Goal: Task Accomplishment & Management: Use online tool/utility

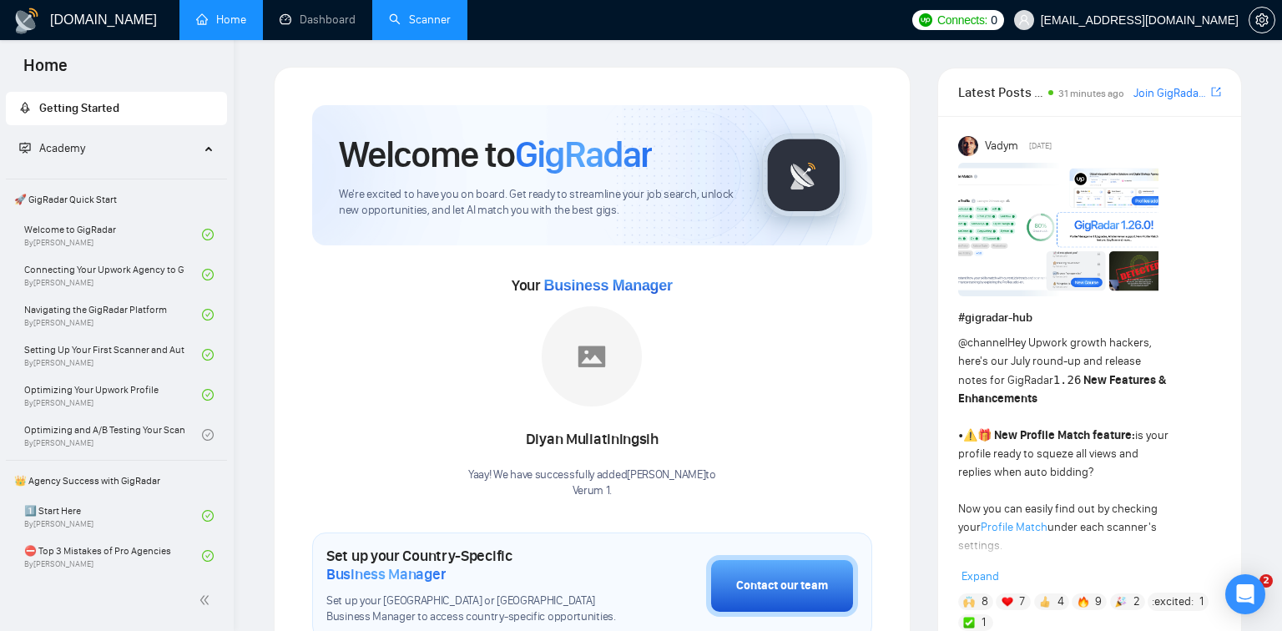
click at [411, 26] on link "Scanner" at bounding box center [420, 20] width 62 height 14
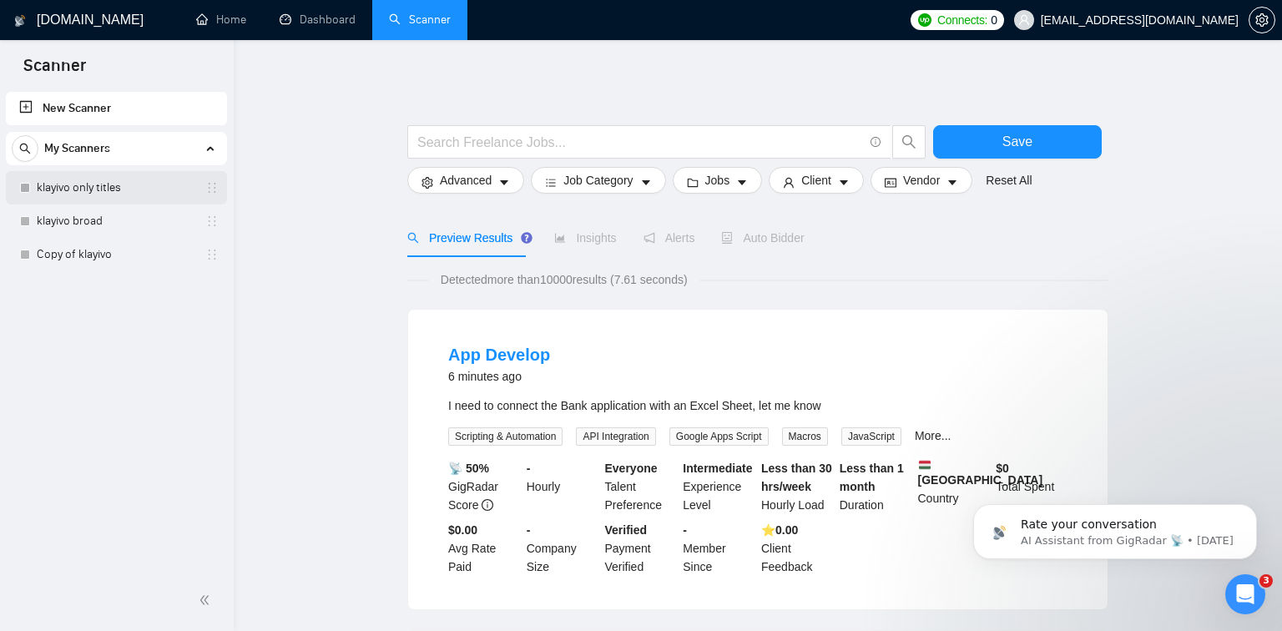
click at [144, 178] on link "klayivo only titles" at bounding box center [116, 187] width 159 height 33
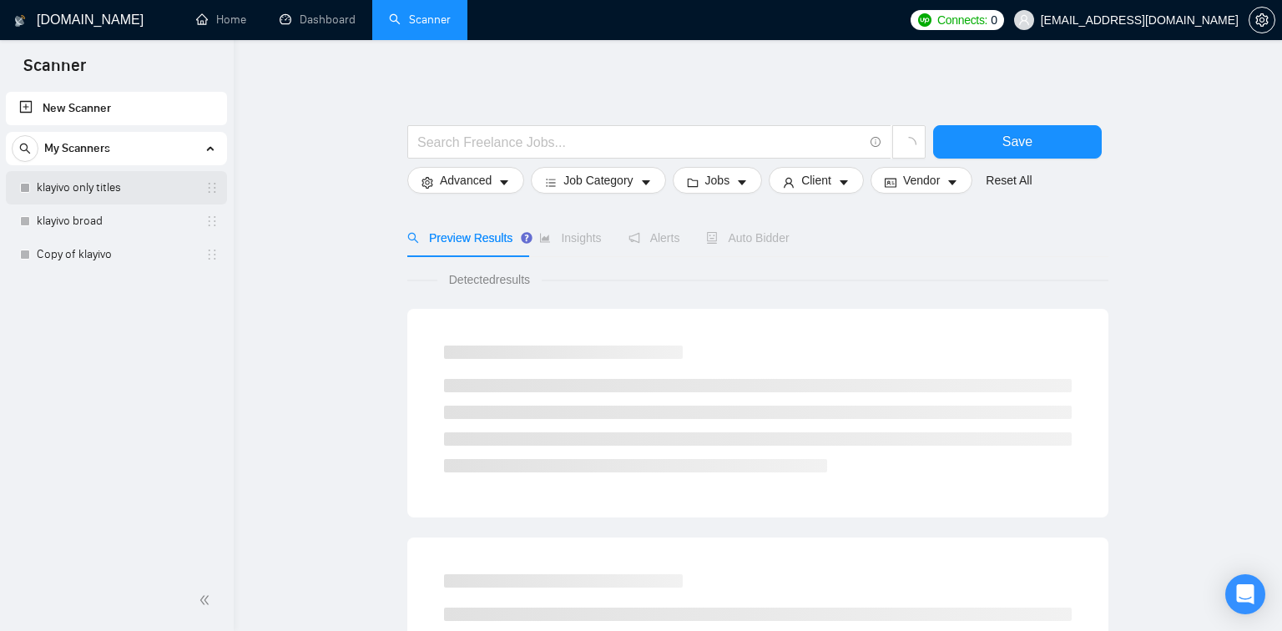
click at [83, 194] on link "klayivo only titles" at bounding box center [116, 187] width 159 height 33
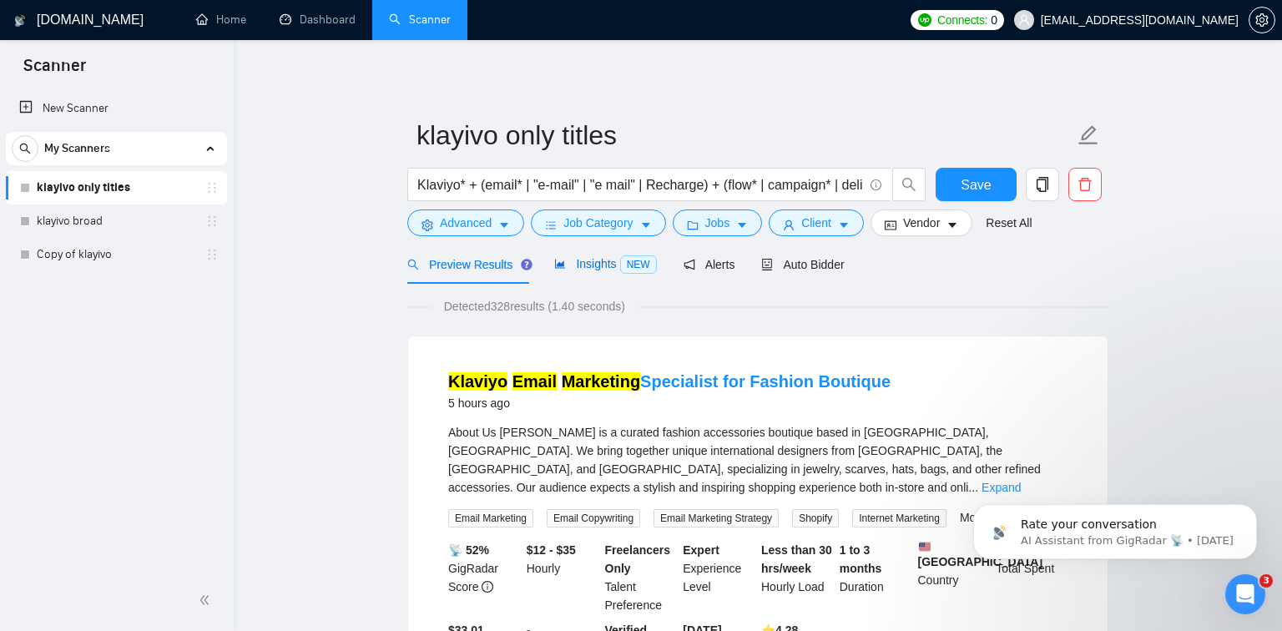
click at [622, 265] on span "NEW" at bounding box center [638, 264] width 37 height 18
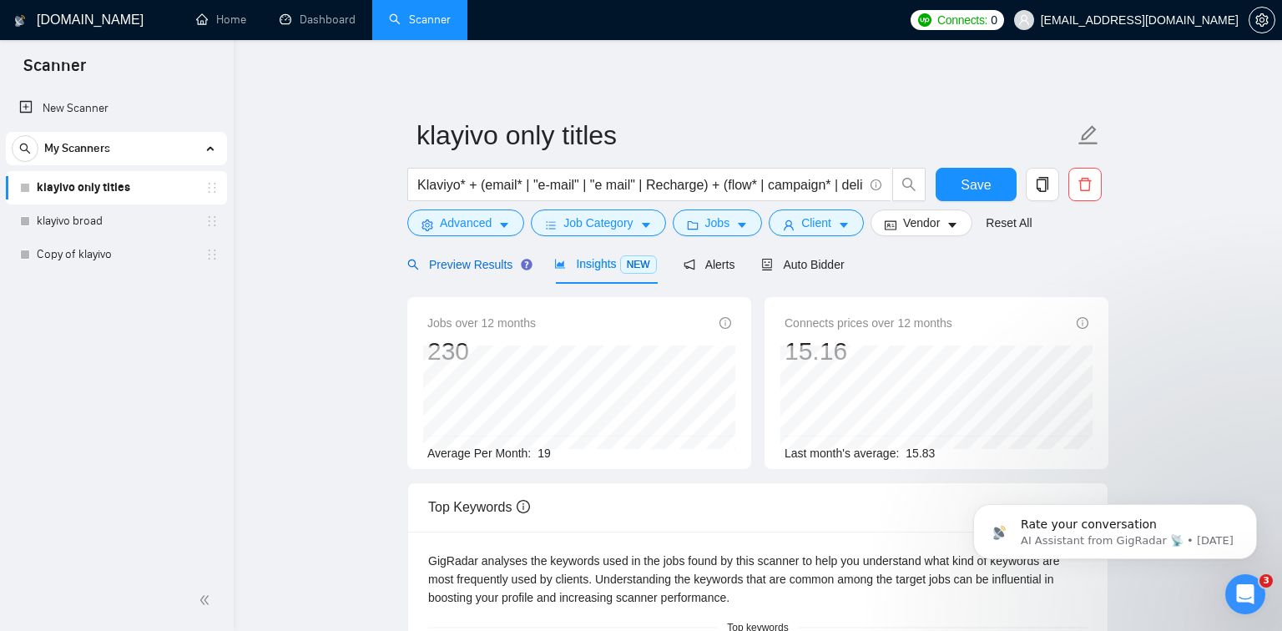
click at [470, 259] on span "Preview Results" at bounding box center [467, 264] width 120 height 13
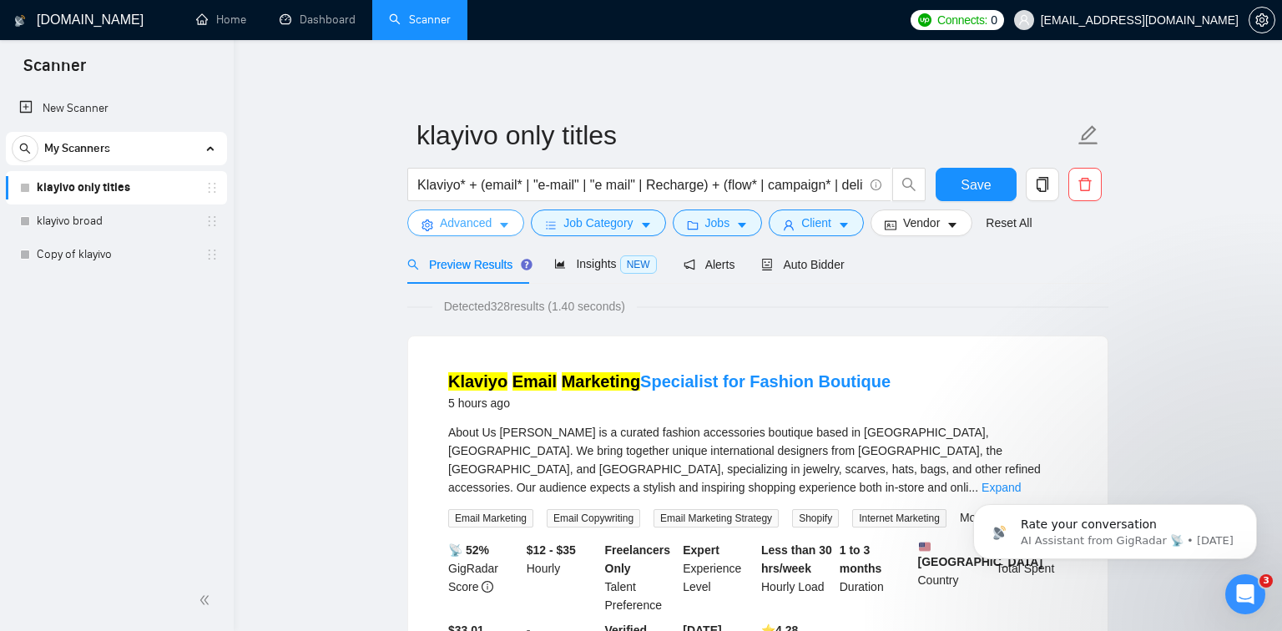
click at [504, 232] on button "Advanced" at bounding box center [465, 222] width 117 height 27
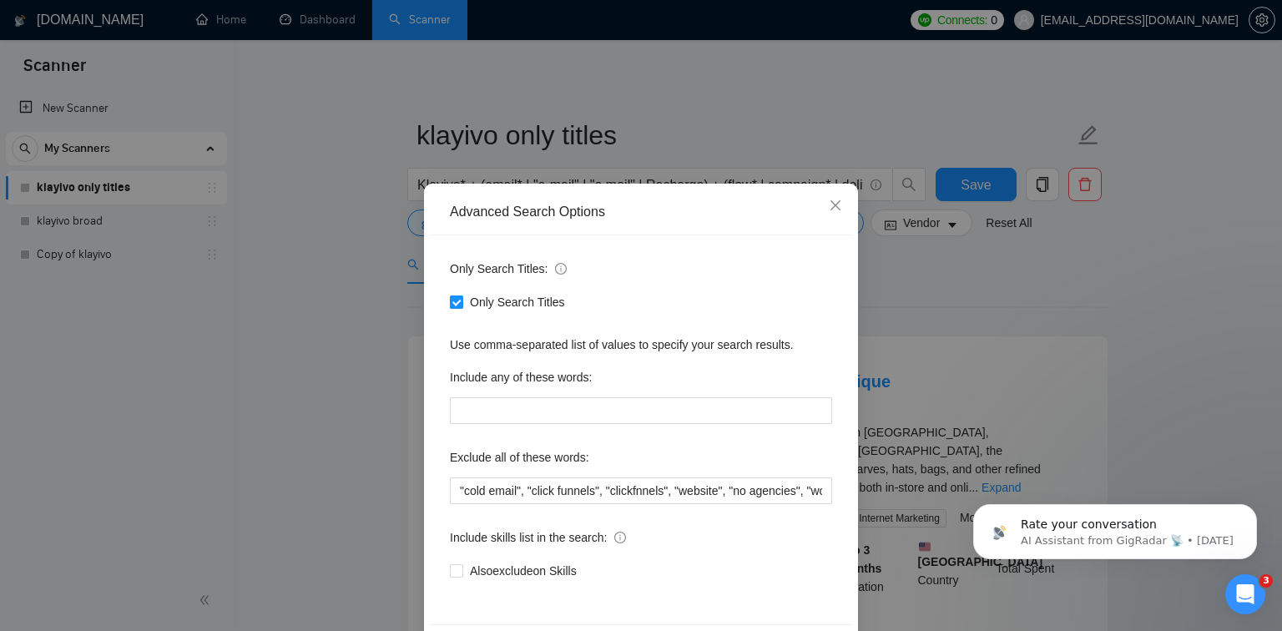
click at [456, 306] on span at bounding box center [456, 301] width 13 height 13
click at [456, 306] on input "Only Search Titles" at bounding box center [456, 301] width 12 height 12
checkbox input "false"
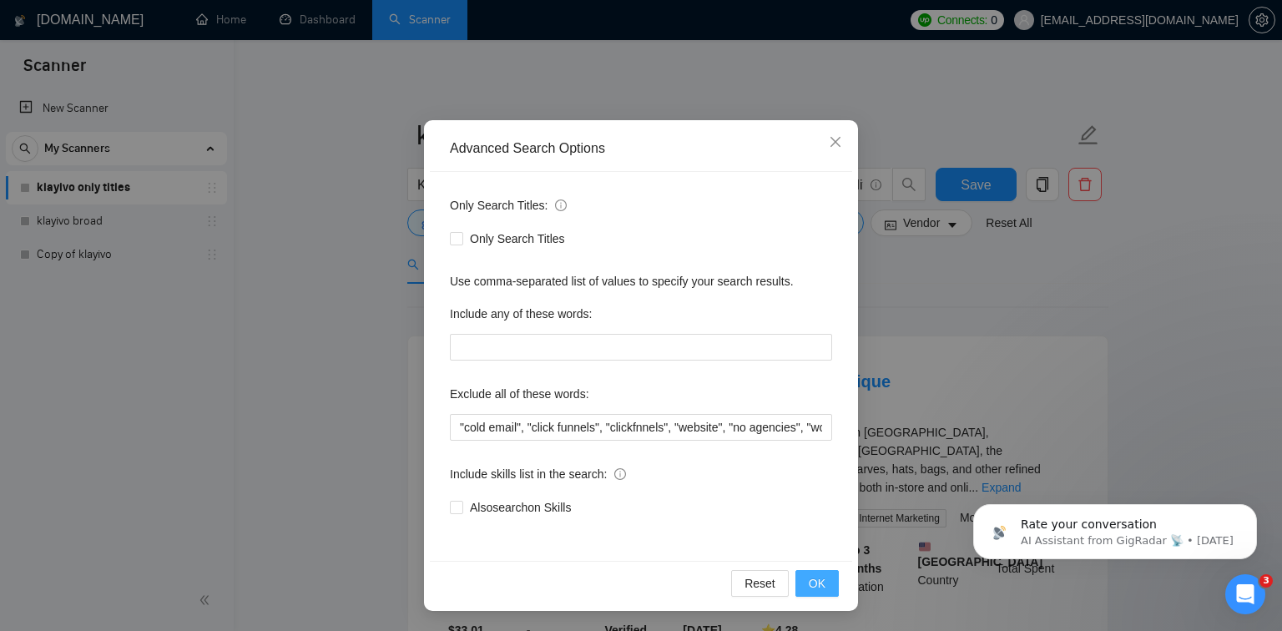
click at [823, 586] on span "OK" at bounding box center [816, 583] width 17 height 18
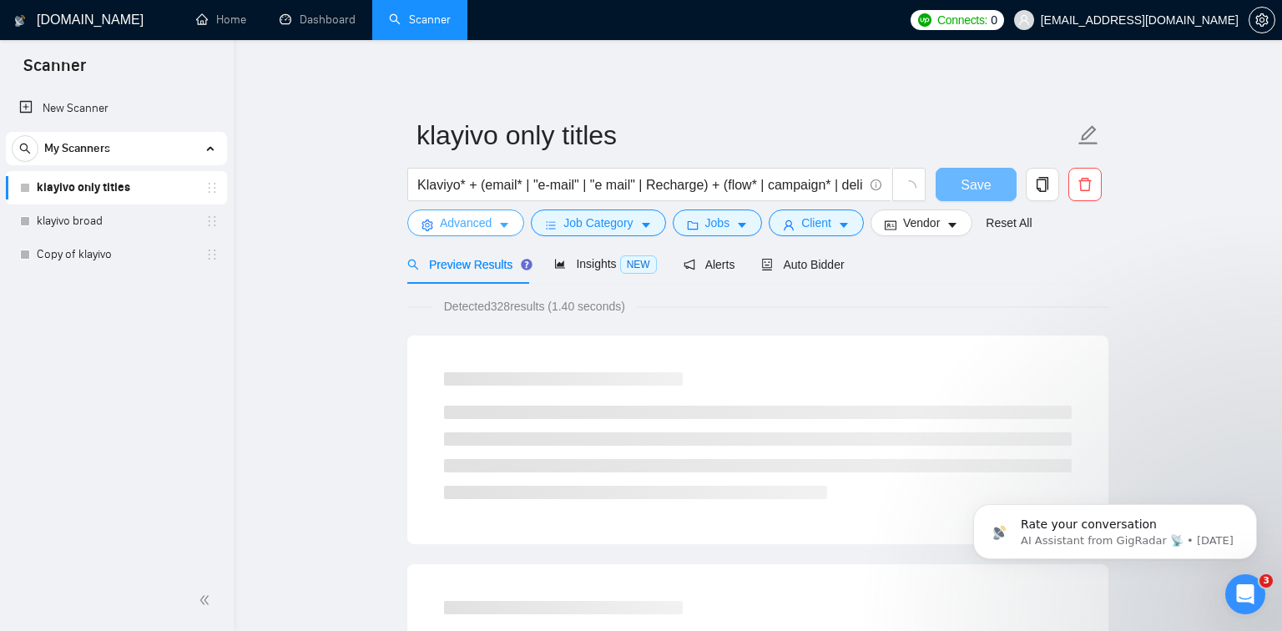
scroll to position [0, 0]
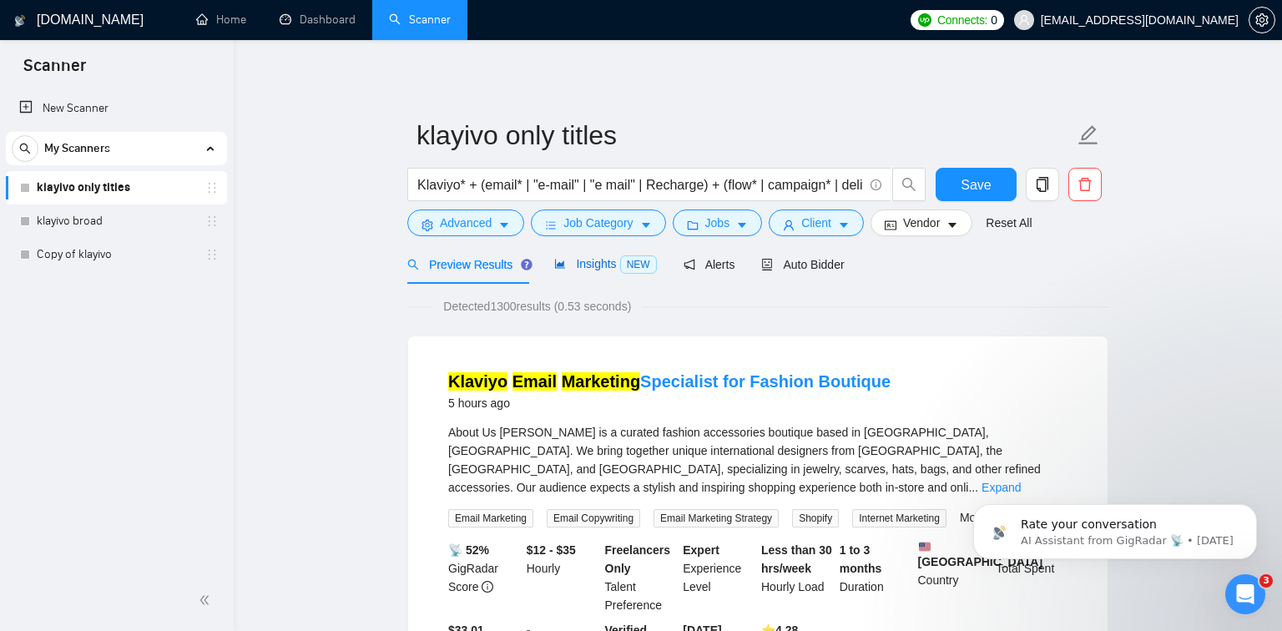
click at [597, 269] on span "Insights NEW" at bounding box center [605, 263] width 102 height 13
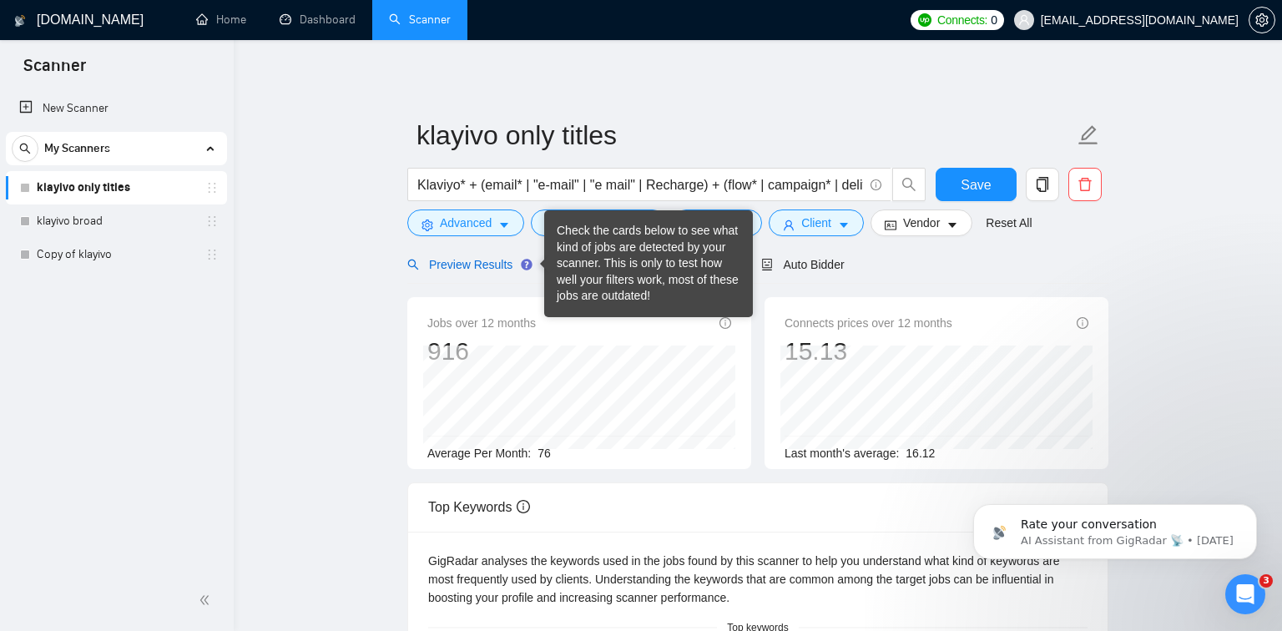
click at [505, 263] on span "Preview Results" at bounding box center [467, 264] width 120 height 13
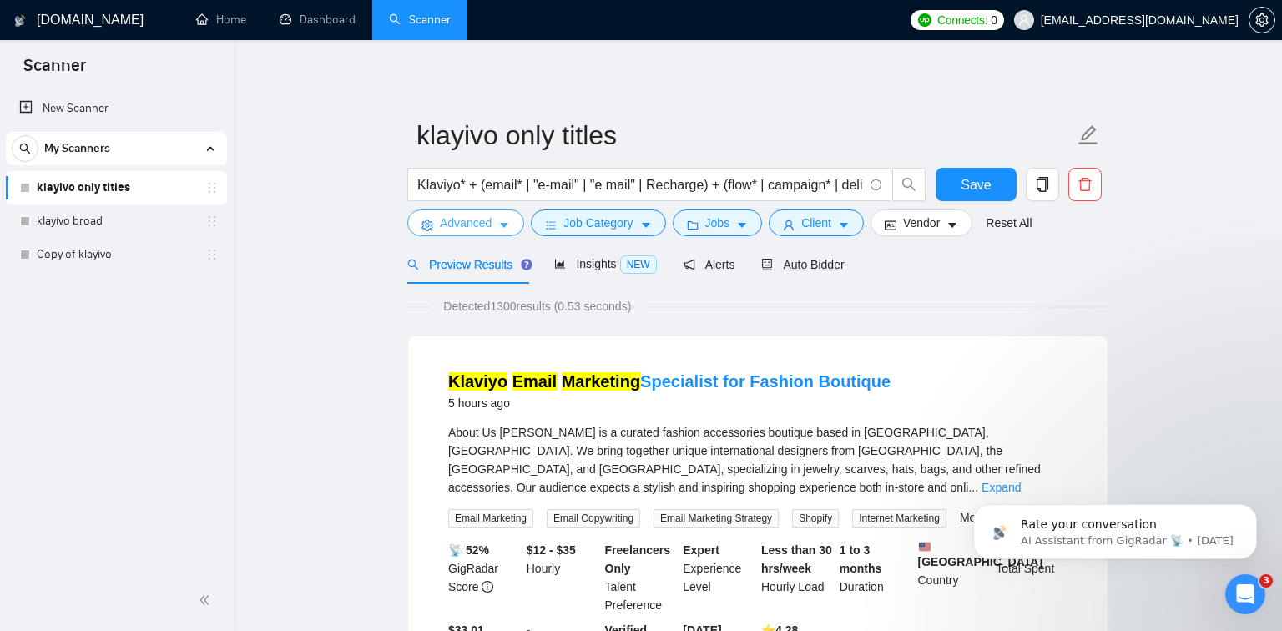
click at [498, 224] on button "Advanced" at bounding box center [465, 222] width 117 height 27
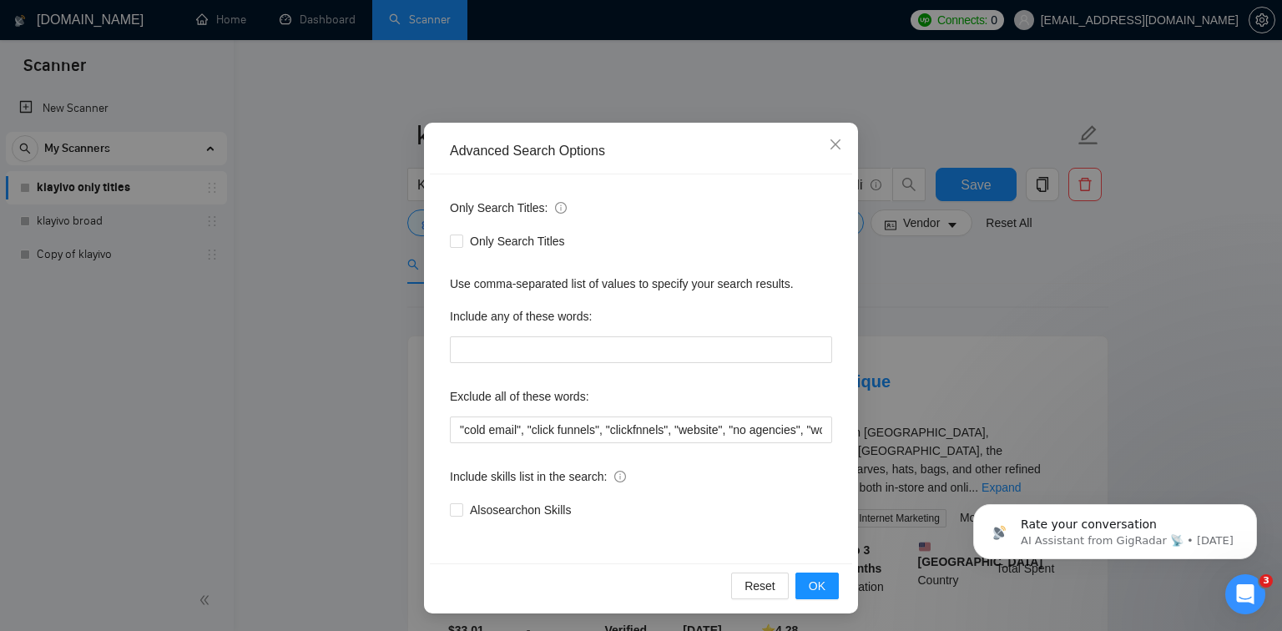
scroll to position [63, 0]
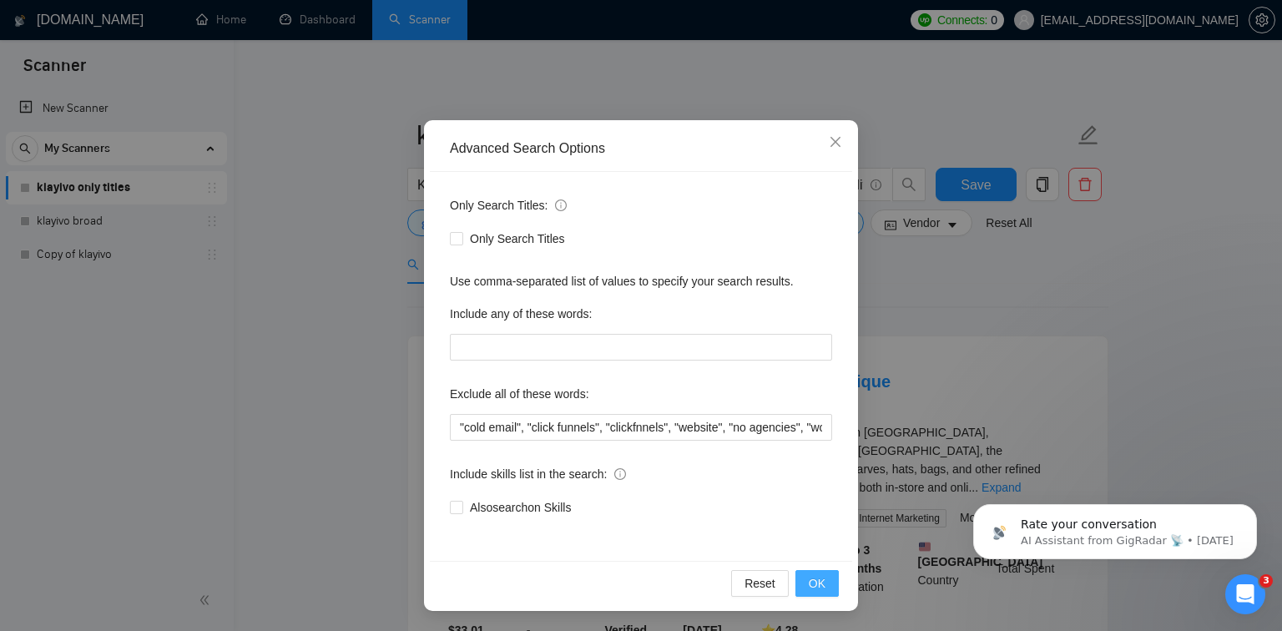
click at [815, 582] on span "OK" at bounding box center [816, 583] width 17 height 18
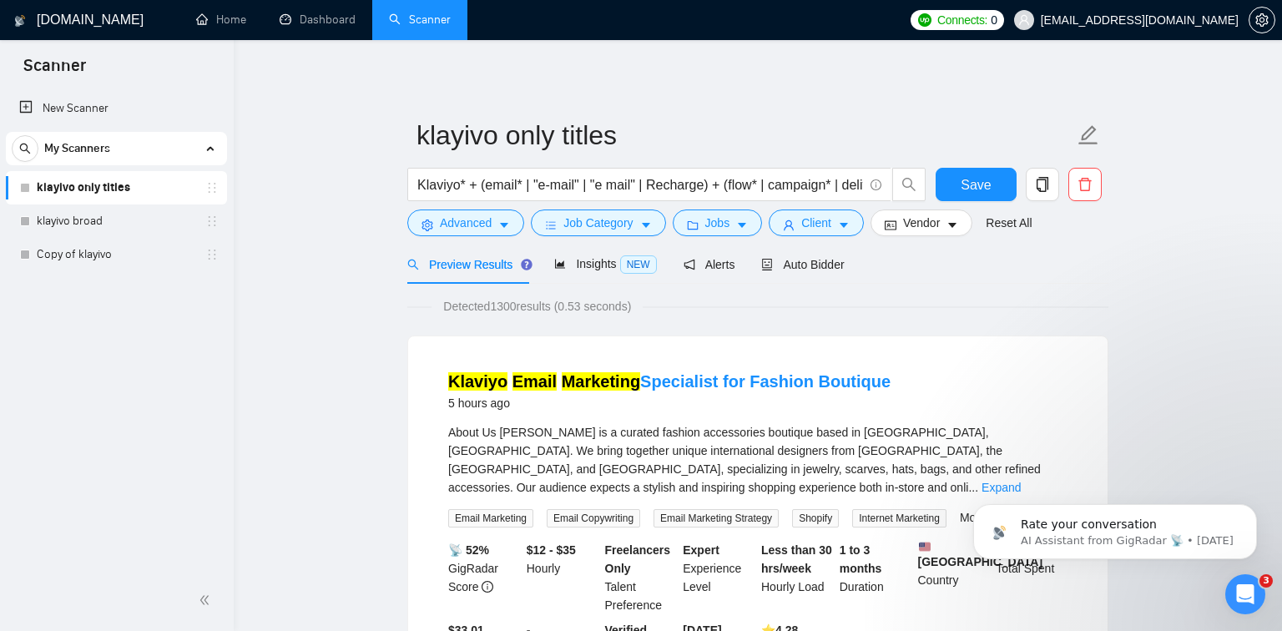
scroll to position [0, 0]
click at [621, 231] on span "Job Category" at bounding box center [597, 223] width 69 height 18
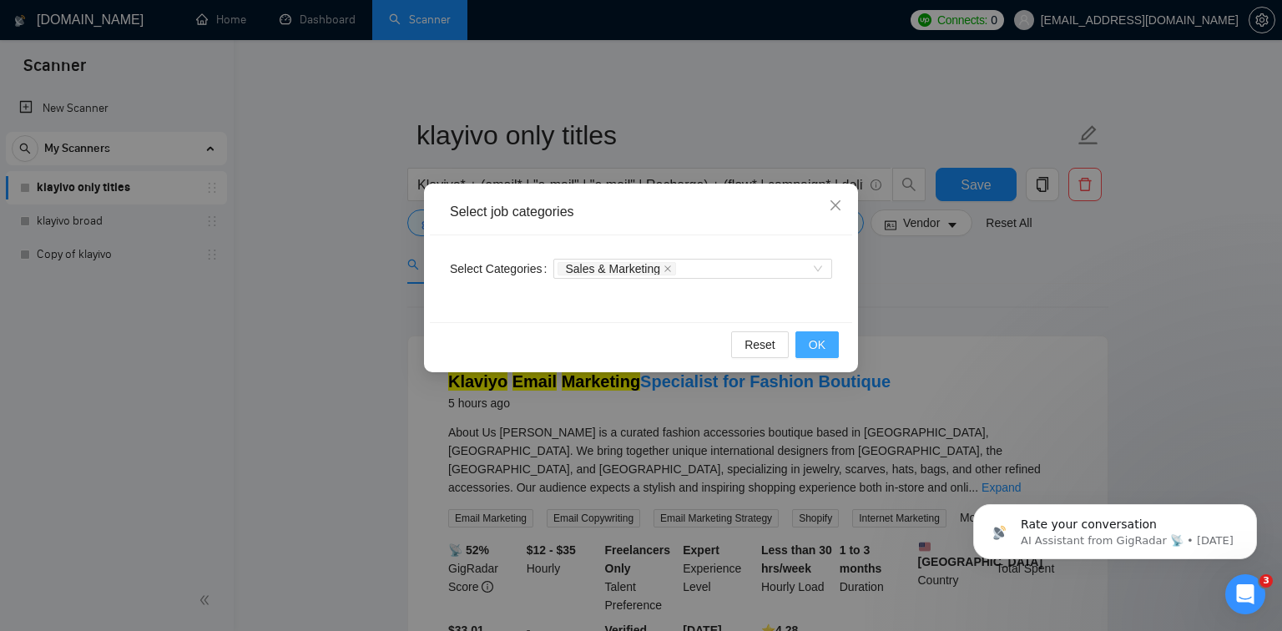
click at [820, 336] on span "OK" at bounding box center [816, 344] width 17 height 18
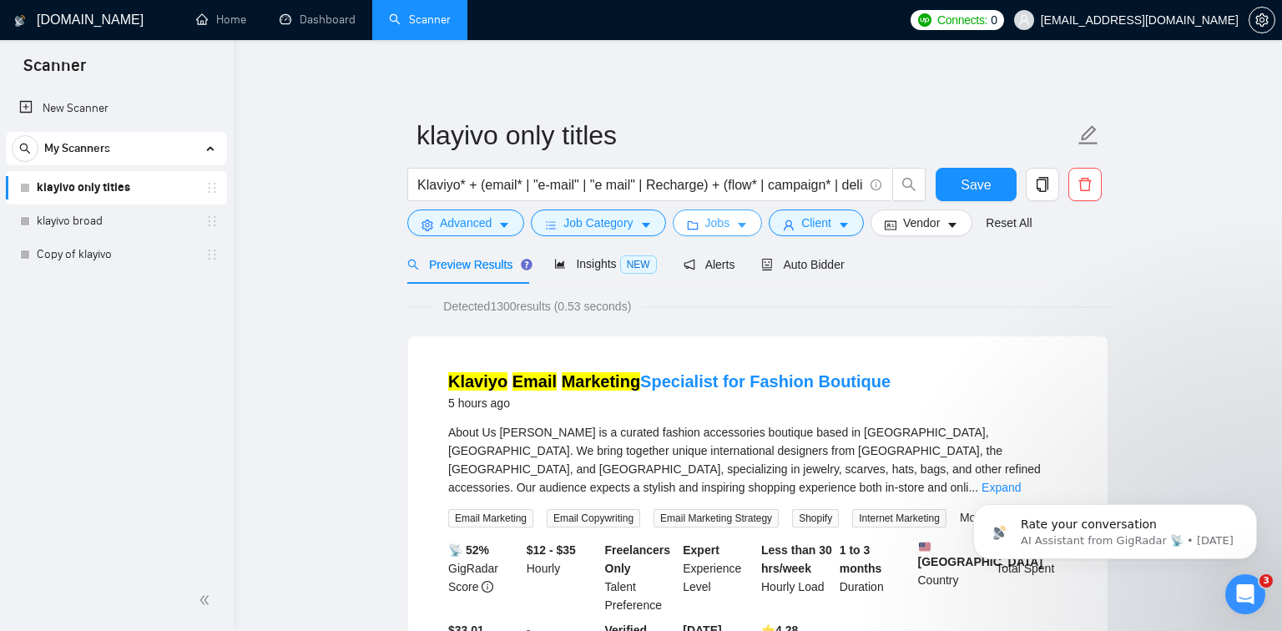
click at [705, 218] on button "Jobs" at bounding box center [717, 222] width 90 height 27
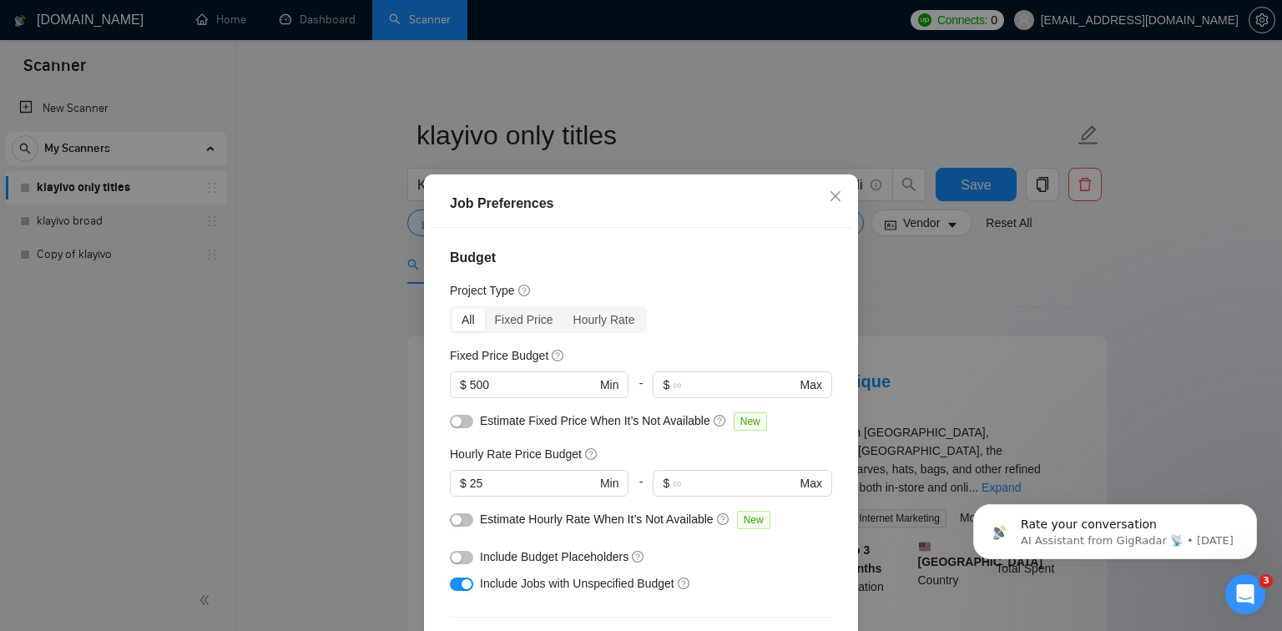
scroll to position [501, 0]
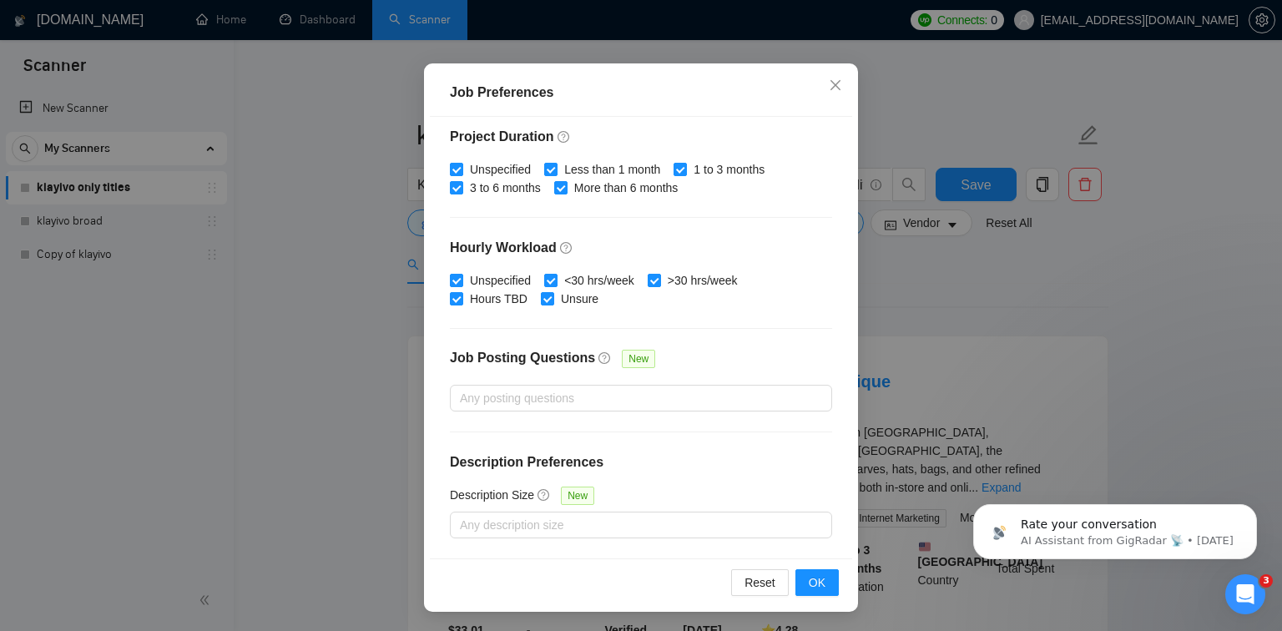
click at [925, 319] on div "Job Preferences Budget Project Type All Fixed Price Hourly Rate Fixed Price Bud…" at bounding box center [641, 315] width 1282 height 631
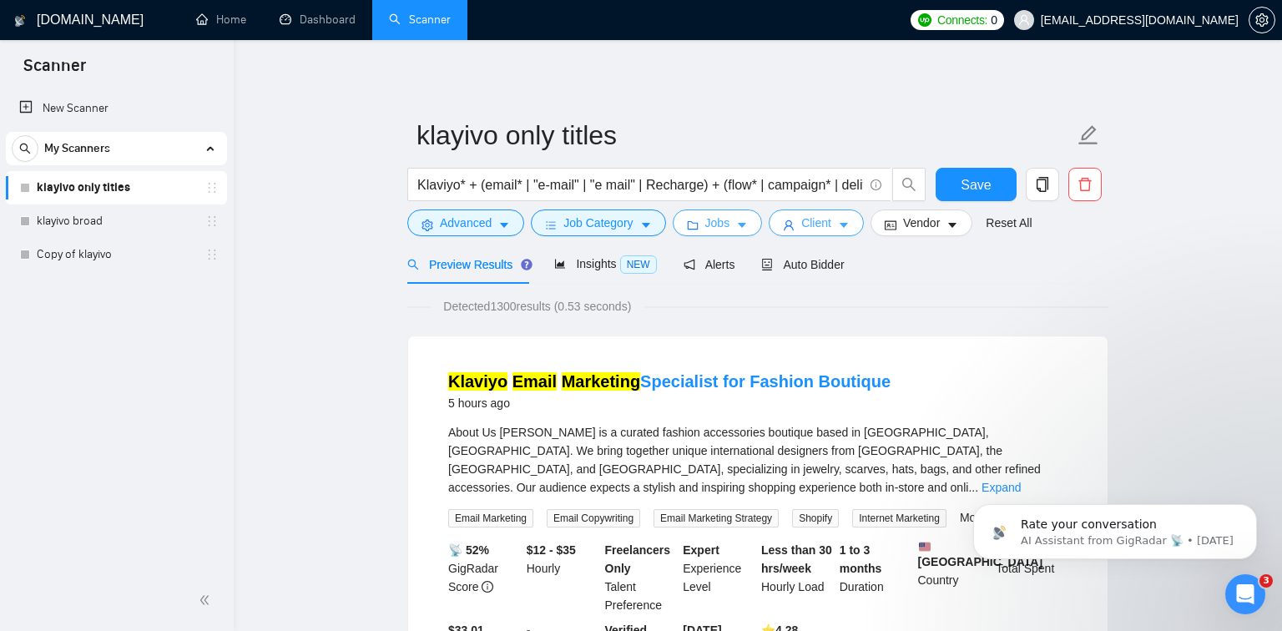
scroll to position [0, 0]
click at [840, 216] on button "Client" at bounding box center [815, 222] width 95 height 27
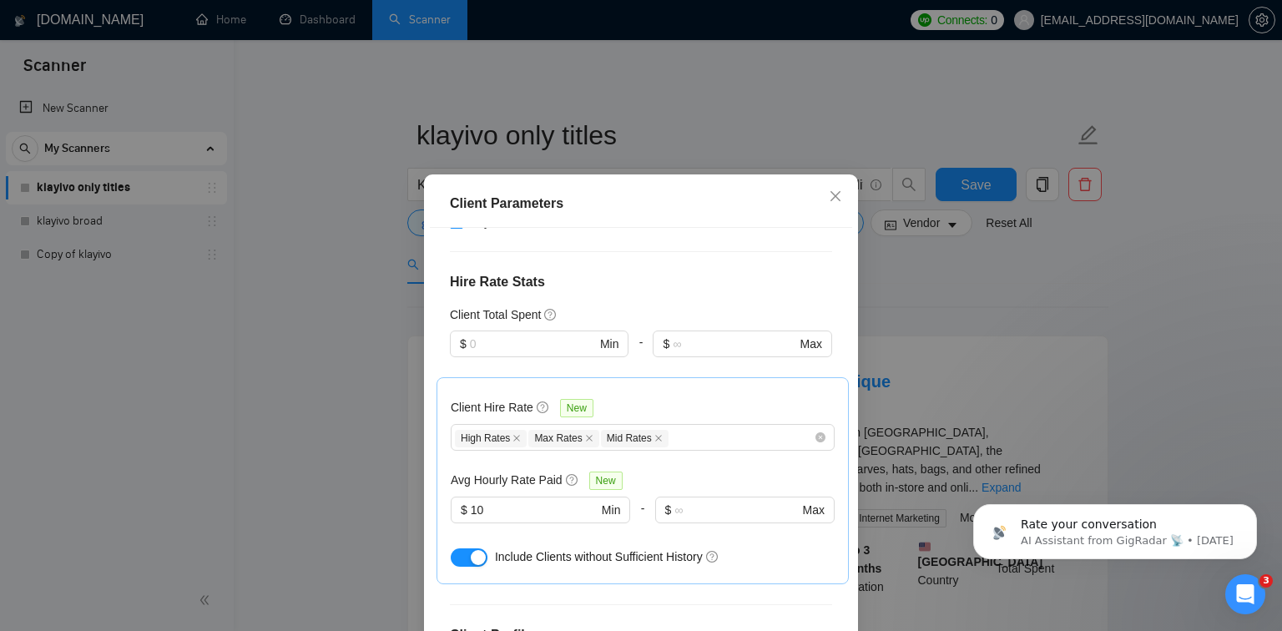
scroll to position [597, 0]
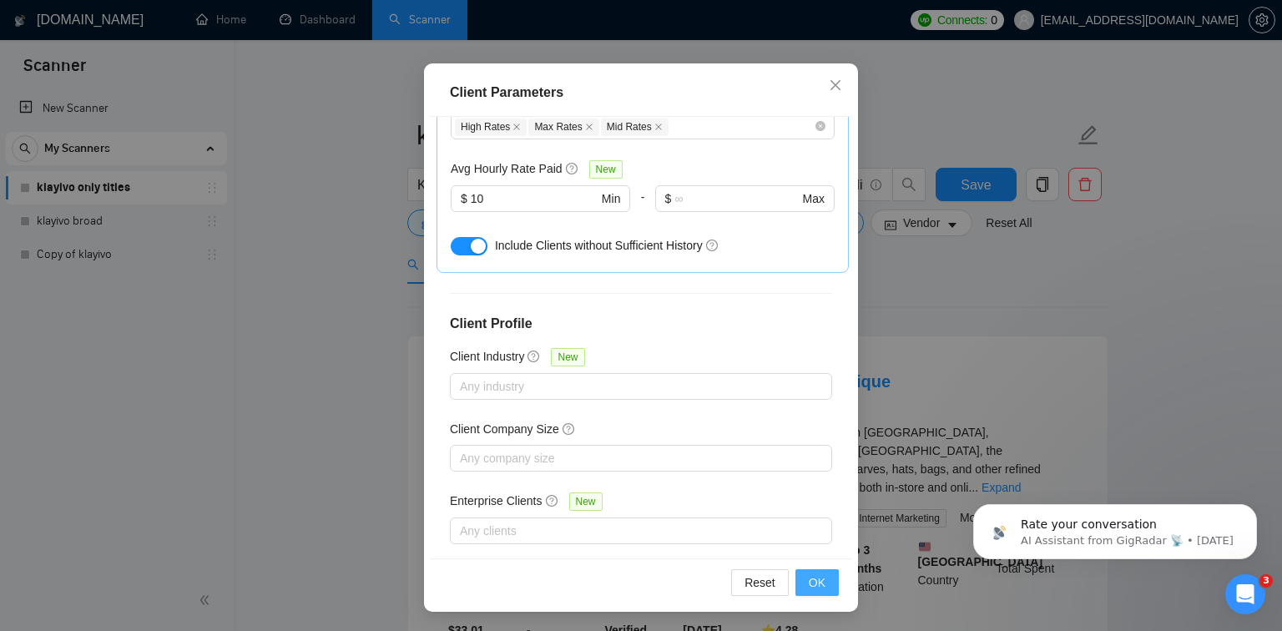
click at [828, 581] on button "OK" at bounding box center [816, 582] width 43 height 27
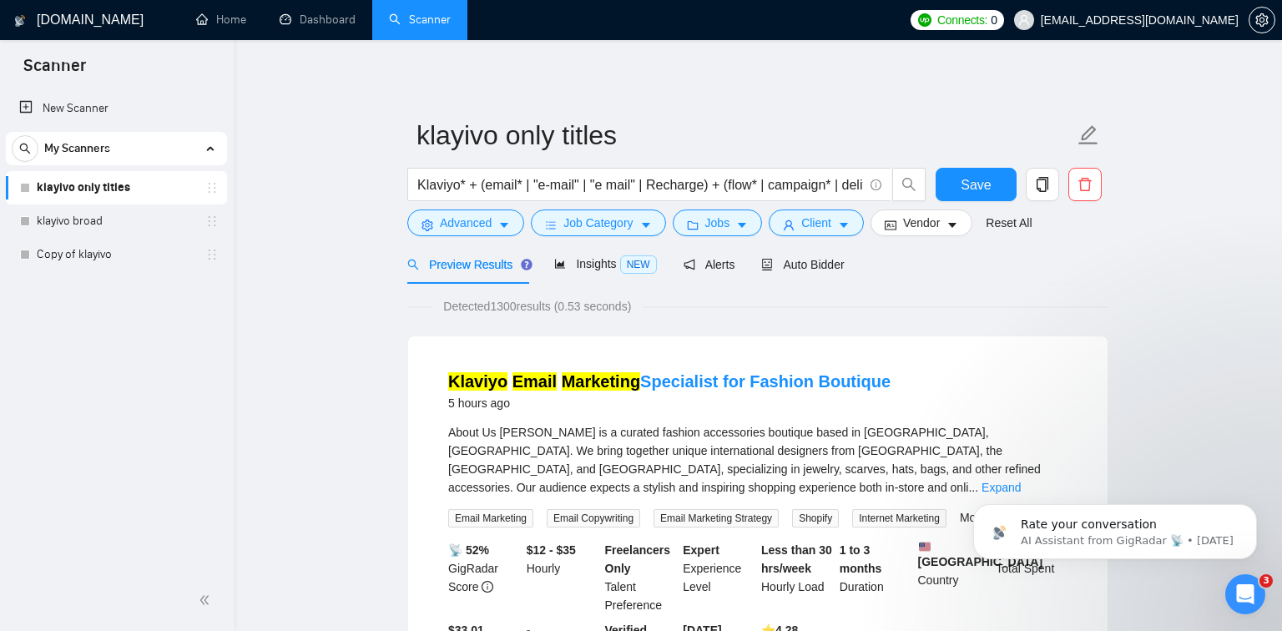
scroll to position [37, 0]
click at [71, 227] on link "klayivo broad" at bounding box center [116, 220] width 159 height 33
click at [990, 192] on button "Save" at bounding box center [975, 184] width 81 height 33
click at [175, 221] on link "klayivo broad" at bounding box center [116, 220] width 159 height 33
click at [587, 266] on span "Insights NEW" at bounding box center [605, 263] width 102 height 13
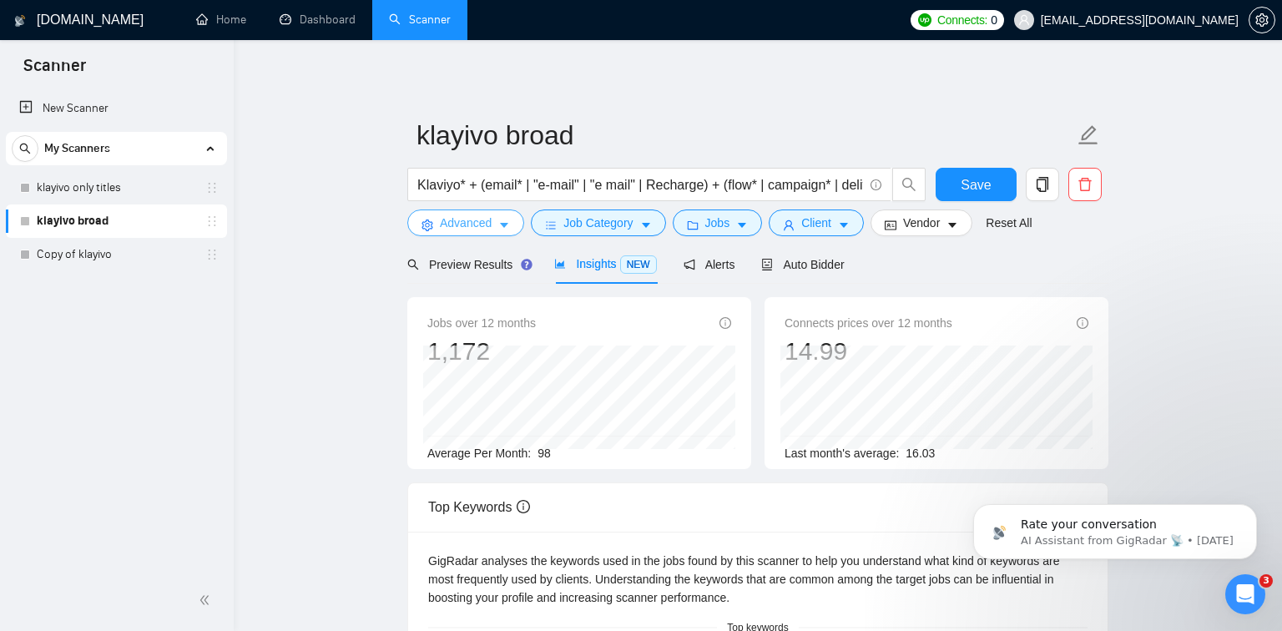
click at [515, 233] on button "Advanced" at bounding box center [465, 222] width 117 height 27
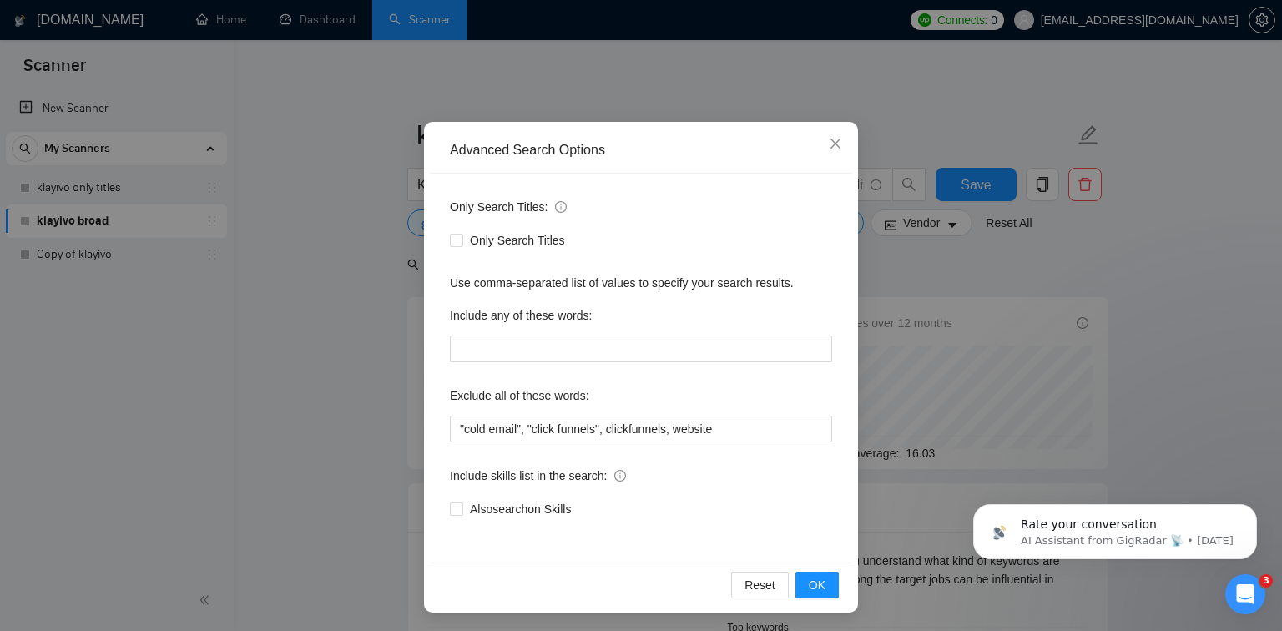
scroll to position [63, 0]
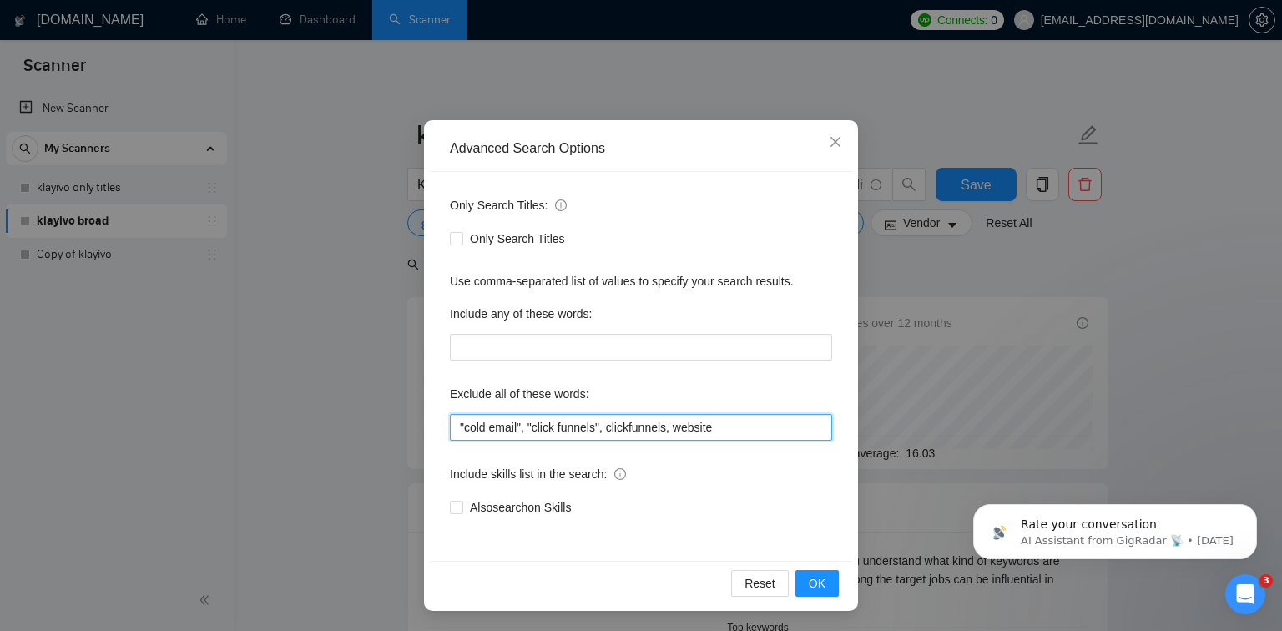
drag, startPoint x: 803, startPoint y: 436, endPoint x: 453, endPoint y: 424, distance: 349.8
click at [453, 424] on input ""cold email", "click funnels", clickfunnels, website" at bounding box center [641, 427] width 382 height 27
click at [323, 378] on div "Advanced Search Options Only Search Titles: Only Search Titles Use comma-separa…" at bounding box center [641, 315] width 1282 height 631
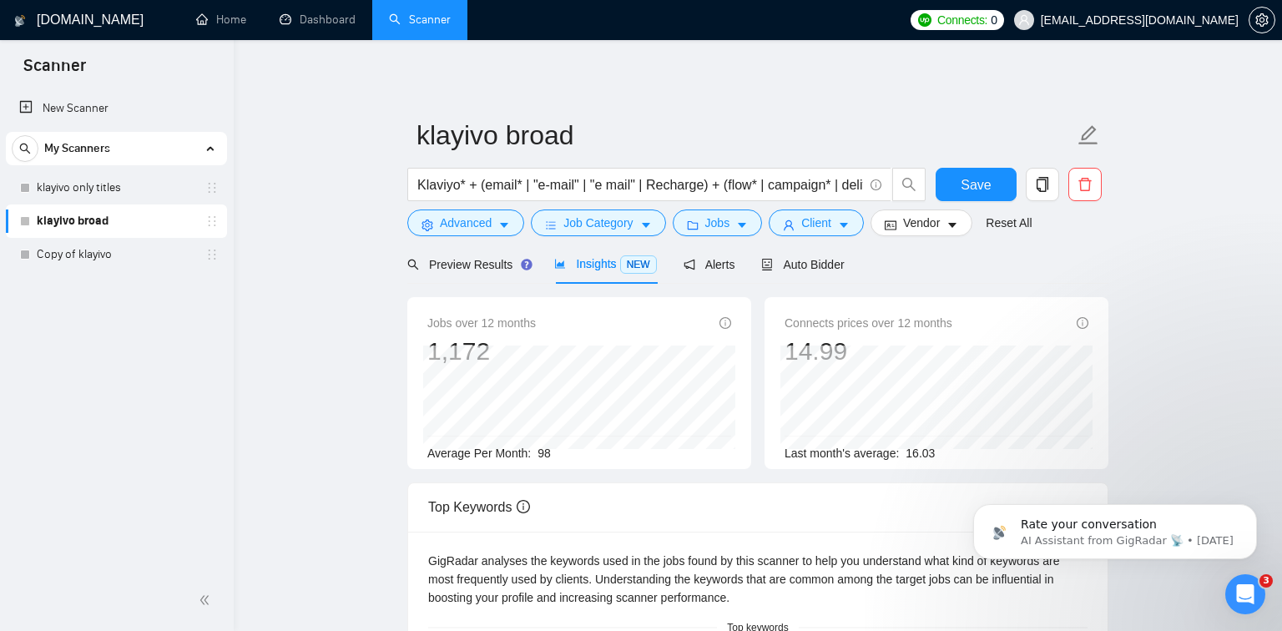
scroll to position [0, 0]
click at [63, 196] on link "klayivo only titles" at bounding box center [116, 187] width 159 height 33
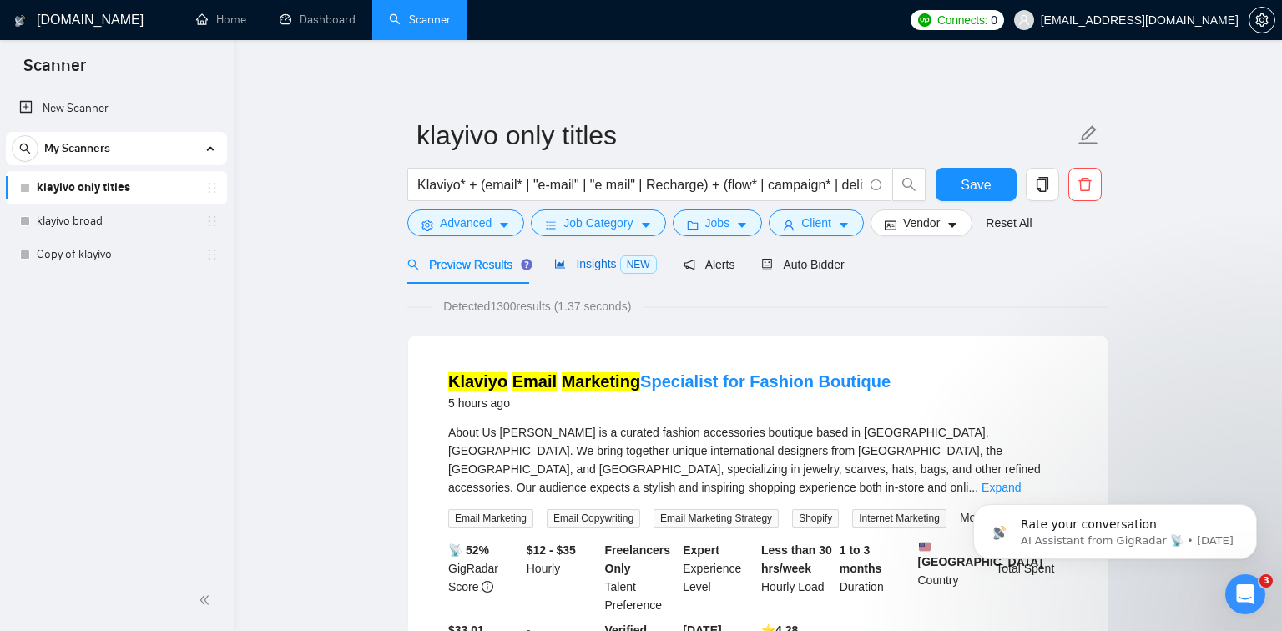
click at [587, 269] on span "Insights NEW" at bounding box center [605, 263] width 102 height 13
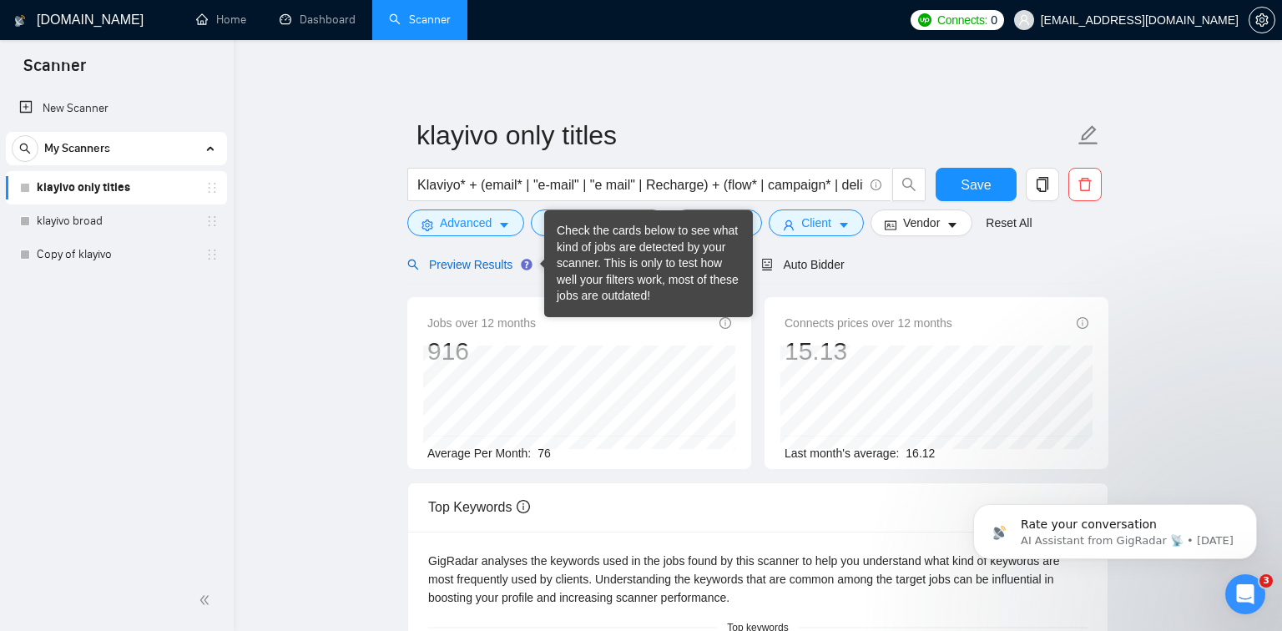
click at [503, 265] on span "Preview Results" at bounding box center [467, 264] width 120 height 13
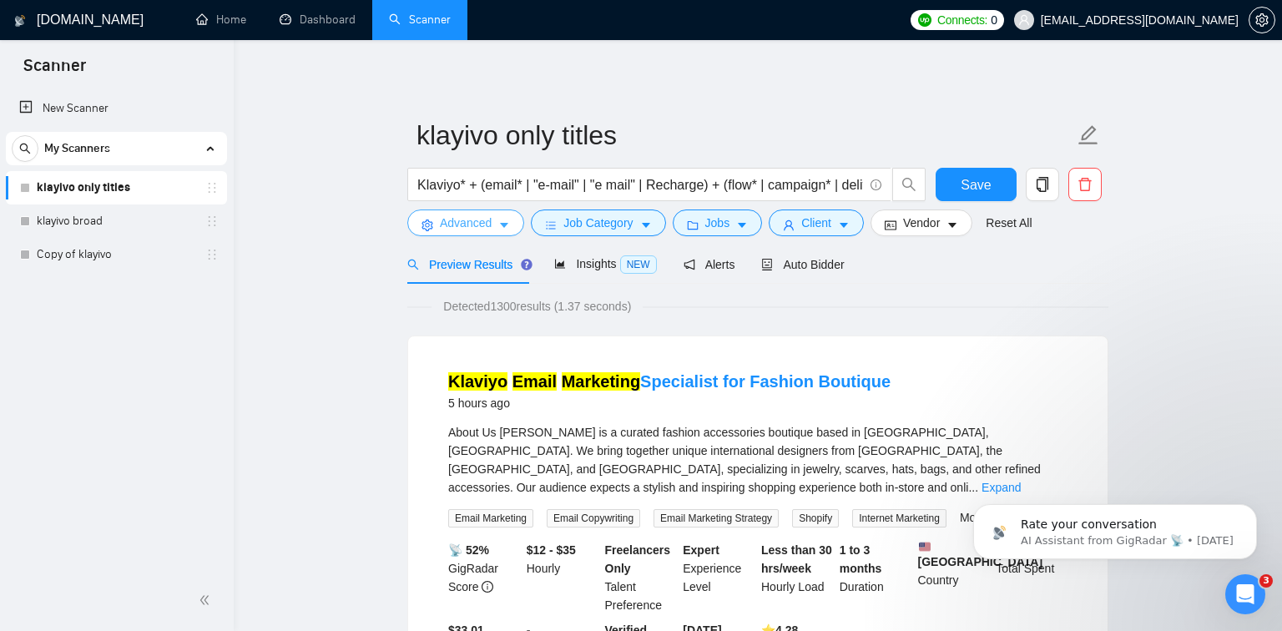
click at [481, 220] on span "Advanced" at bounding box center [466, 223] width 52 height 18
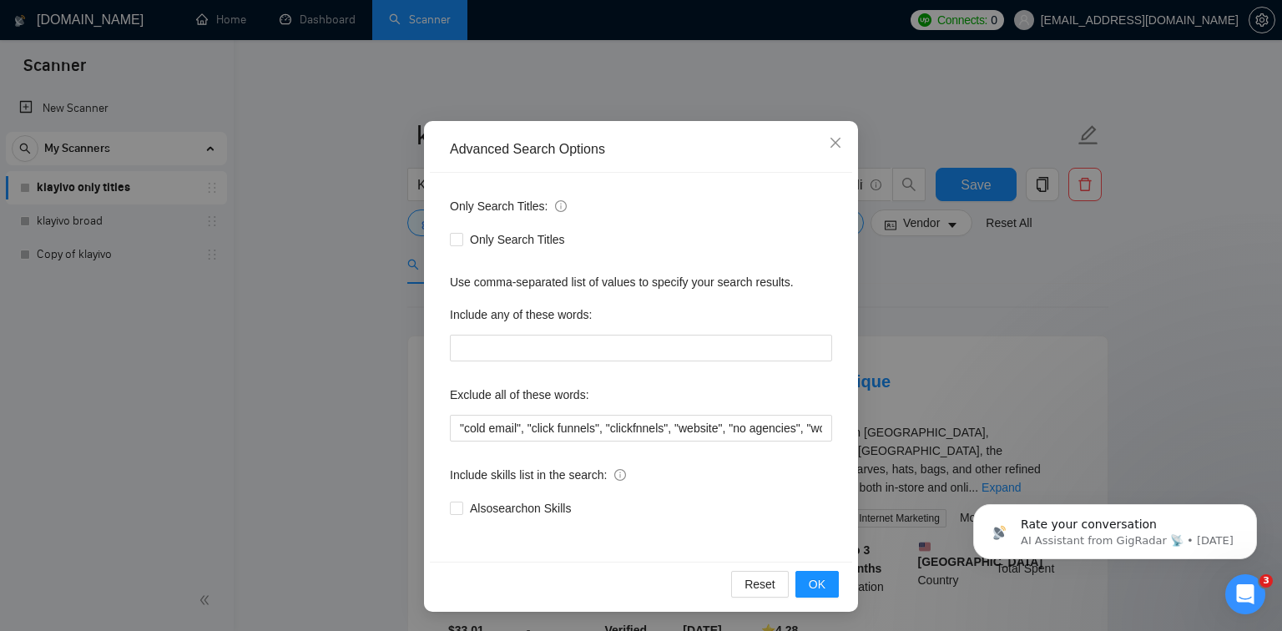
scroll to position [63, 0]
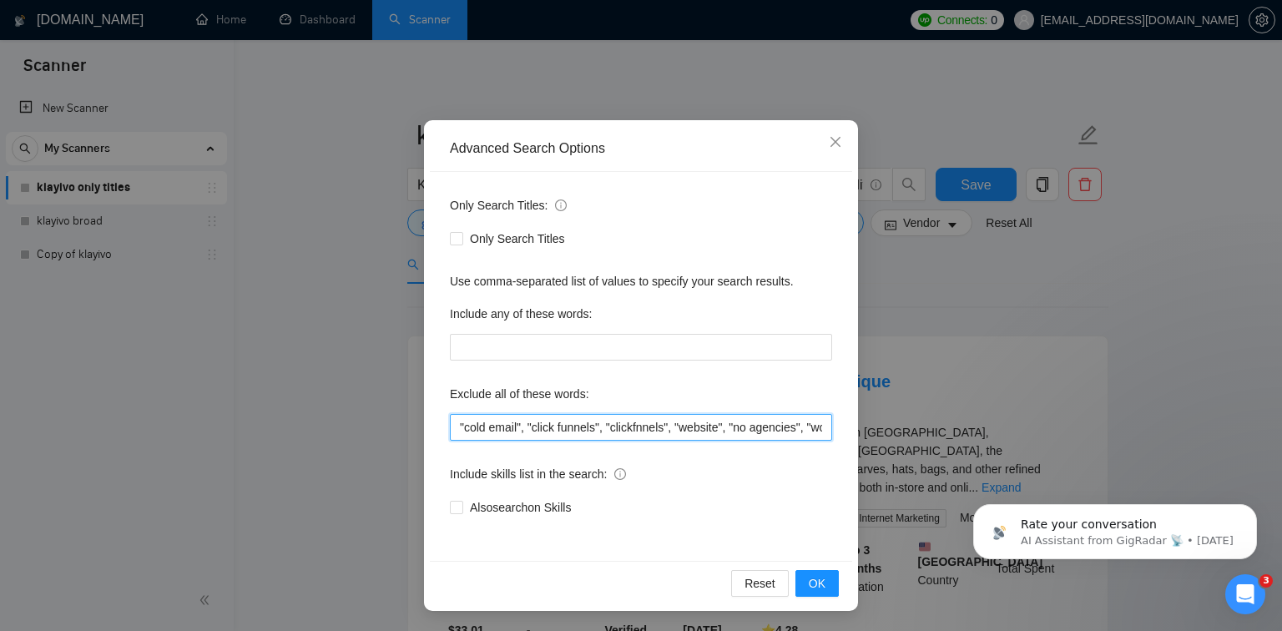
drag, startPoint x: 727, startPoint y: 428, endPoint x: 436, endPoint y: 421, distance: 290.4
click at [436, 421] on div "Only Search Titles: Only Search Titles Use comma-separated list of values to sp…" at bounding box center [641, 366] width 422 height 389
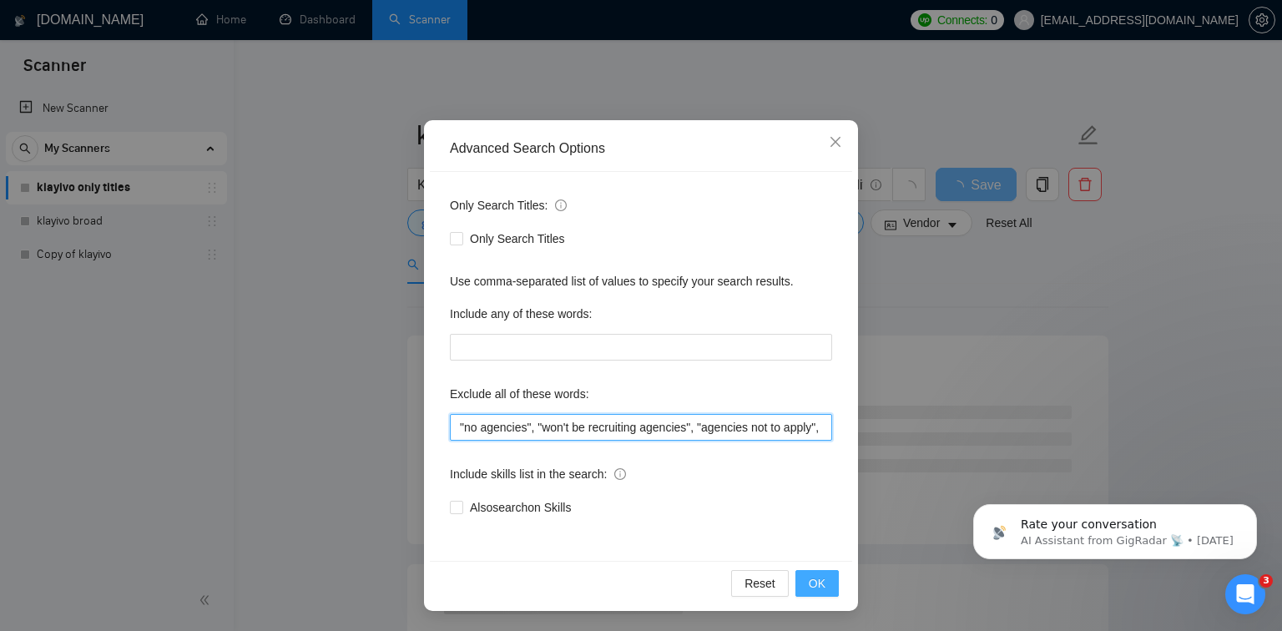
type input ""no agencies", "won't be recruiting agencies", "agencies not to apply", "no age…"
click at [824, 580] on span "OK" at bounding box center [816, 583] width 17 height 18
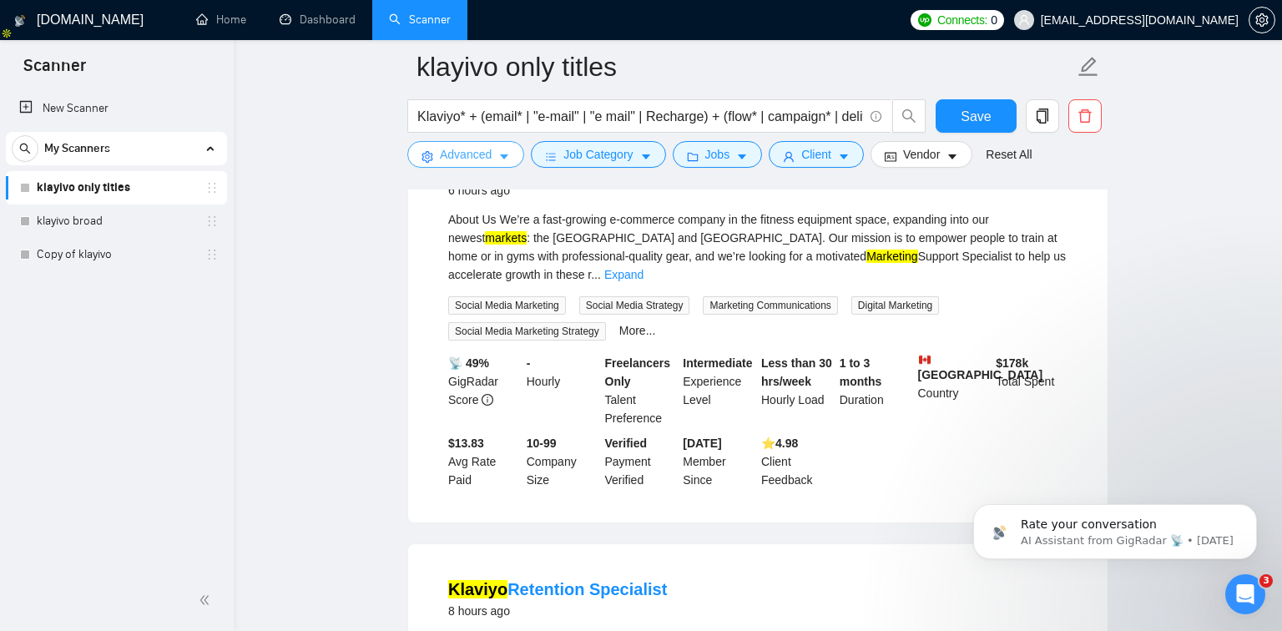
scroll to position [534, 0]
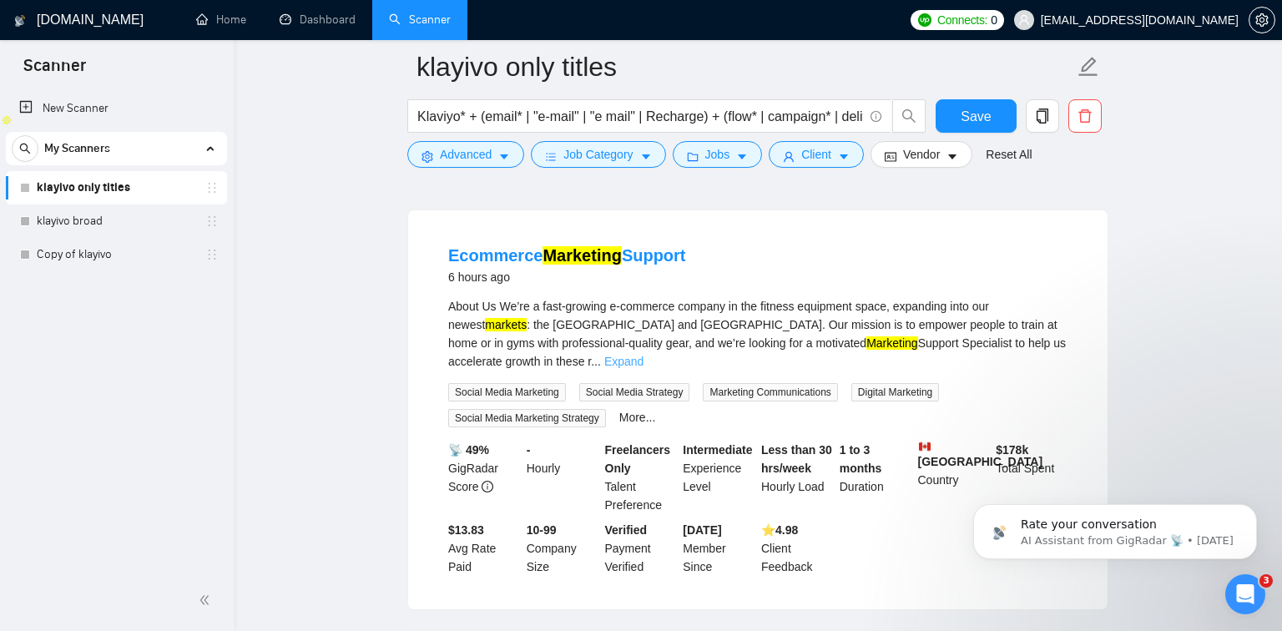
click at [643, 355] on link "Expand" at bounding box center [623, 361] width 39 height 13
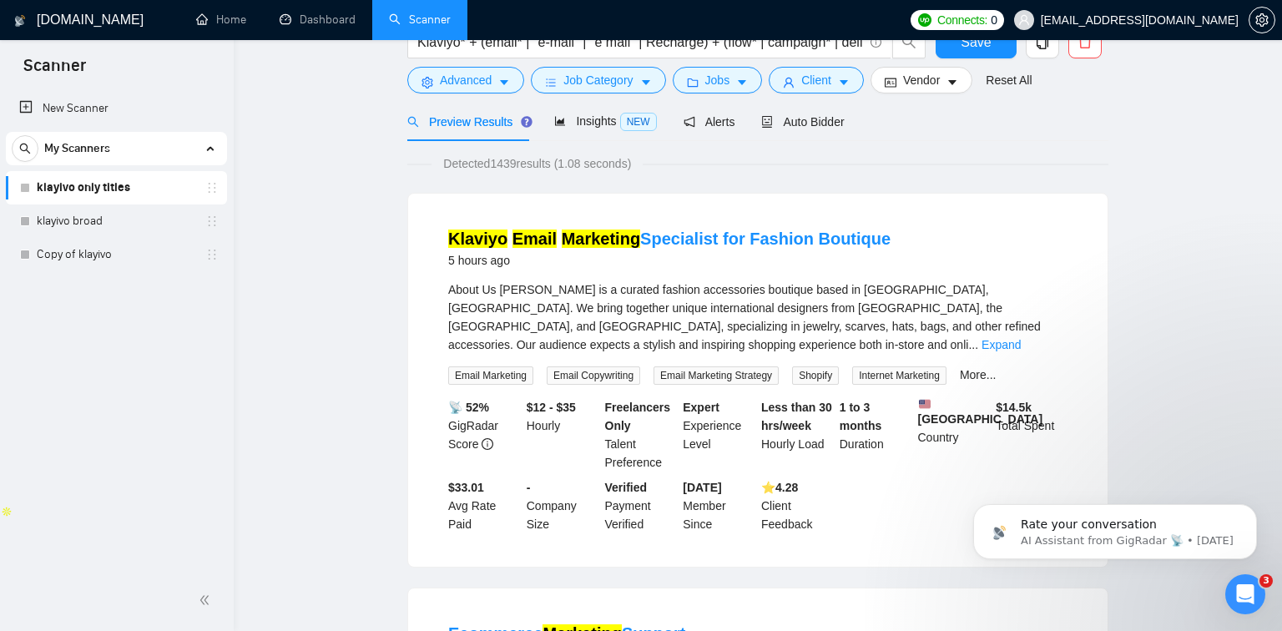
scroll to position [0, 0]
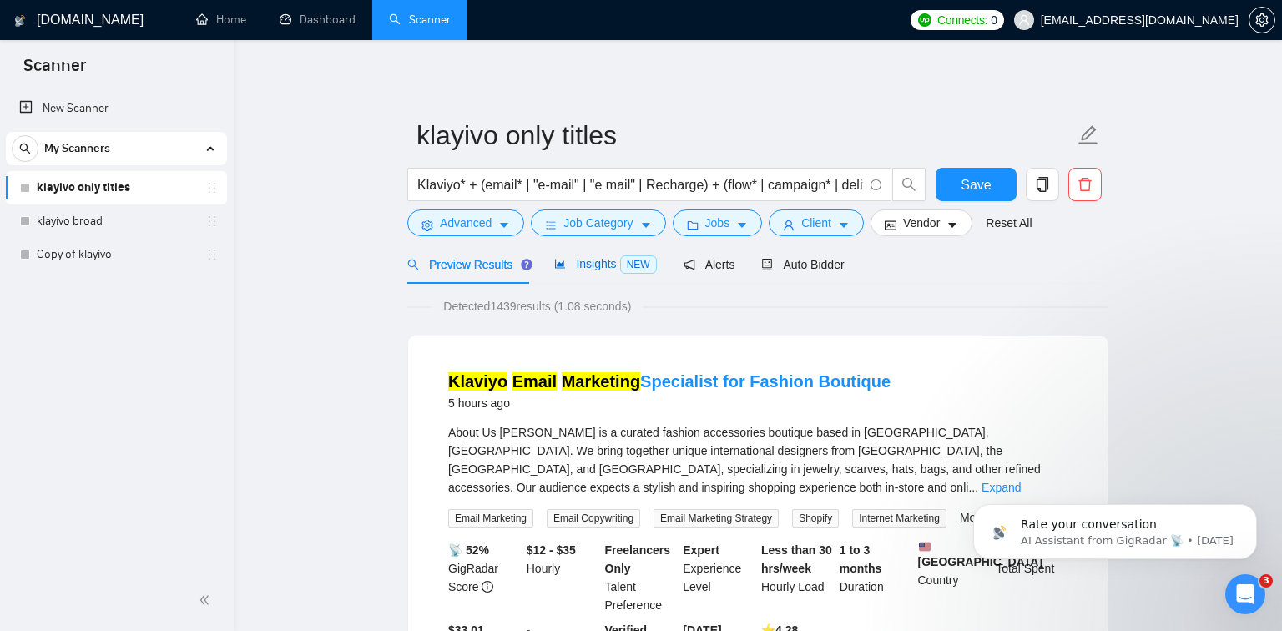
click at [596, 259] on span "Insights NEW" at bounding box center [605, 263] width 102 height 13
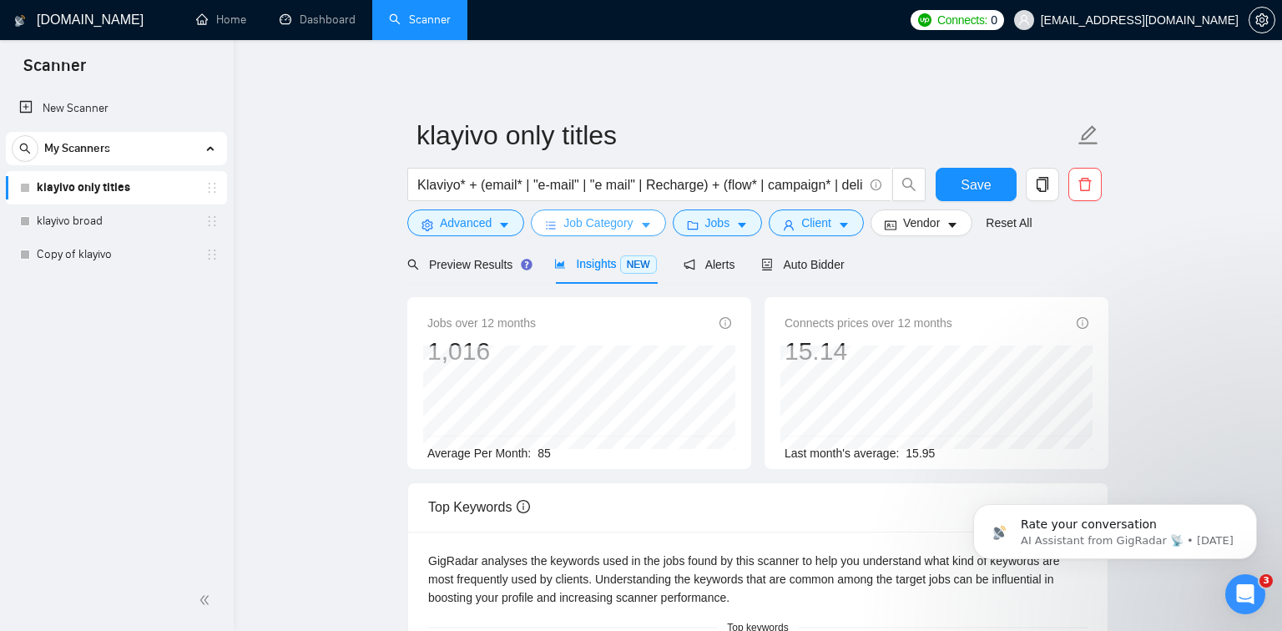
click at [645, 219] on icon "caret-down" at bounding box center [646, 225] width 12 height 12
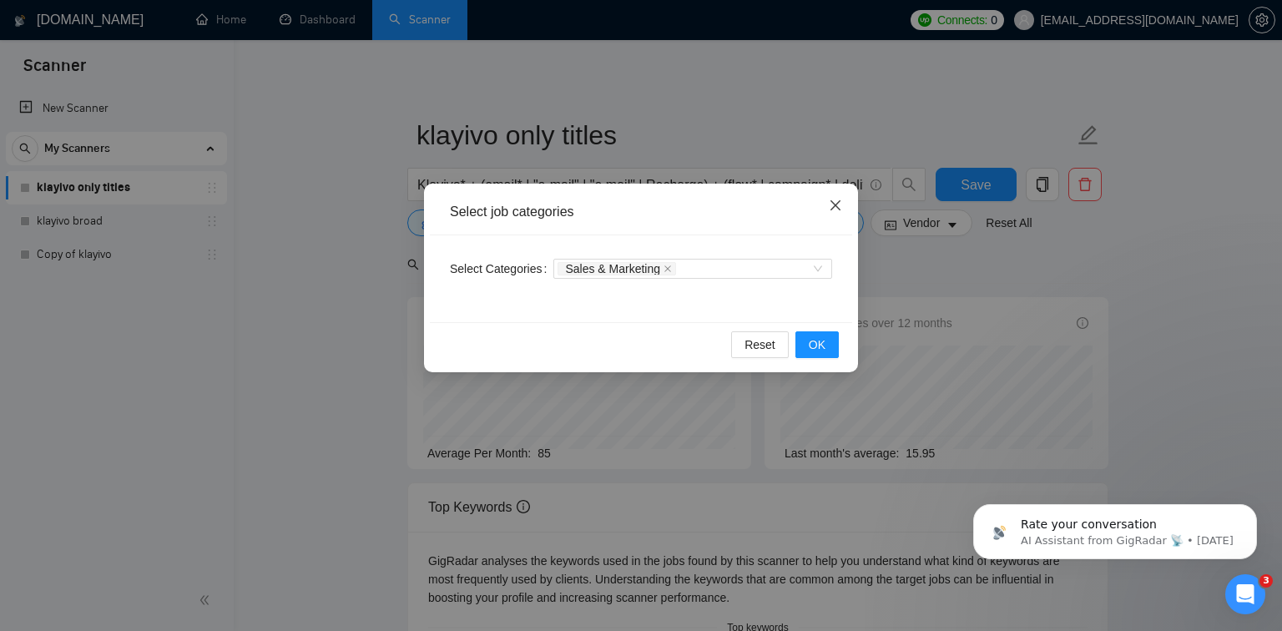
click at [845, 203] on span "Close" at bounding box center [835, 206] width 45 height 45
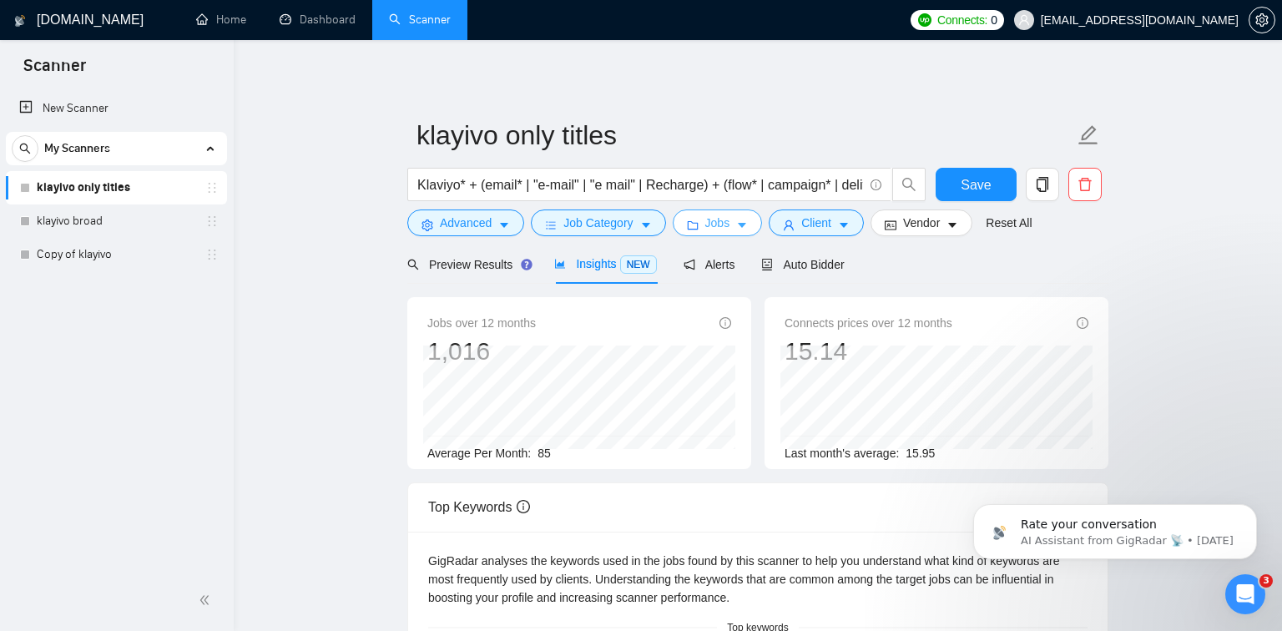
click at [741, 230] on icon "caret-down" at bounding box center [742, 225] width 12 height 12
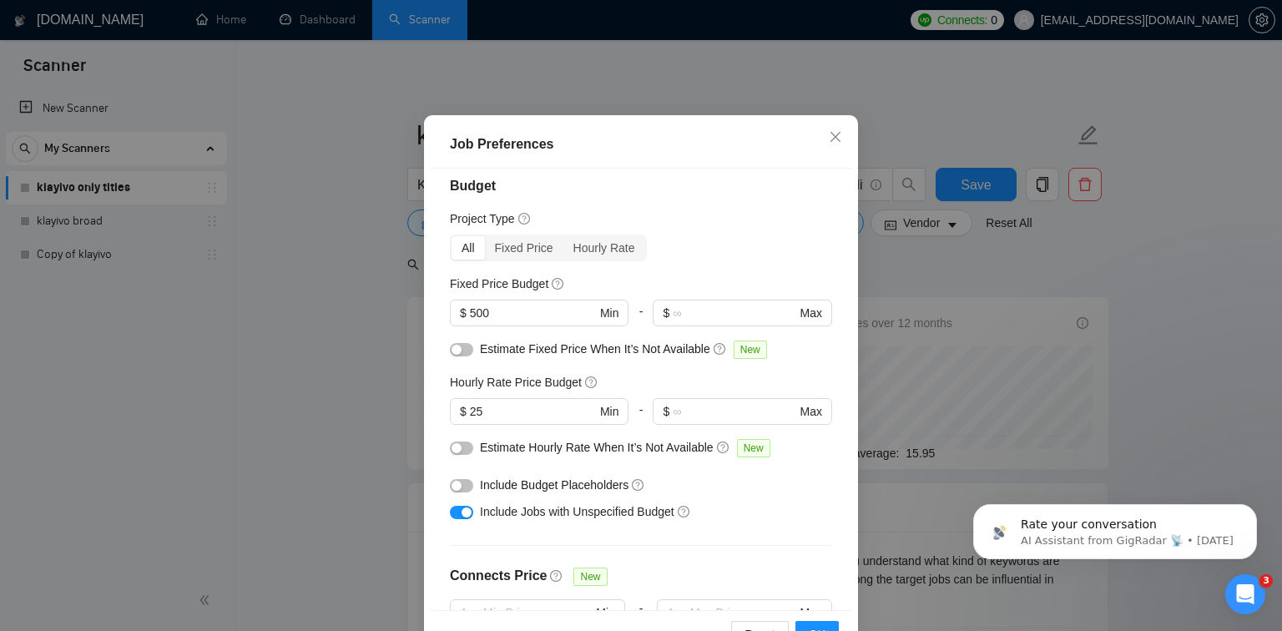
scroll to position [111, 0]
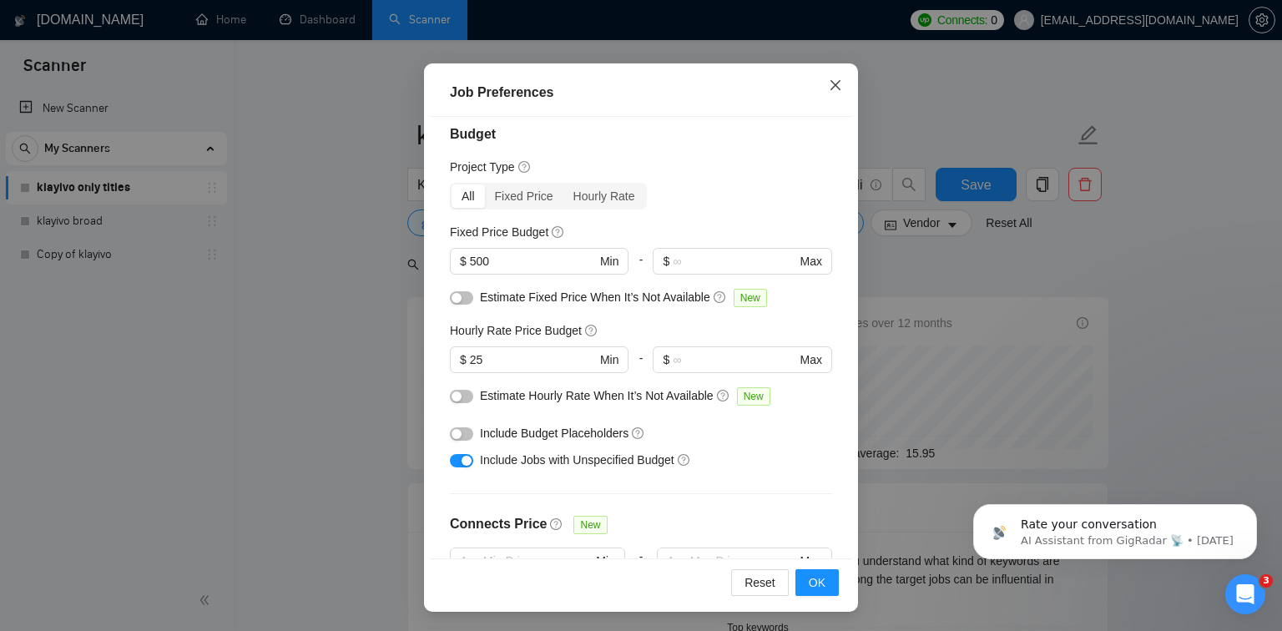
click at [828, 83] on icon "close" at bounding box center [834, 84] width 13 height 13
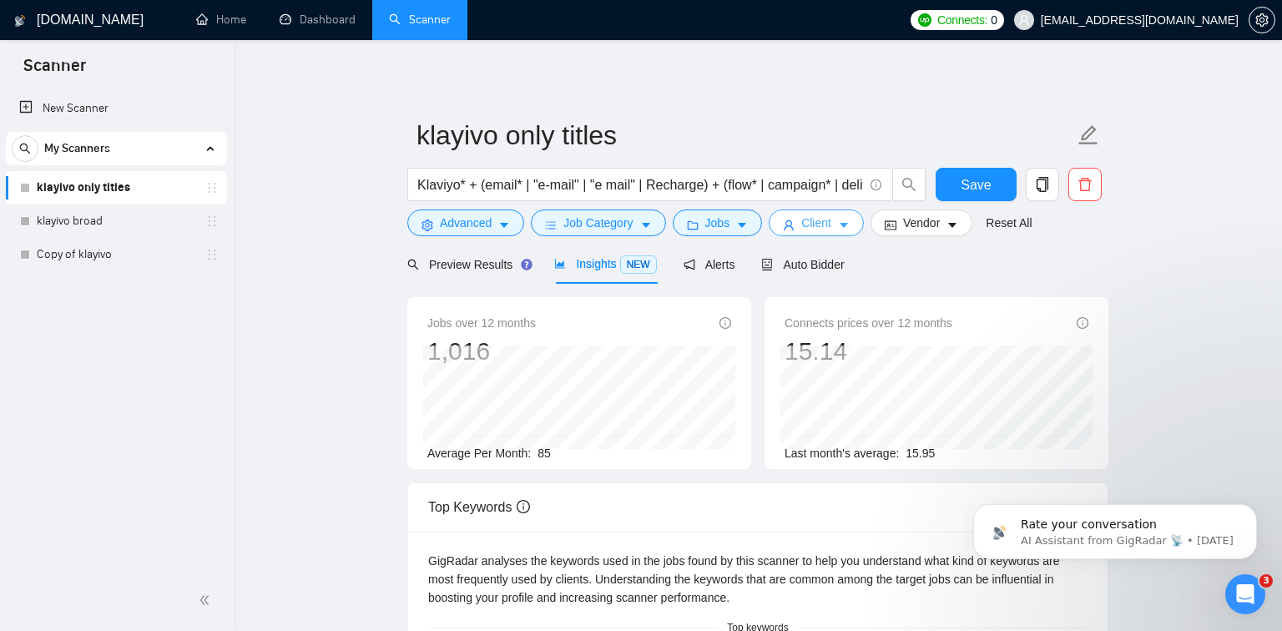
scroll to position [37, 0]
click at [798, 229] on button "Client" at bounding box center [815, 222] width 95 height 27
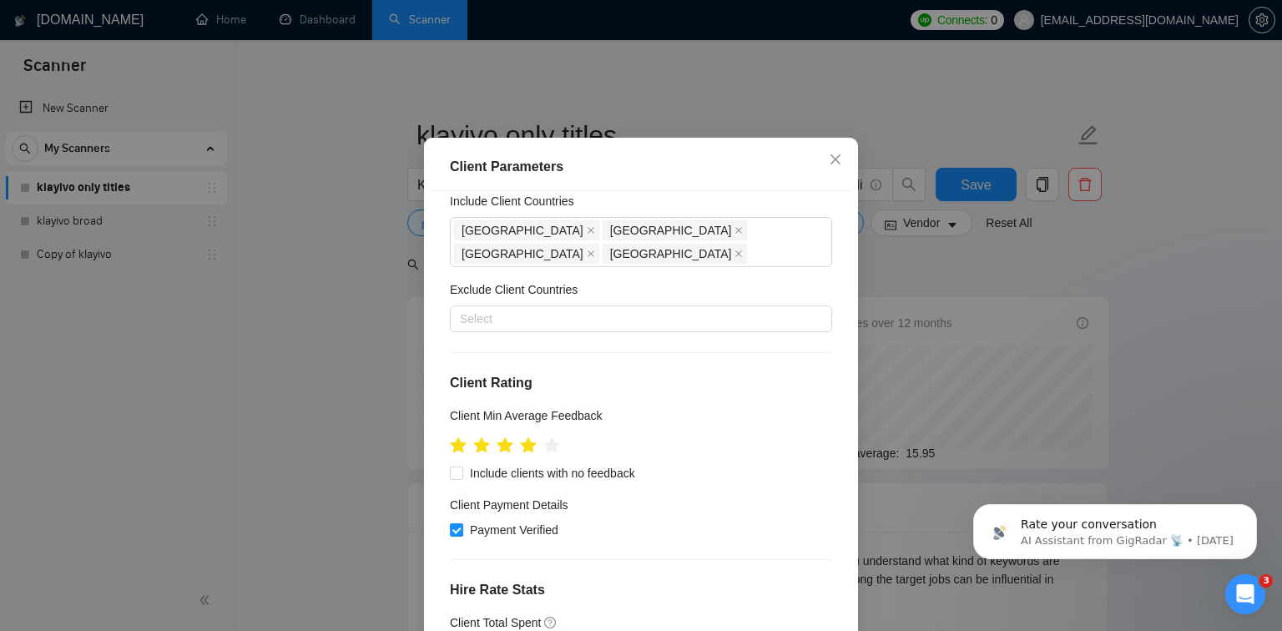
scroll to position [0, 0]
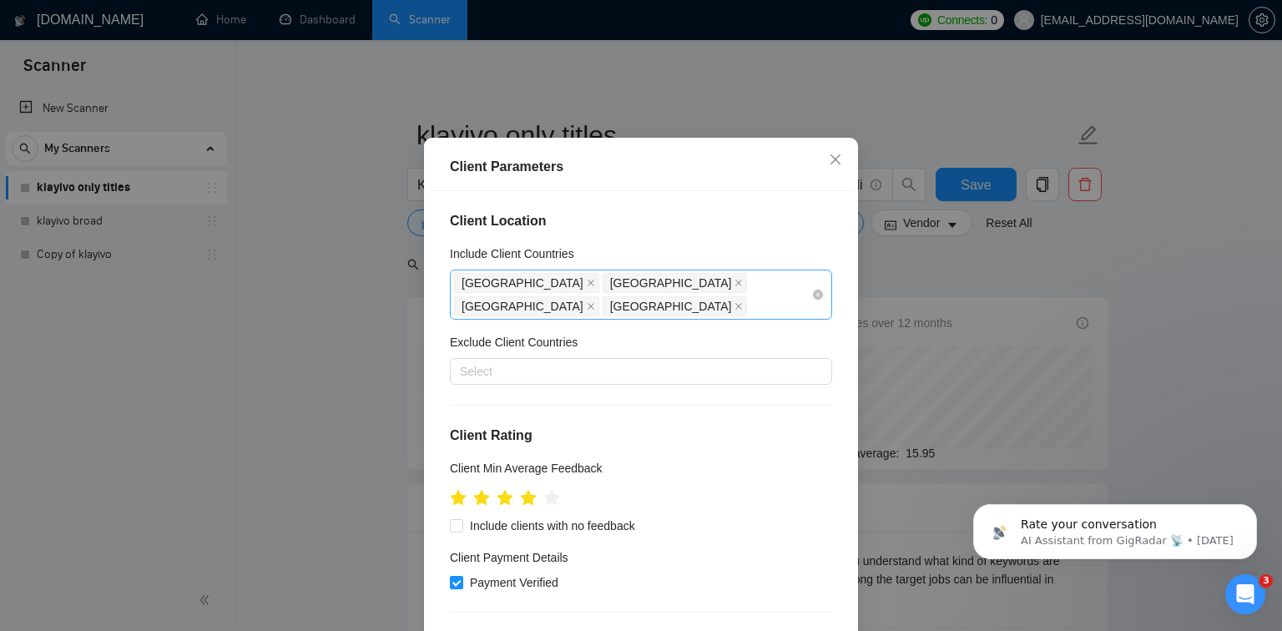
click at [751, 318] on div "Canada" at bounding box center [676, 306] width 149 height 23
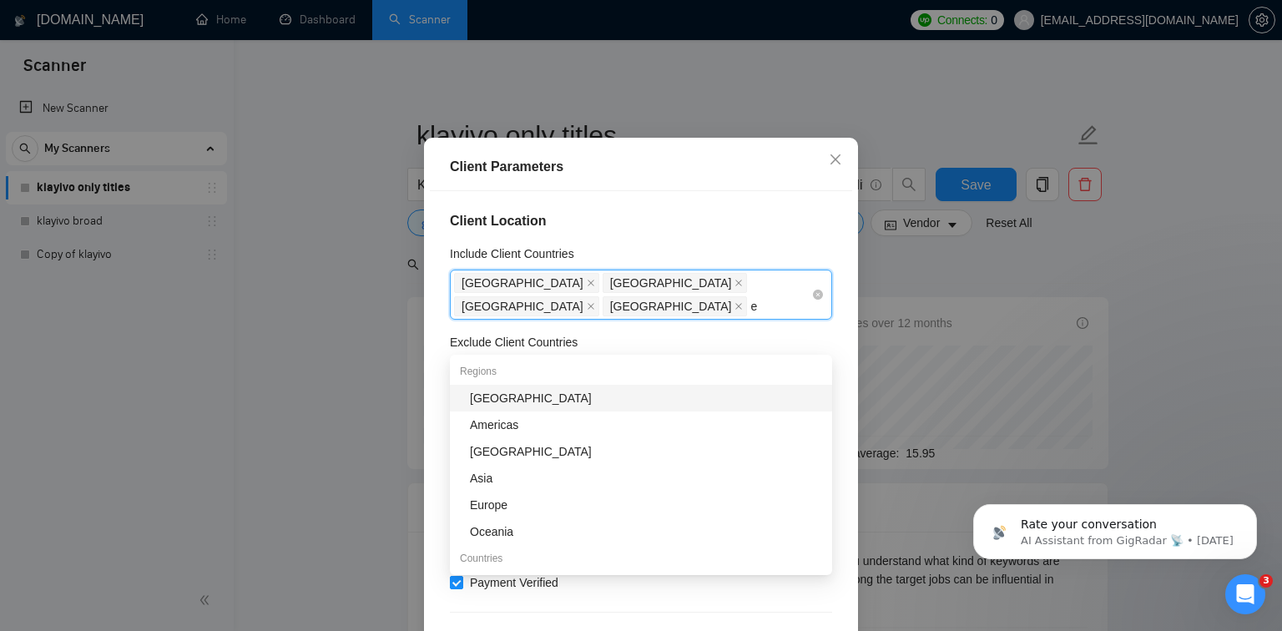
type input "eu"
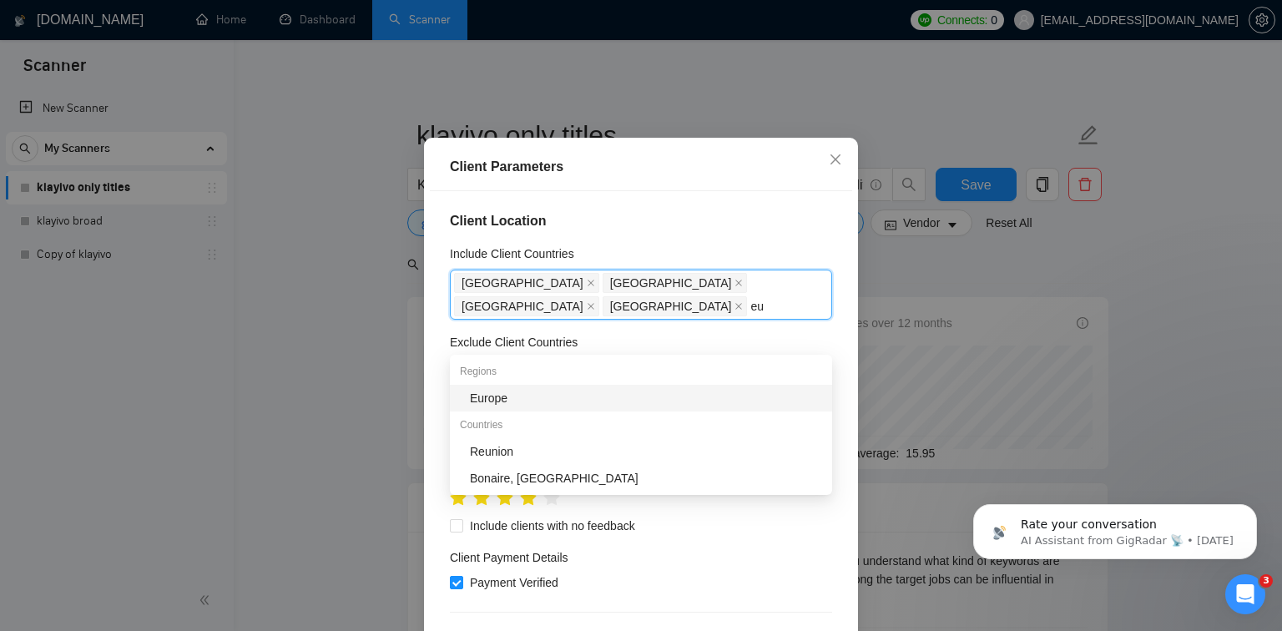
click at [657, 385] on div "Europe" at bounding box center [641, 398] width 382 height 27
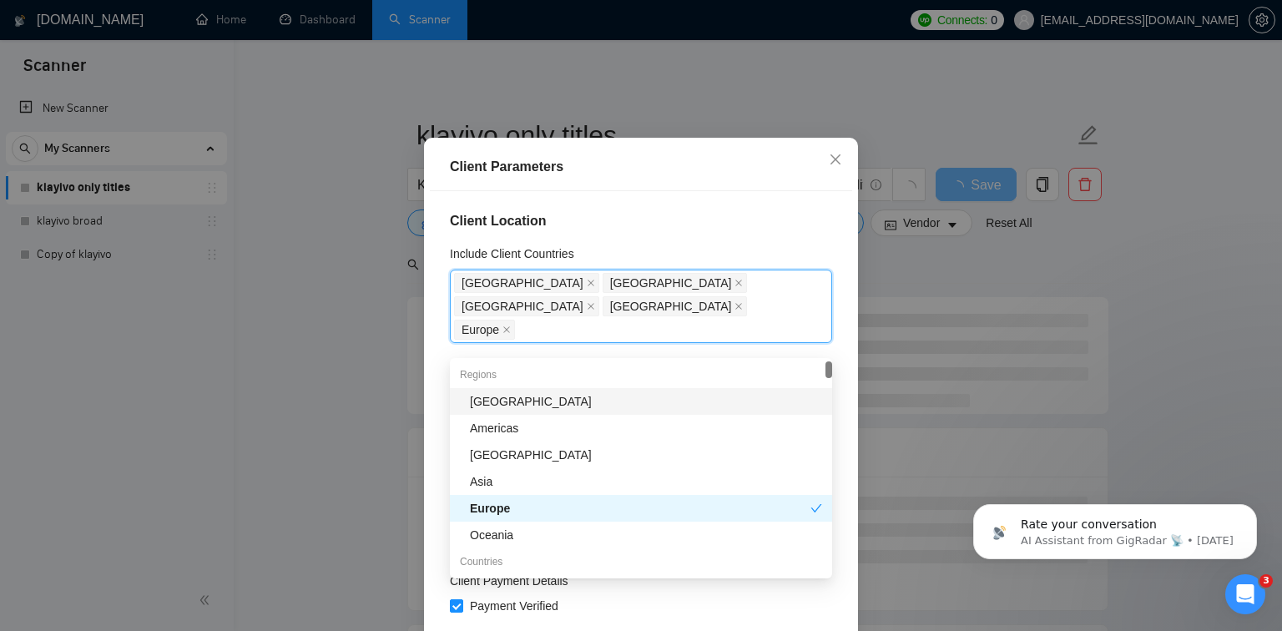
click at [653, 231] on div "Client Location Include Client Countries United States United Kingdom Australia…" at bounding box center [641, 411] width 422 height 441
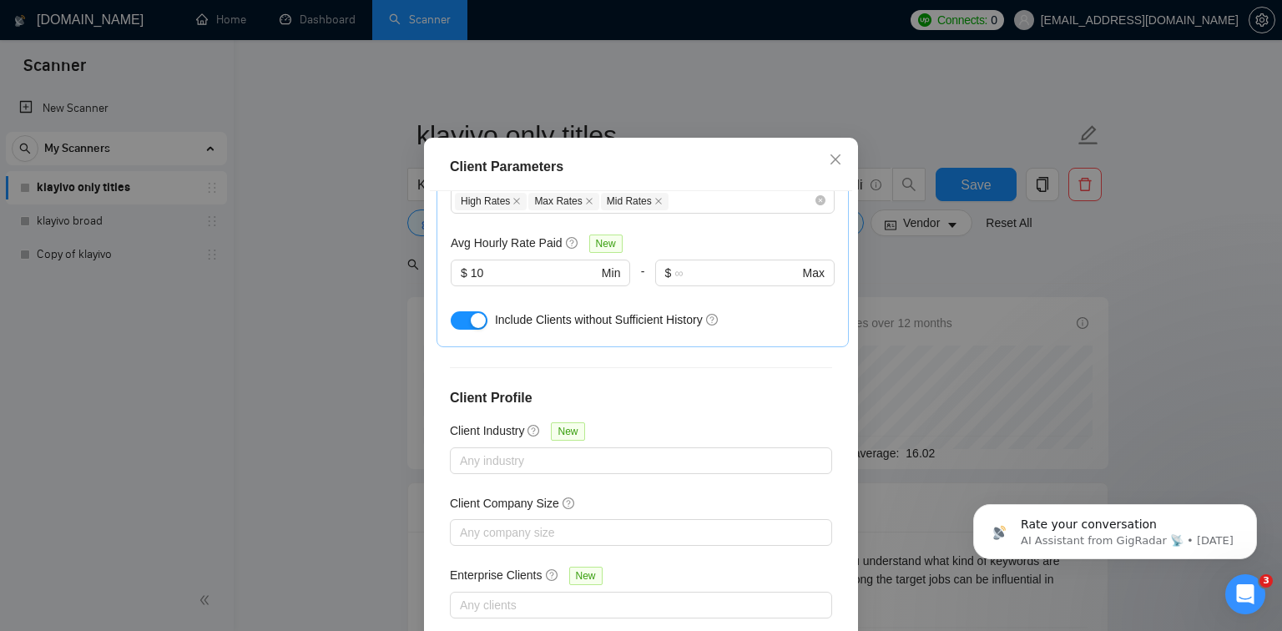
scroll to position [111, 0]
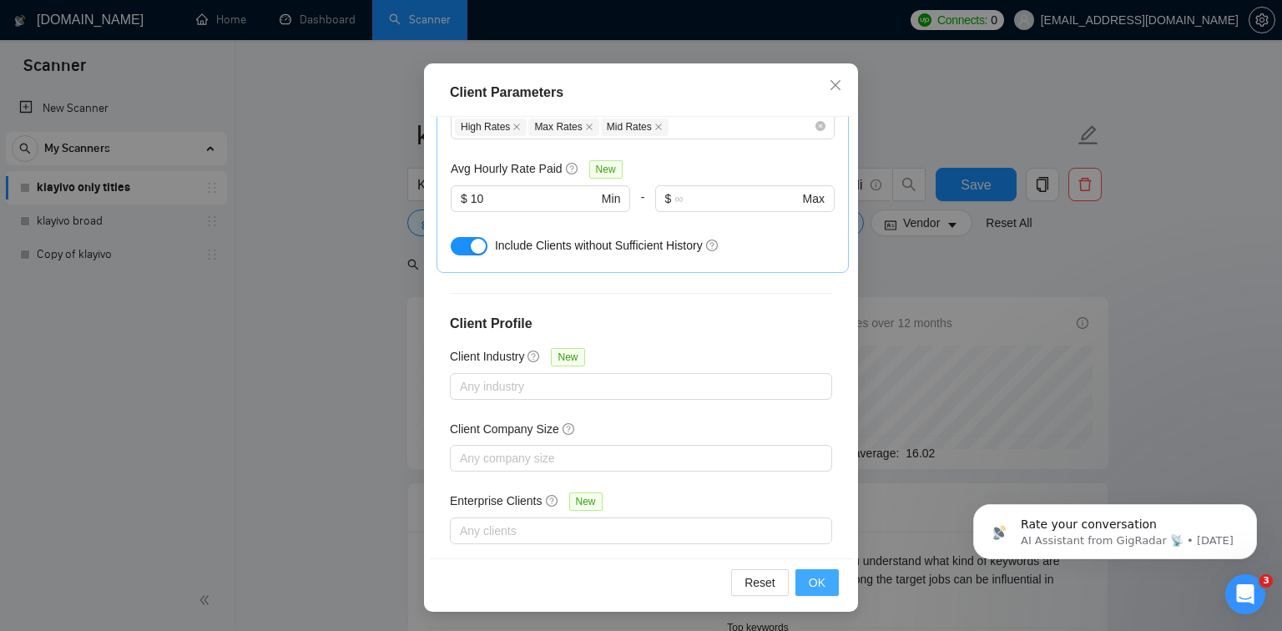
click at [801, 571] on button "OK" at bounding box center [816, 582] width 43 height 27
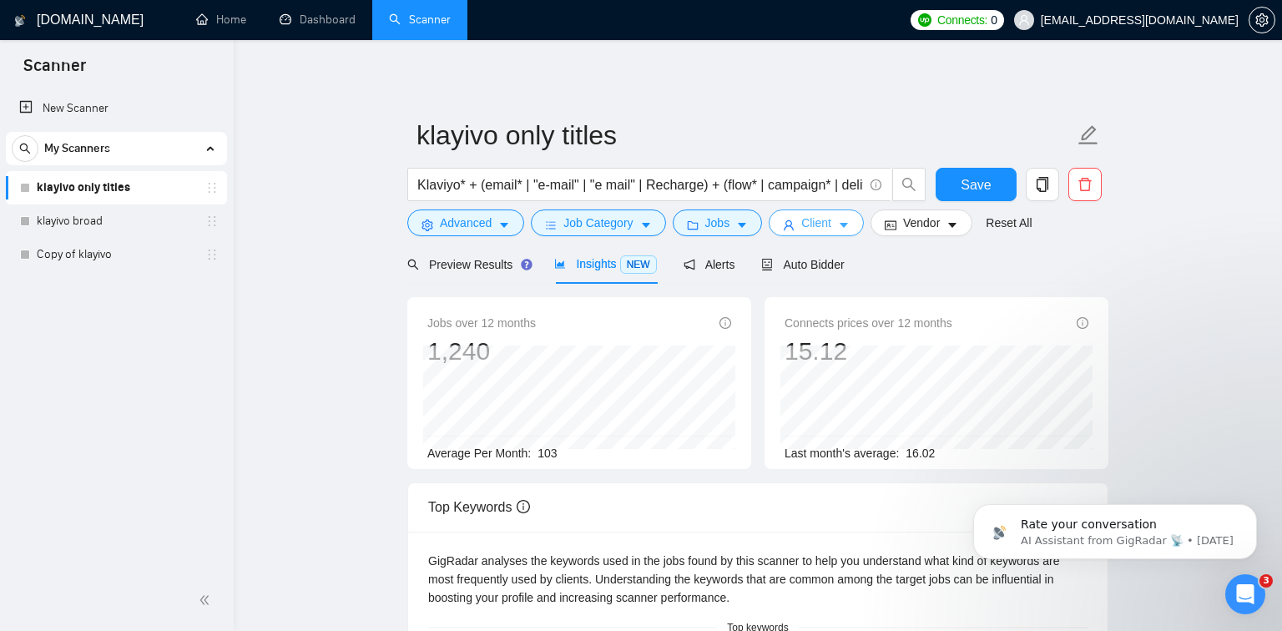
scroll to position [0, 0]
click at [316, 295] on main "klayivo only titles Klaviyo* + (email* | "e-mail" | "e mail" | Recharge) + (flo…" at bounding box center [757, 639] width 995 height 1145
click at [825, 226] on span "Client" at bounding box center [816, 223] width 30 height 18
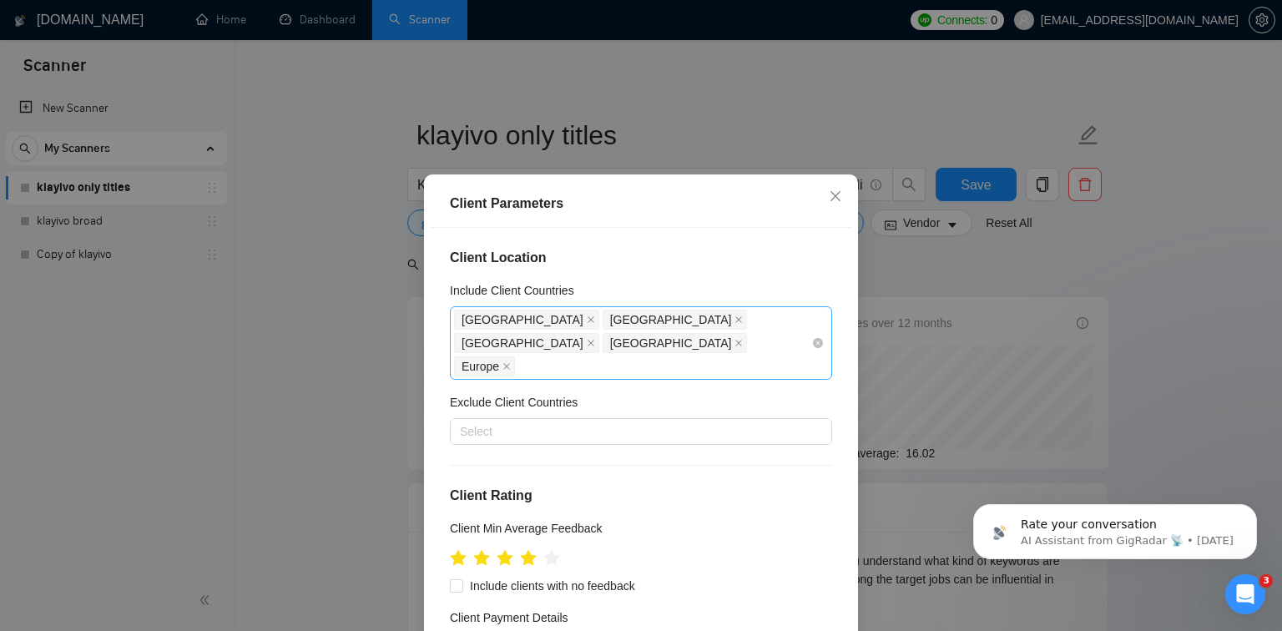
click at [641, 348] on div "United States United Kingdom Australia Canada Europe" at bounding box center [632, 343] width 357 height 70
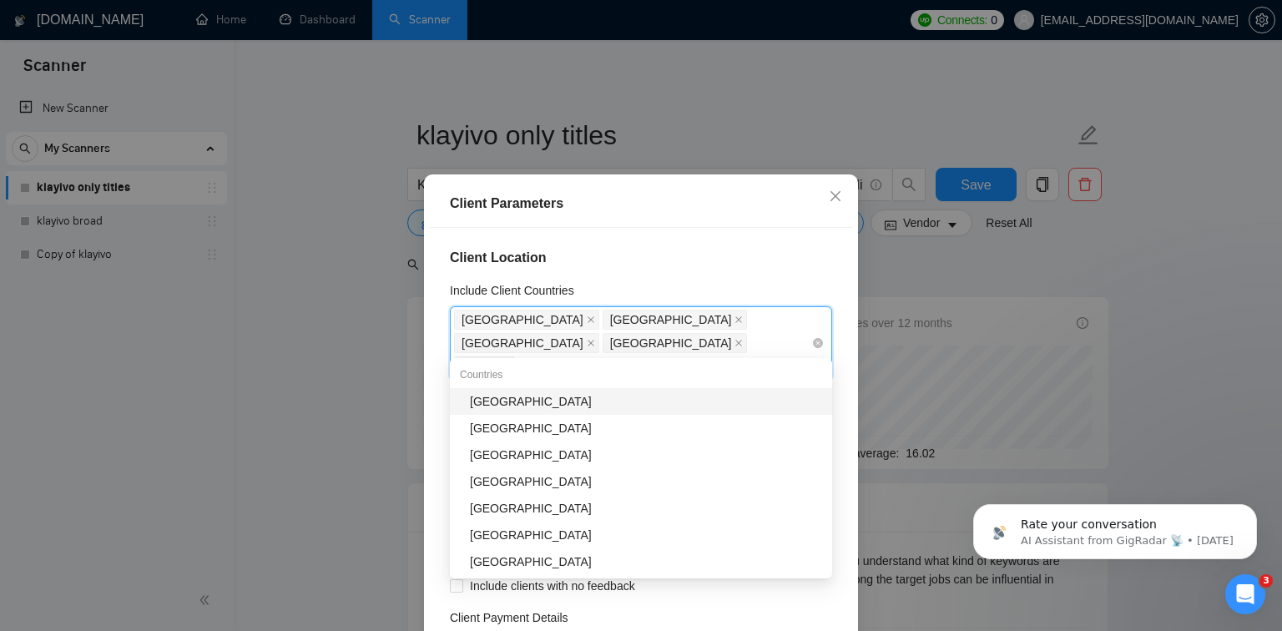
type input "new"
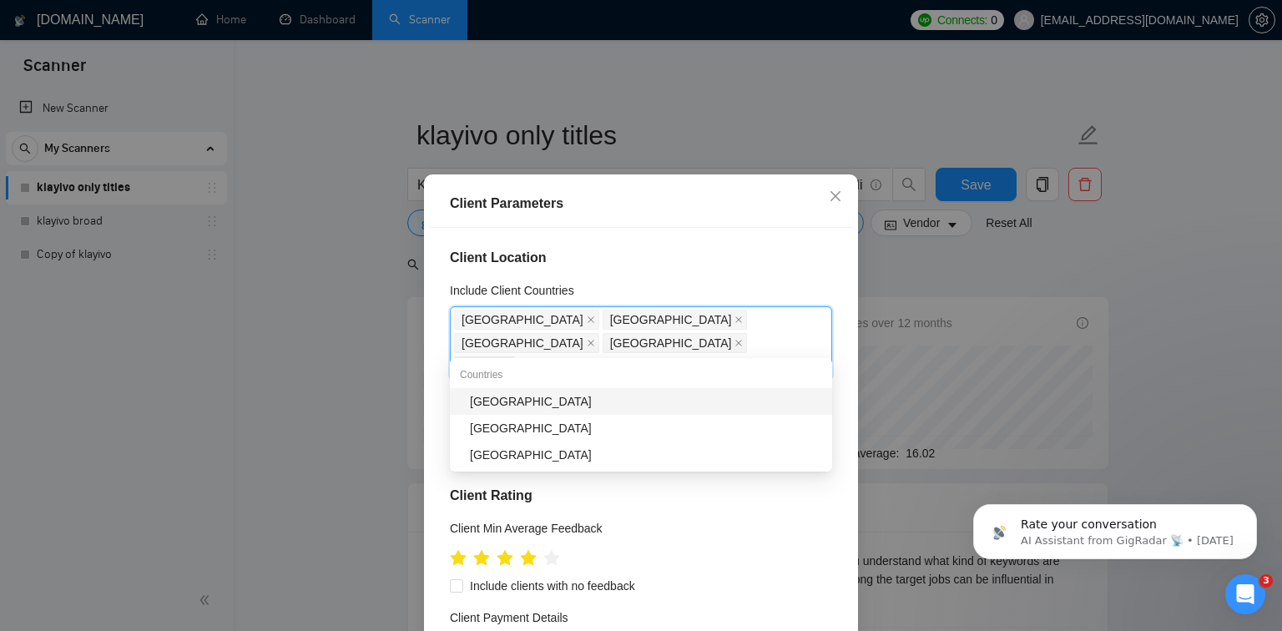
click at [582, 399] on div "New Zealand" at bounding box center [646, 401] width 352 height 18
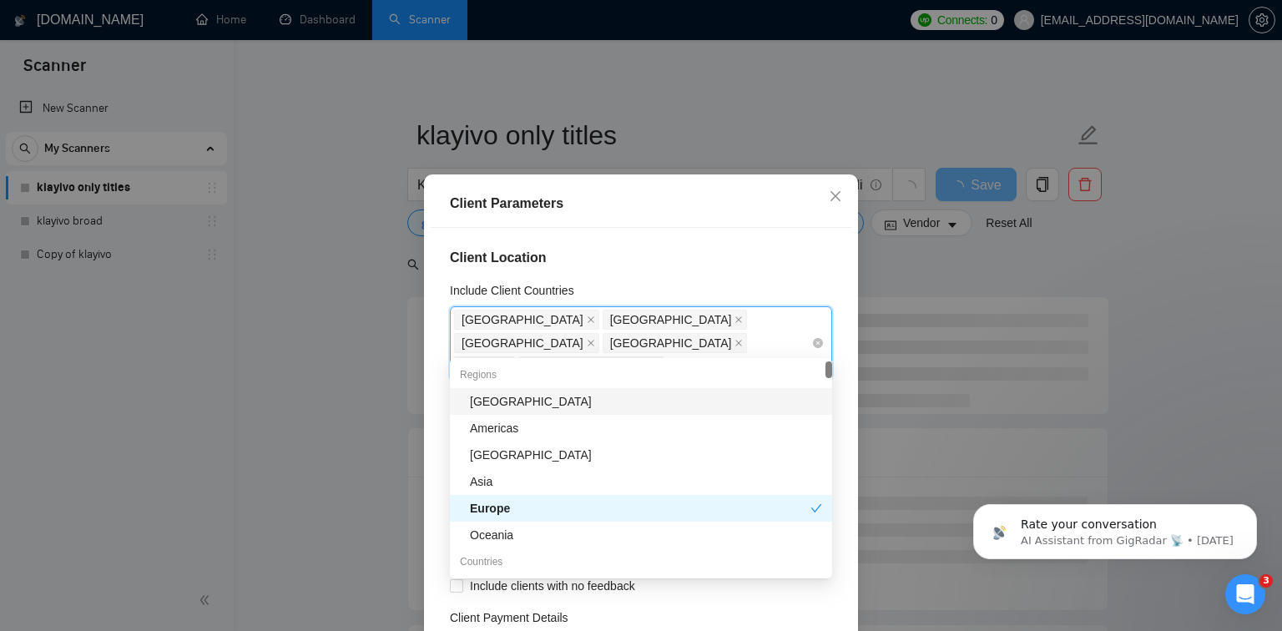
type input "ger"
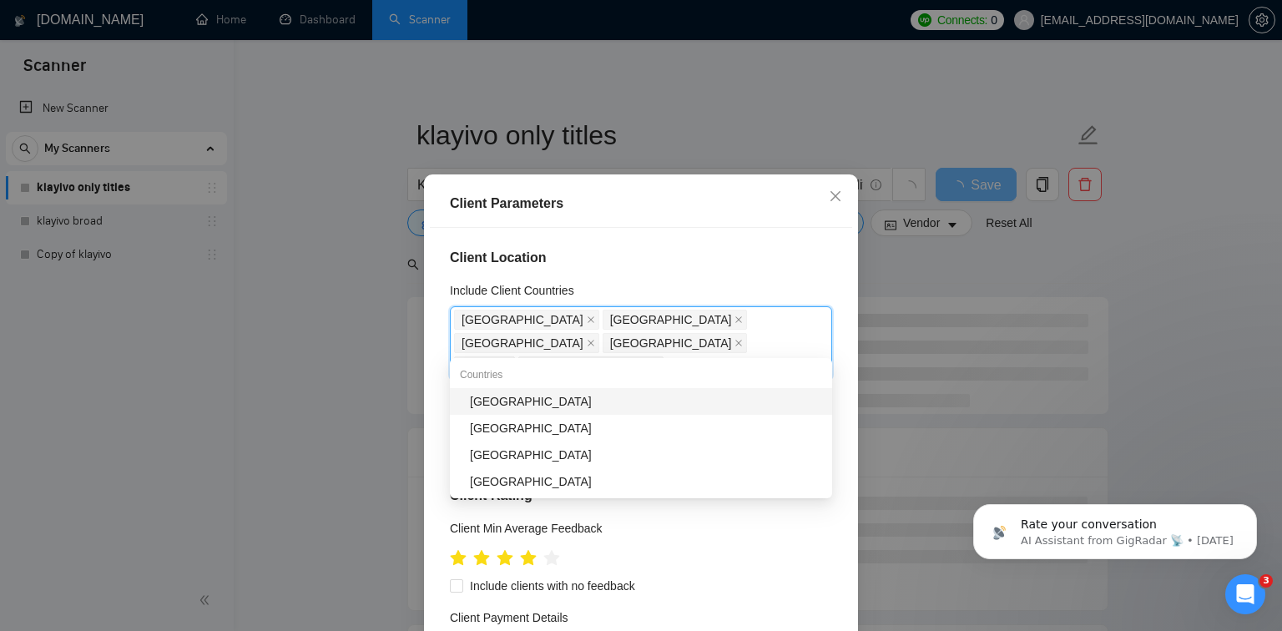
click at [598, 395] on div "Germany" at bounding box center [646, 401] width 352 height 18
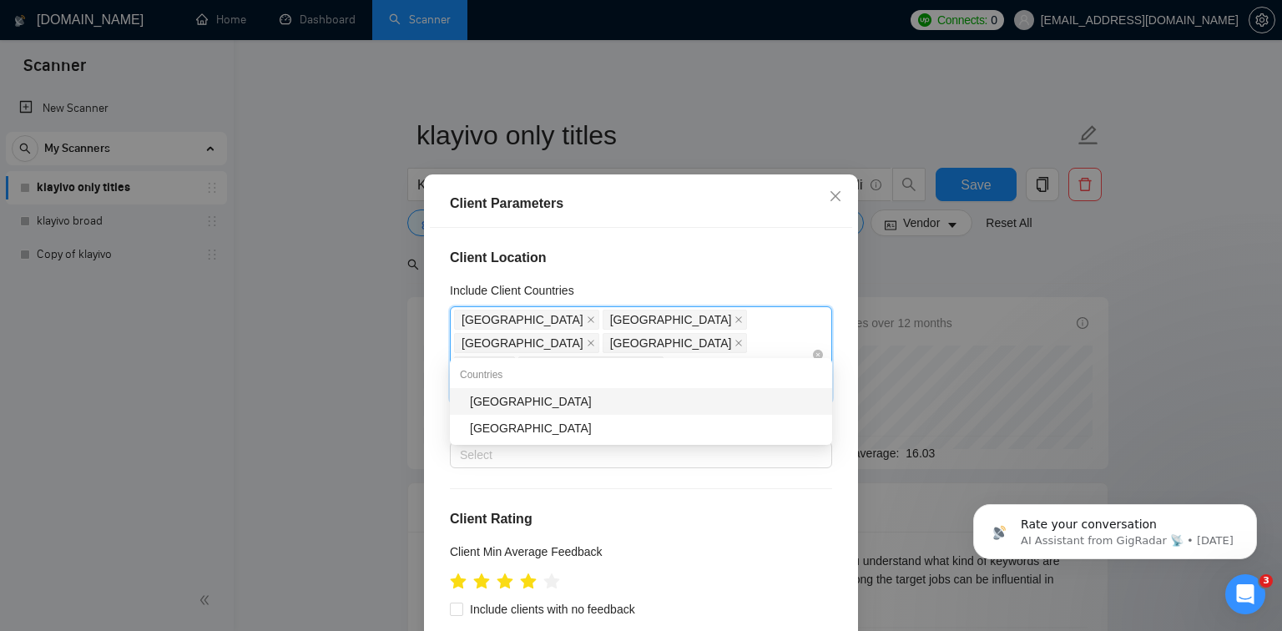
type input "hong"
click at [743, 395] on div "Hong Kong" at bounding box center [646, 401] width 352 height 18
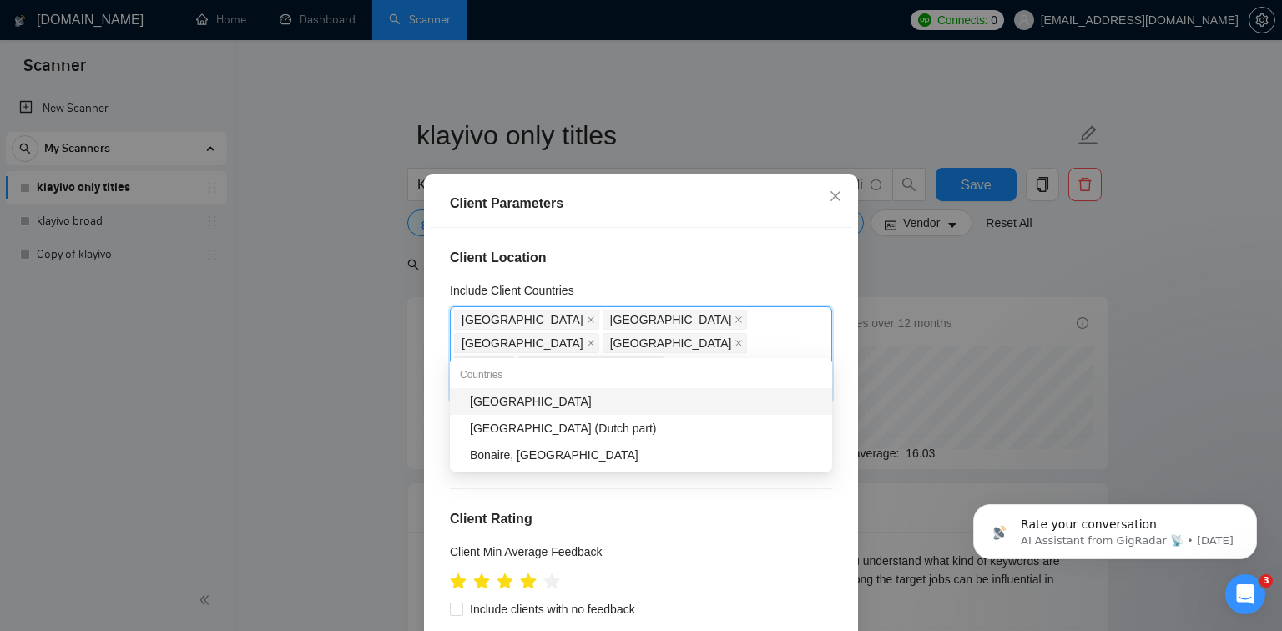
type input "singa"
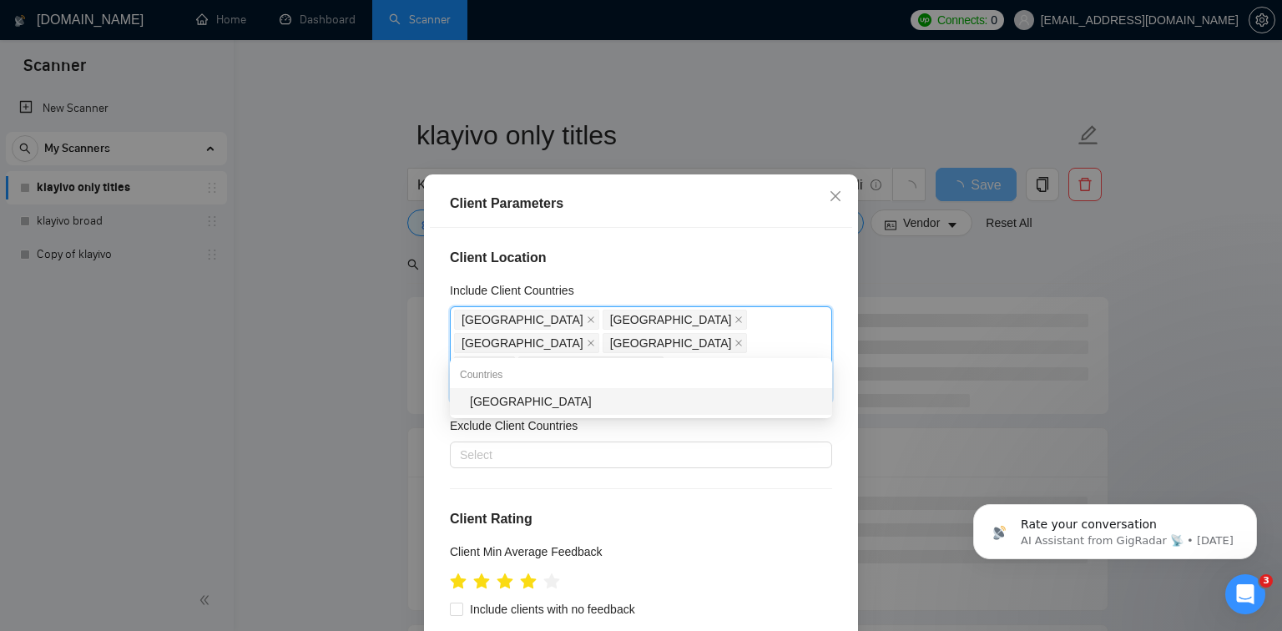
click at [721, 410] on div "Singapore" at bounding box center [641, 401] width 382 height 27
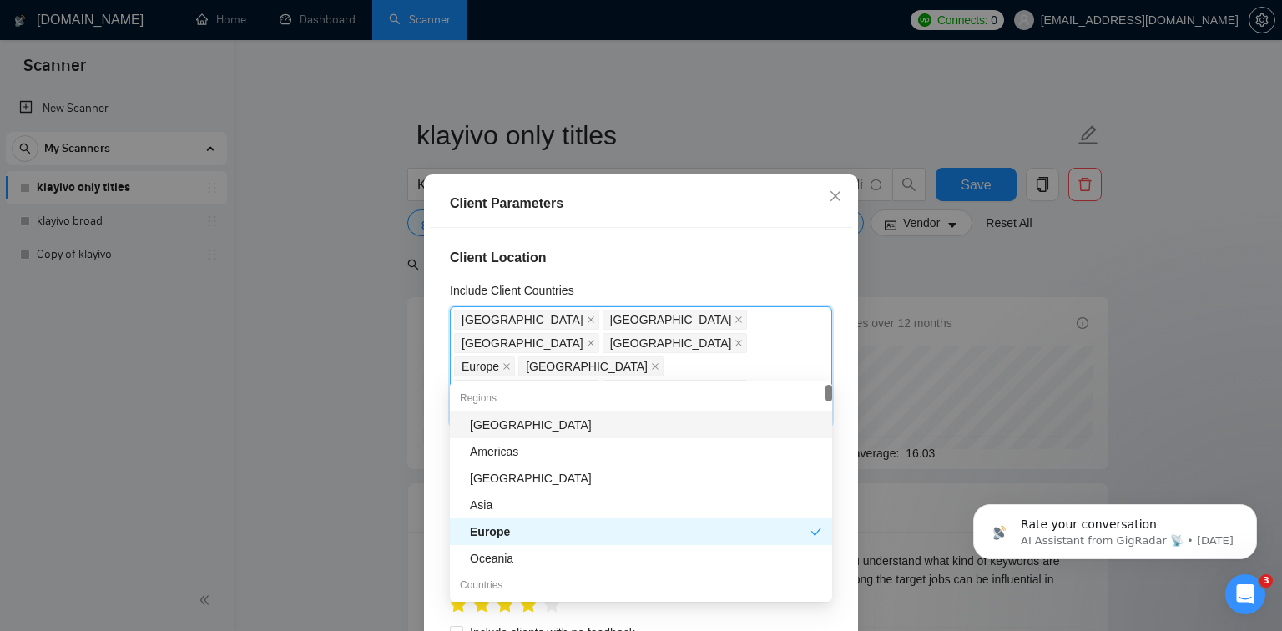
click at [743, 385] on icon "close" at bounding box center [738, 389] width 8 height 8
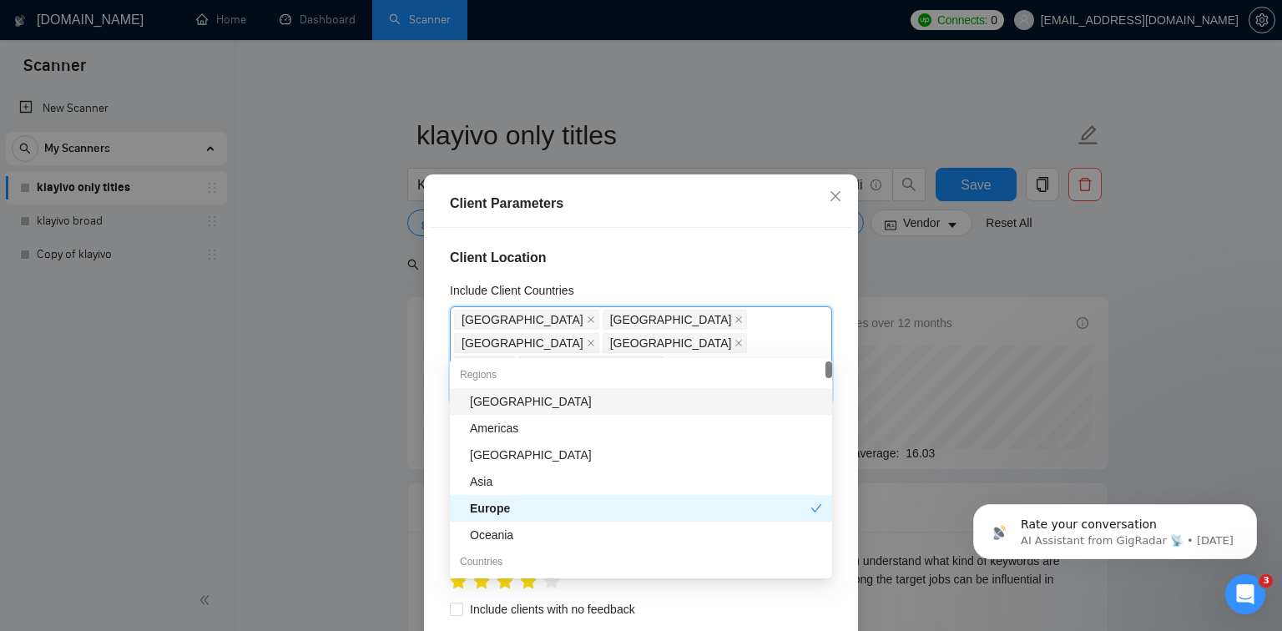
click at [725, 209] on div "Client Parameters" at bounding box center [641, 204] width 382 height 20
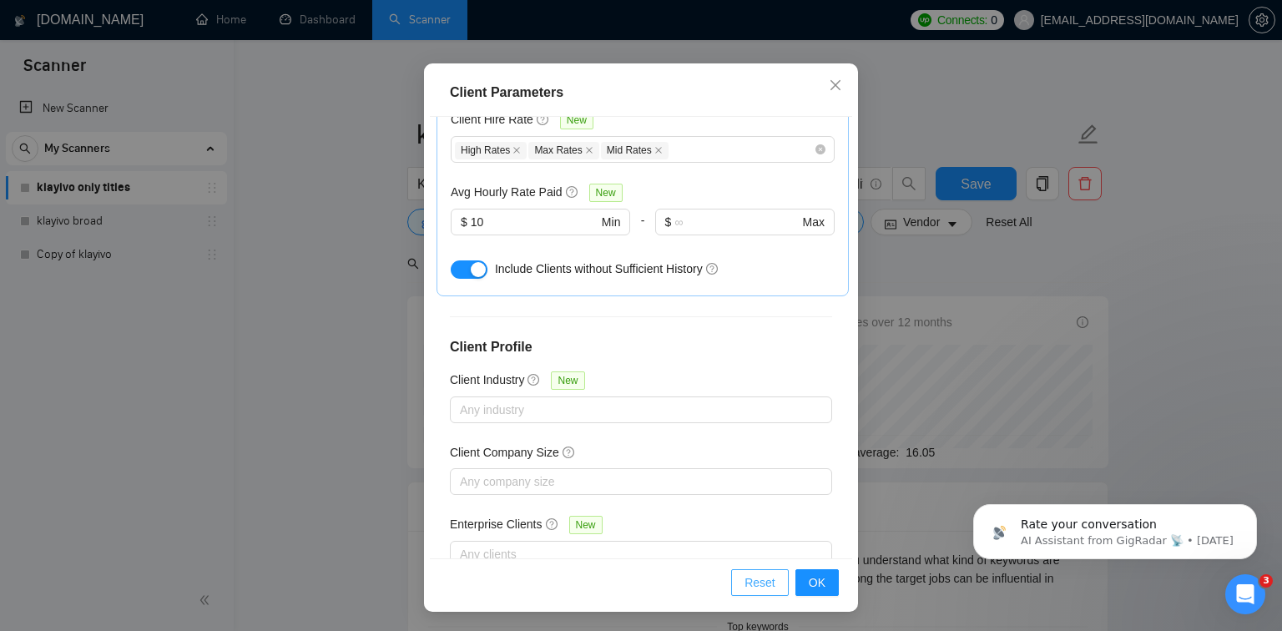
scroll to position [703, 0]
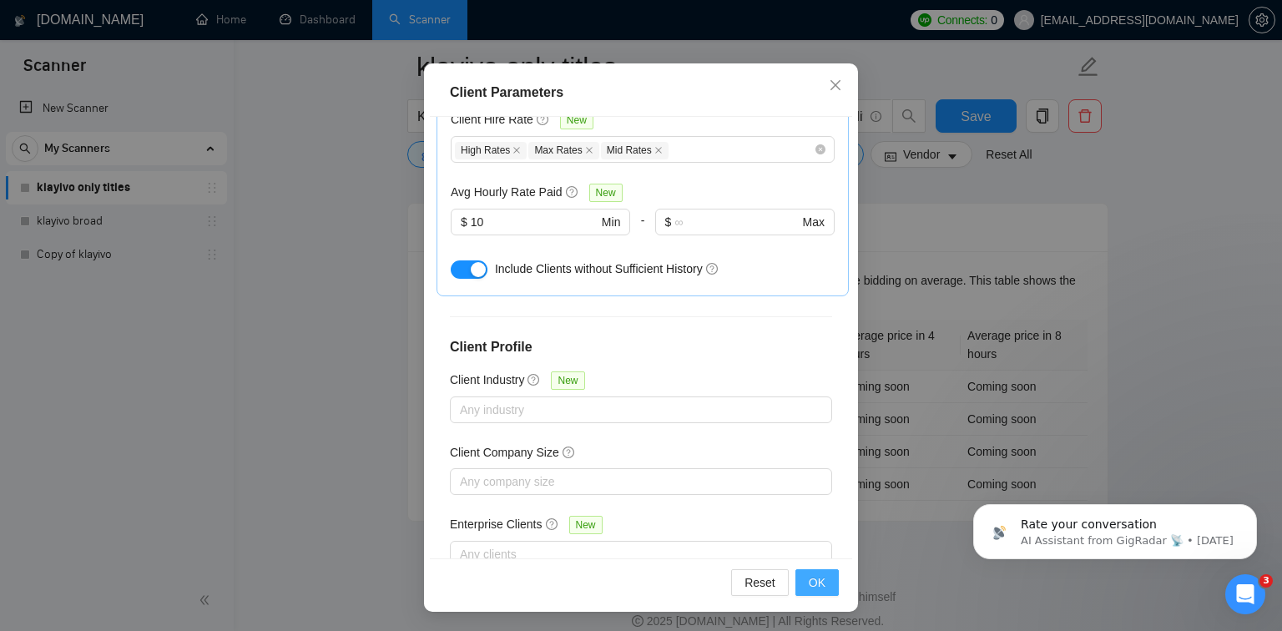
click at [819, 582] on span "OK" at bounding box center [816, 582] width 17 height 18
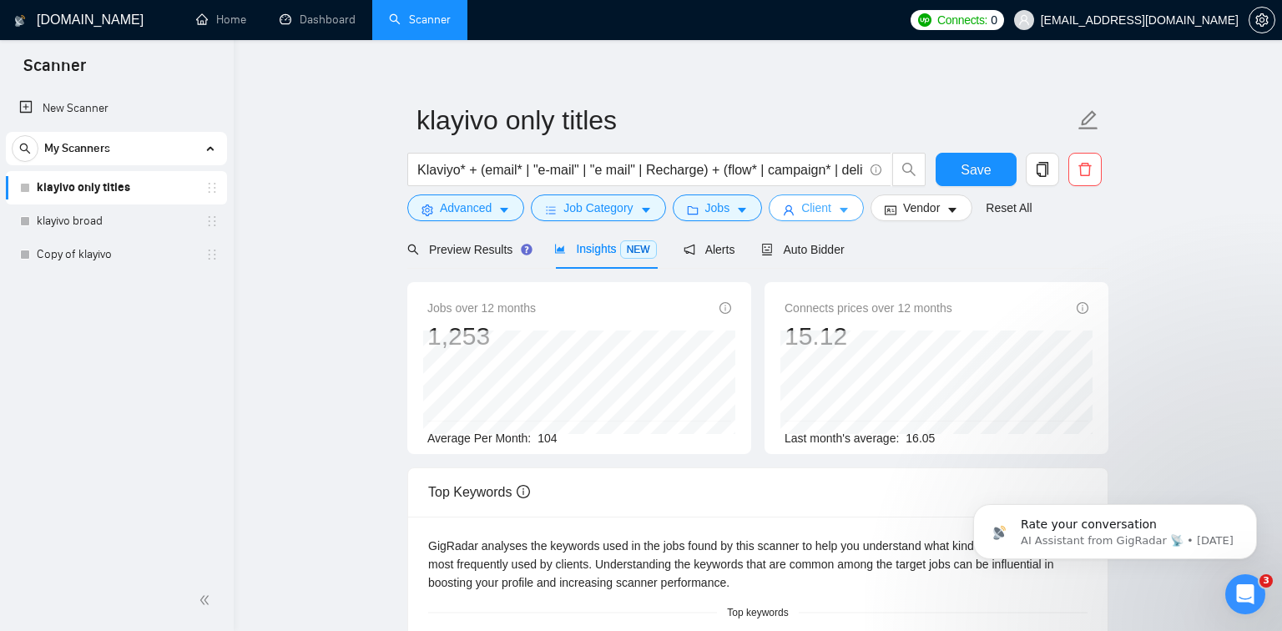
scroll to position [0, 0]
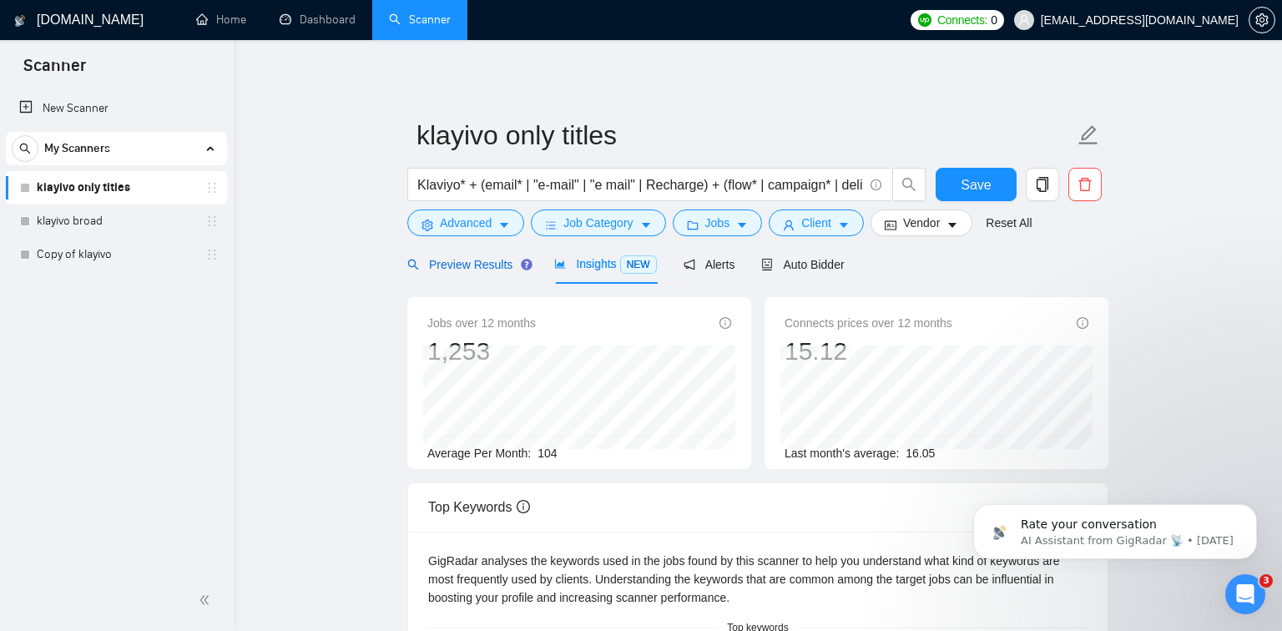
click at [511, 272] on div "Preview Results" at bounding box center [467, 264] width 120 height 18
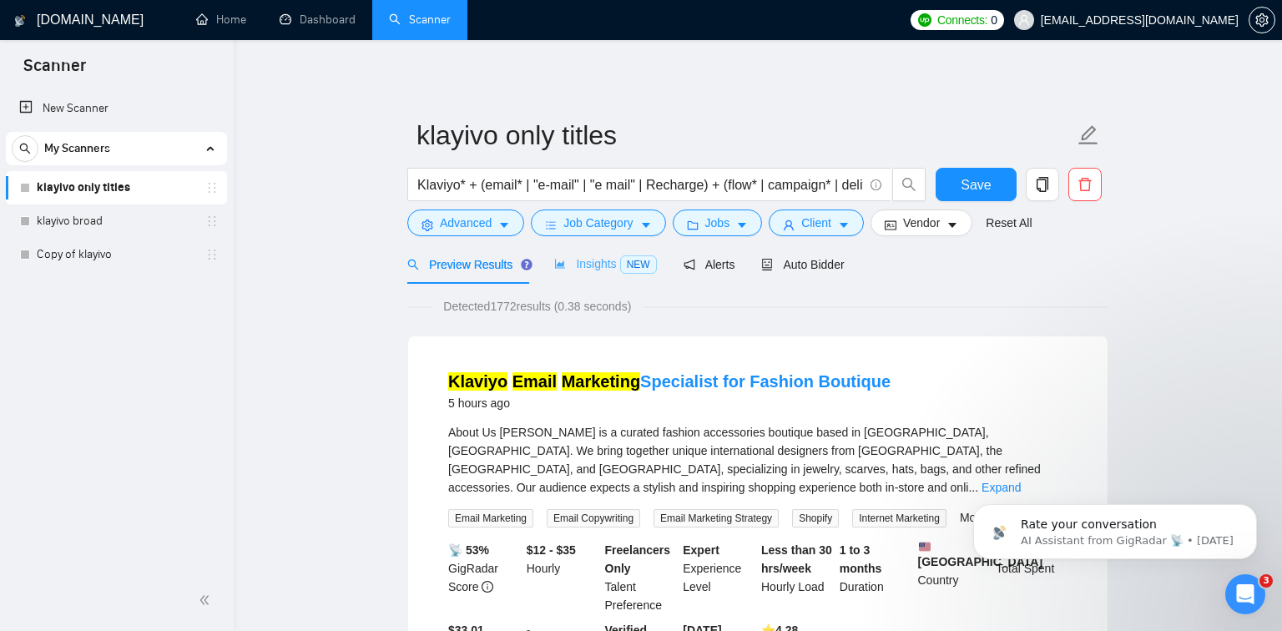
click at [589, 274] on div "Insights NEW" at bounding box center [605, 263] width 102 height 39
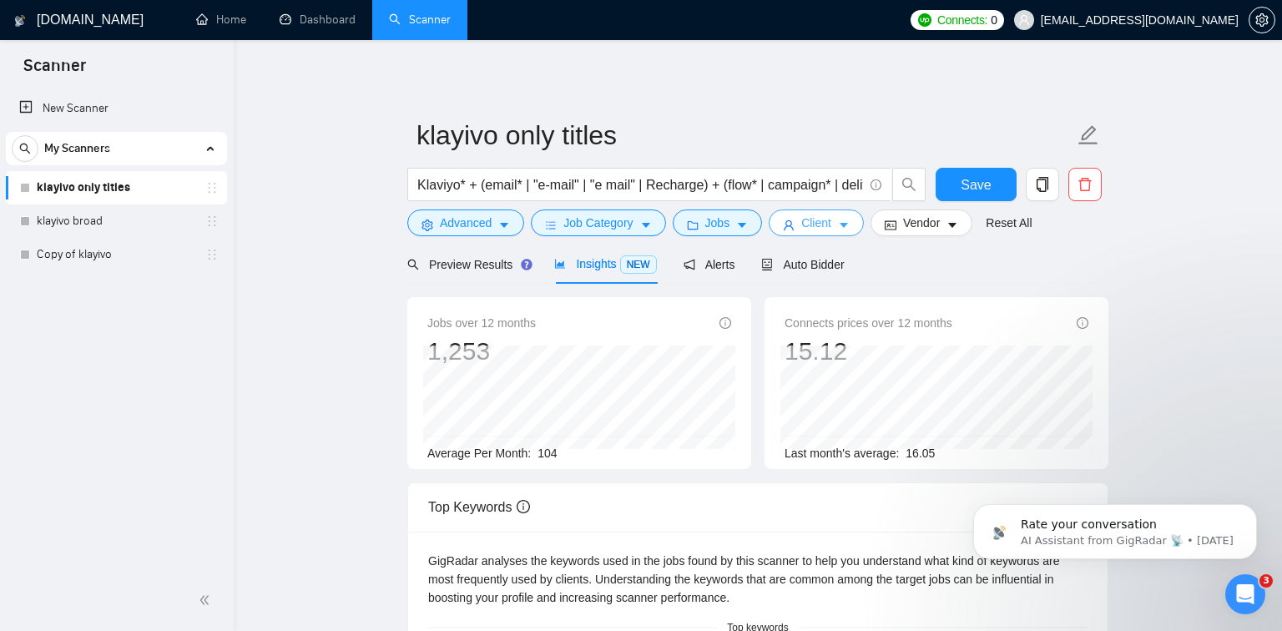
click at [849, 225] on icon "caret-down" at bounding box center [844, 225] width 12 height 12
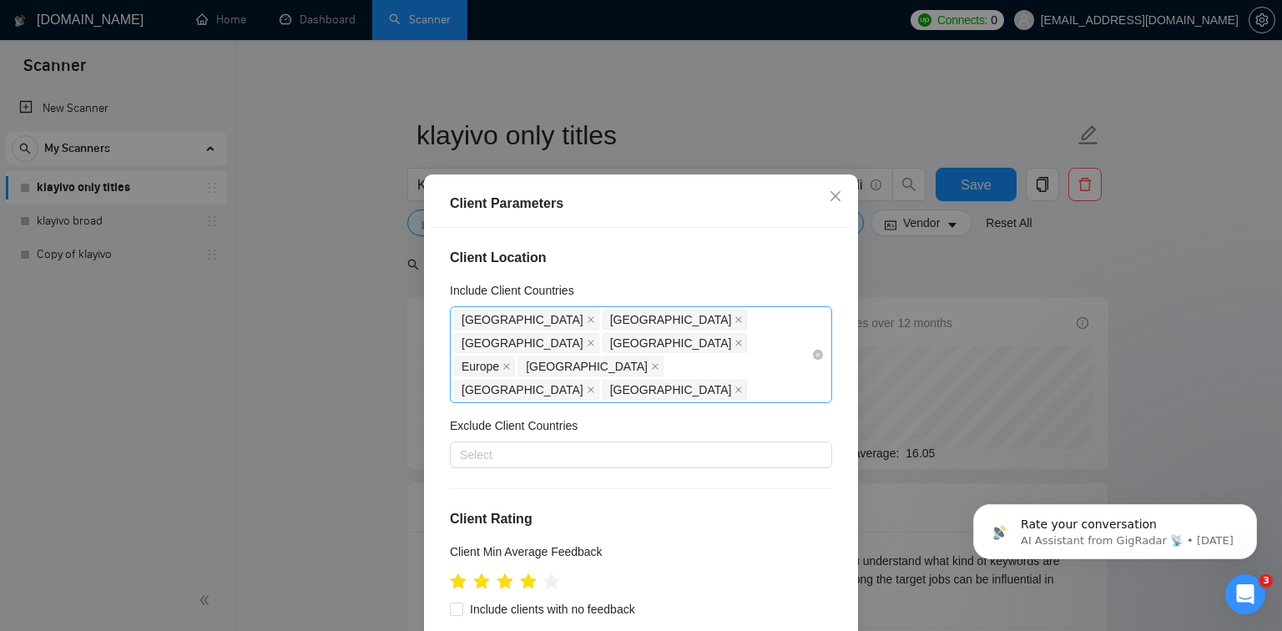
click at [784, 349] on div "United States United Kingdom Australia Canada Europe New Zealand Germany Singap…" at bounding box center [632, 354] width 357 height 93
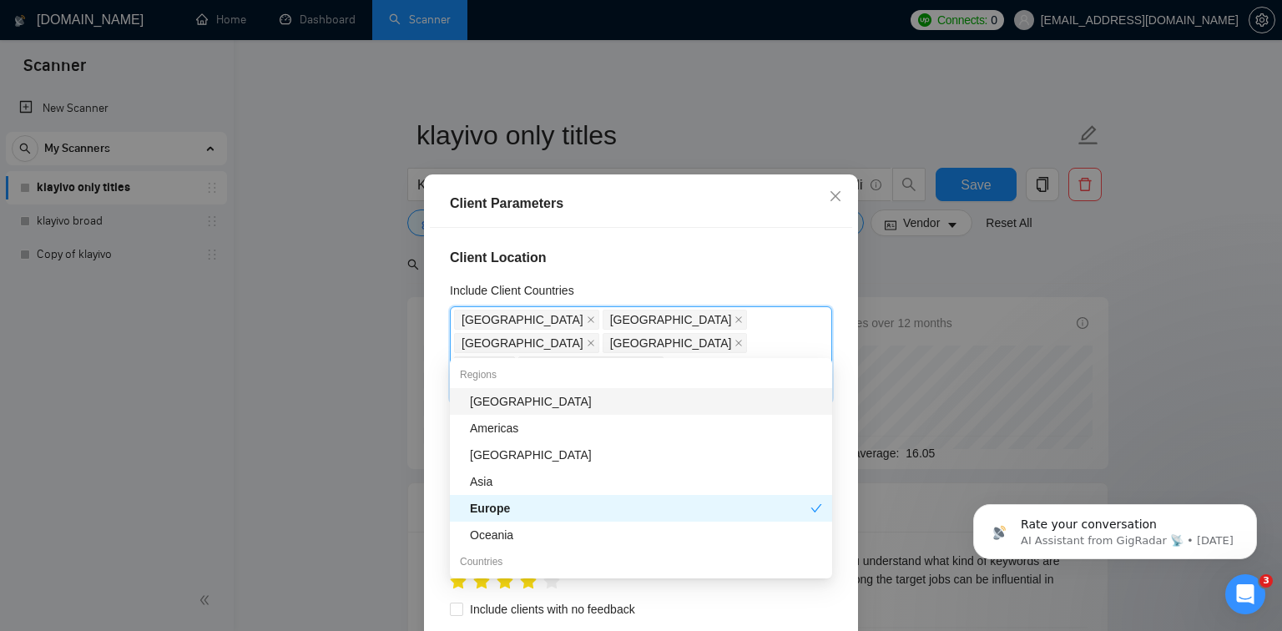
type input "eu"
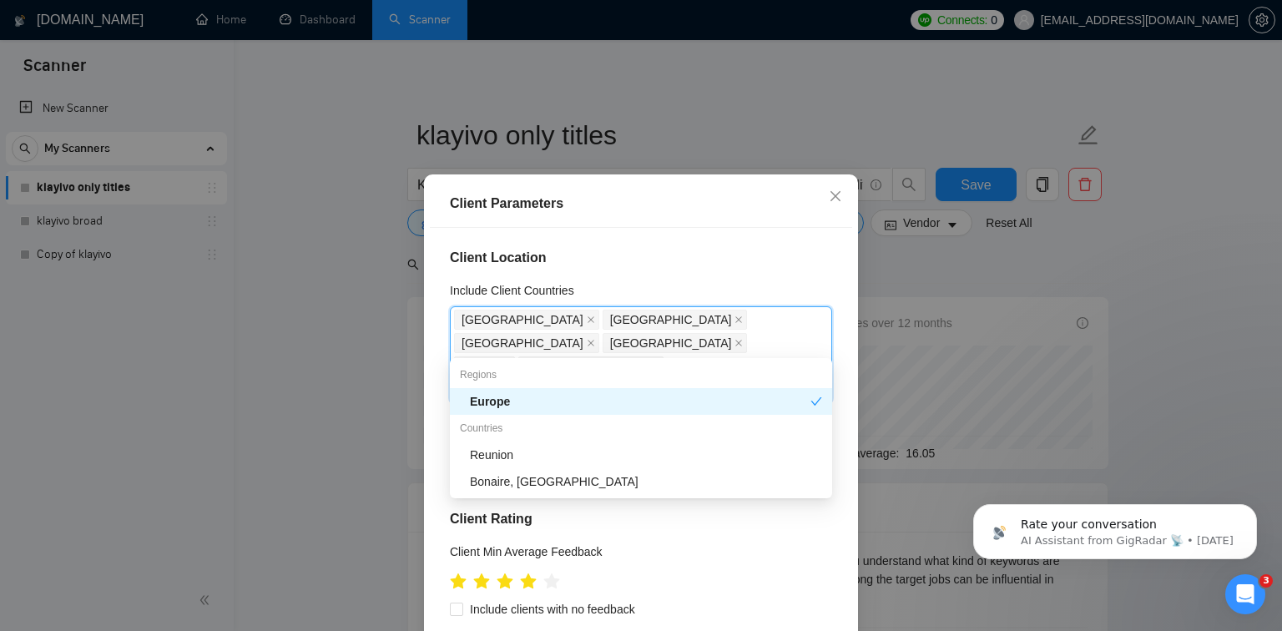
click at [733, 600] on div "Include clients with no feedback" at bounding box center [641, 609] width 382 height 18
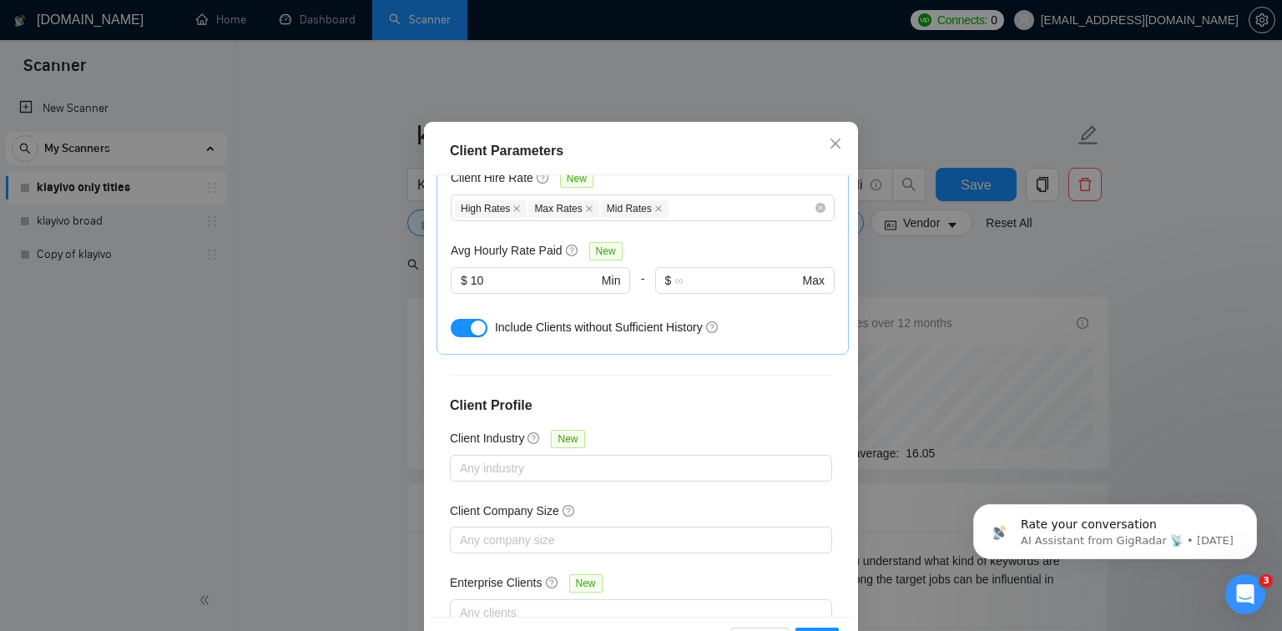
scroll to position [111, 0]
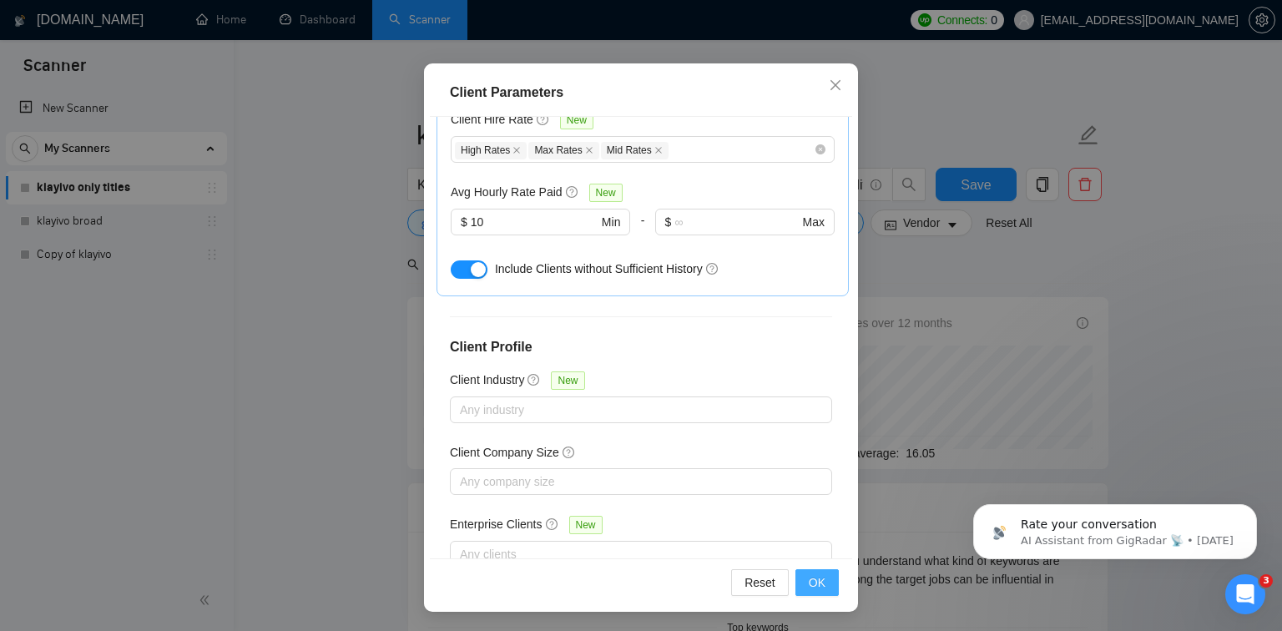
click at [810, 579] on span "OK" at bounding box center [816, 582] width 17 height 18
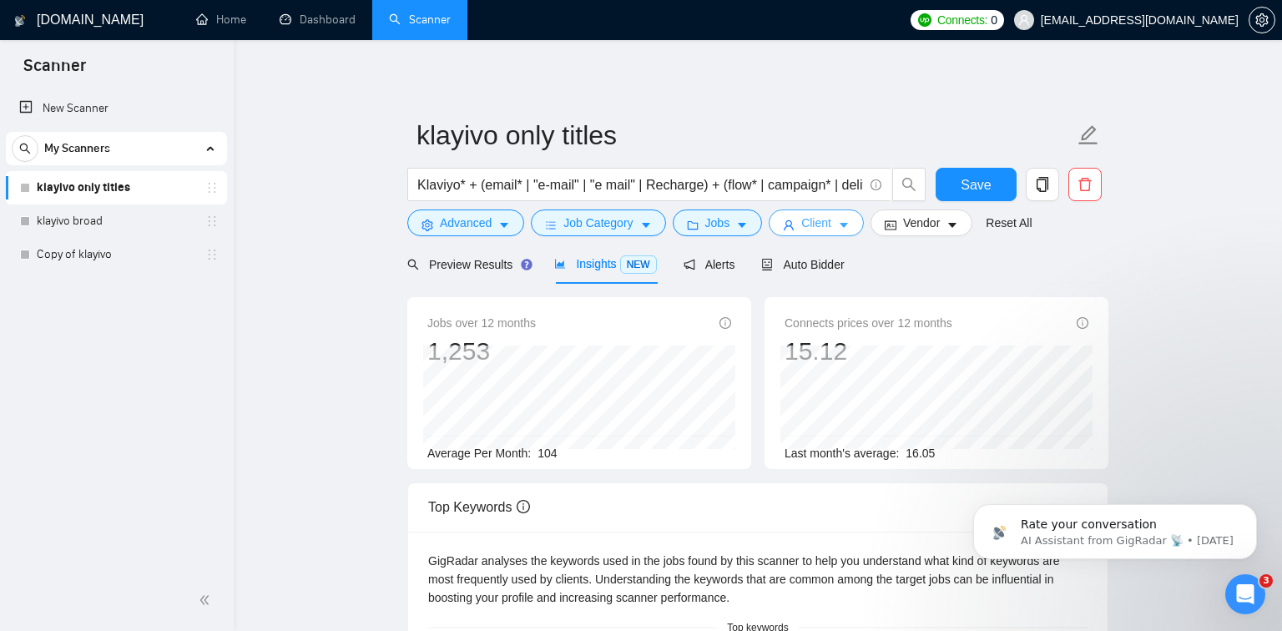
scroll to position [0, 0]
click at [500, 277] on div "Preview Results" at bounding box center [467, 263] width 120 height 39
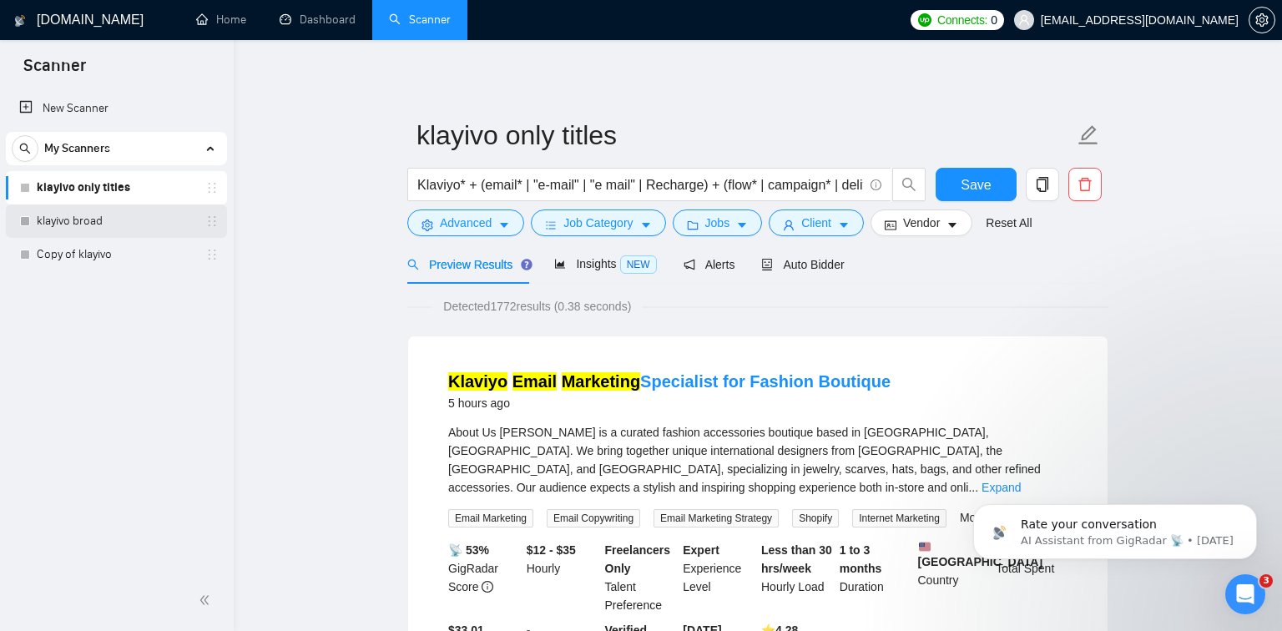
click at [138, 219] on link "klayivo broad" at bounding box center [116, 220] width 159 height 33
click at [970, 187] on span "Save" at bounding box center [975, 184] width 30 height 21
click at [141, 220] on link "klayivo broad" at bounding box center [116, 220] width 159 height 33
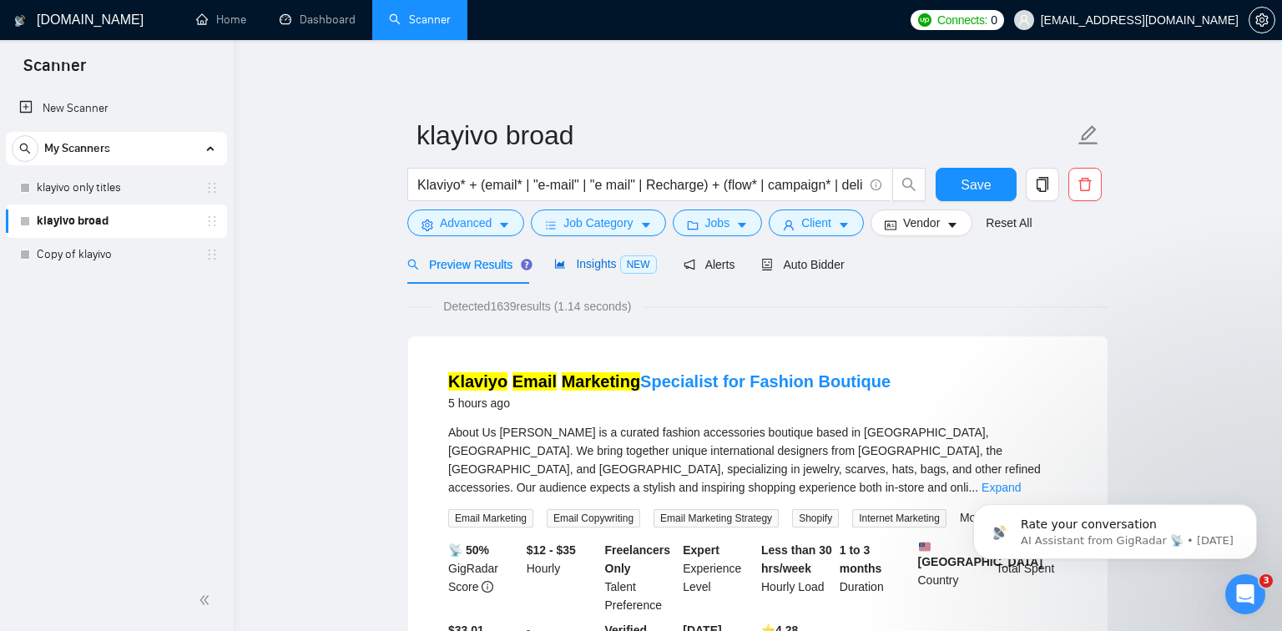
click at [615, 264] on span "Insights NEW" at bounding box center [605, 263] width 102 height 13
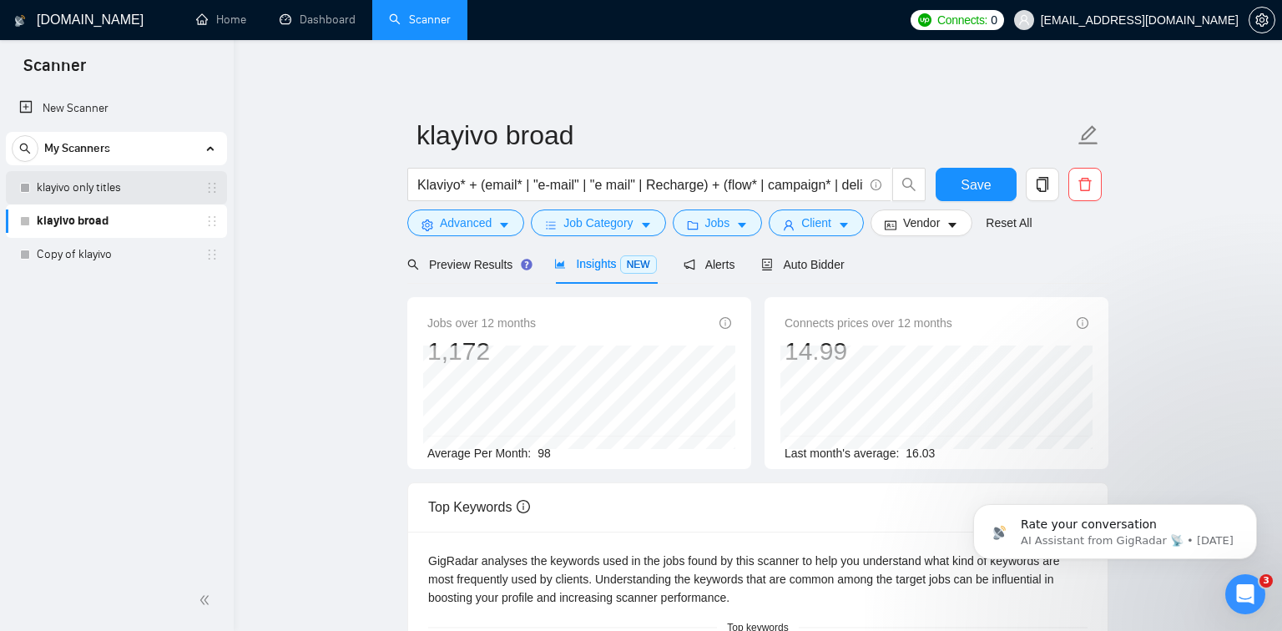
click at [145, 185] on link "klayivo only titles" at bounding box center [116, 187] width 159 height 33
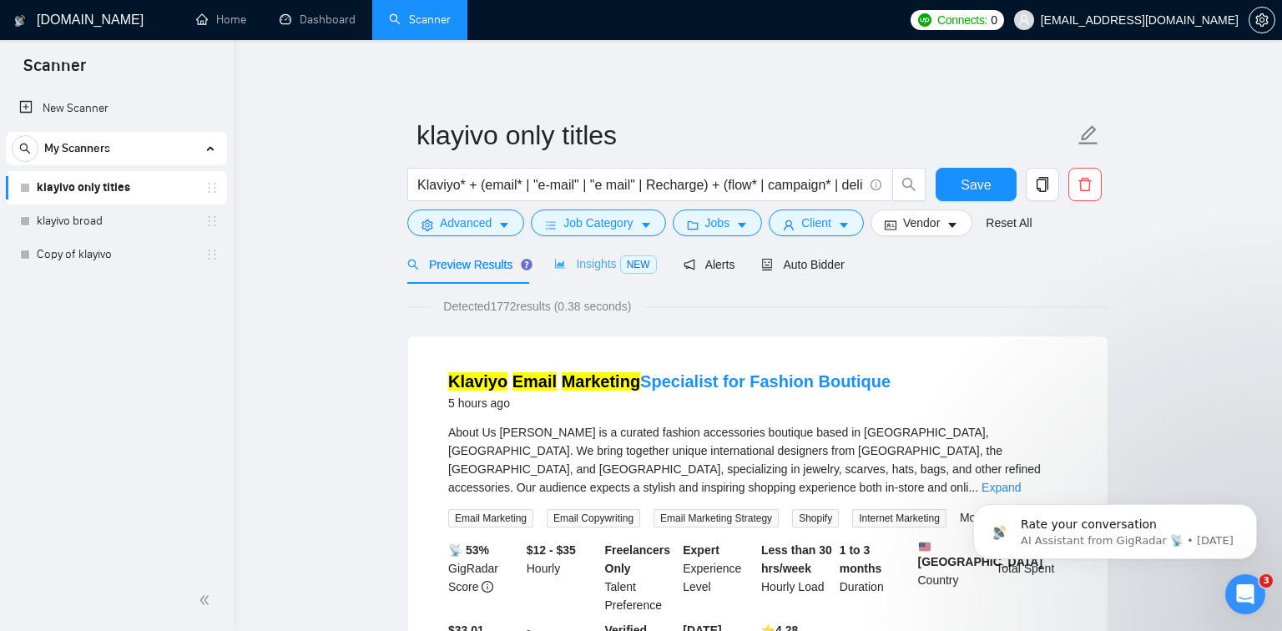
click at [592, 274] on div "Insights NEW" at bounding box center [605, 263] width 102 height 39
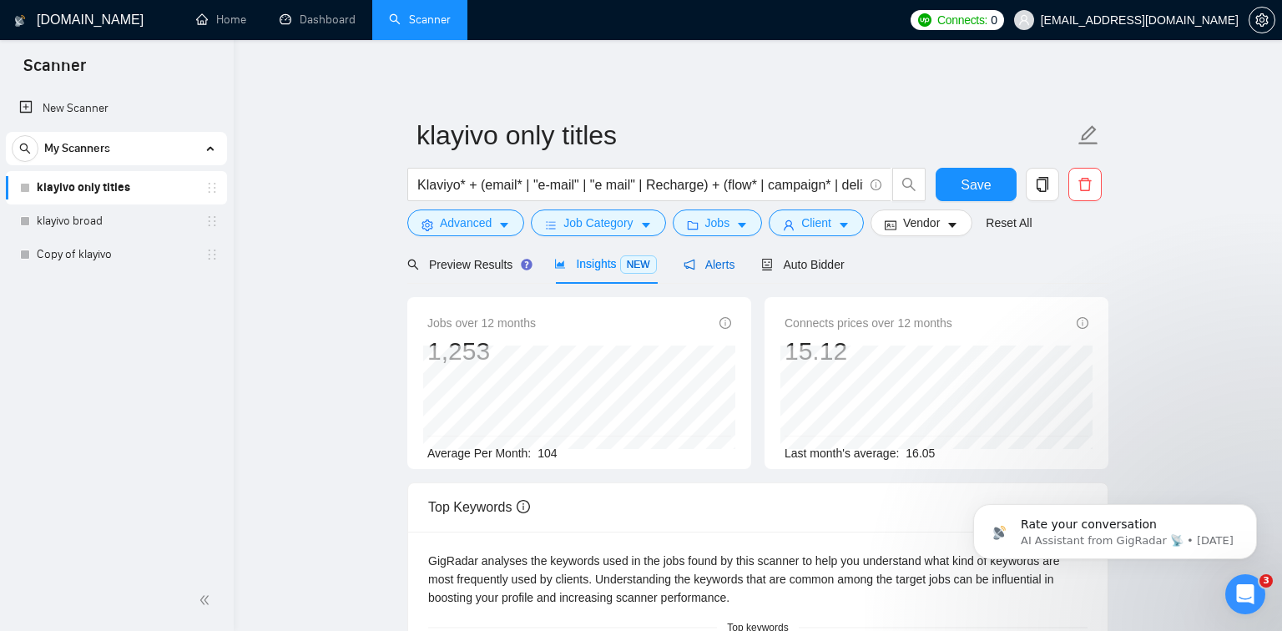
click at [715, 273] on div "Alerts" at bounding box center [709, 264] width 52 height 18
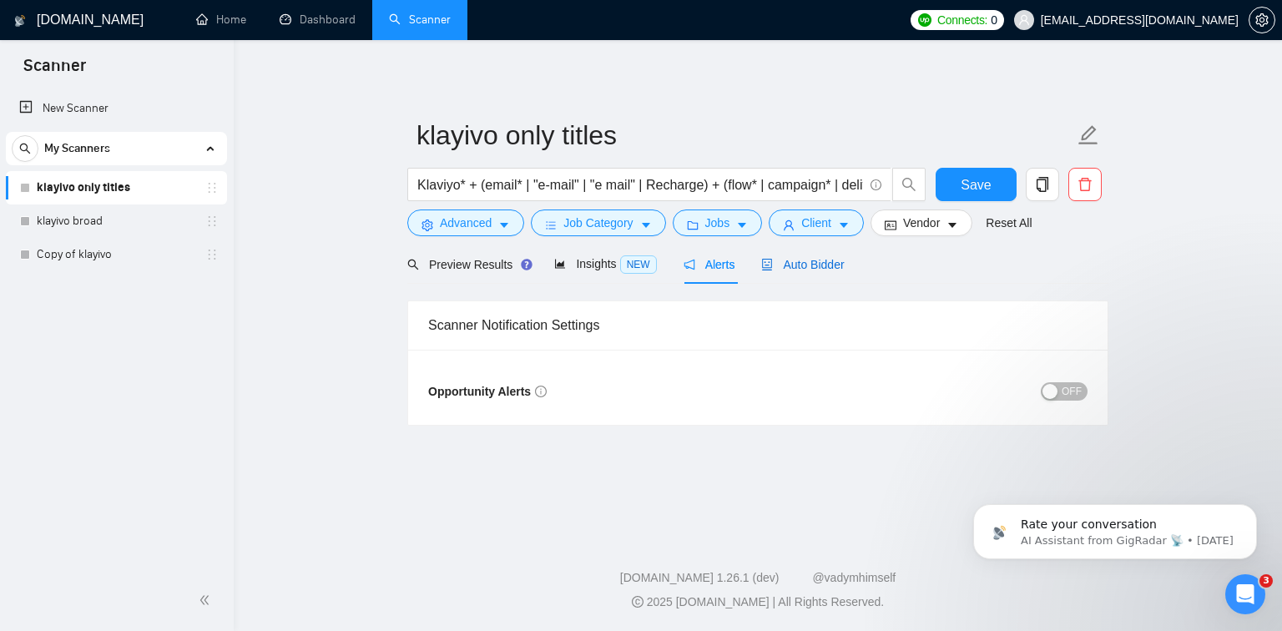
click at [792, 266] on span "Auto Bidder" at bounding box center [802, 264] width 83 height 13
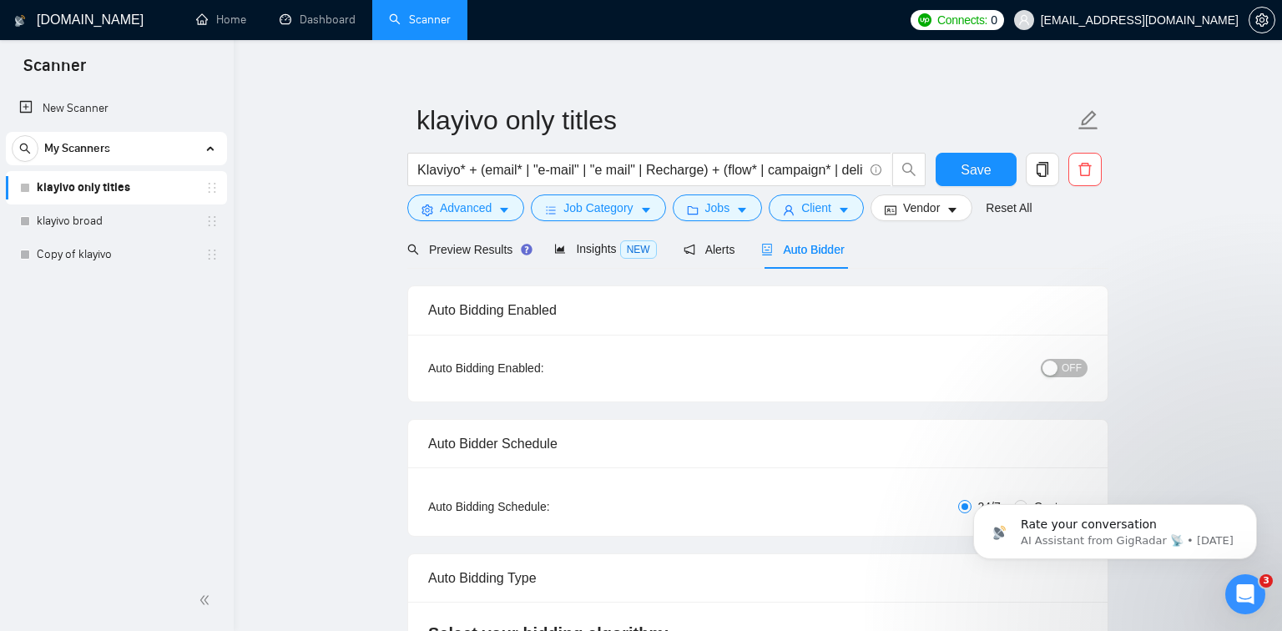
scroll to position [20, 0]
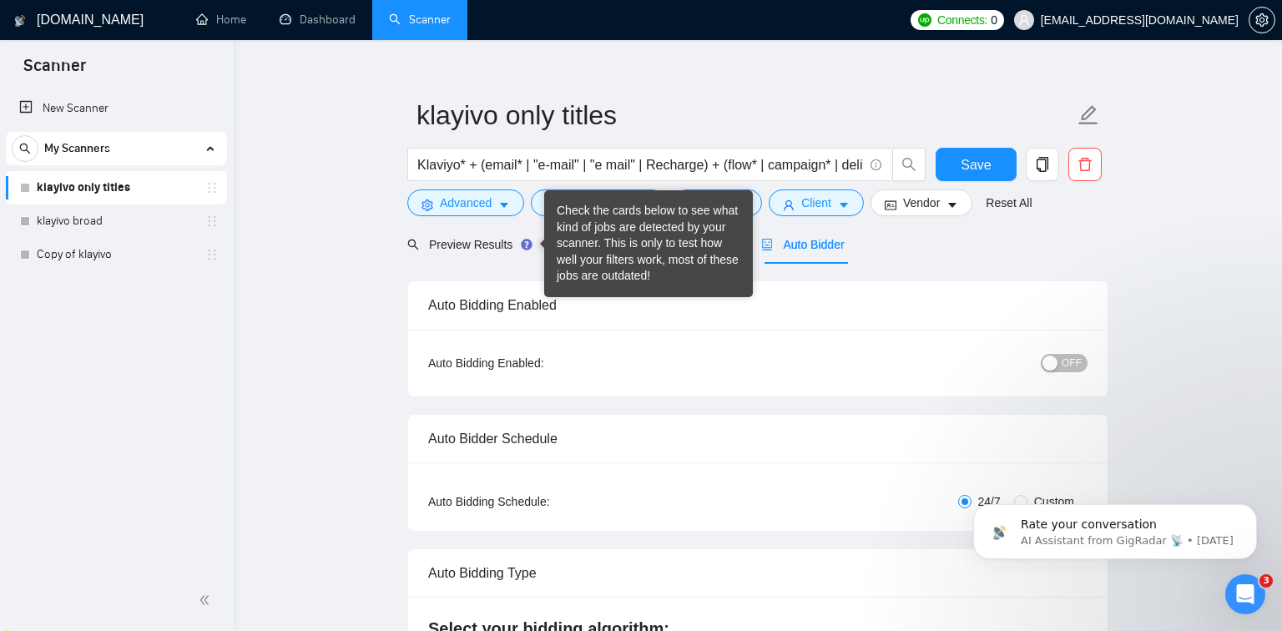
click at [606, 248] on div "Check the cards below to see what kind of jobs are detected by your scanner. Th…" at bounding box center [649, 244] width 184 height 82
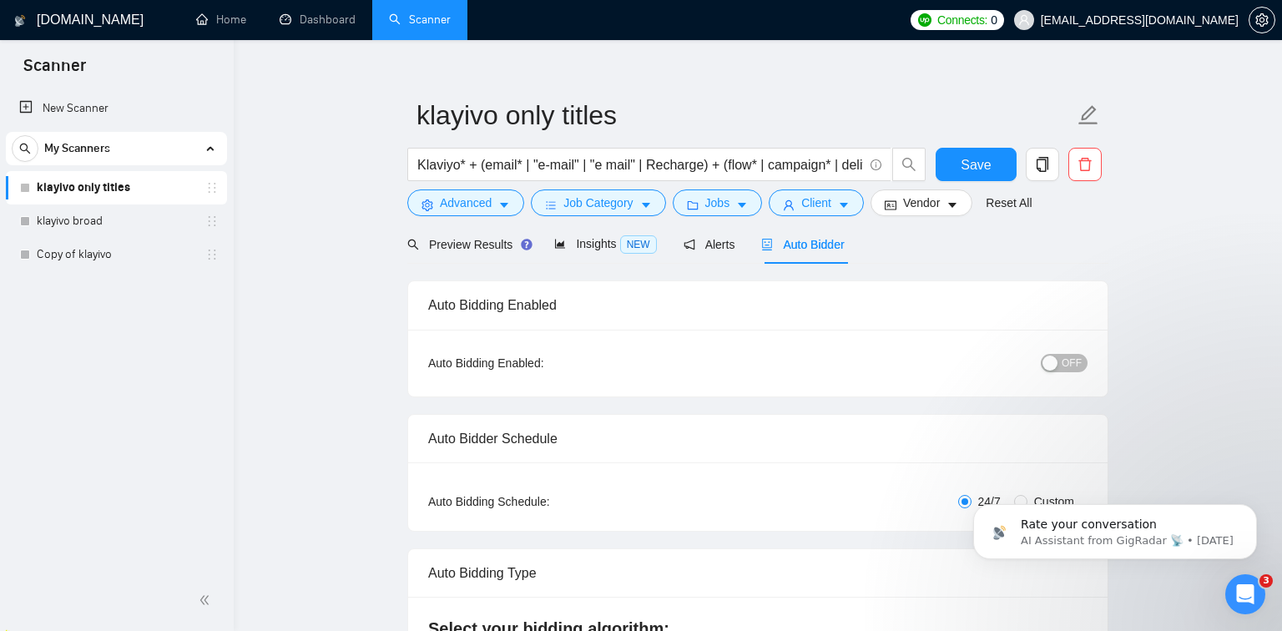
click at [585, 237] on span "Insights NEW" at bounding box center [605, 243] width 102 height 13
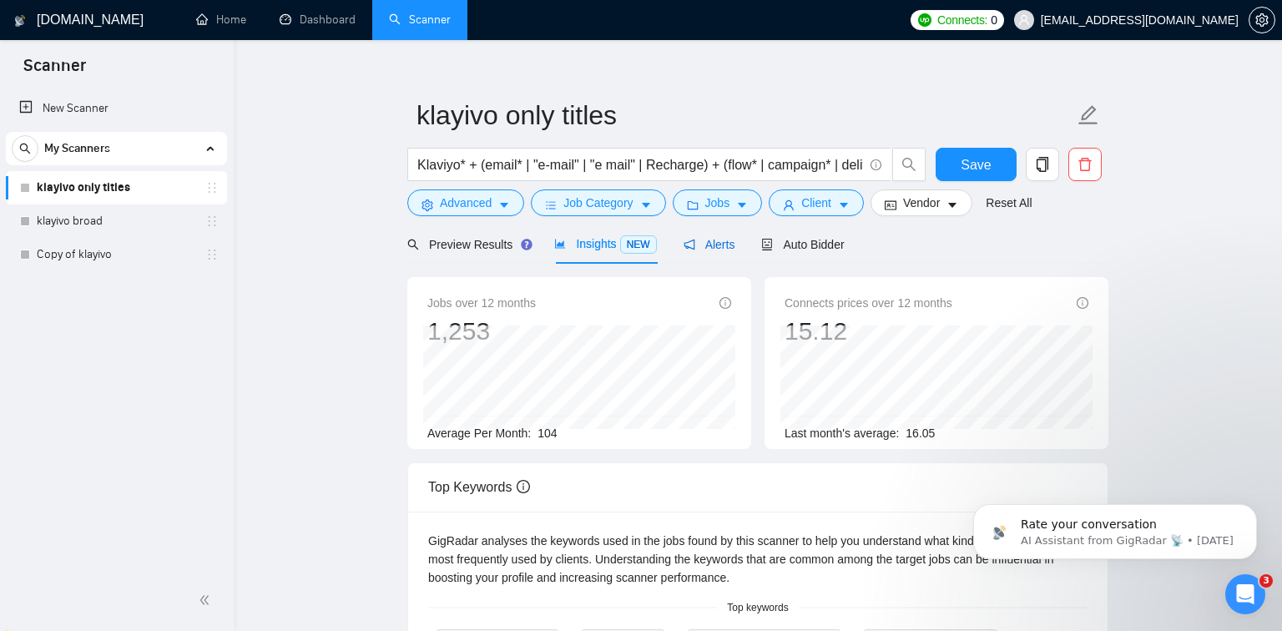
click at [723, 251] on div "Alerts" at bounding box center [709, 244] width 52 height 18
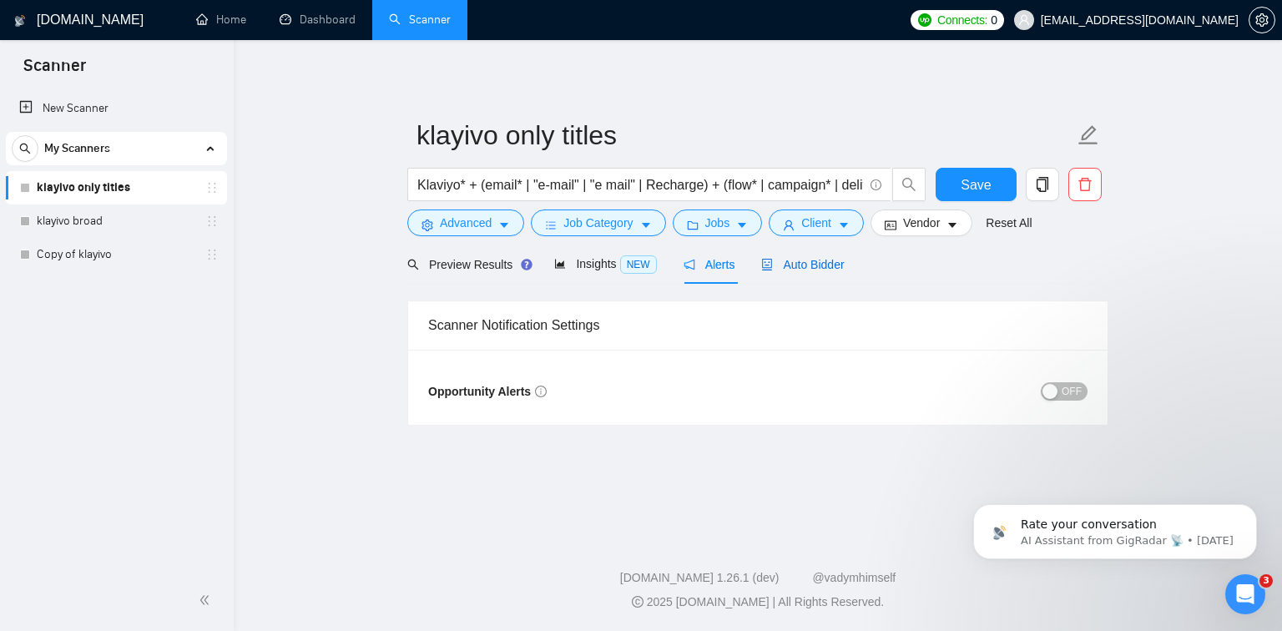
click at [809, 262] on span "Auto Bidder" at bounding box center [802, 264] width 83 height 13
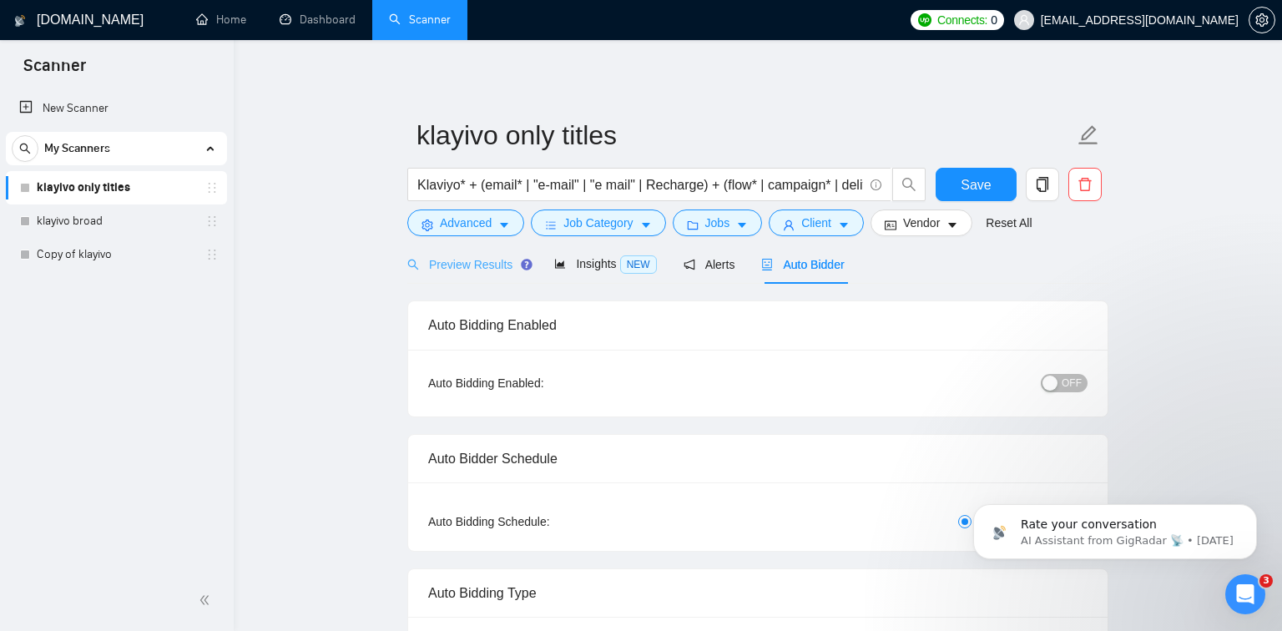
click at [483, 276] on div "Preview Results" at bounding box center [467, 263] width 120 height 39
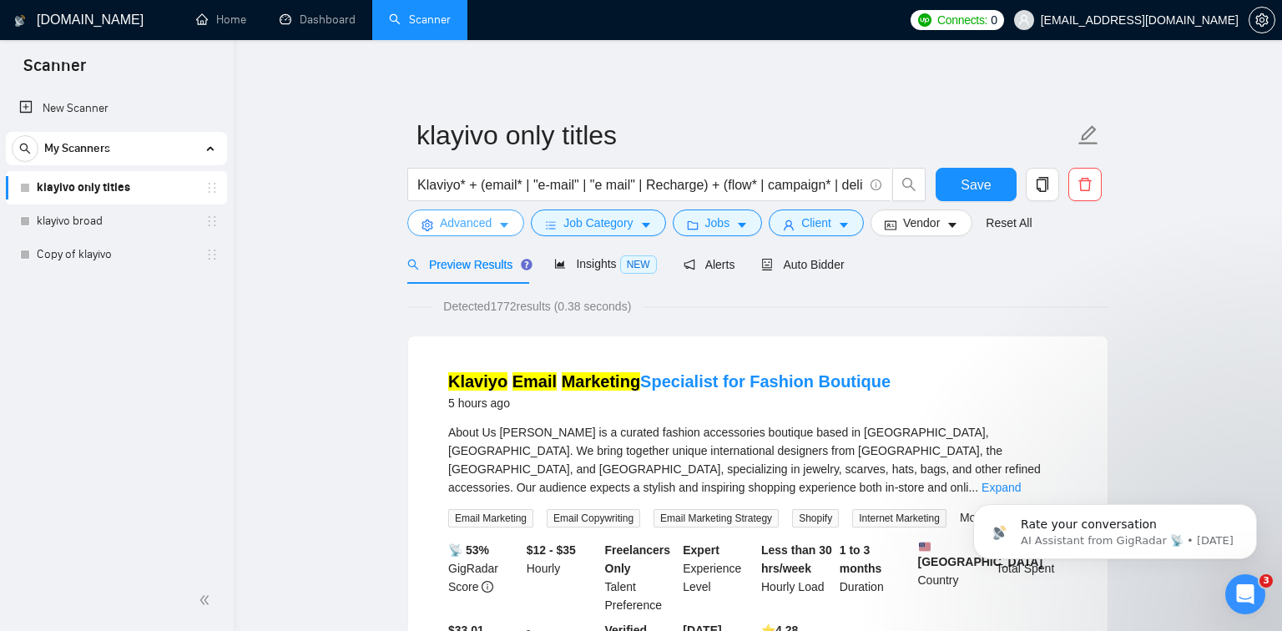
click at [491, 223] on span "Advanced" at bounding box center [466, 223] width 52 height 18
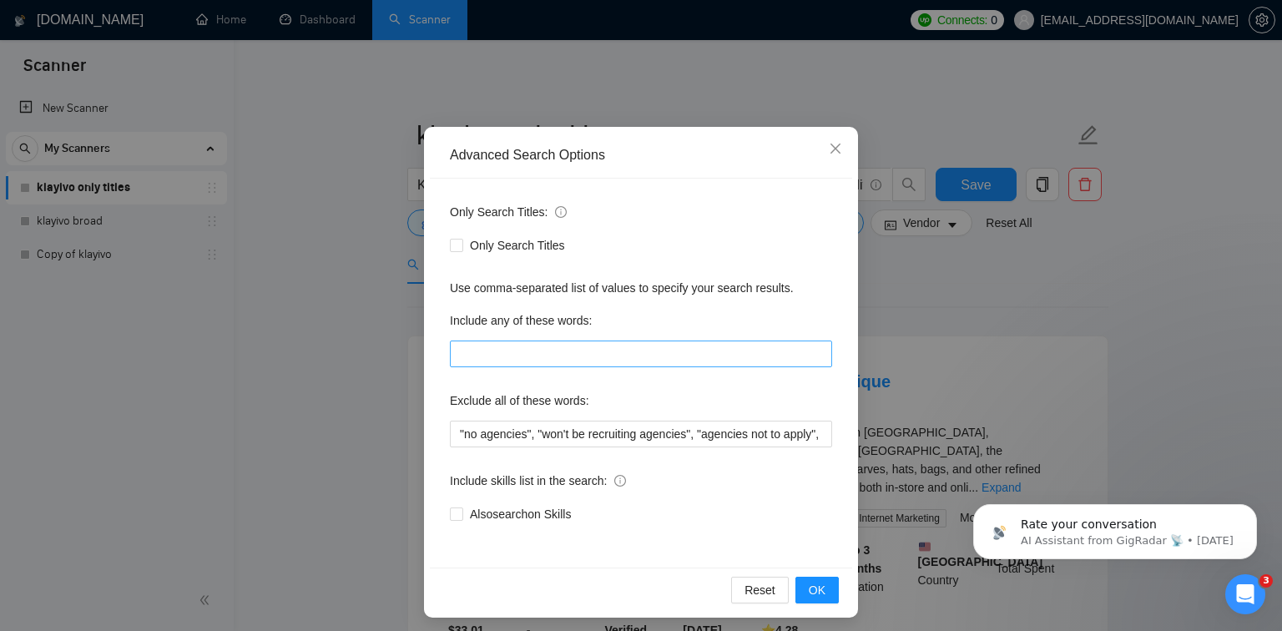
scroll to position [63, 0]
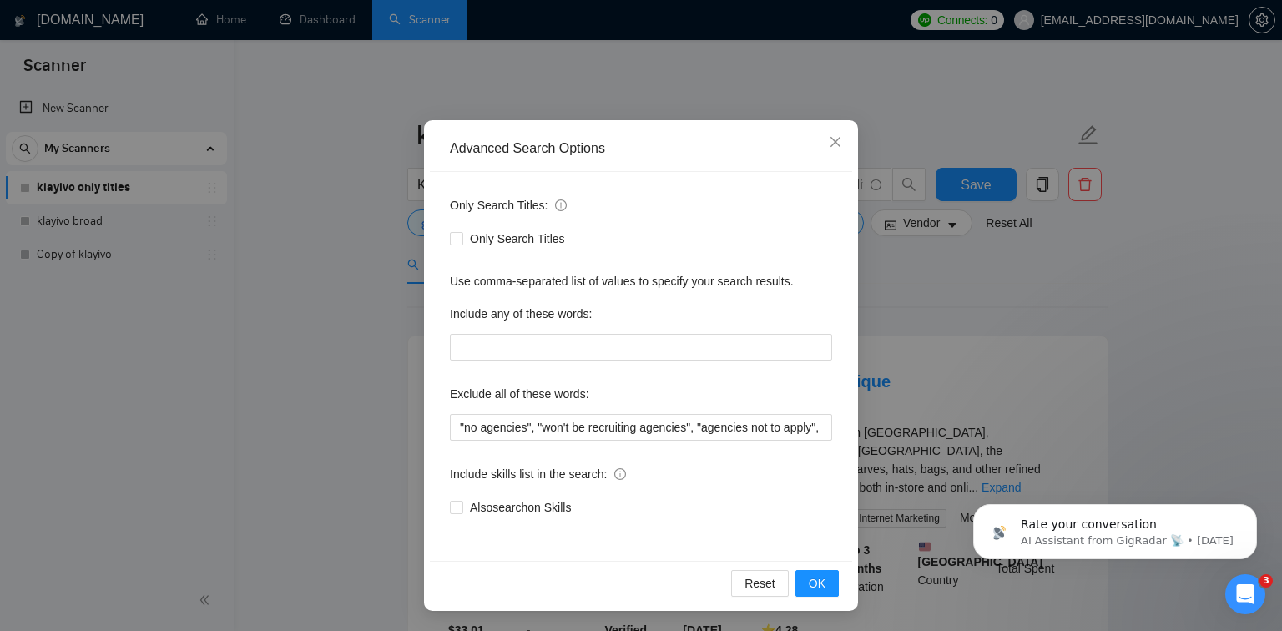
click at [1036, 365] on div "Advanced Search Options Only Search Titles: Only Search Titles Use comma-separa…" at bounding box center [641, 315] width 1282 height 631
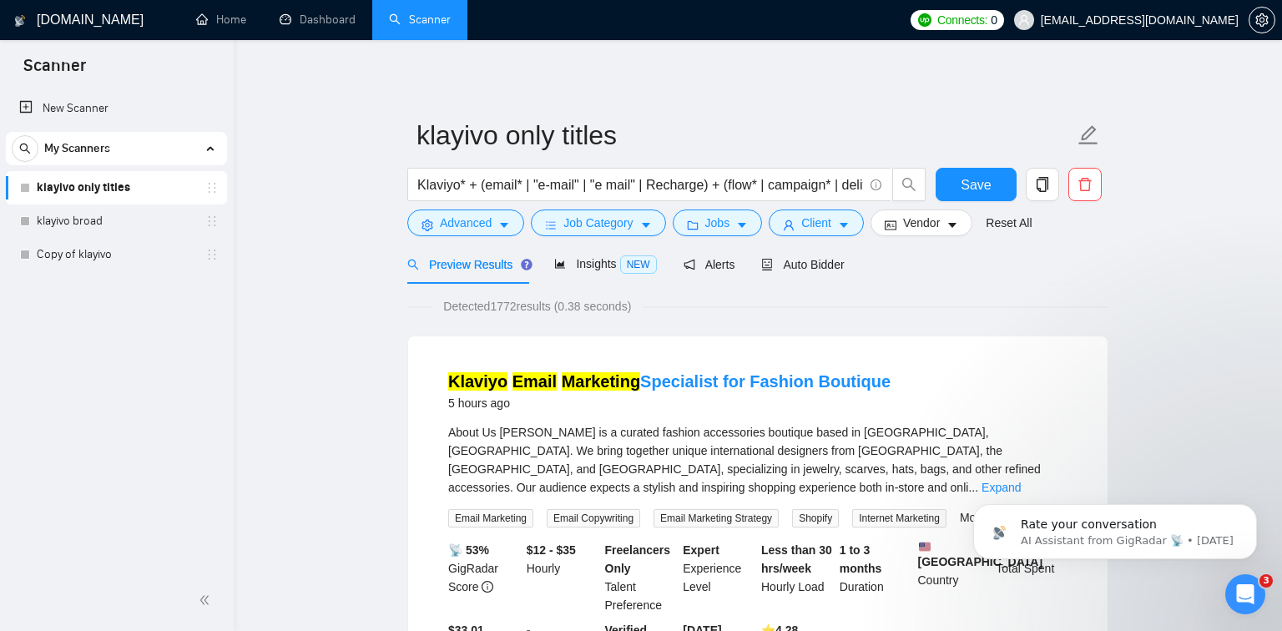
scroll to position [0, 0]
click at [648, 212] on button "Job Category" at bounding box center [598, 222] width 134 height 27
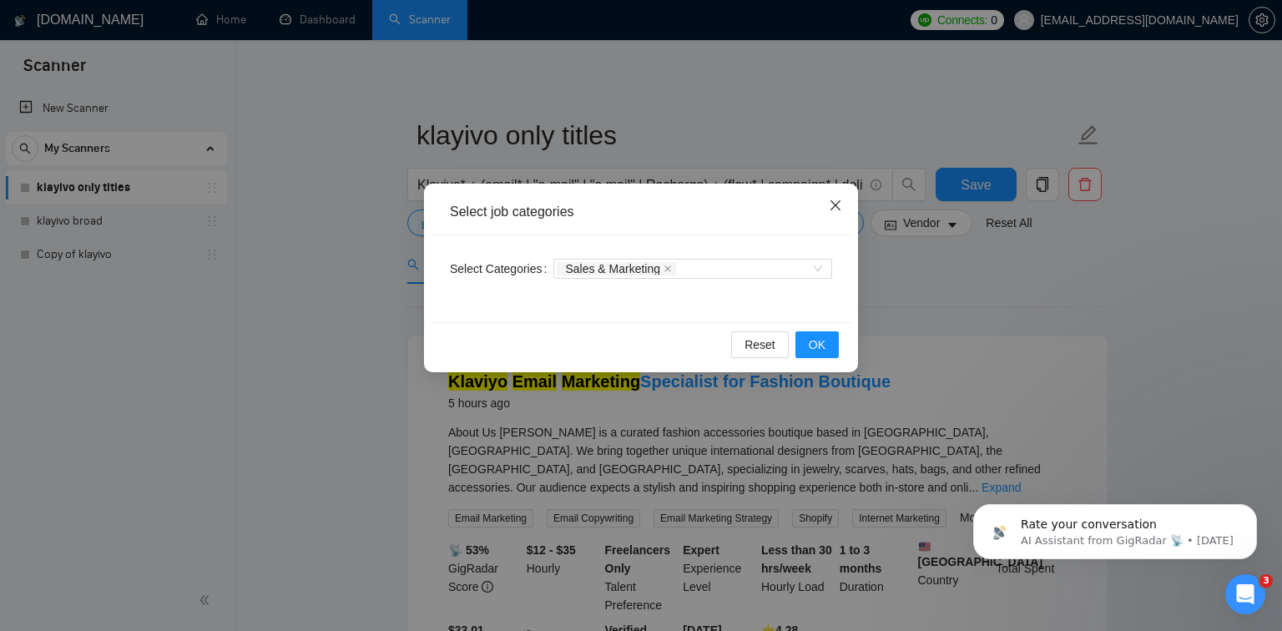
click at [845, 204] on span "Close" at bounding box center [835, 206] width 45 height 45
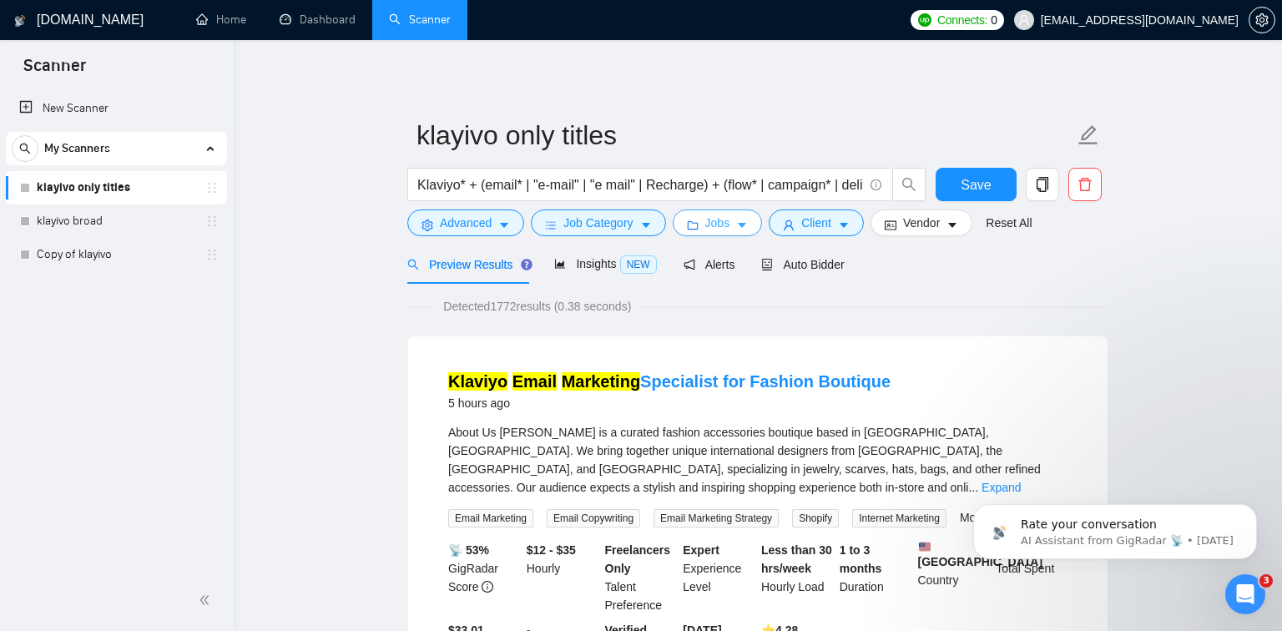
click at [740, 231] on button "Jobs" at bounding box center [717, 222] width 90 height 27
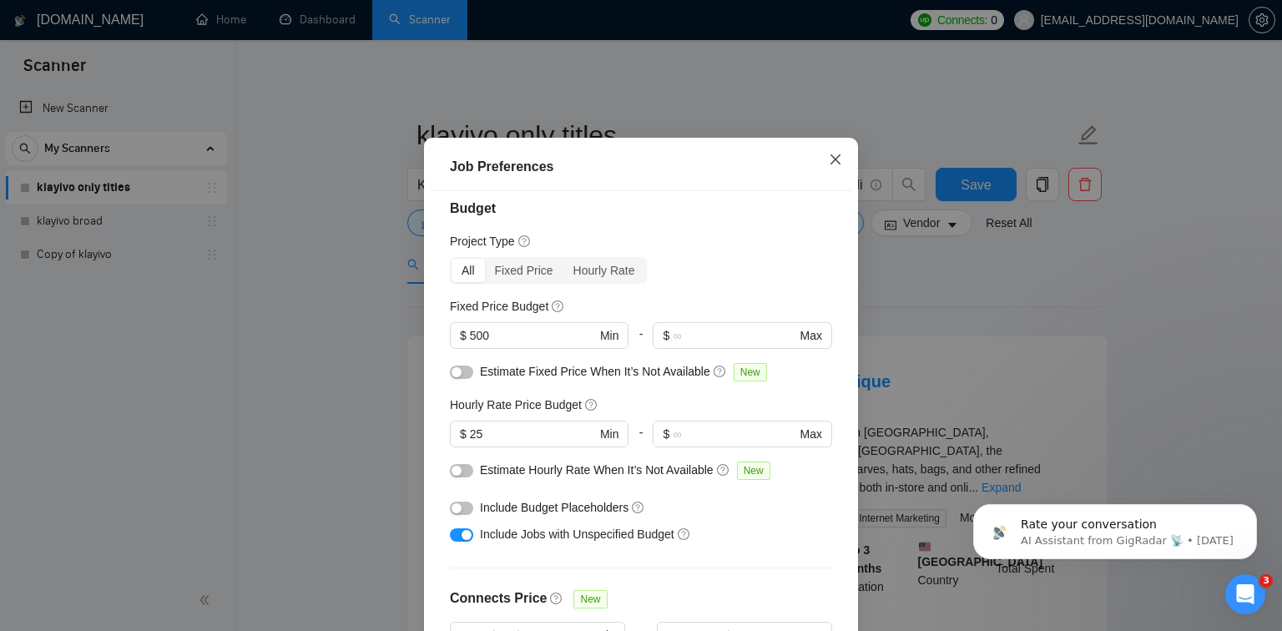
click at [834, 183] on span "Close" at bounding box center [835, 160] width 45 height 45
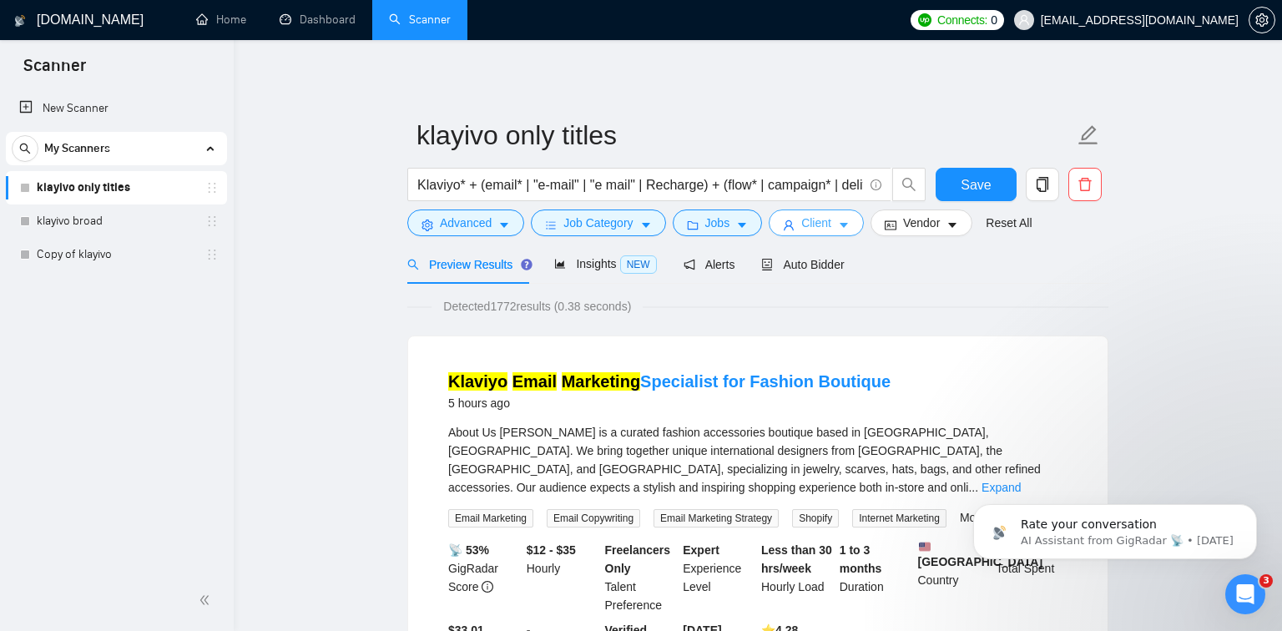
click at [823, 233] on button "Client" at bounding box center [815, 222] width 95 height 27
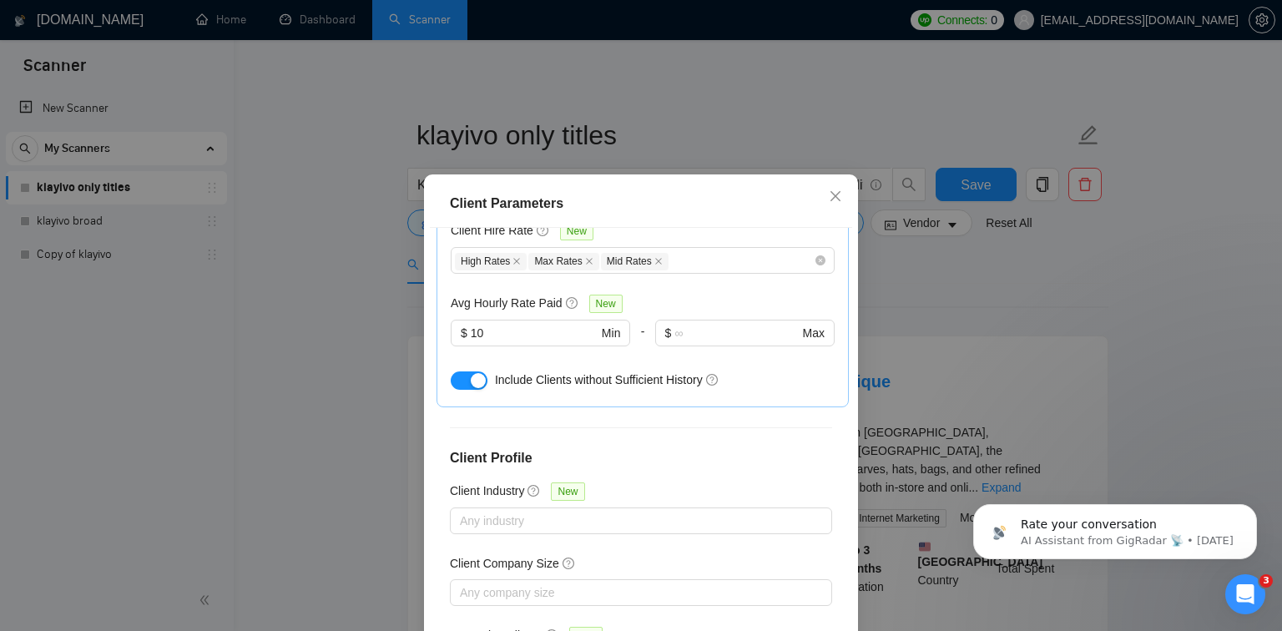
click at [954, 269] on div "Client Parameters Client Location Include Client Countries United States United…" at bounding box center [641, 315] width 1282 height 631
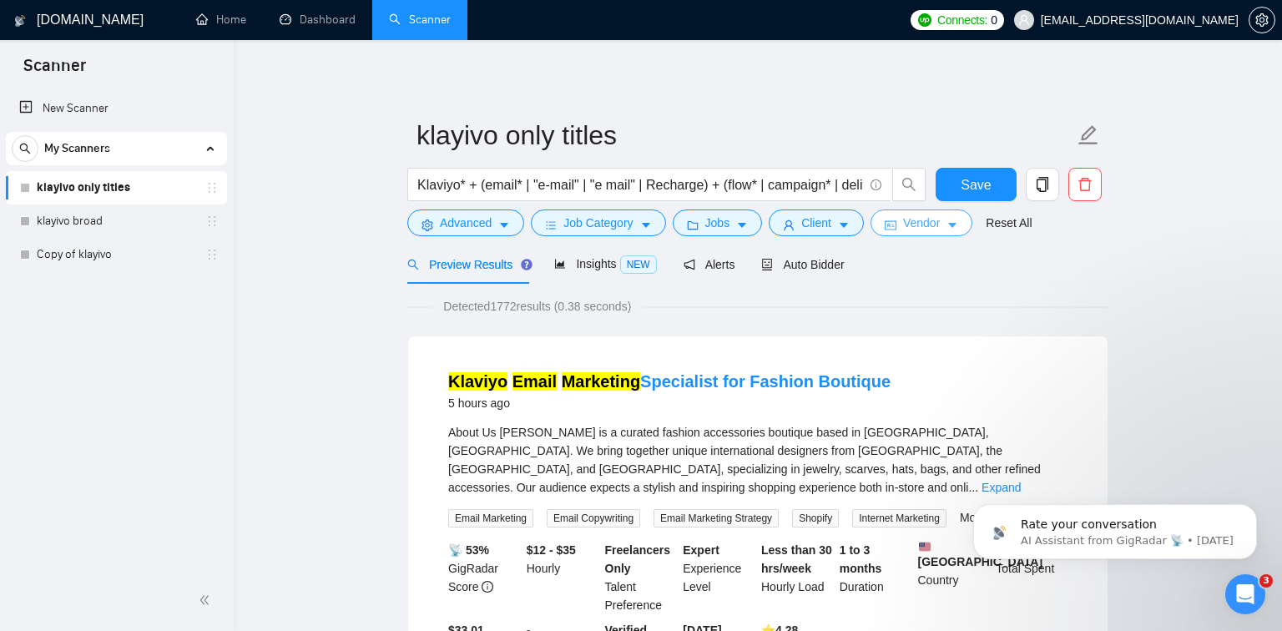
click at [912, 219] on span "Vendor" at bounding box center [921, 223] width 37 height 18
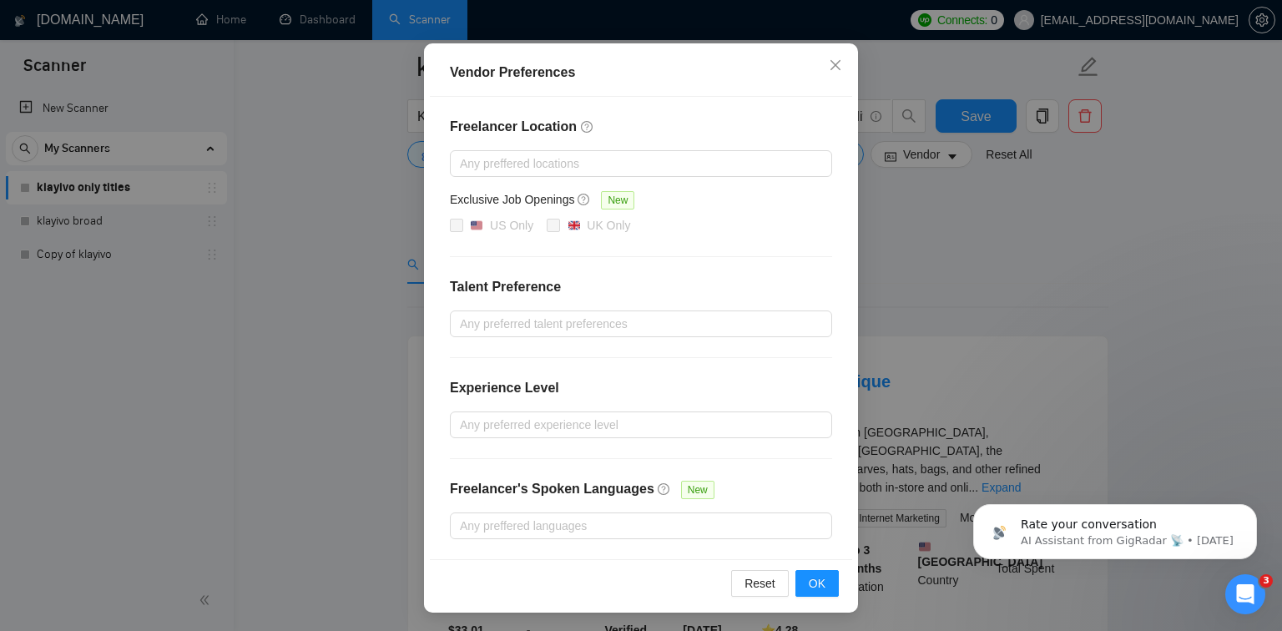
scroll to position [884, 0]
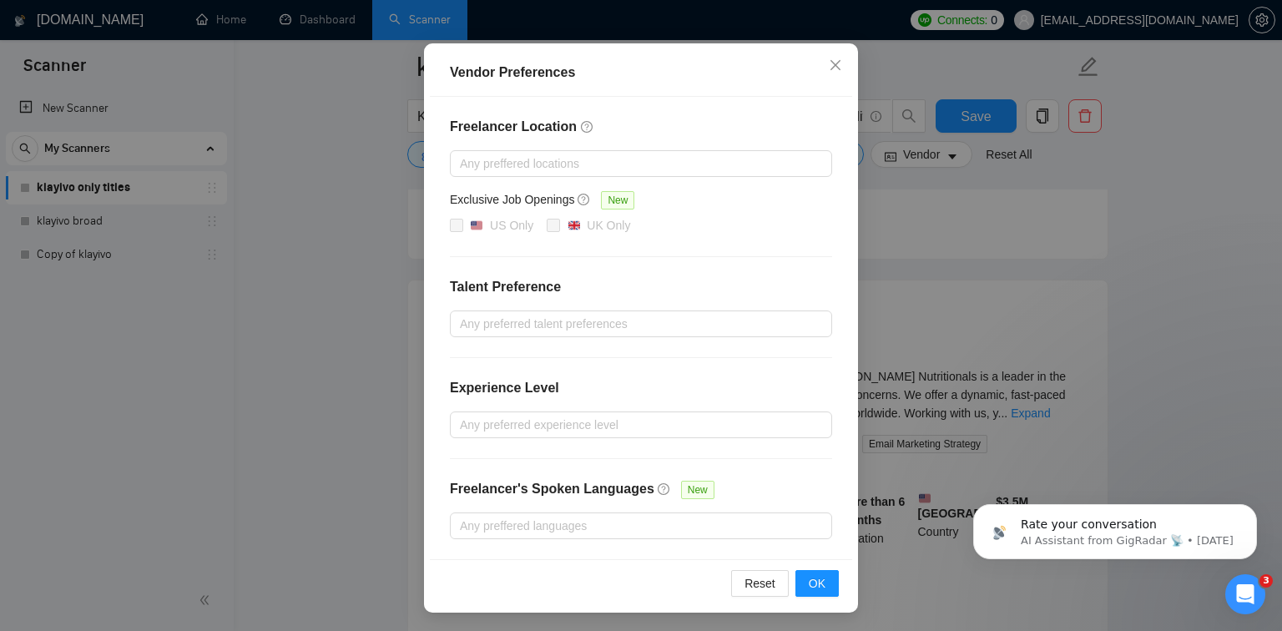
click at [1036, 285] on div "Vendor Preferences Freelancer Location Any preffered locations Exclusive Job Op…" at bounding box center [641, 315] width 1282 height 631
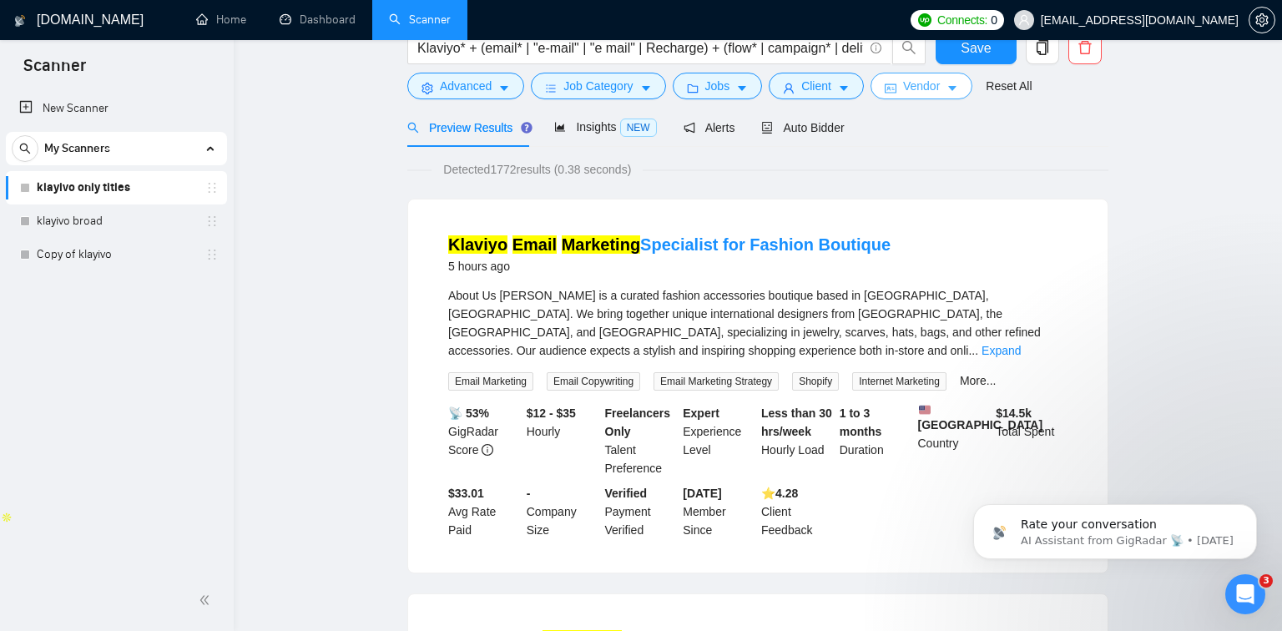
scroll to position [0, 0]
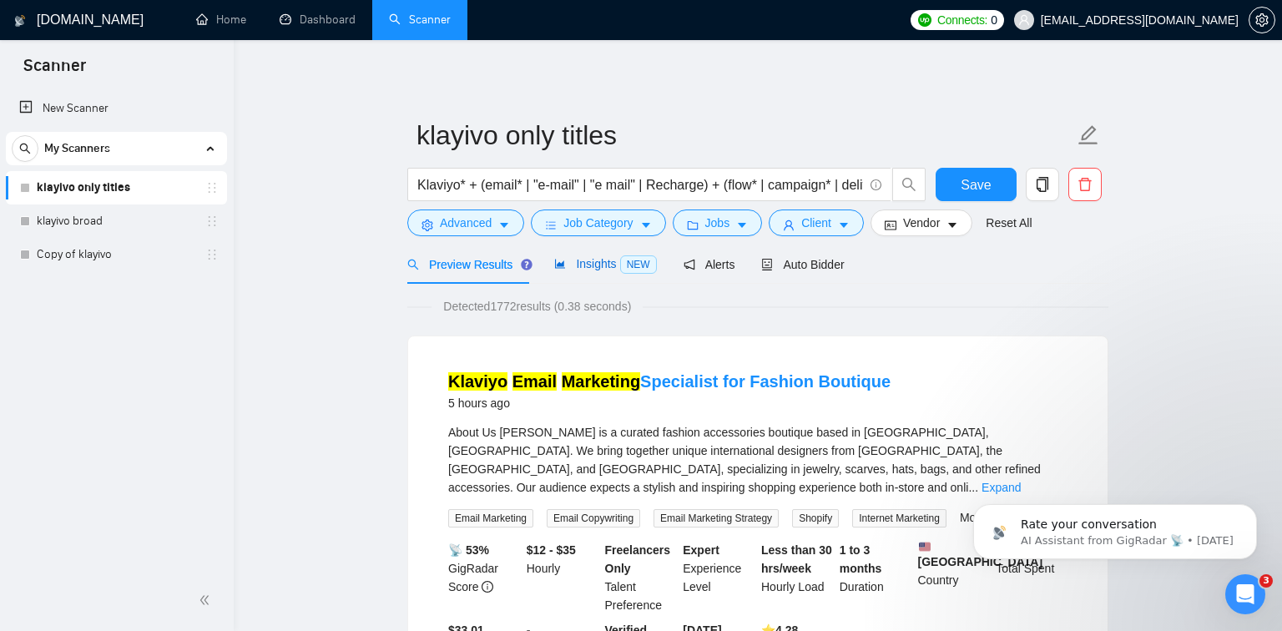
click at [617, 262] on span "Insights NEW" at bounding box center [605, 263] width 102 height 13
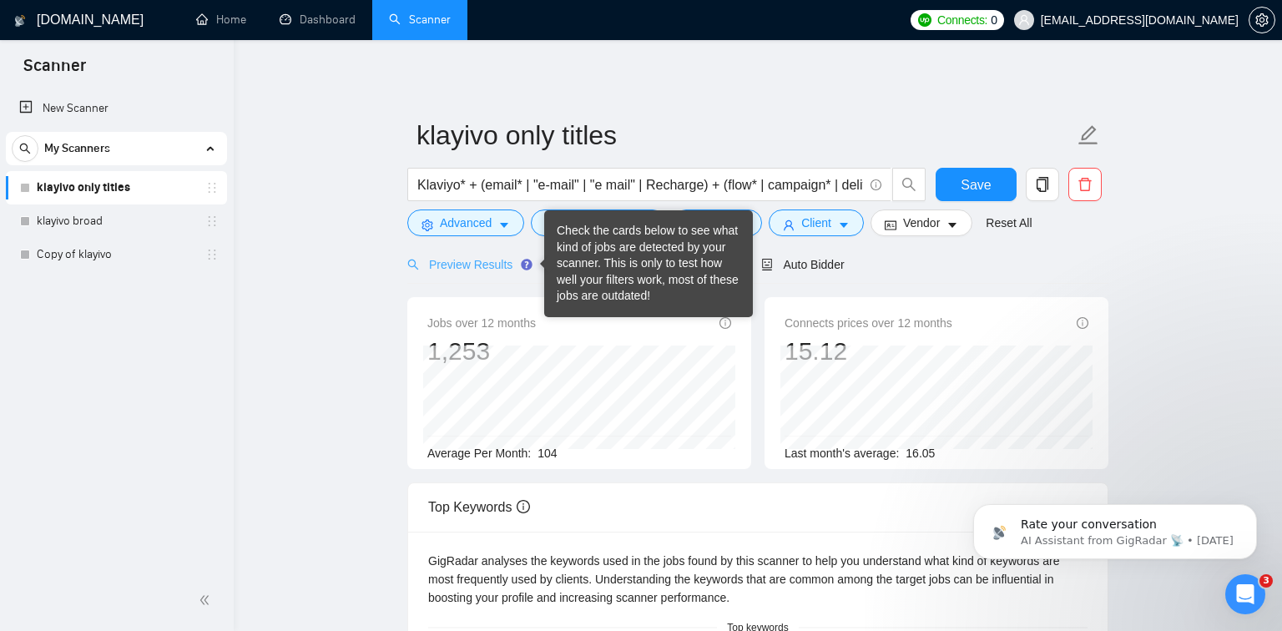
click at [485, 275] on div "Preview Results" at bounding box center [467, 263] width 120 height 39
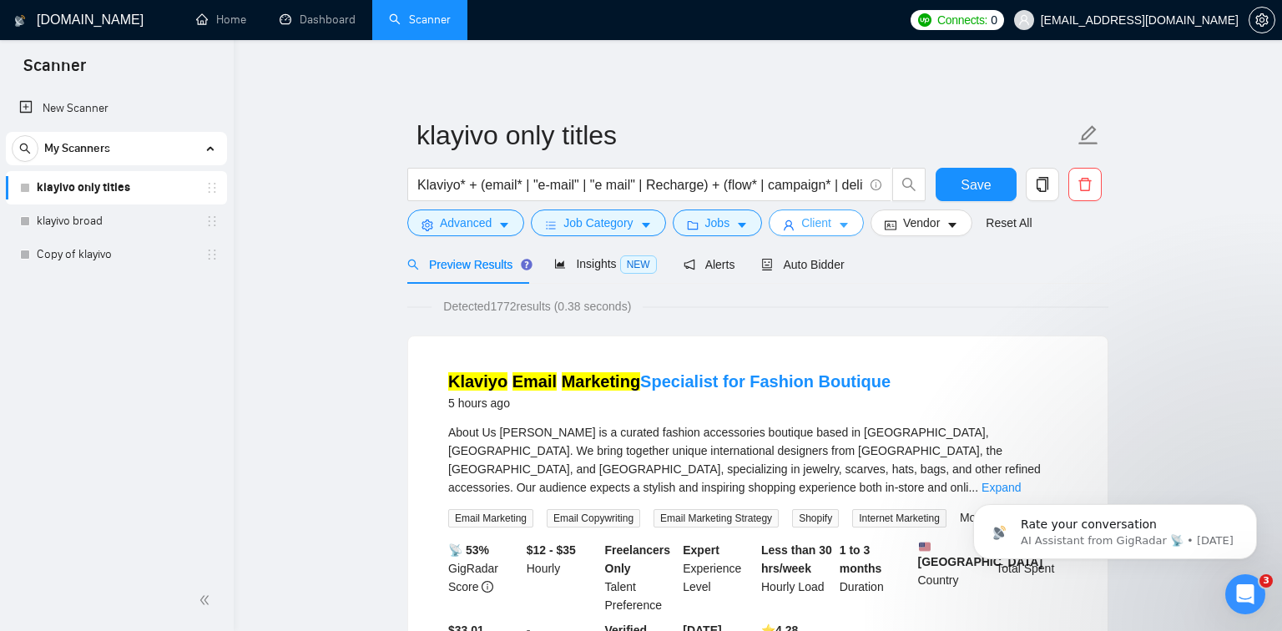
click at [846, 227] on icon "caret-down" at bounding box center [844, 225] width 12 height 12
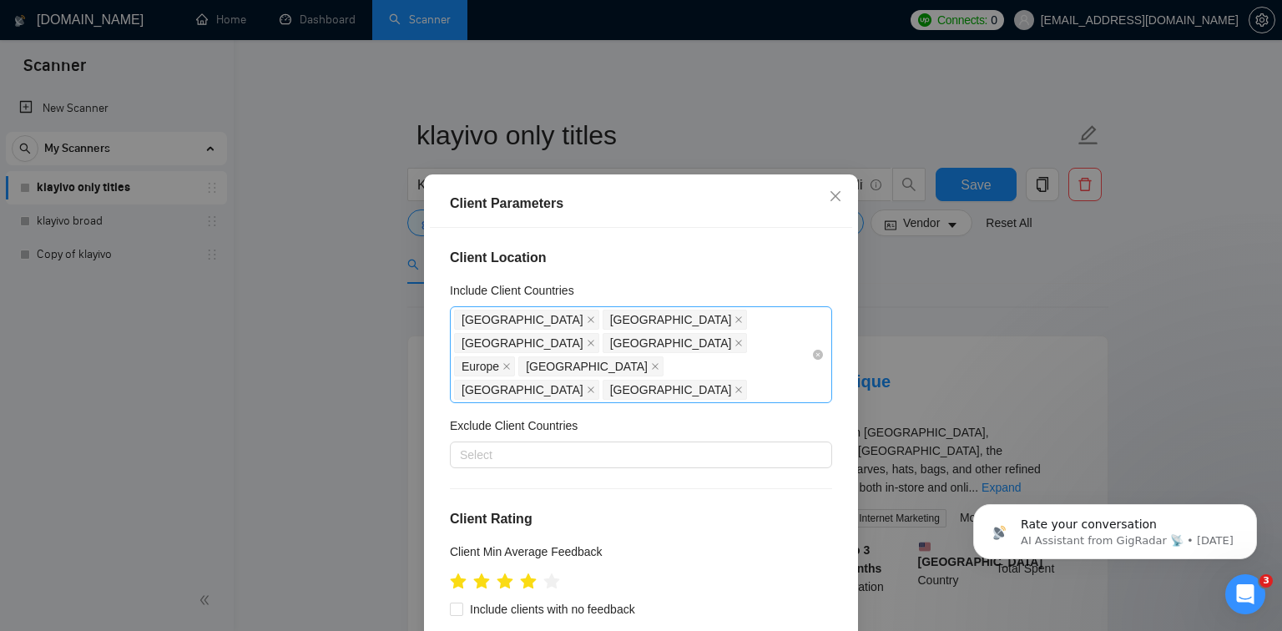
click at [786, 338] on div "United States United Kingdom Australia Canada Europe New Zealand Germany Singap…" at bounding box center [632, 354] width 357 height 93
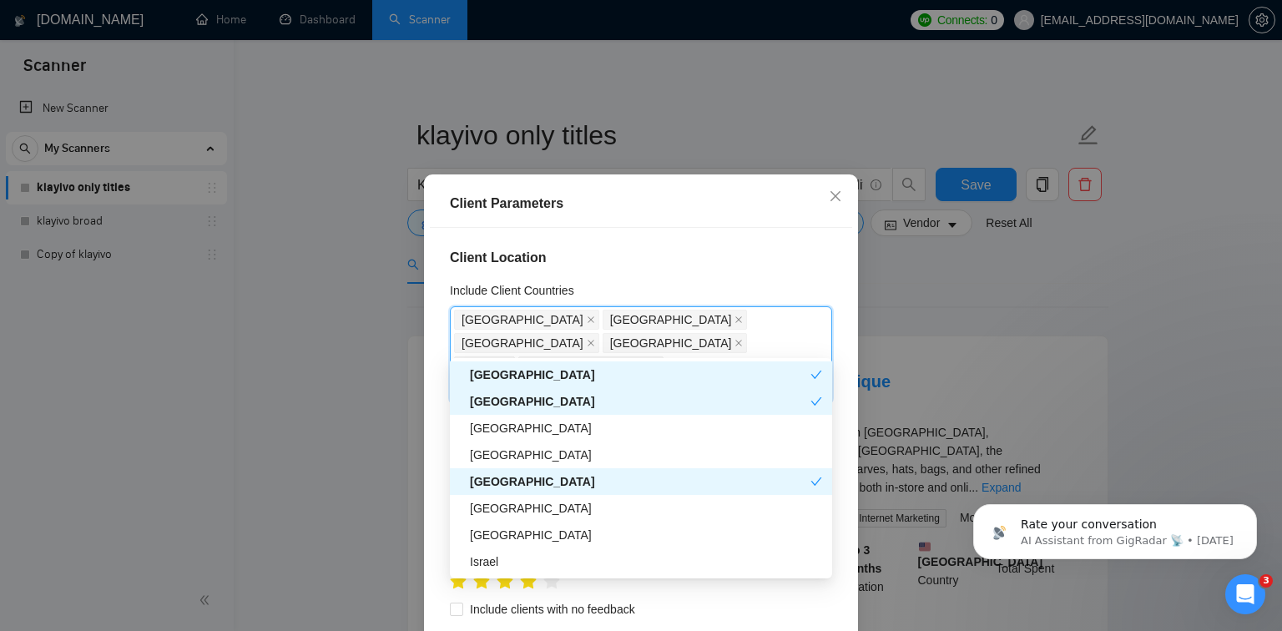
scroll to position [330, 0]
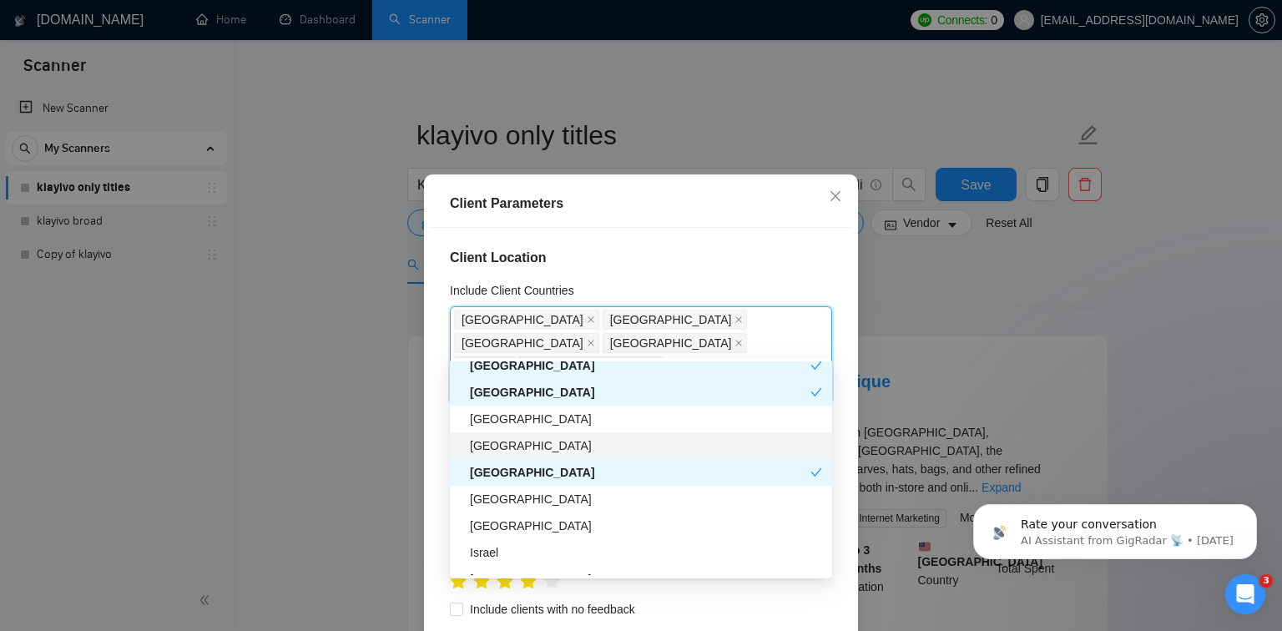
click at [635, 446] on div "United Arab Emirates" at bounding box center [646, 445] width 352 height 18
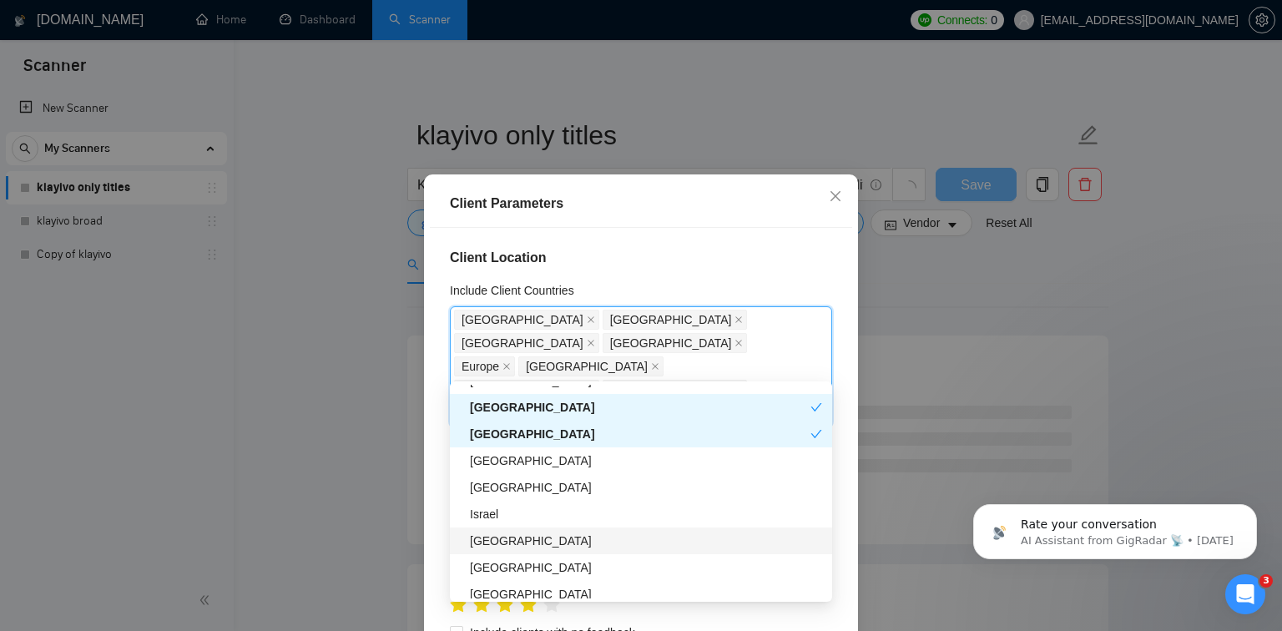
scroll to position [400, 0]
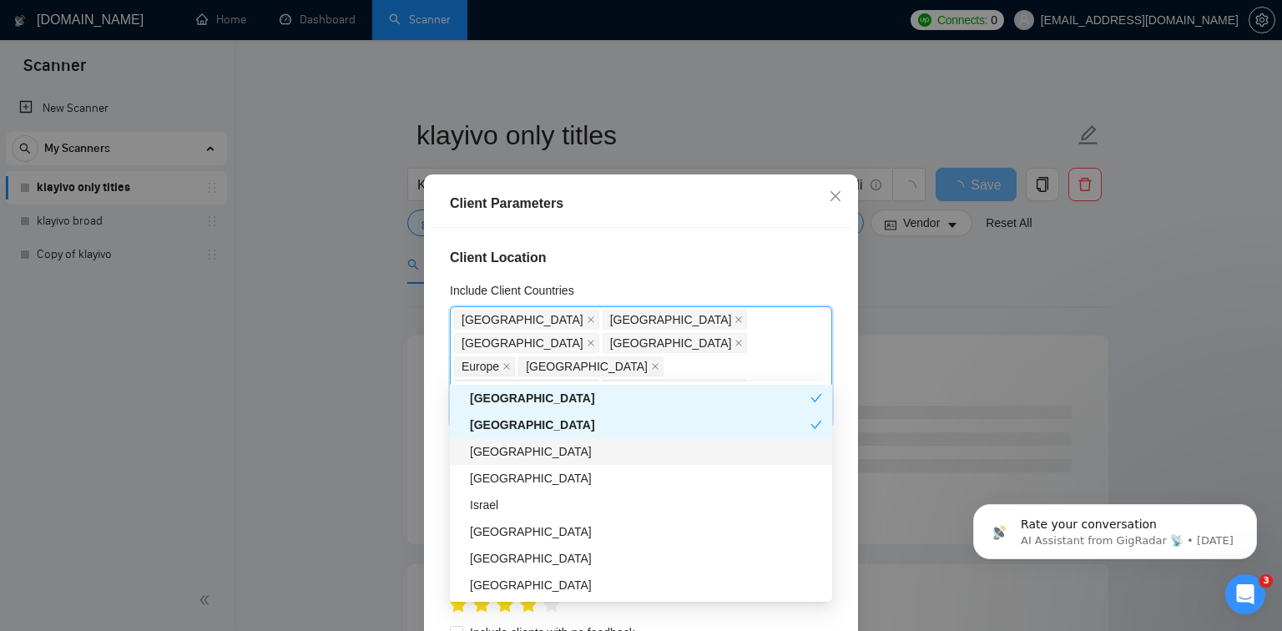
click at [557, 452] on div "Netherlands" at bounding box center [646, 451] width 352 height 18
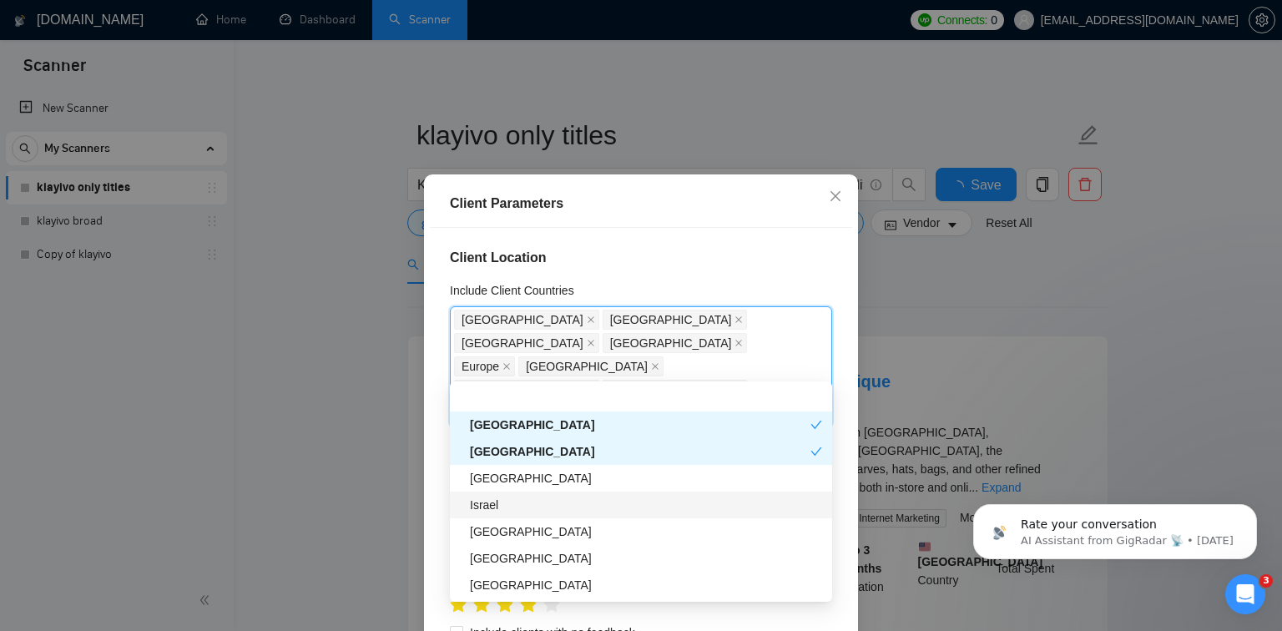
scroll to position [451, 0]
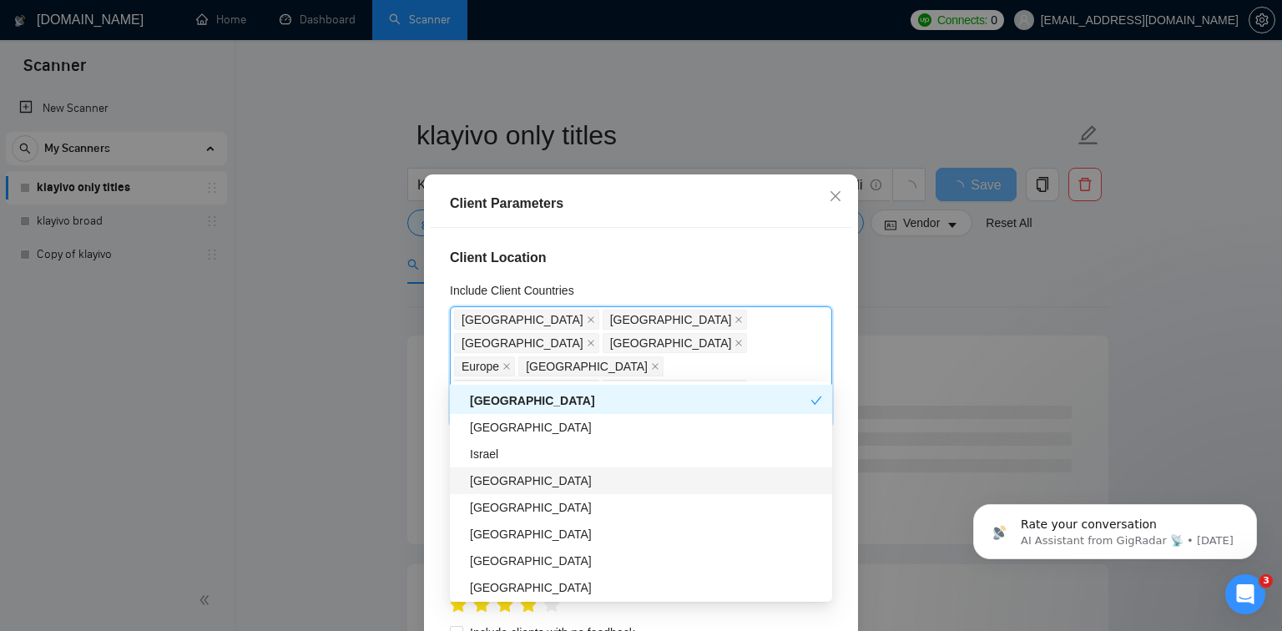
click at [567, 480] on div "Saudi Arabia" at bounding box center [646, 480] width 352 height 18
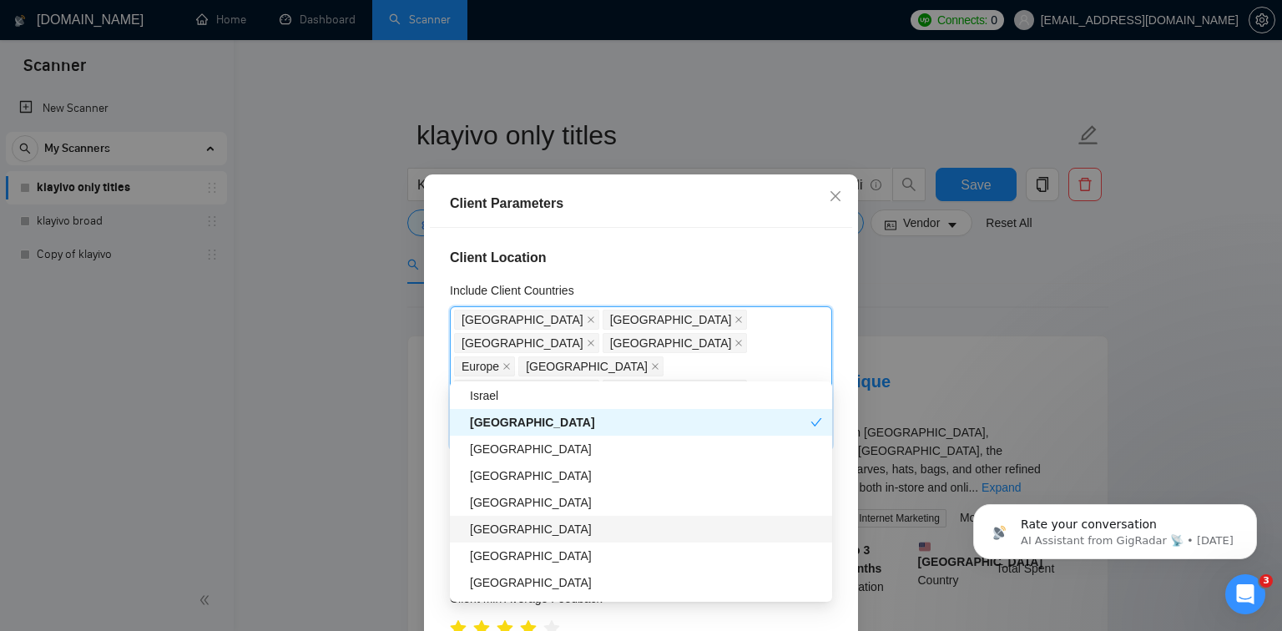
scroll to position [536, 0]
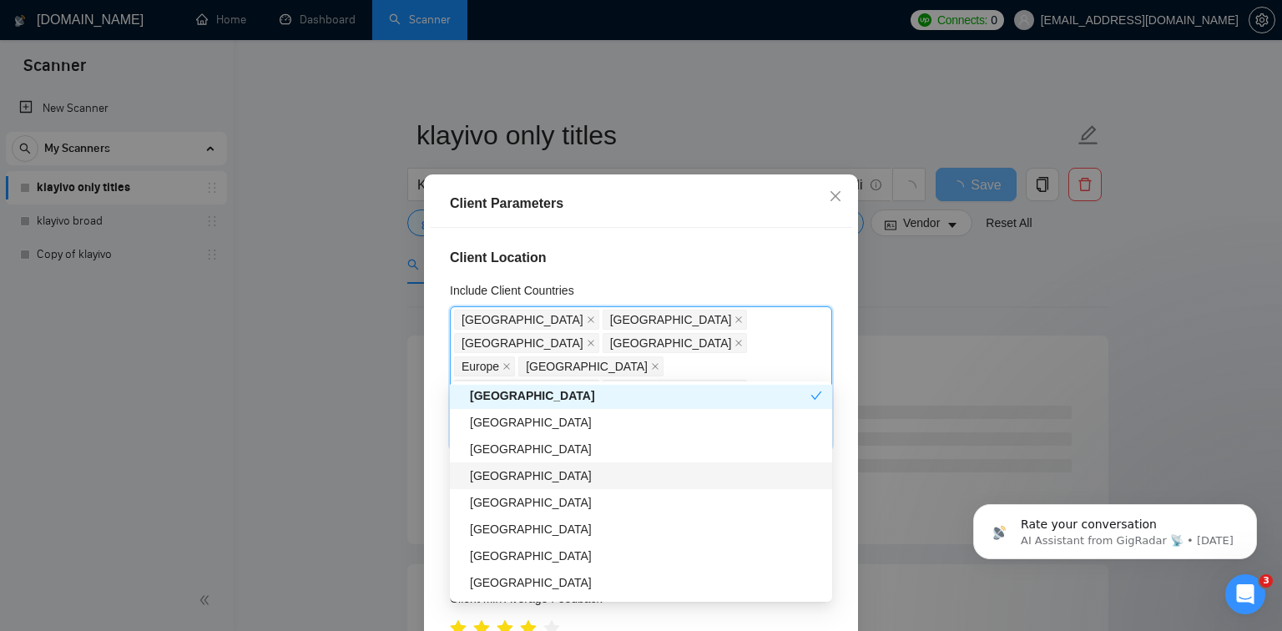
click at [556, 484] on div "Ukraine" at bounding box center [646, 475] width 352 height 18
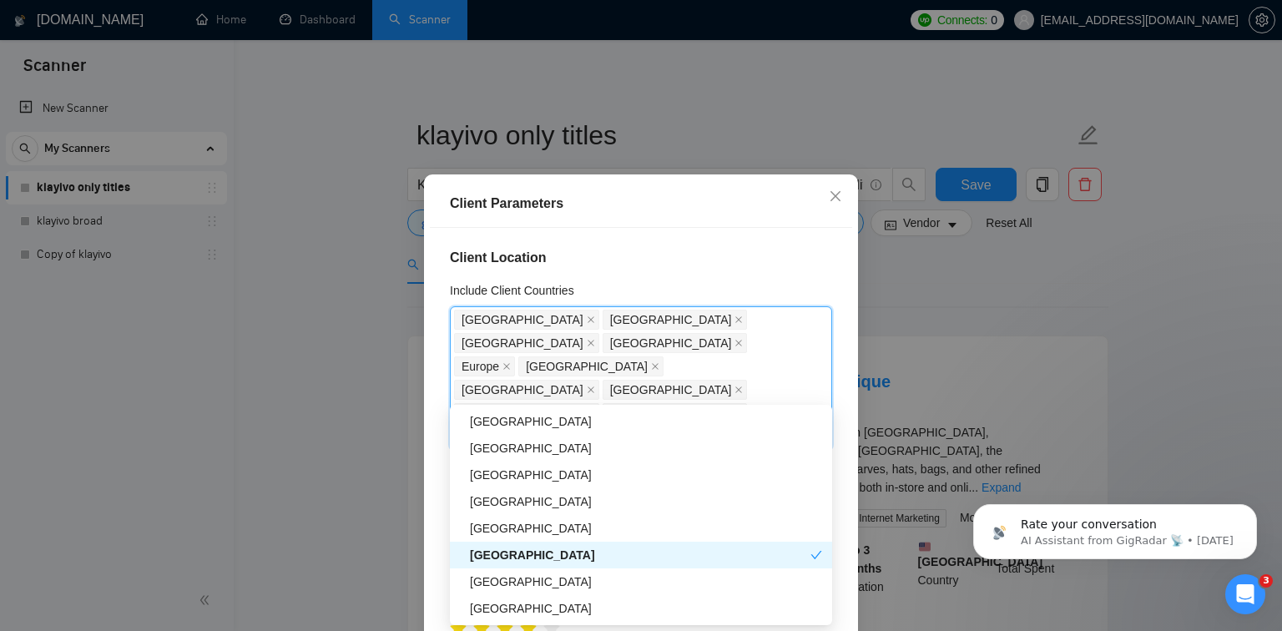
scroll to position [715, 0]
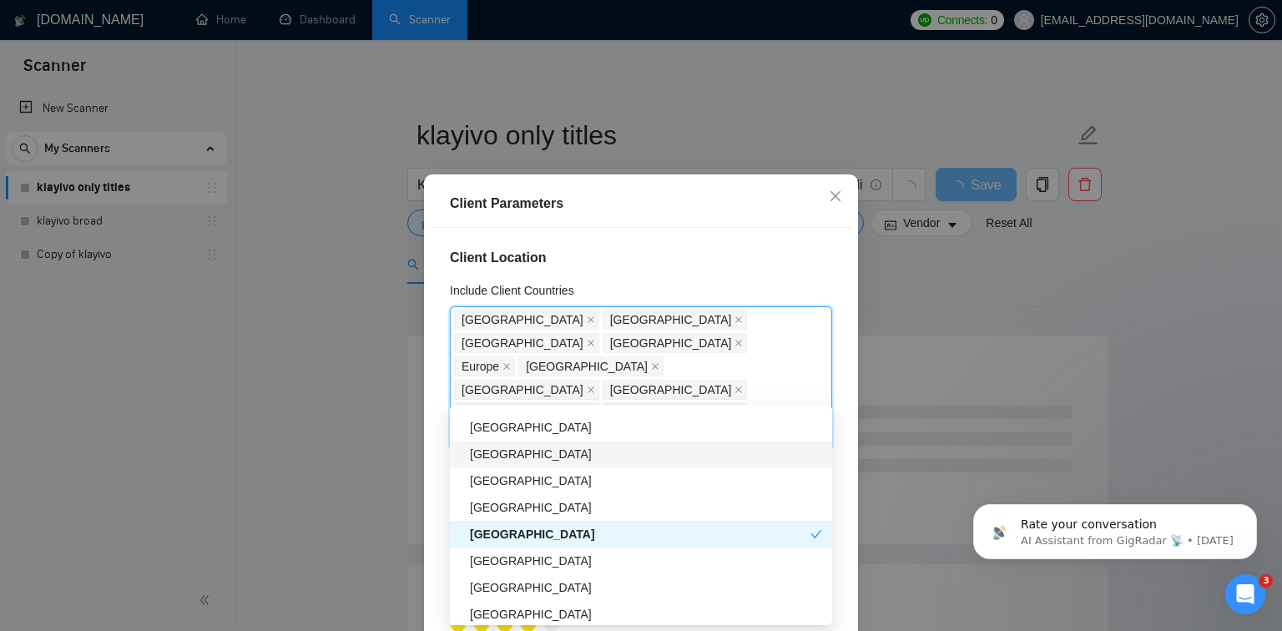
click at [561, 455] on div "Hong Kong" at bounding box center [646, 454] width 352 height 18
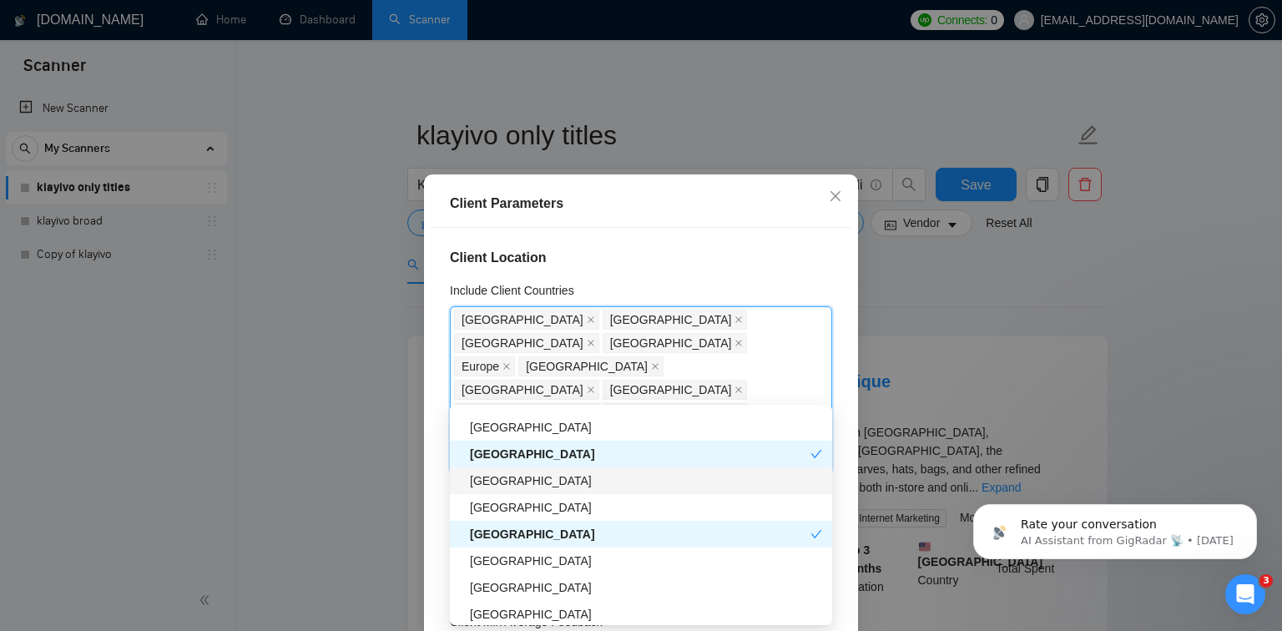
click at [572, 479] on div "Ireland" at bounding box center [646, 480] width 352 height 18
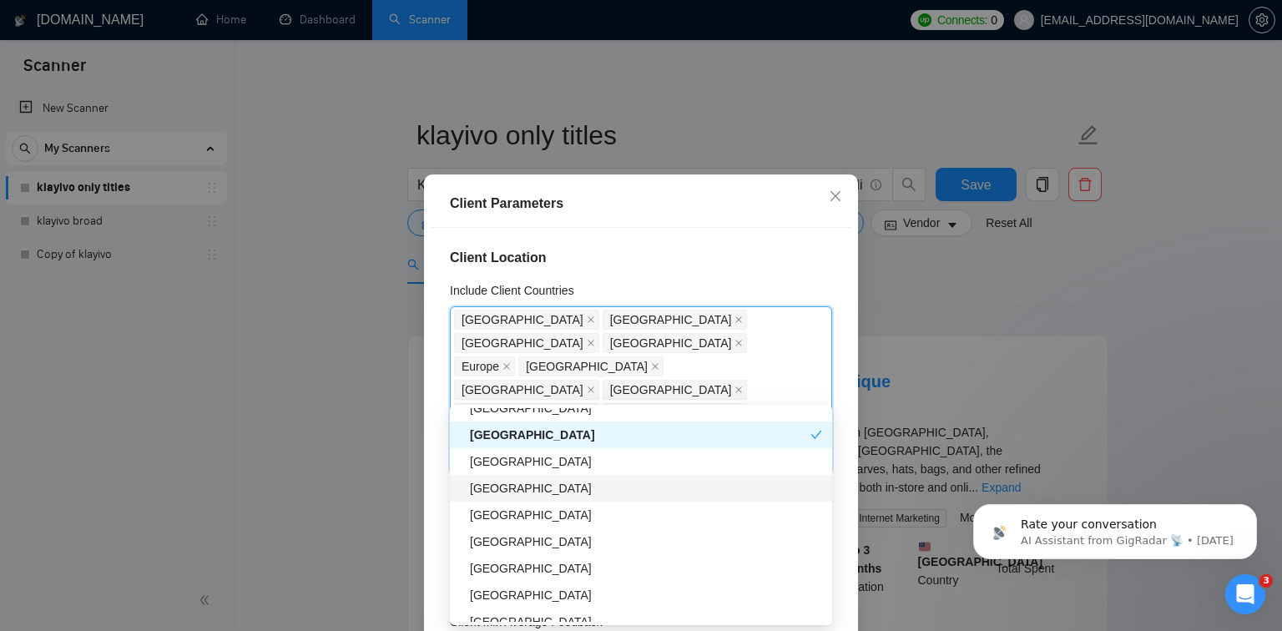
scroll to position [823, 0]
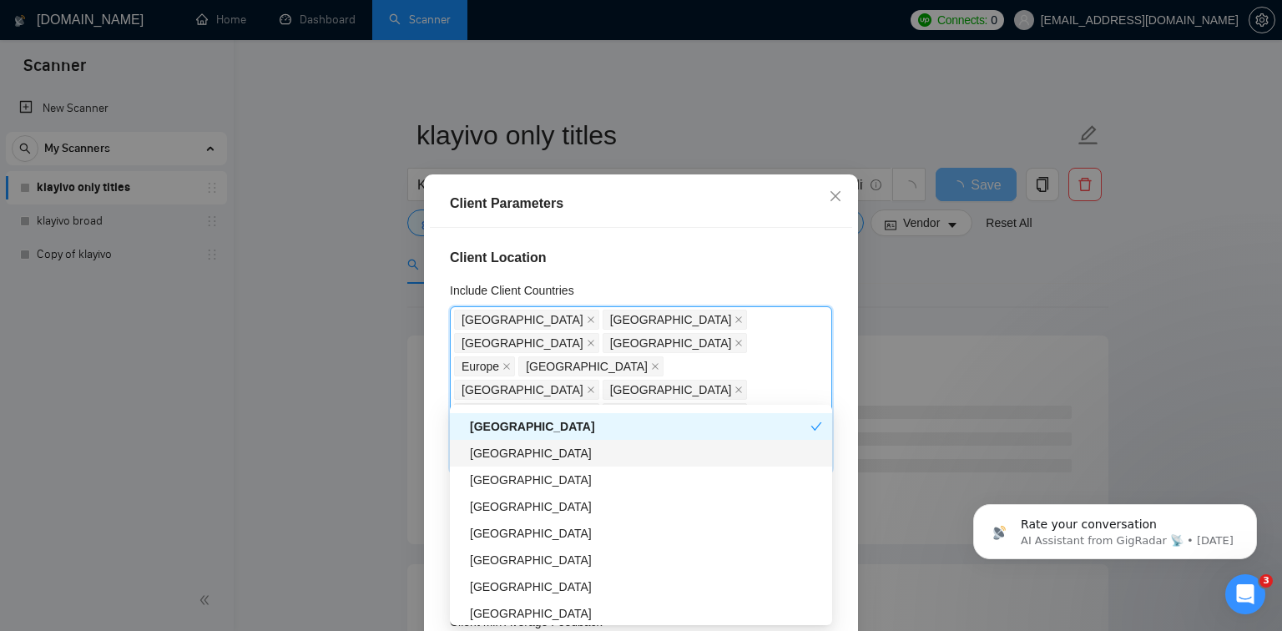
click at [575, 454] on div "Sweden" at bounding box center [646, 453] width 352 height 18
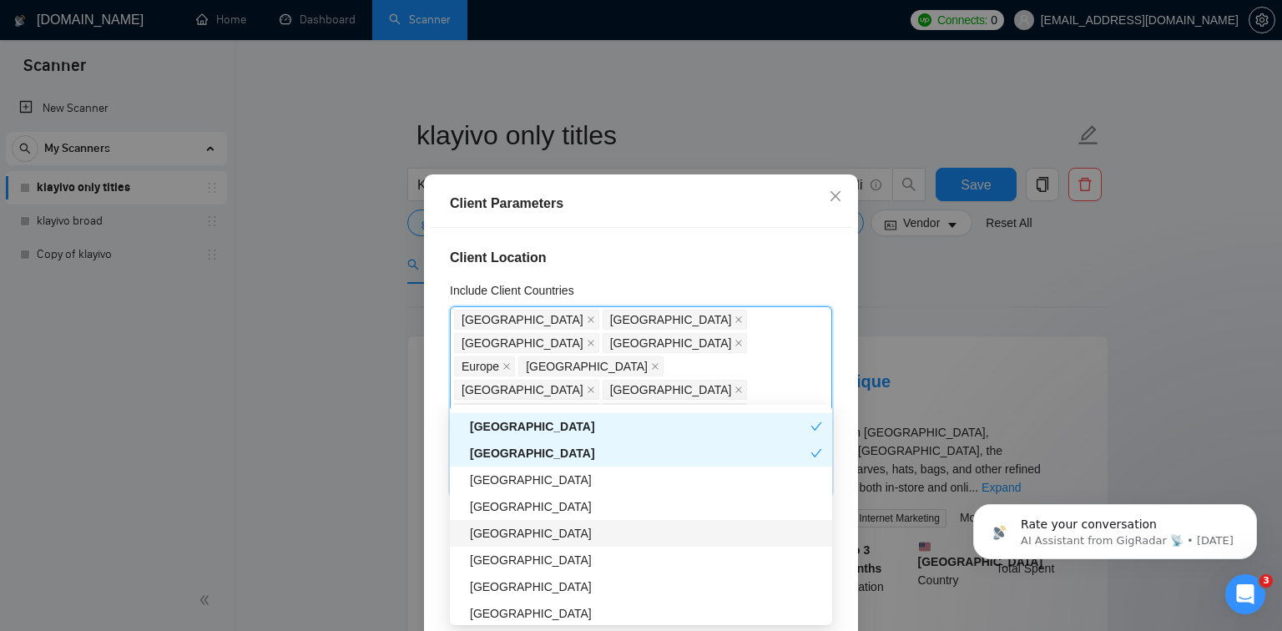
click at [541, 531] on div "Turkey" at bounding box center [646, 533] width 352 height 18
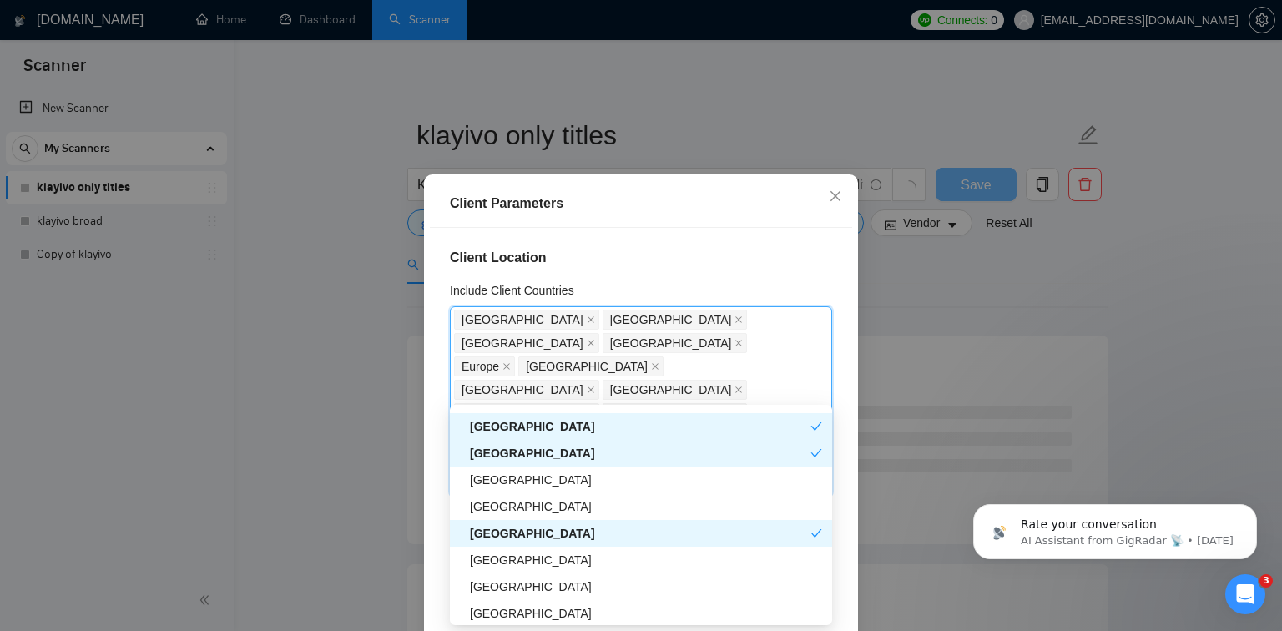
scroll to position [921, 0]
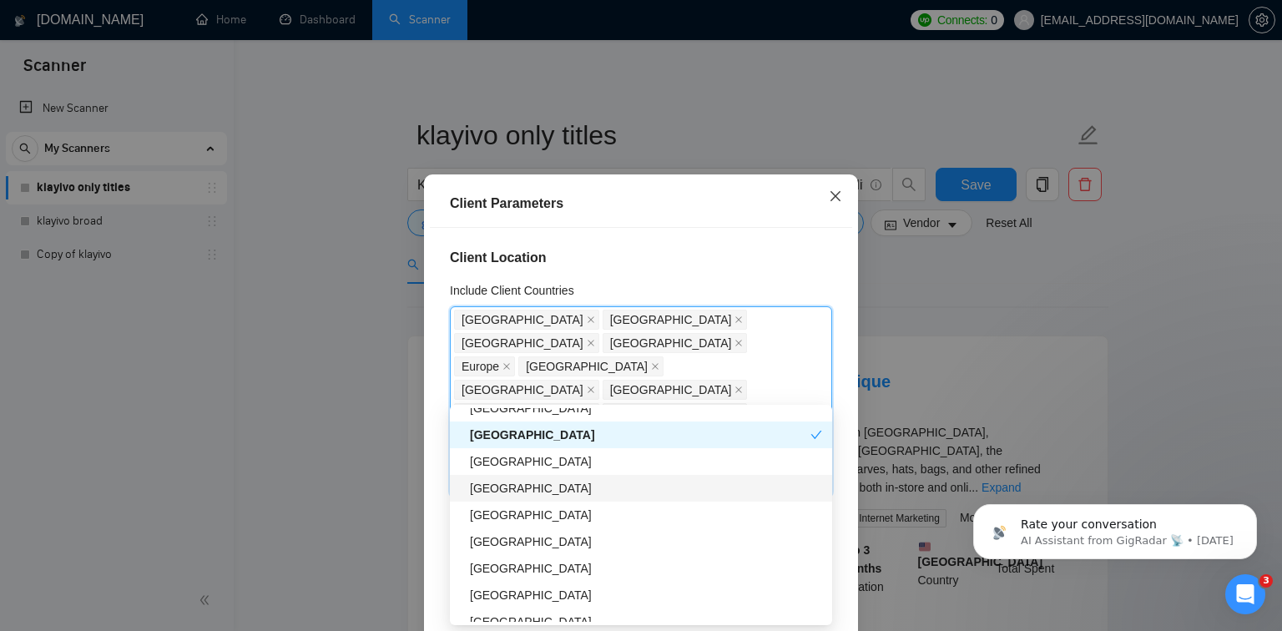
click at [842, 198] on span "Close" at bounding box center [835, 196] width 45 height 45
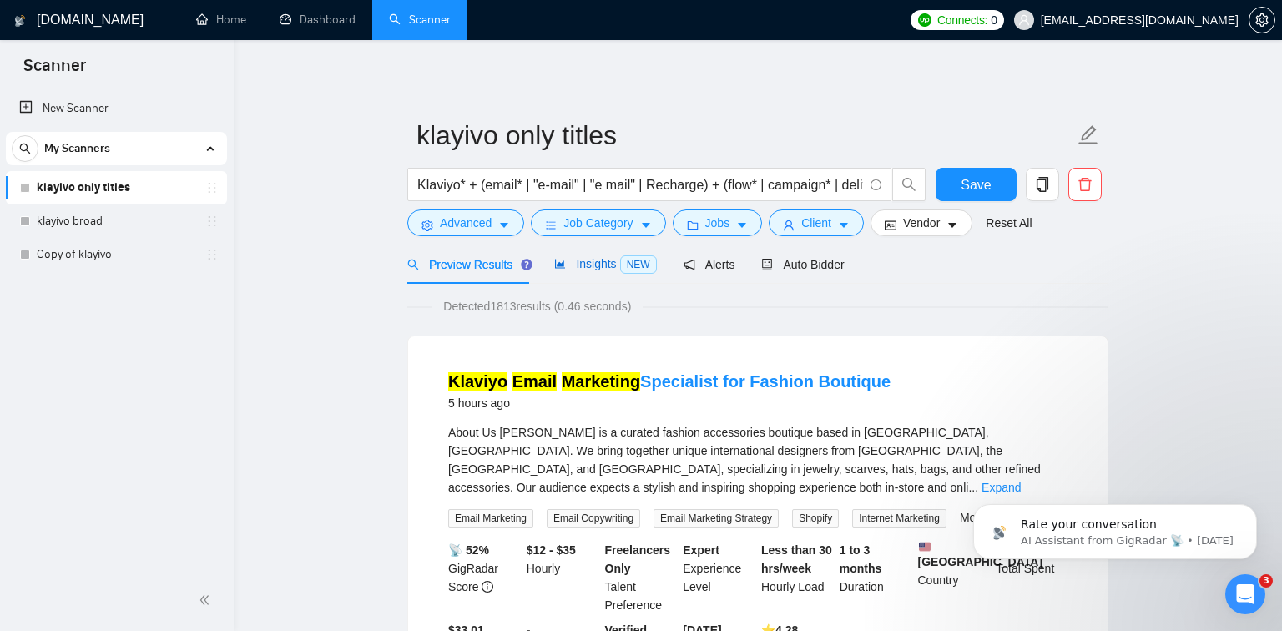
click at [632, 264] on span "NEW" at bounding box center [638, 264] width 37 height 18
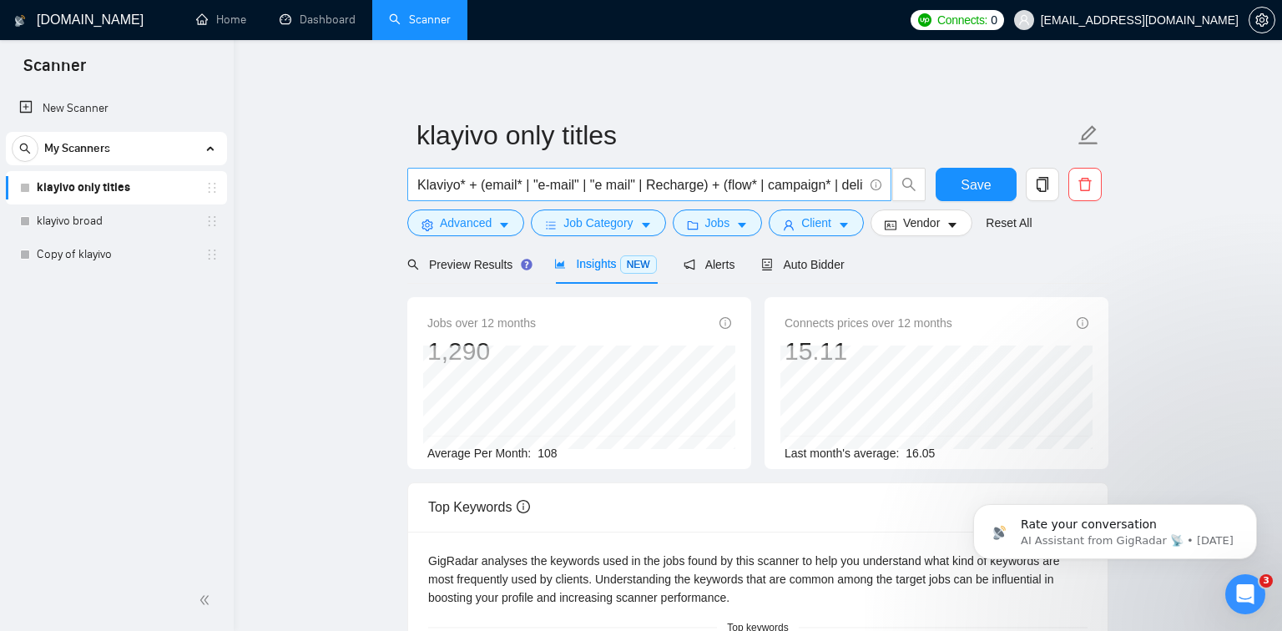
click at [799, 187] on input "Klaviyo* + (email* | "e-mail" | "e mail" | Recharge) + (flow* | campaign* | del…" at bounding box center [640, 184] width 446 height 21
click at [315, 314] on main "klayivo only titles Klaviyo* + (email* | "e-mail" | "e mail" | Recharge) + (flo…" at bounding box center [757, 639] width 995 height 1145
drag, startPoint x: 476, startPoint y: 269, endPoint x: 570, endPoint y: 263, distance: 94.5
click at [476, 269] on span "Preview Results" at bounding box center [467, 264] width 120 height 13
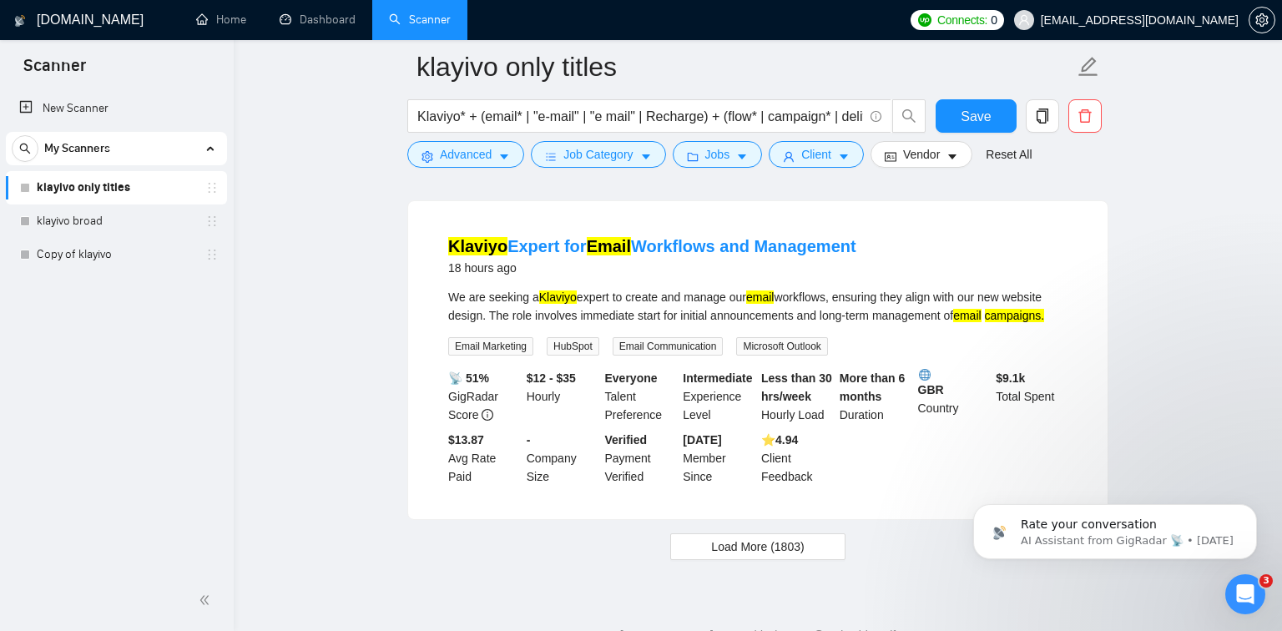
scroll to position [3597, 0]
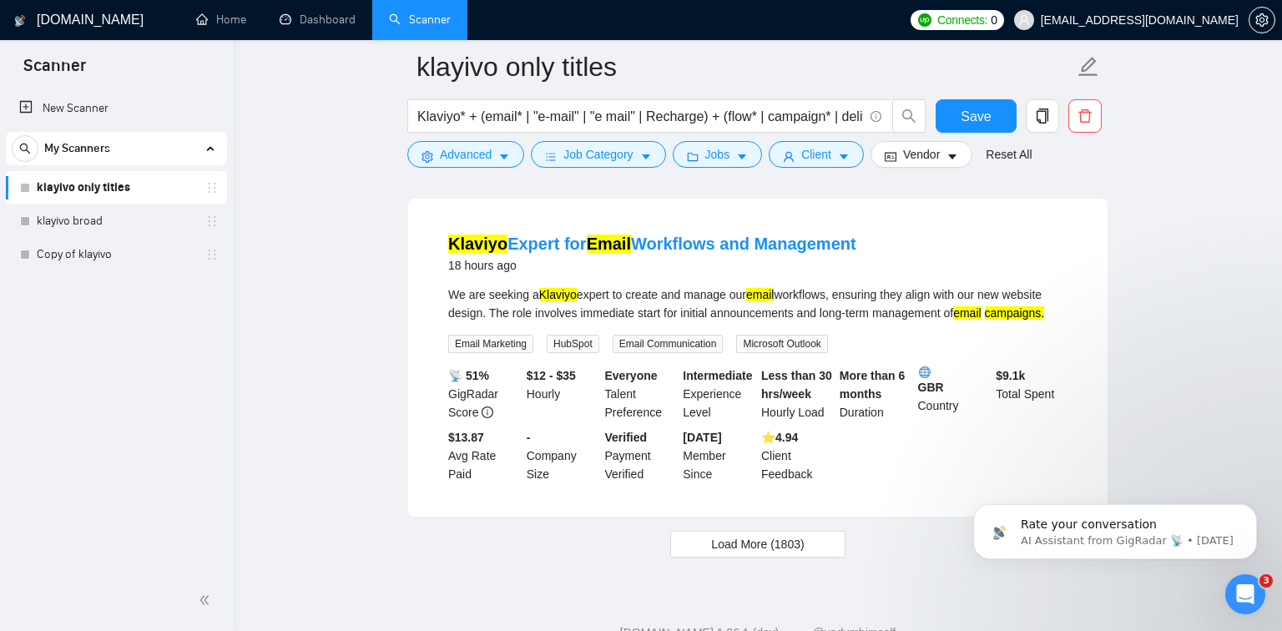
click at [766, 535] on span "Load More (1803)" at bounding box center [757, 544] width 93 height 18
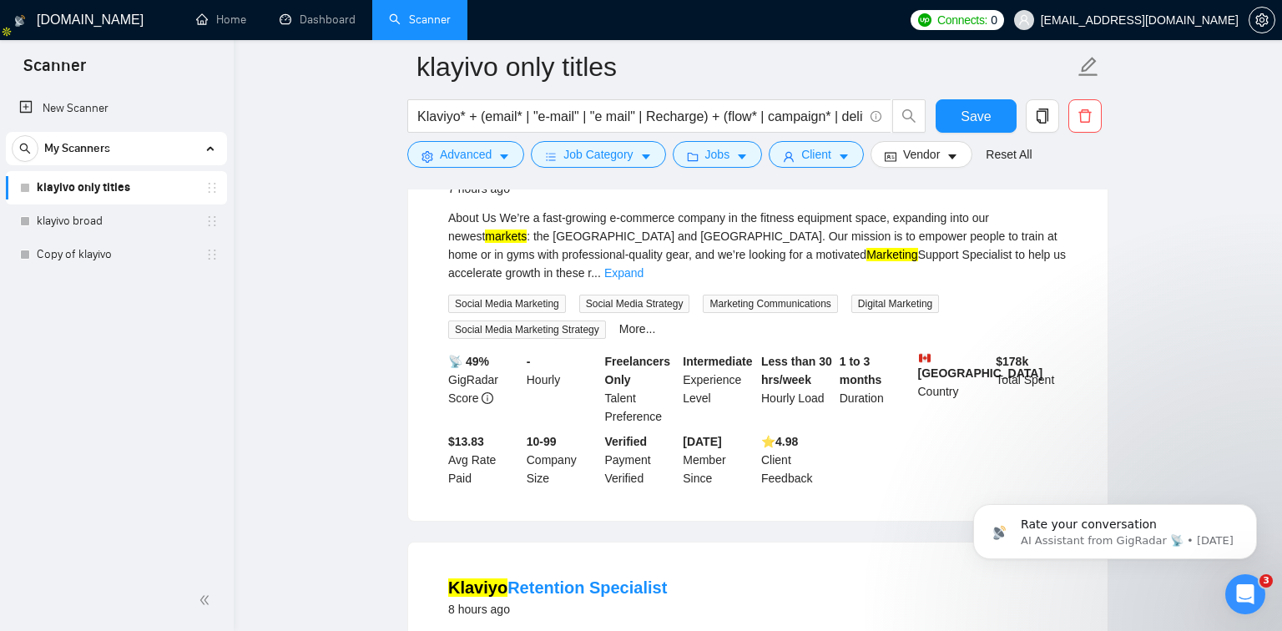
scroll to position [0, 0]
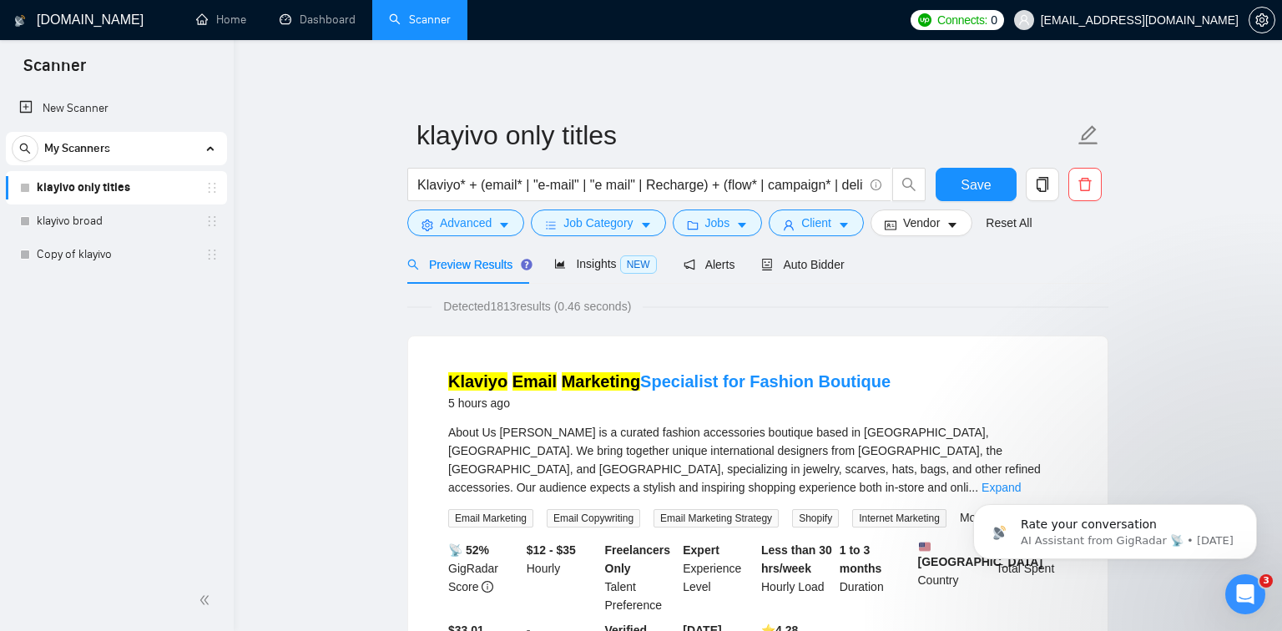
click at [633, 279] on div "Insights NEW" at bounding box center [605, 263] width 102 height 39
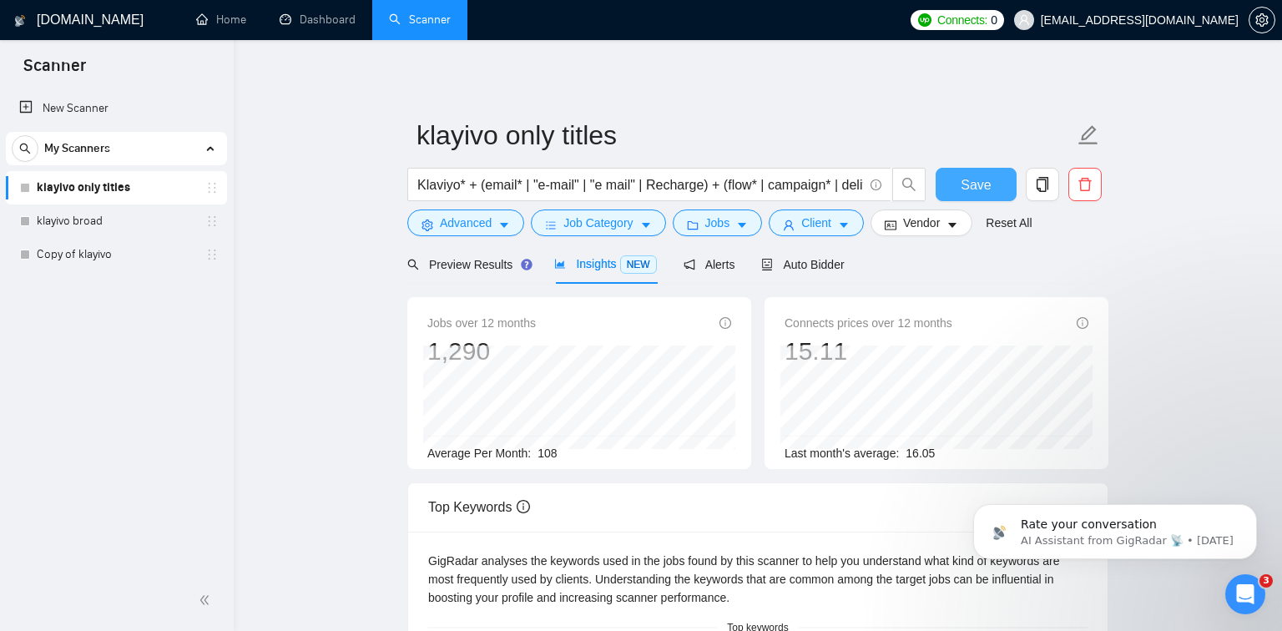
click at [970, 178] on span "Save" at bounding box center [975, 184] width 30 height 21
click at [857, 225] on button "Client" at bounding box center [815, 222] width 95 height 27
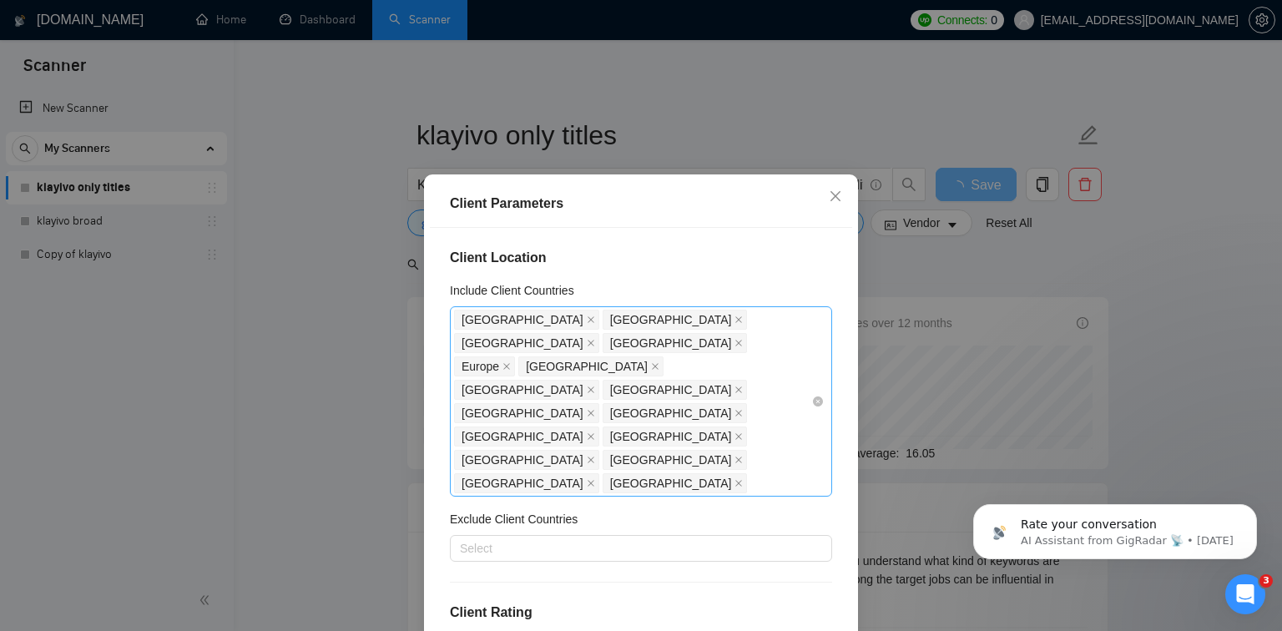
click at [817, 388] on div "United States United Kingdom Australia Canada Europe New Zealand Germany Singap…" at bounding box center [641, 401] width 382 height 190
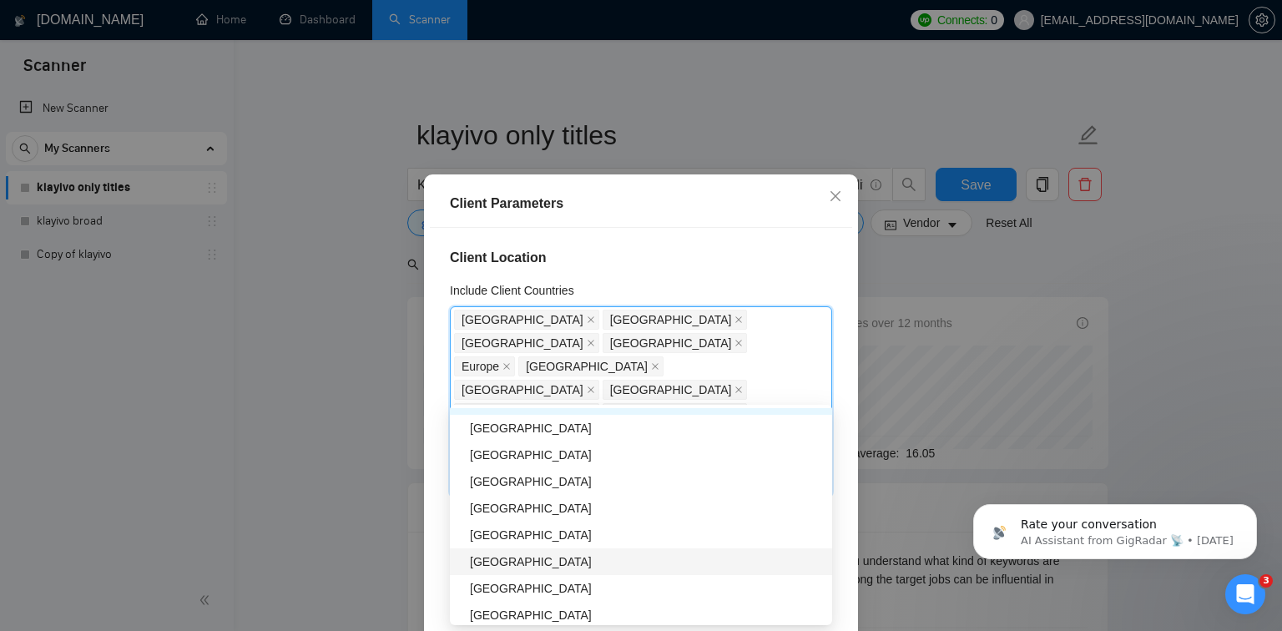
scroll to position [941, 0]
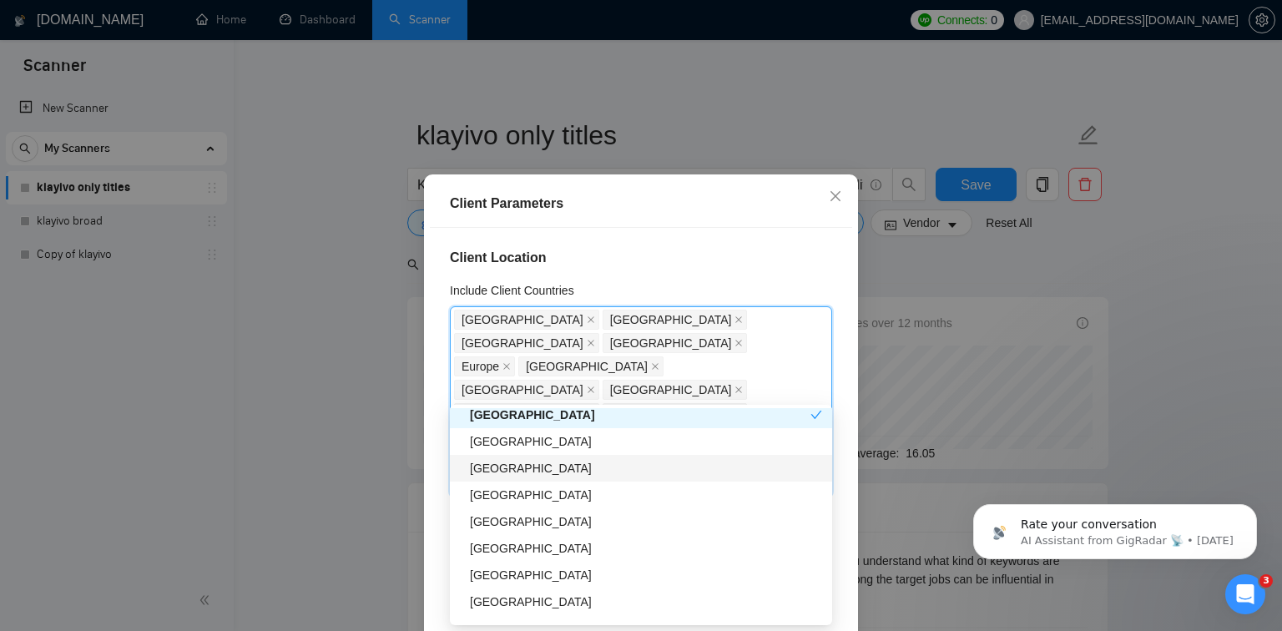
click at [624, 461] on div "Belgium" at bounding box center [646, 468] width 352 height 18
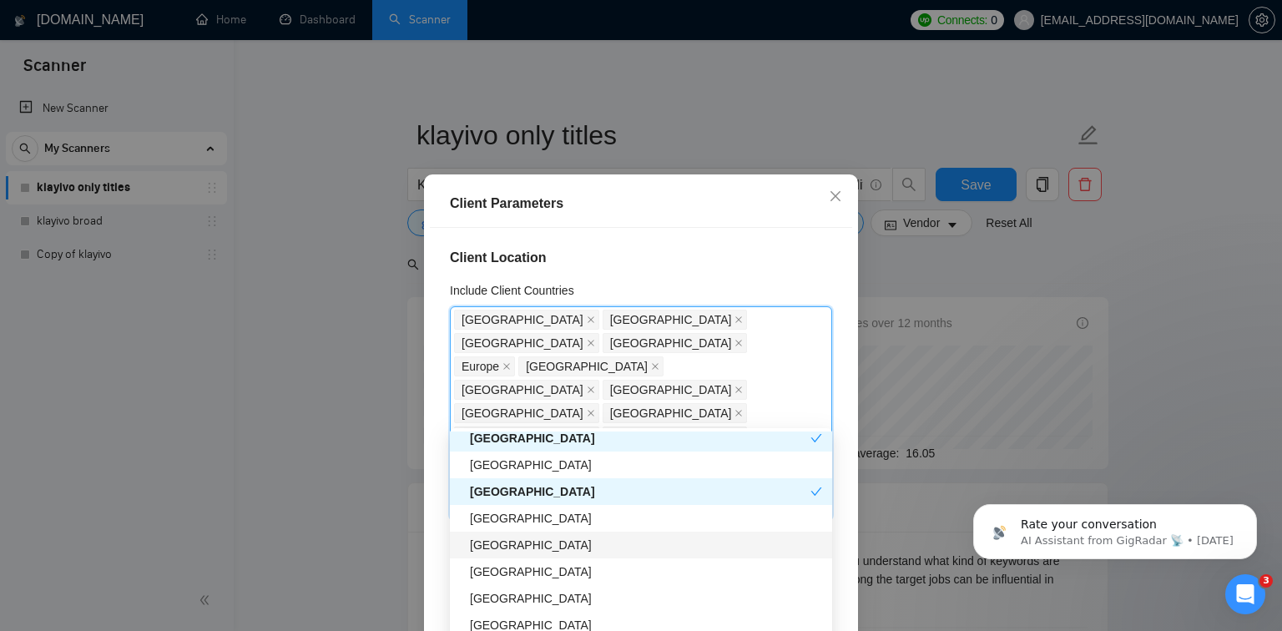
scroll to position [954, 0]
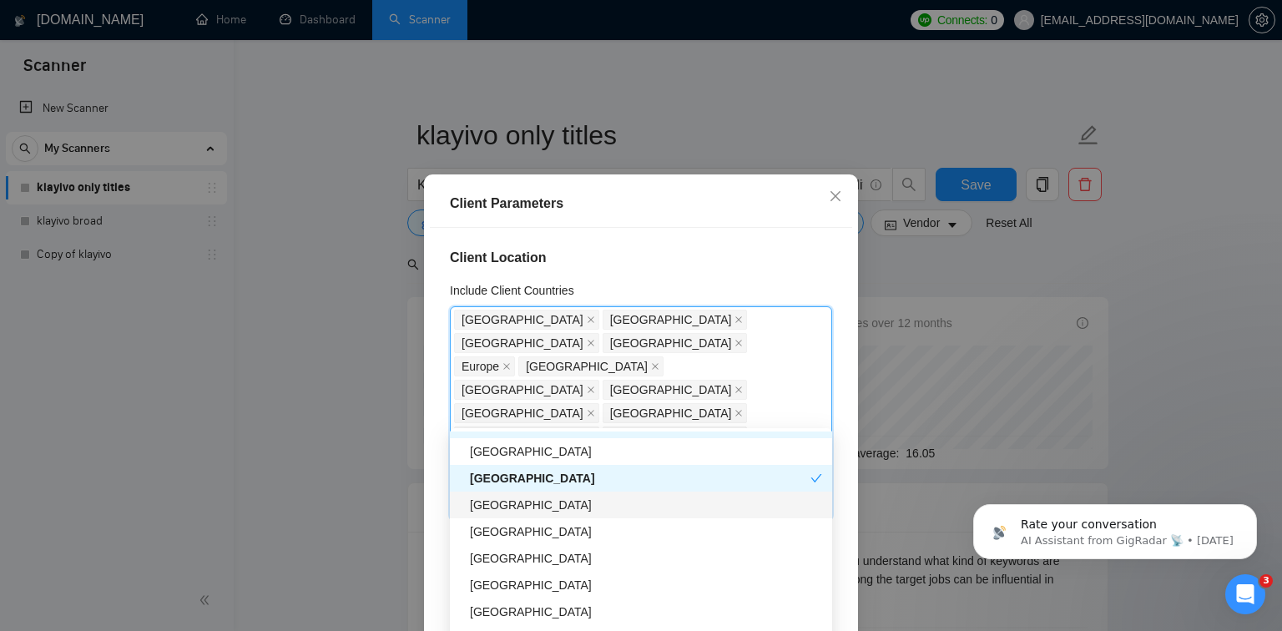
click at [598, 499] on div "Denmark" at bounding box center [646, 505] width 352 height 18
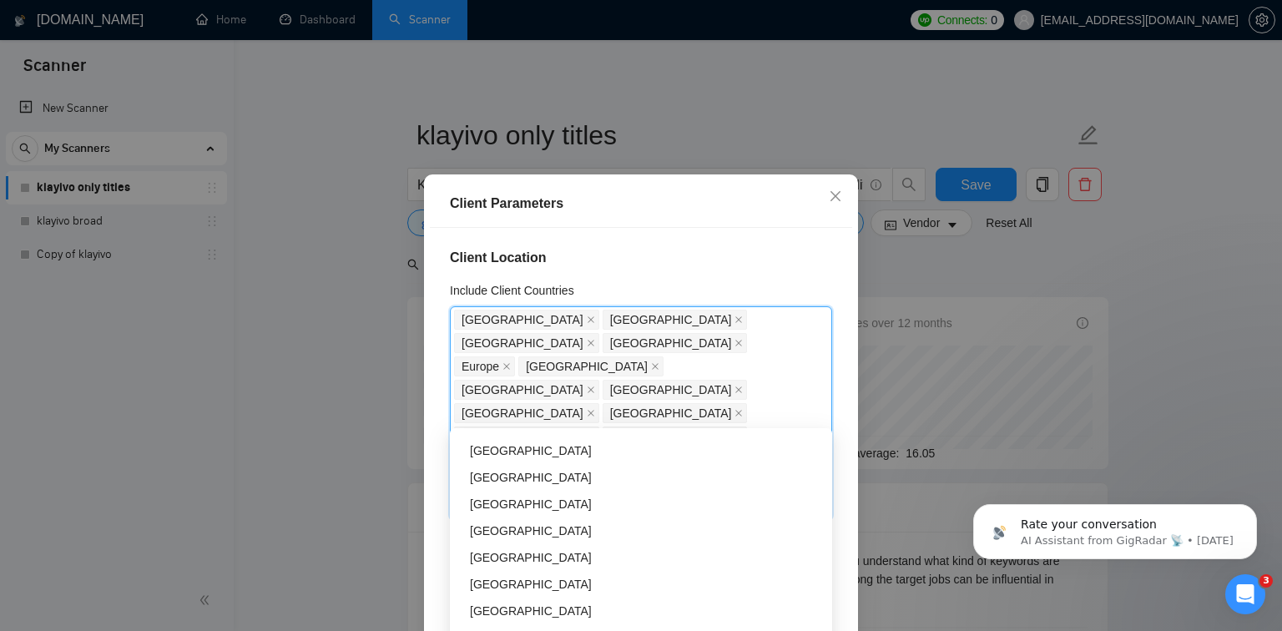
scroll to position [1071, 0]
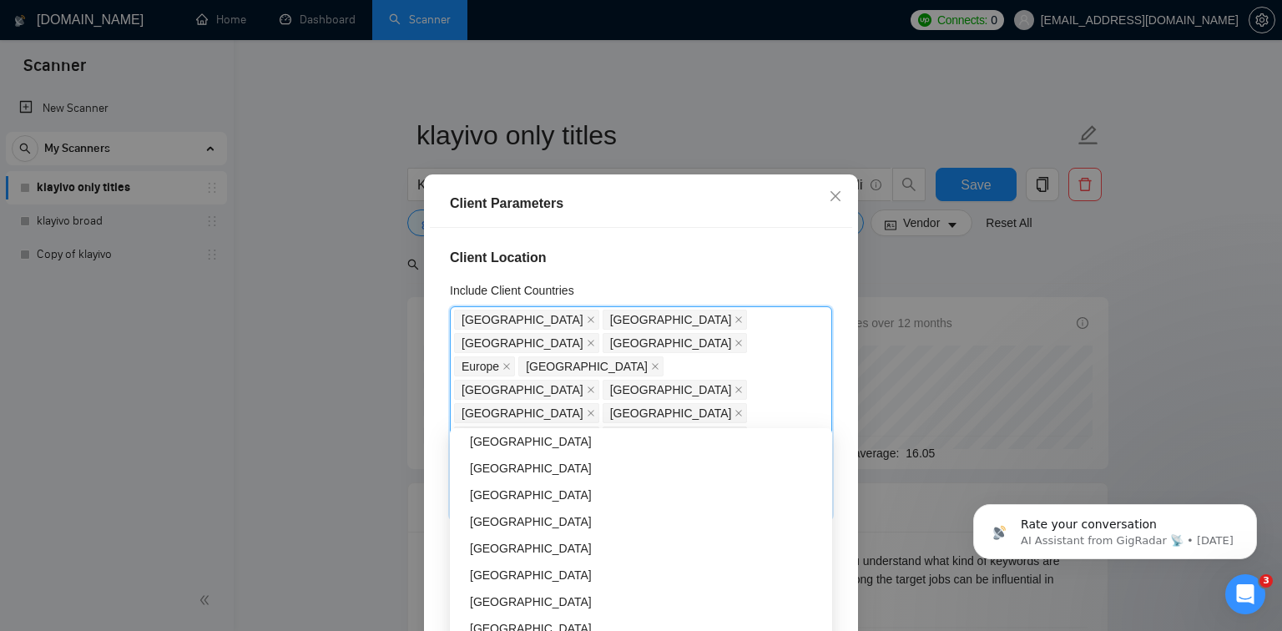
click at [598, 499] on div "Romania" at bounding box center [646, 495] width 352 height 18
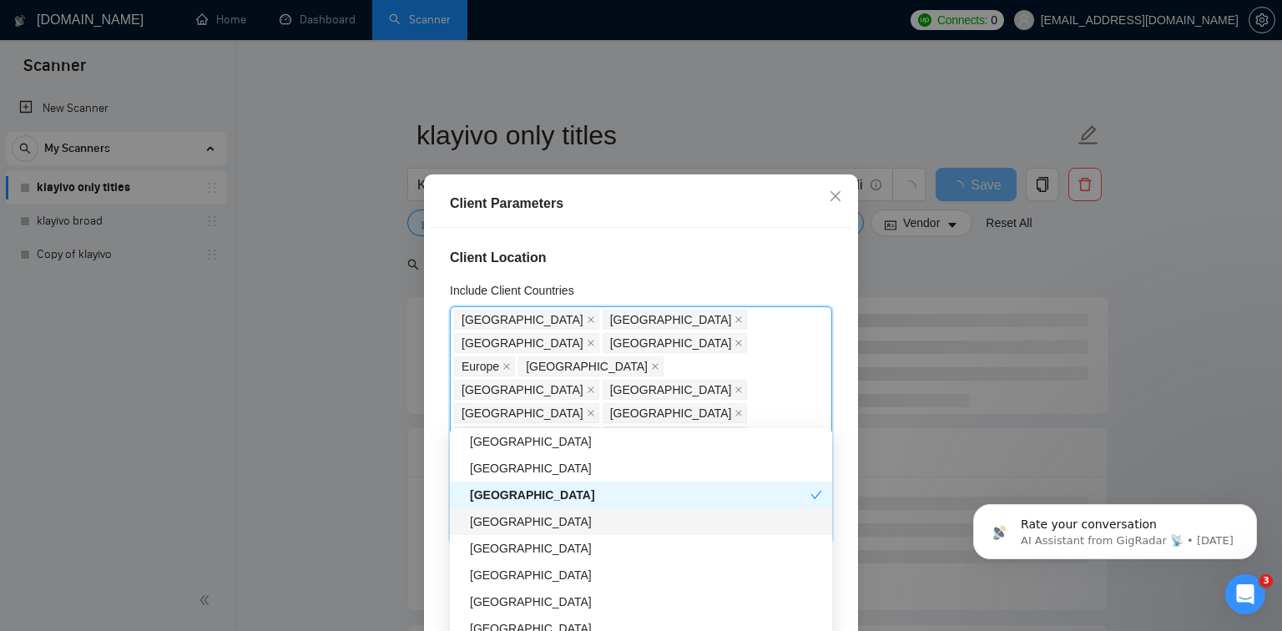
click at [576, 525] on div "Poland" at bounding box center [646, 521] width 352 height 18
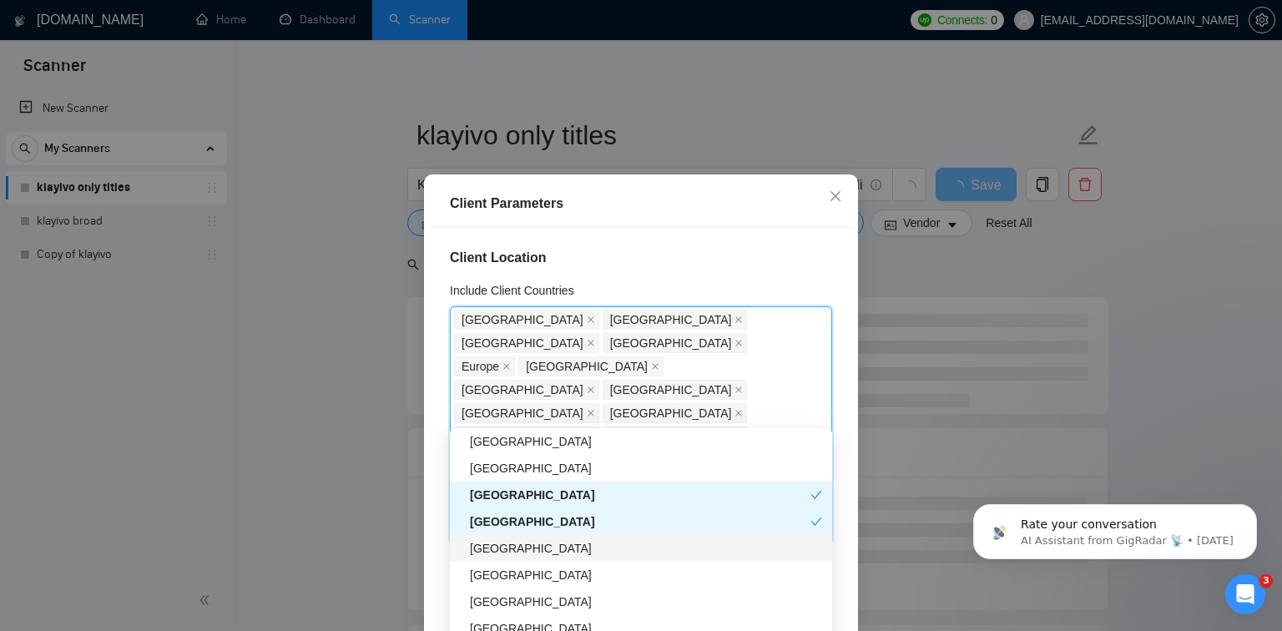
click at [560, 558] on div "Norway" at bounding box center [641, 548] width 382 height 27
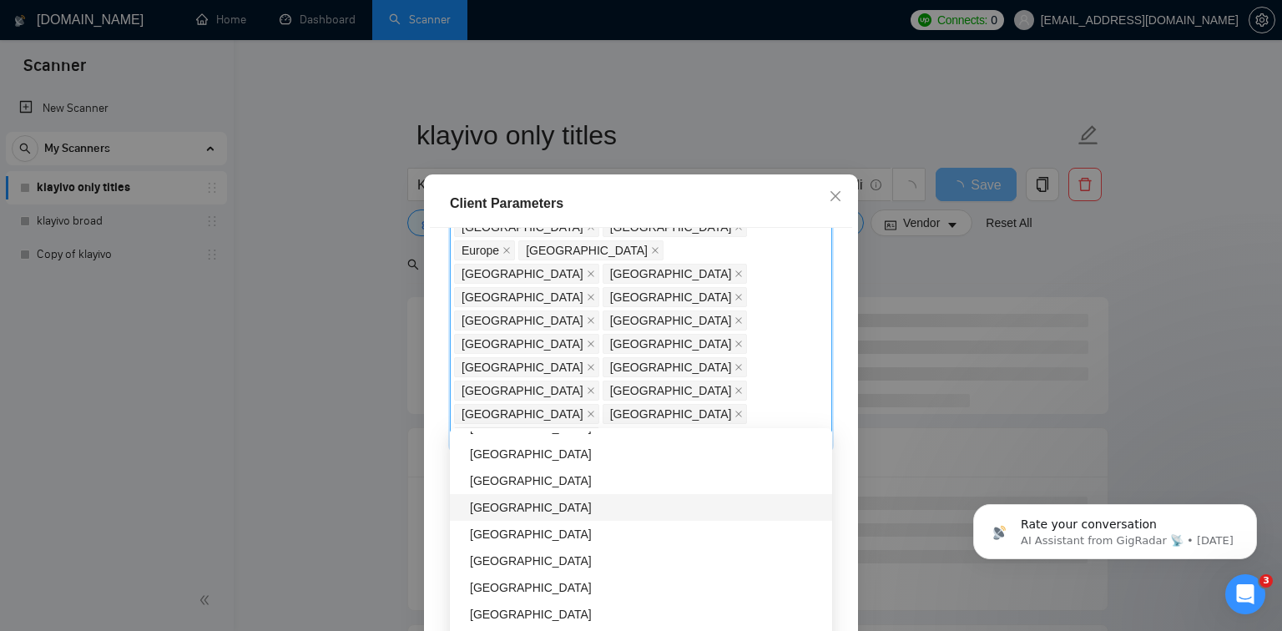
scroll to position [1235, 0]
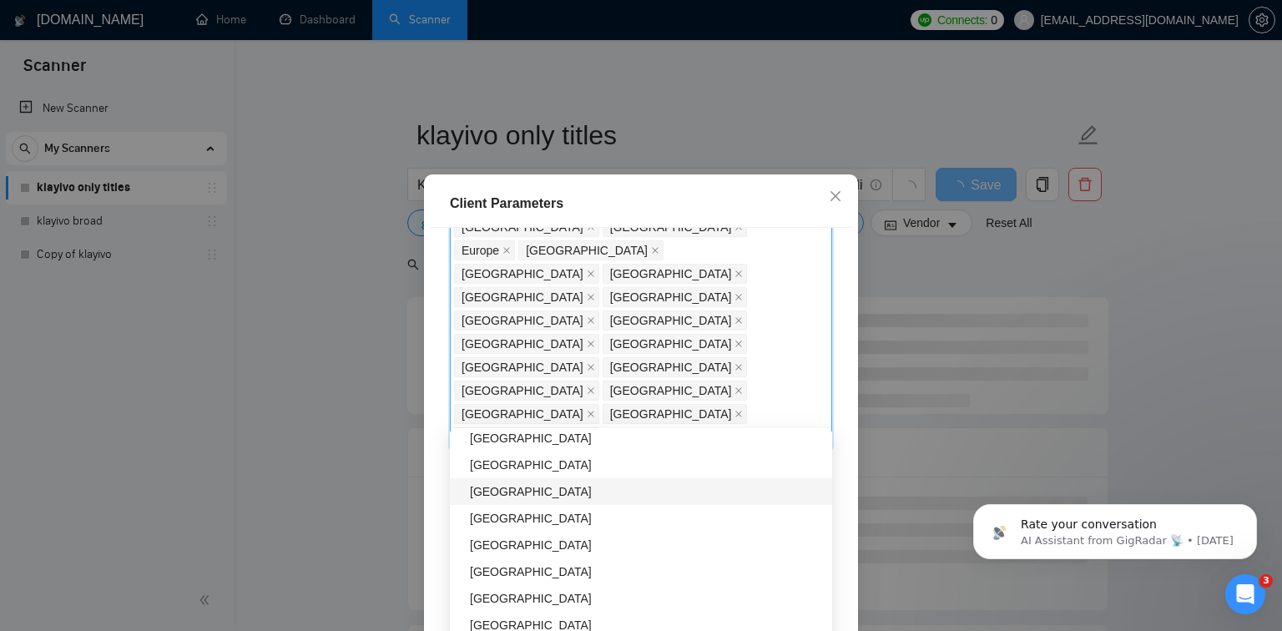
click at [646, 489] on div "Portugal" at bounding box center [646, 491] width 352 height 18
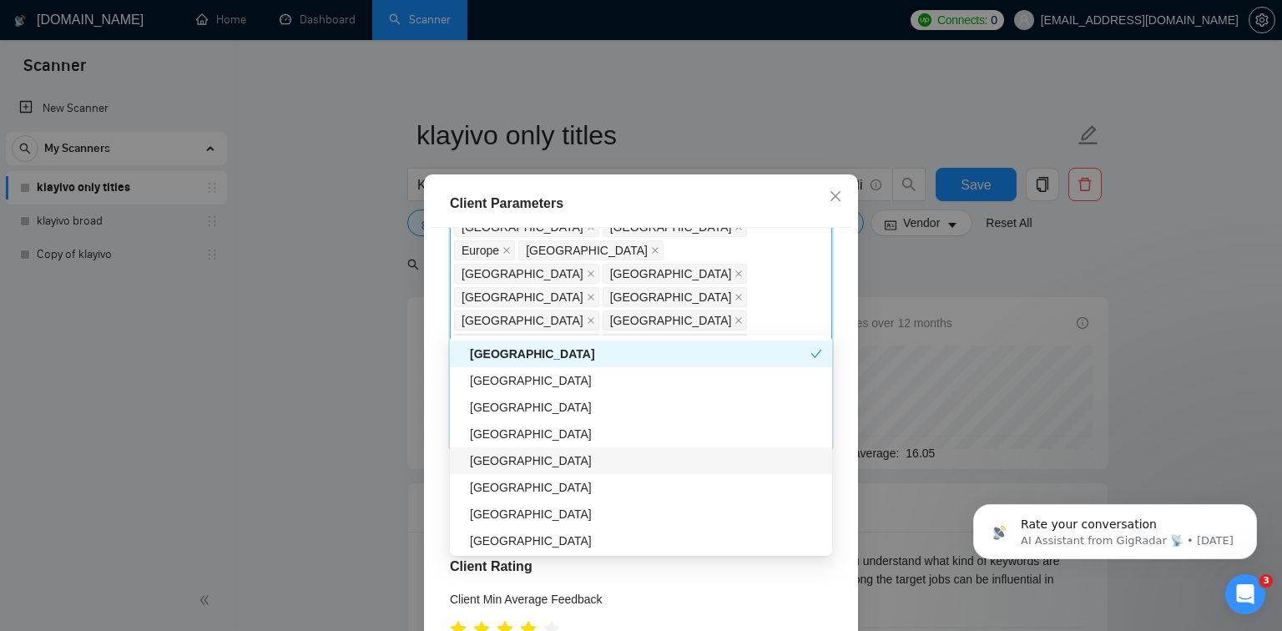
scroll to position [1297, 0]
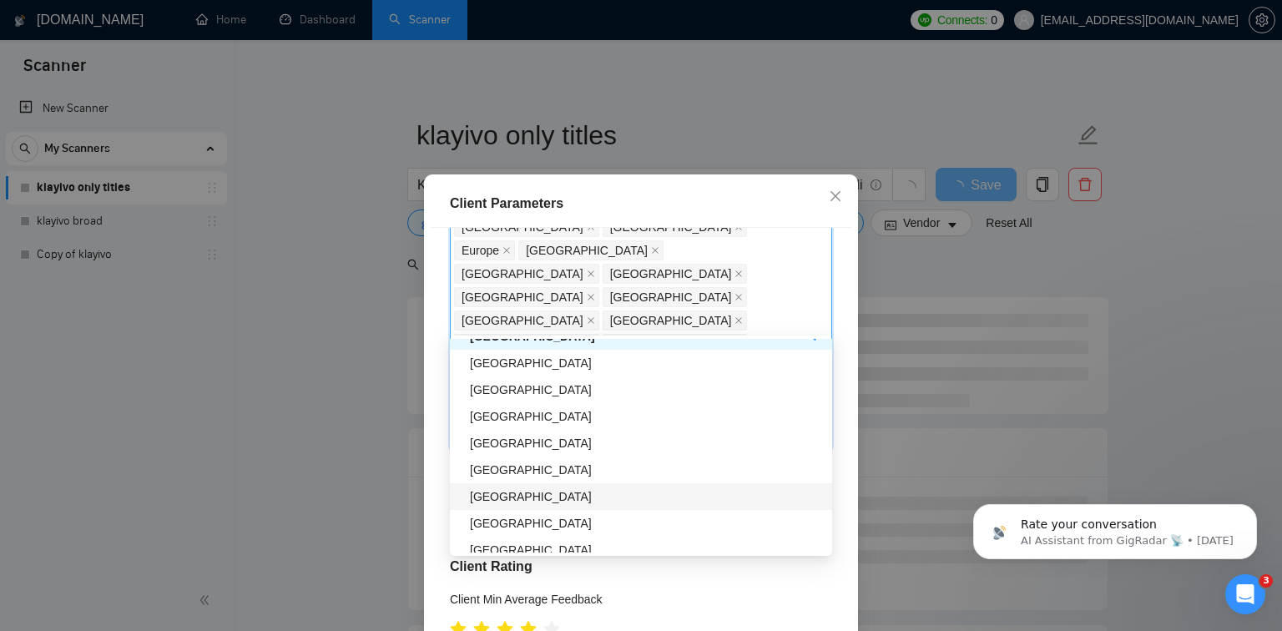
click at [593, 502] on div "Greece" at bounding box center [646, 496] width 352 height 18
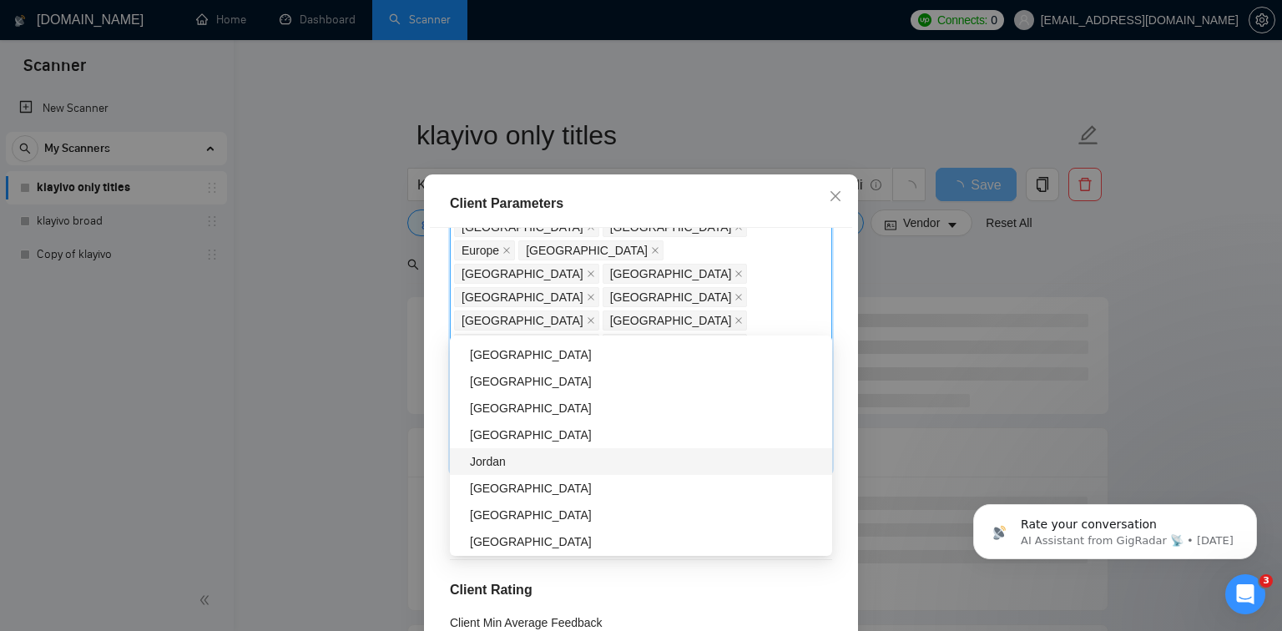
scroll to position [1588, 0]
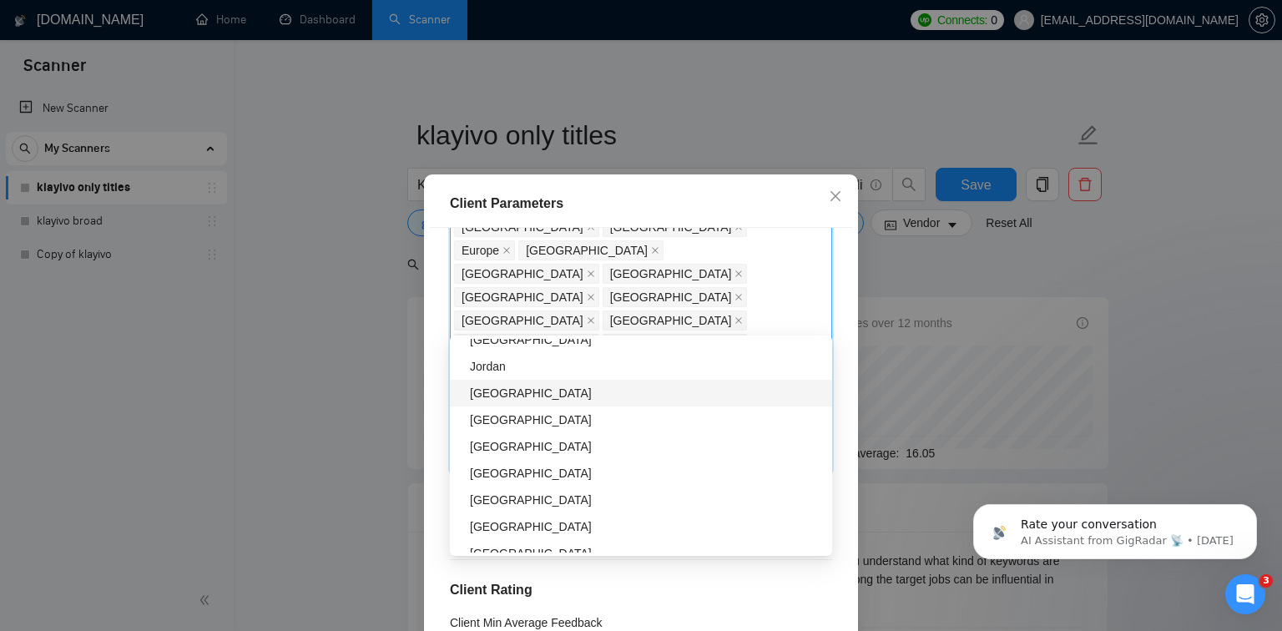
click at [613, 400] on div "Argentina" at bounding box center [646, 393] width 352 height 18
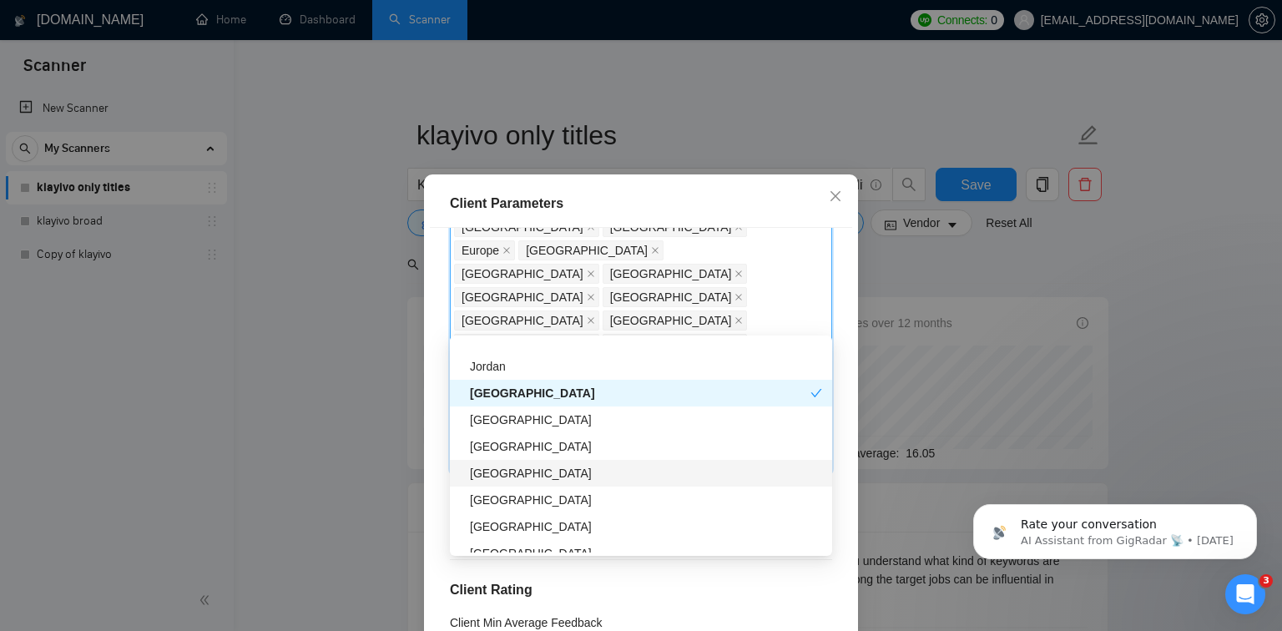
scroll to position [1649, 0]
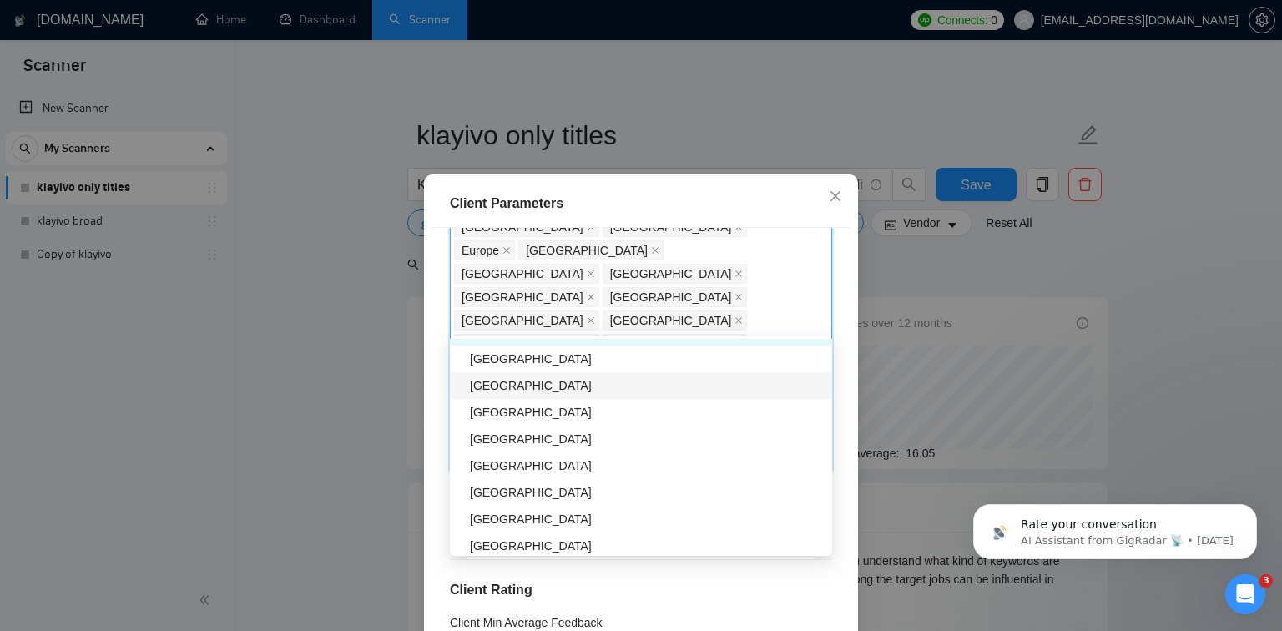
click at [602, 384] on div "Finland" at bounding box center [646, 385] width 352 height 18
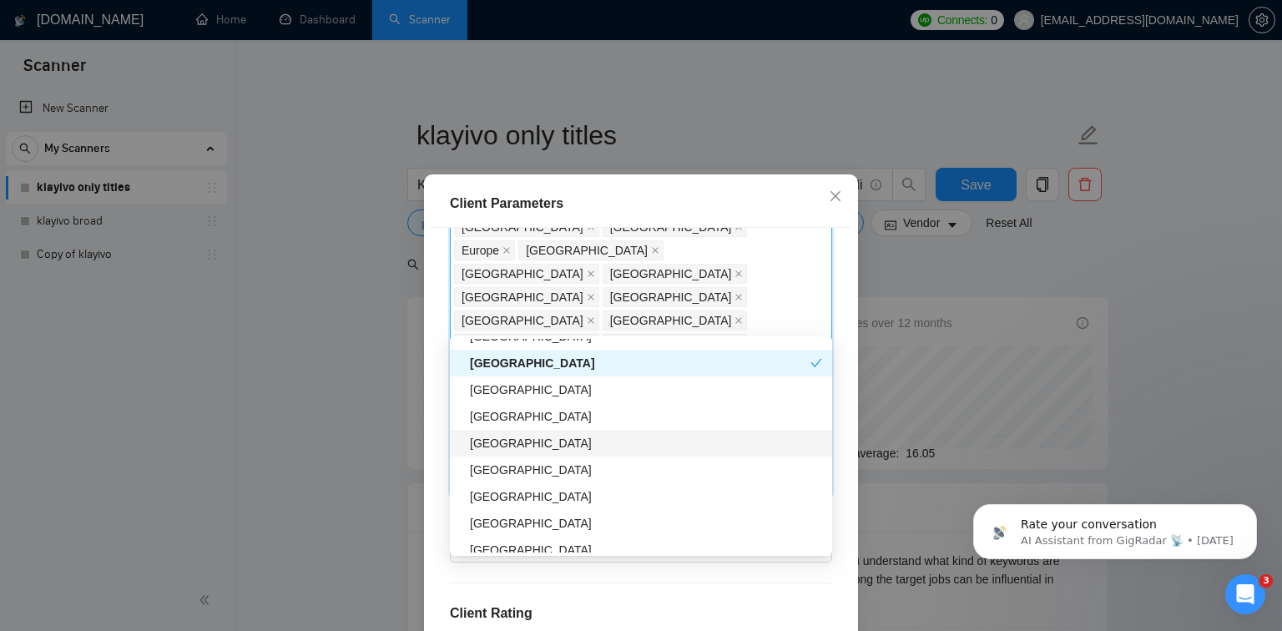
scroll to position [1720, 0]
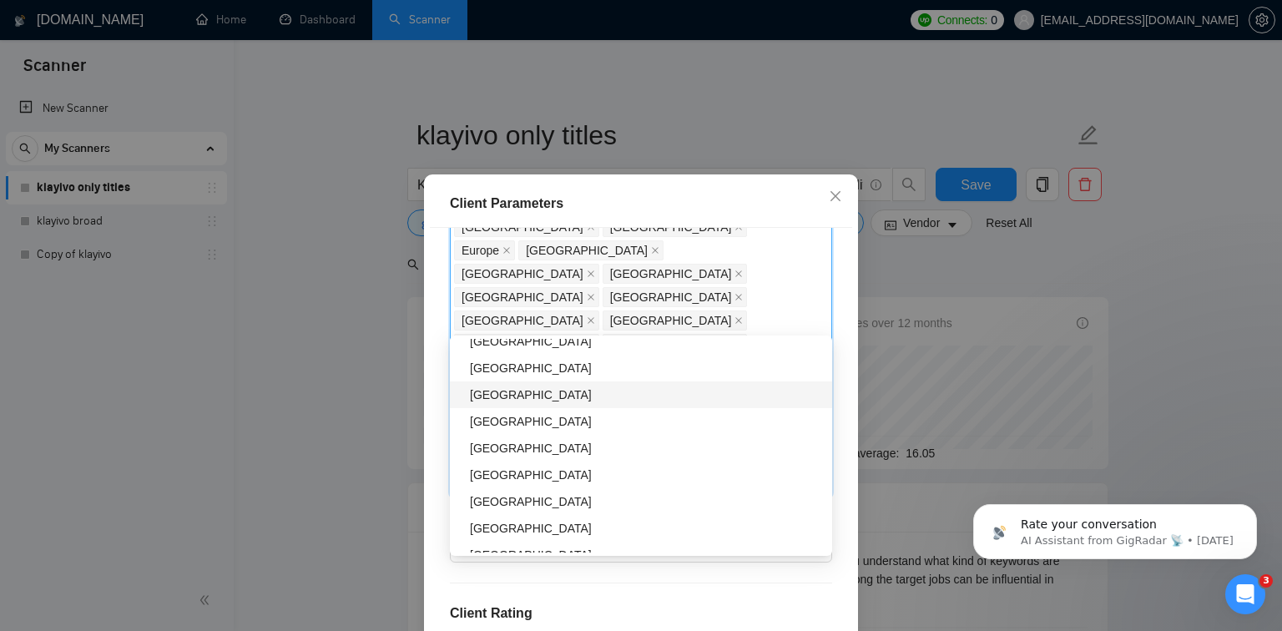
click at [597, 395] on div "Qatar" at bounding box center [646, 394] width 352 height 18
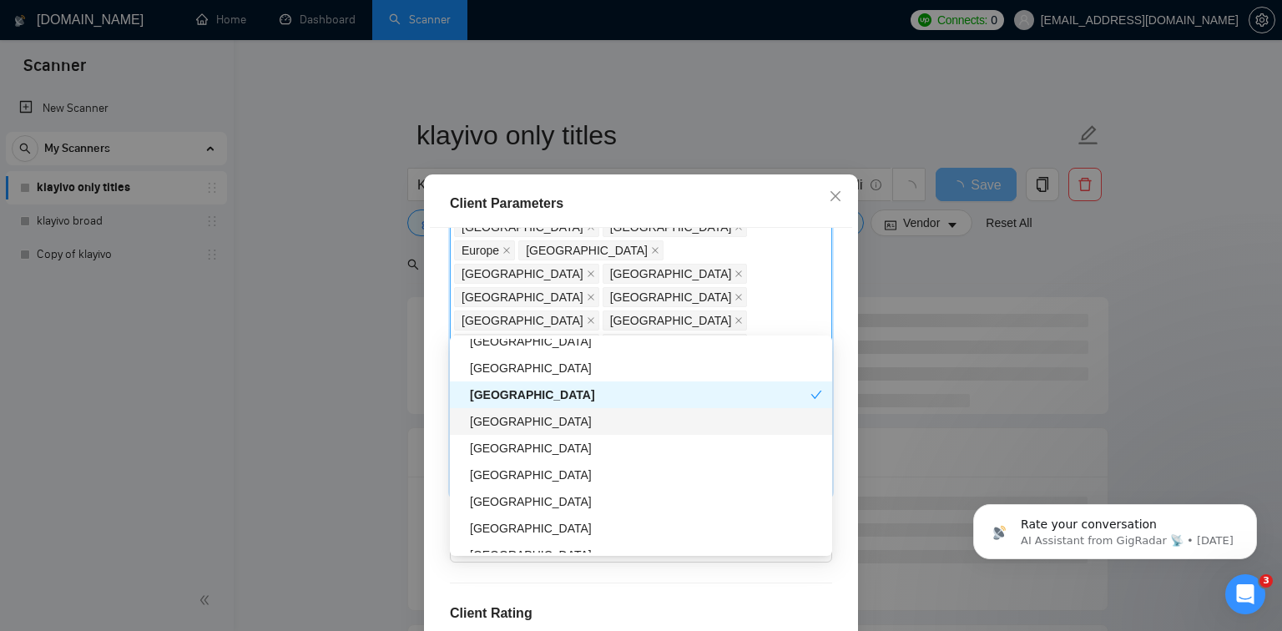
click at [596, 426] on div "Serbia" at bounding box center [646, 421] width 352 height 18
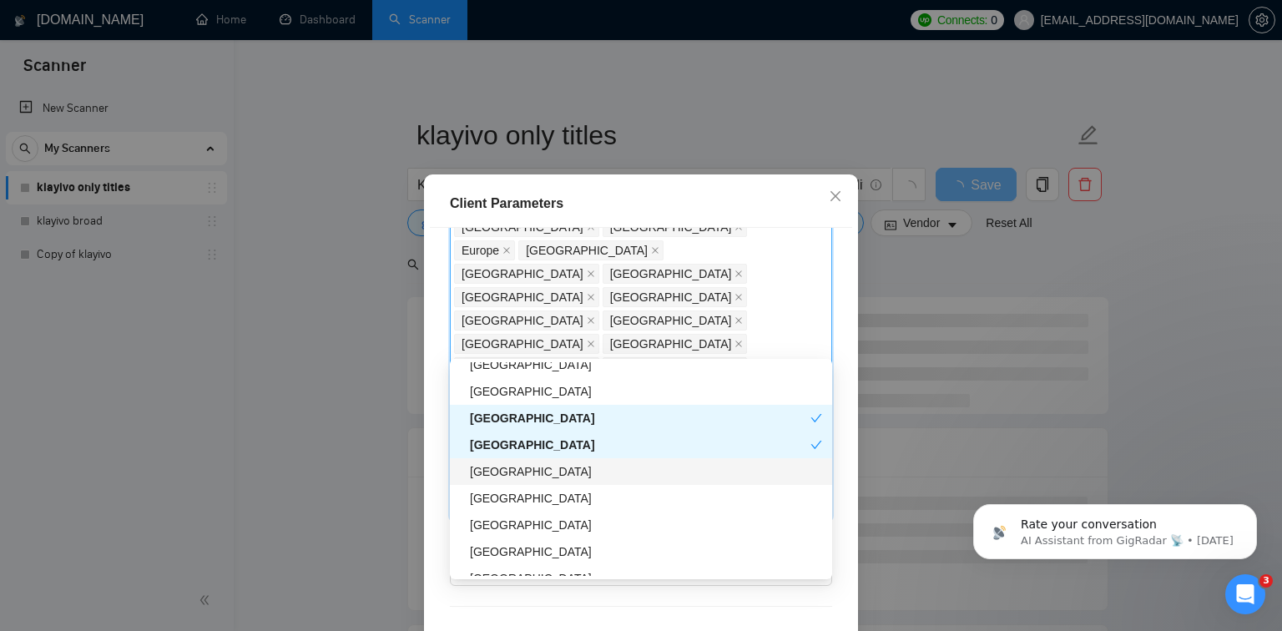
click at [588, 455] on div "Serbia" at bounding box center [641, 444] width 382 height 27
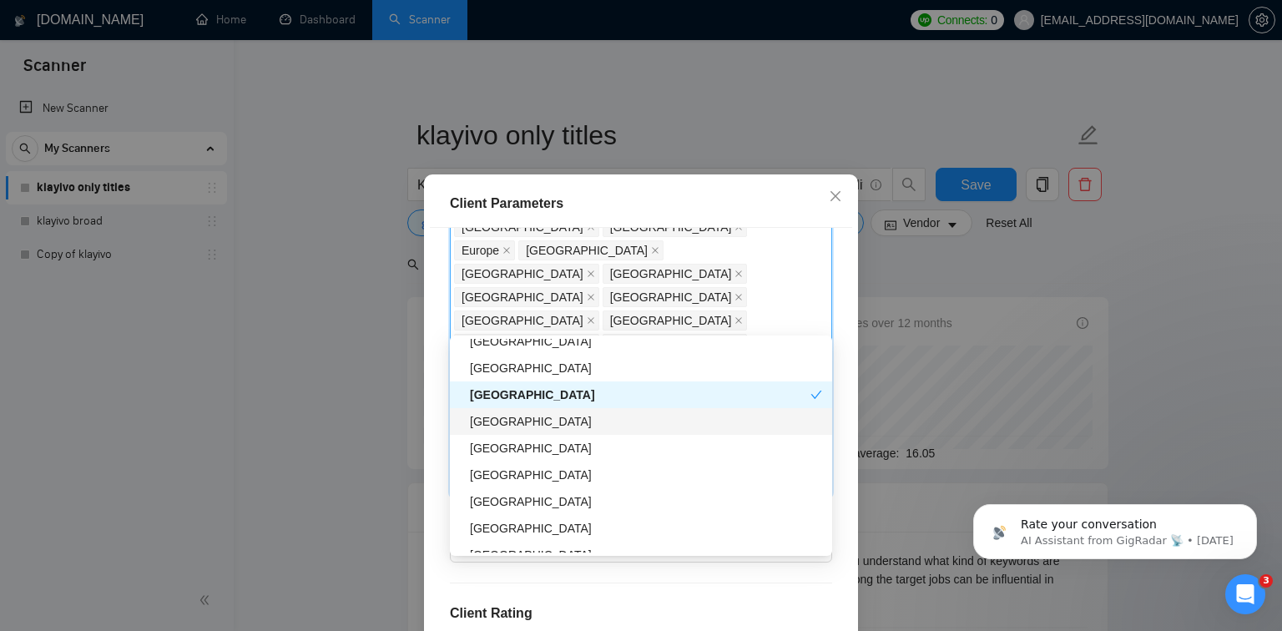
click at [590, 425] on div "Serbia" at bounding box center [646, 421] width 352 height 18
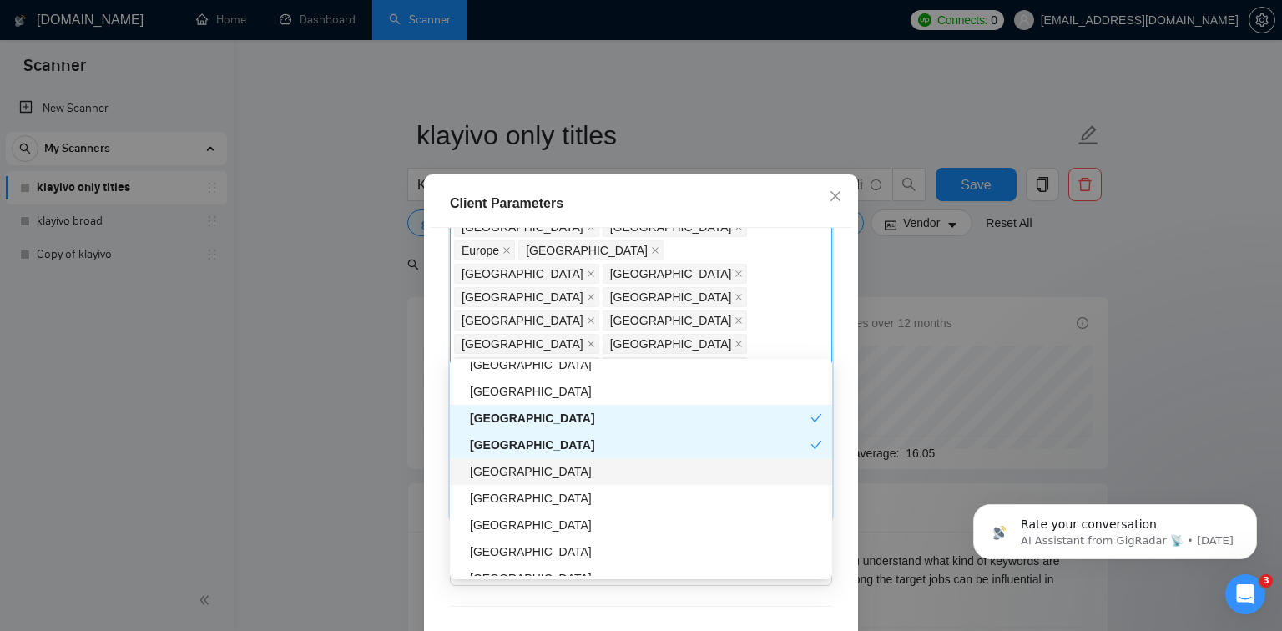
click at [575, 469] on div "Latvia" at bounding box center [646, 471] width 352 height 18
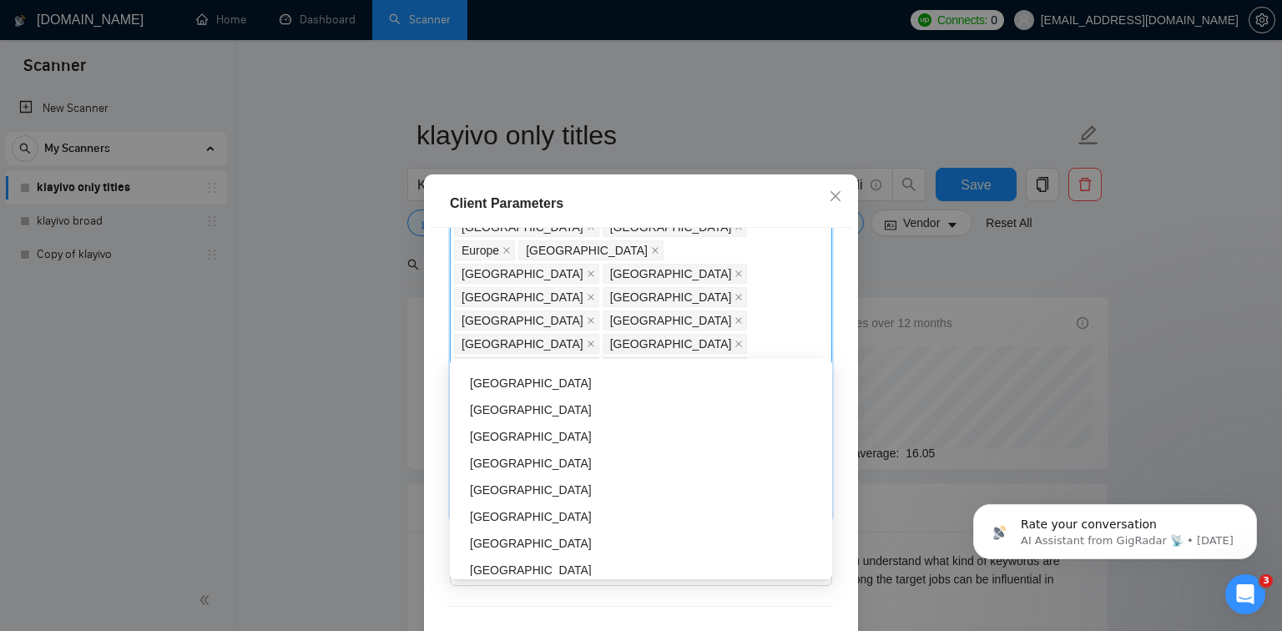
scroll to position [2257, 0]
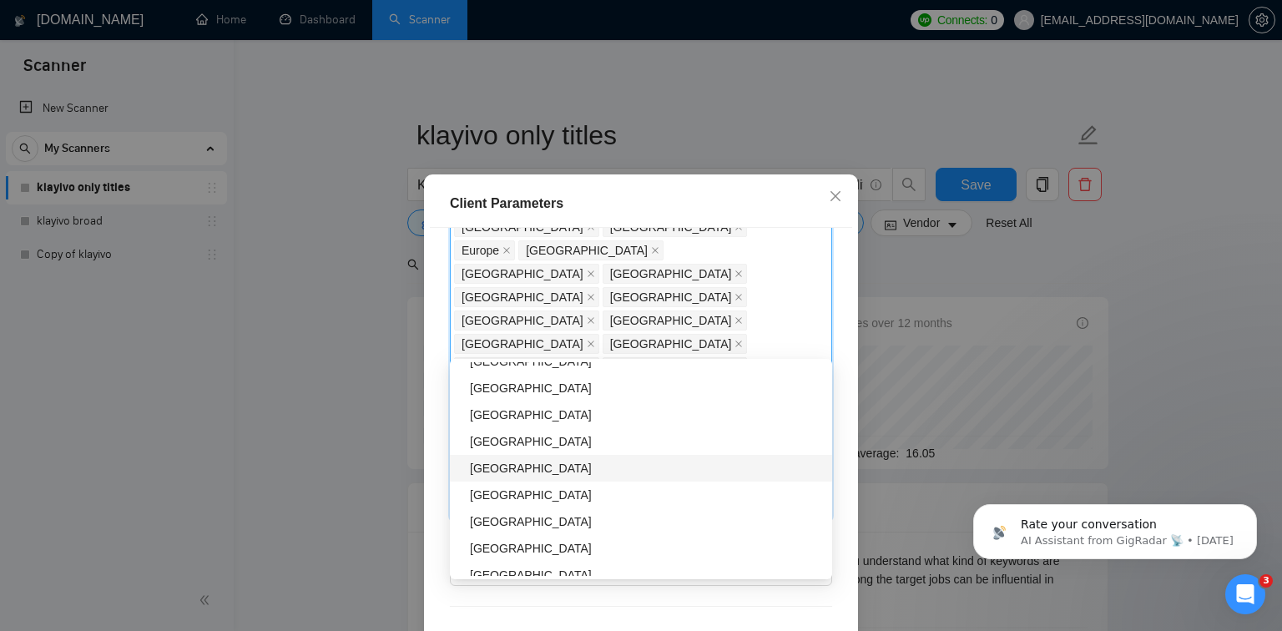
click at [580, 465] on div "Costa Rica" at bounding box center [646, 468] width 352 height 18
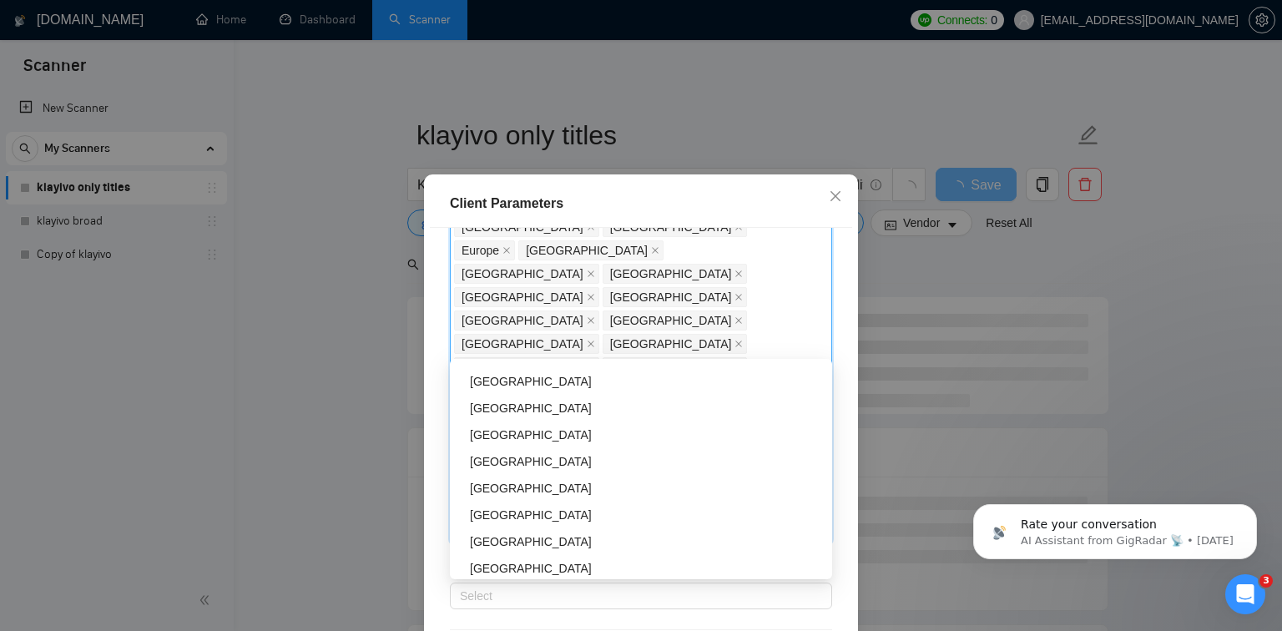
scroll to position [2386, 0]
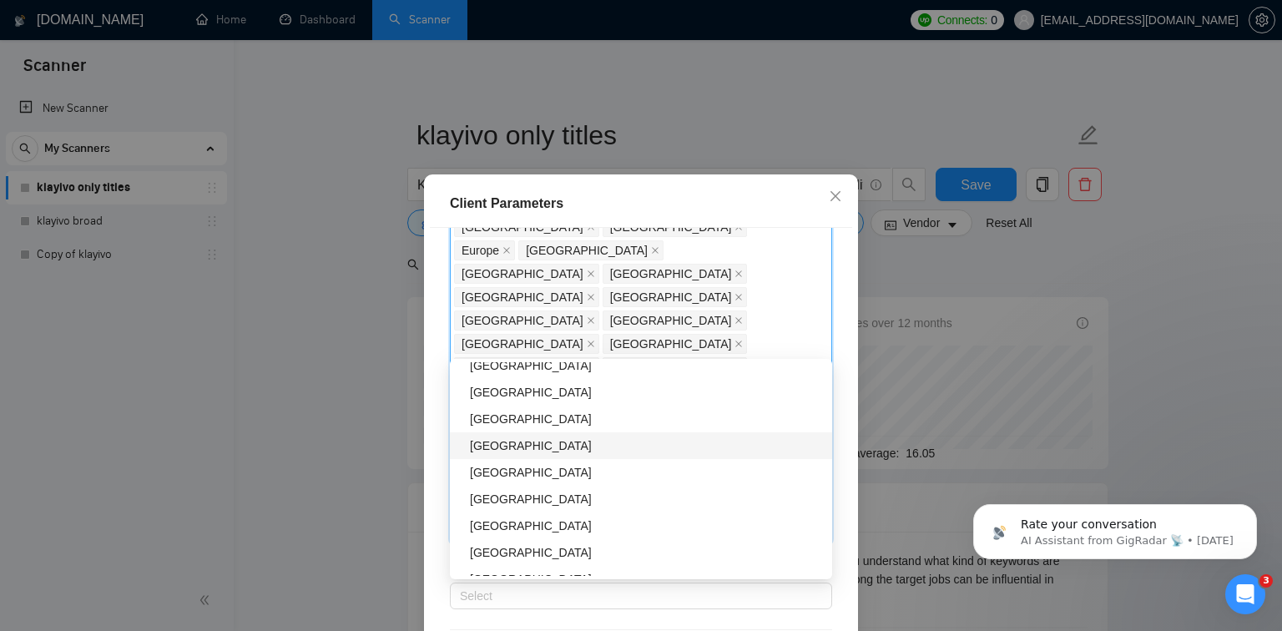
click at [587, 449] on div "Dominican Republic" at bounding box center [646, 445] width 352 height 18
click at [623, 426] on div "United States Virgin Islands" at bounding box center [646, 422] width 352 height 18
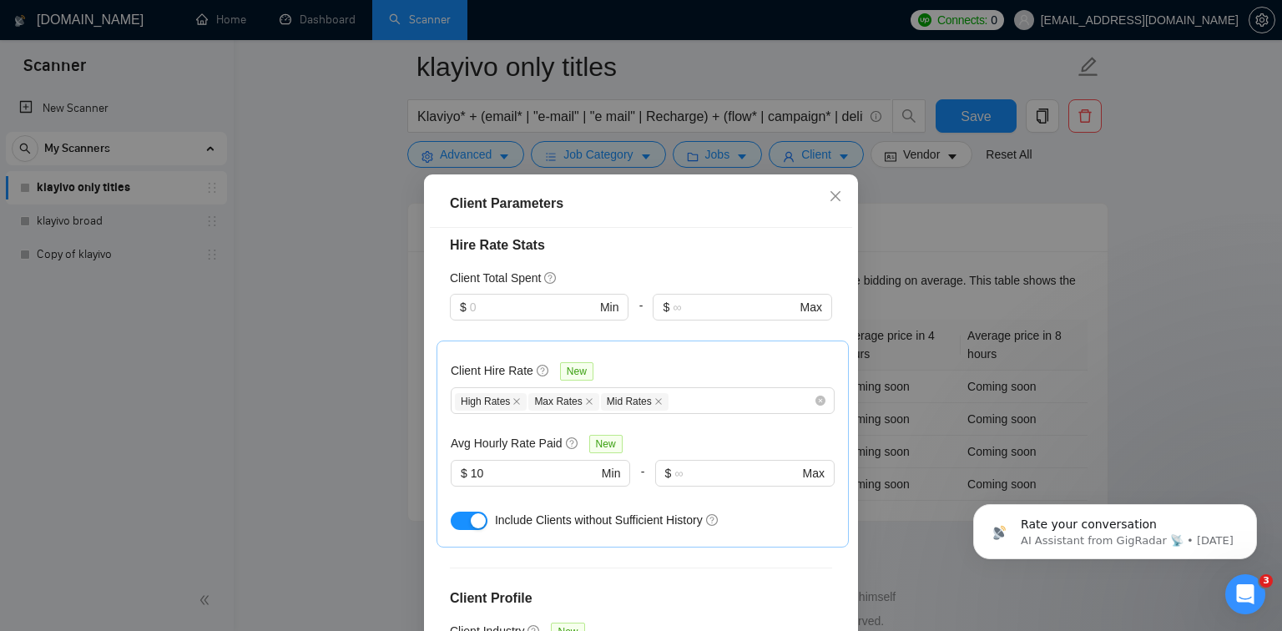
scroll to position [111, 0]
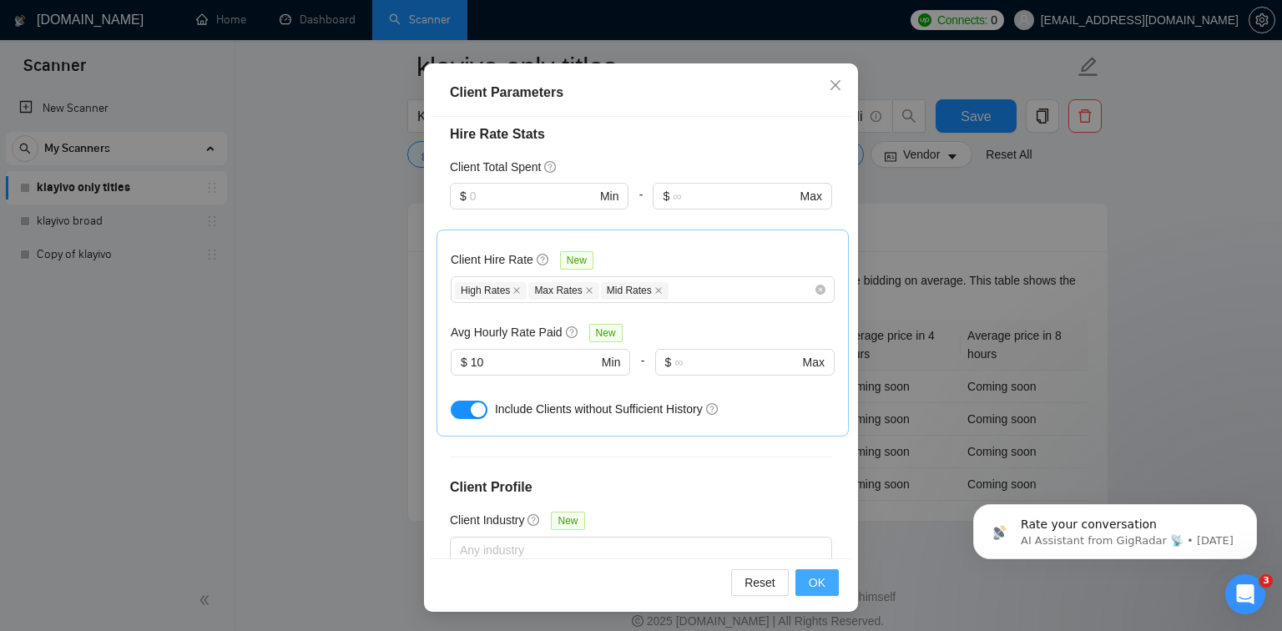
click at [817, 587] on span "OK" at bounding box center [816, 582] width 17 height 18
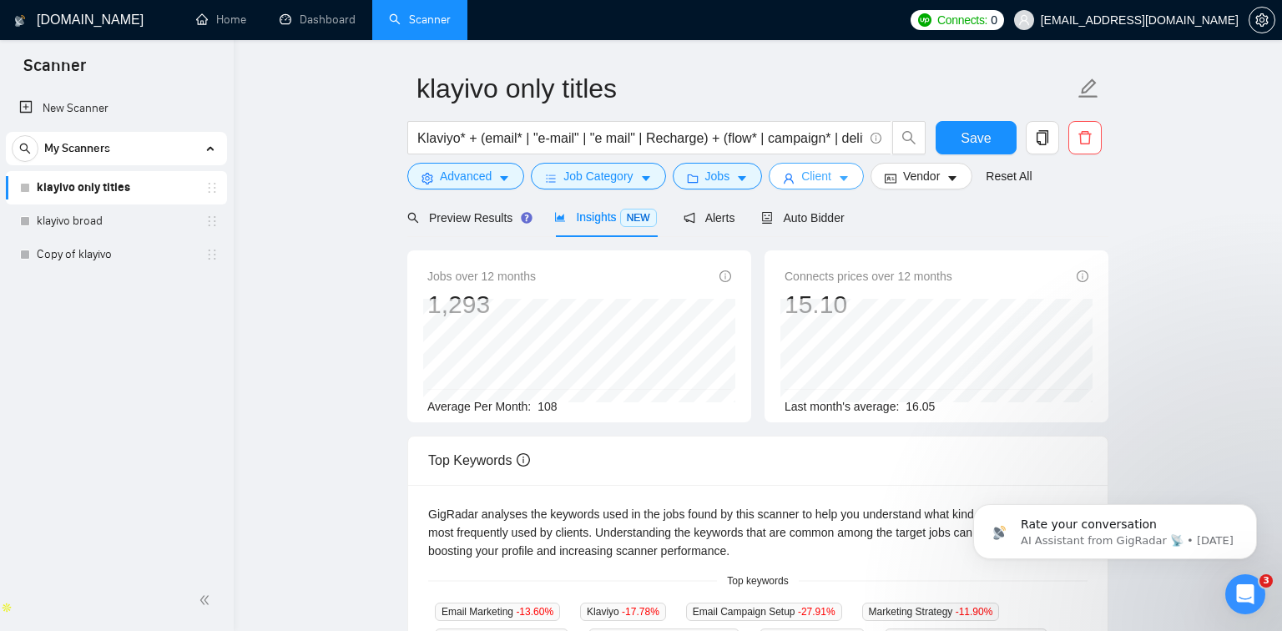
scroll to position [0, 0]
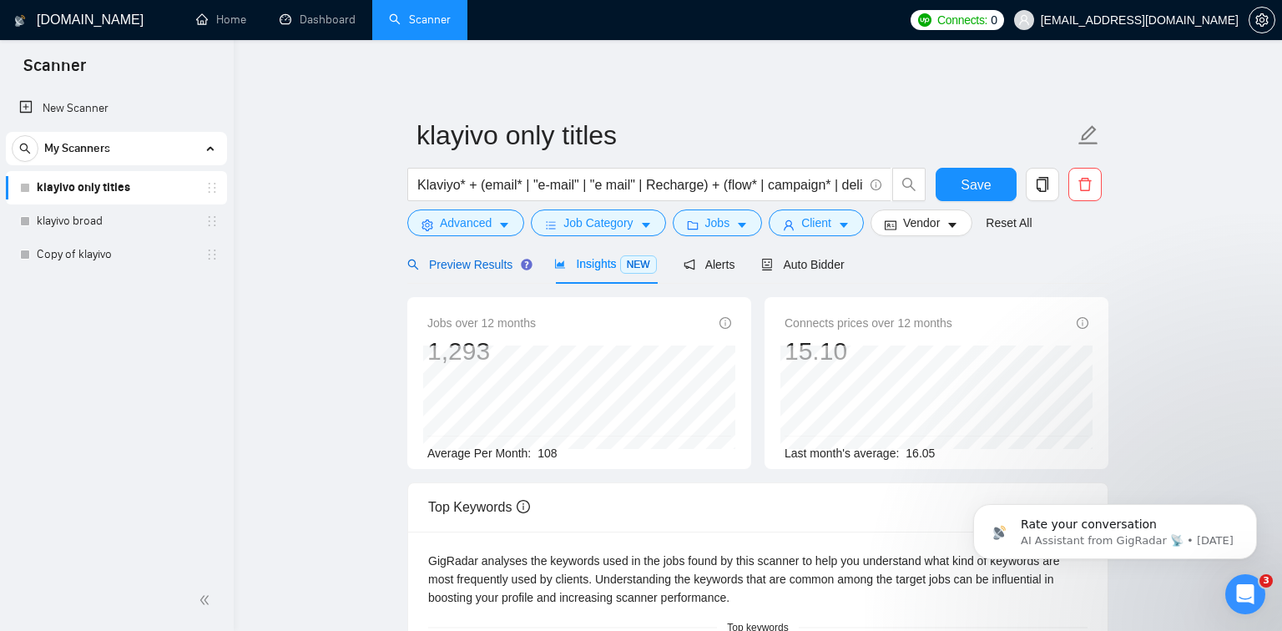
click at [486, 266] on span "Preview Results" at bounding box center [467, 264] width 120 height 13
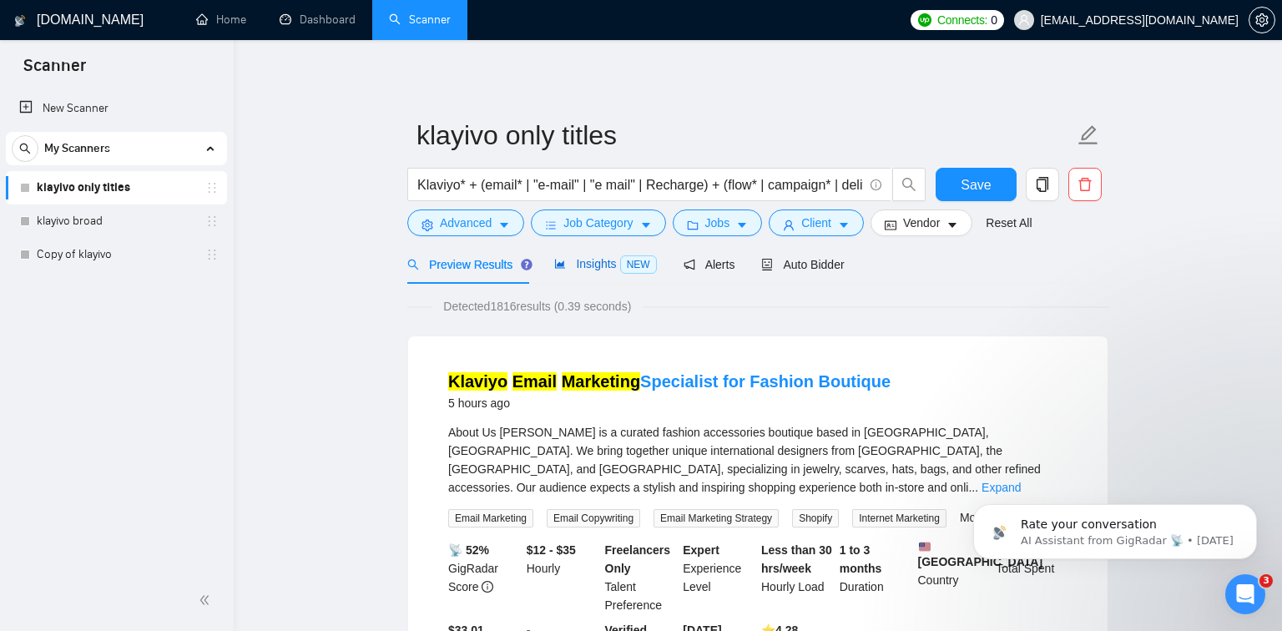
click at [582, 272] on div "Insights NEW" at bounding box center [605, 263] width 102 height 19
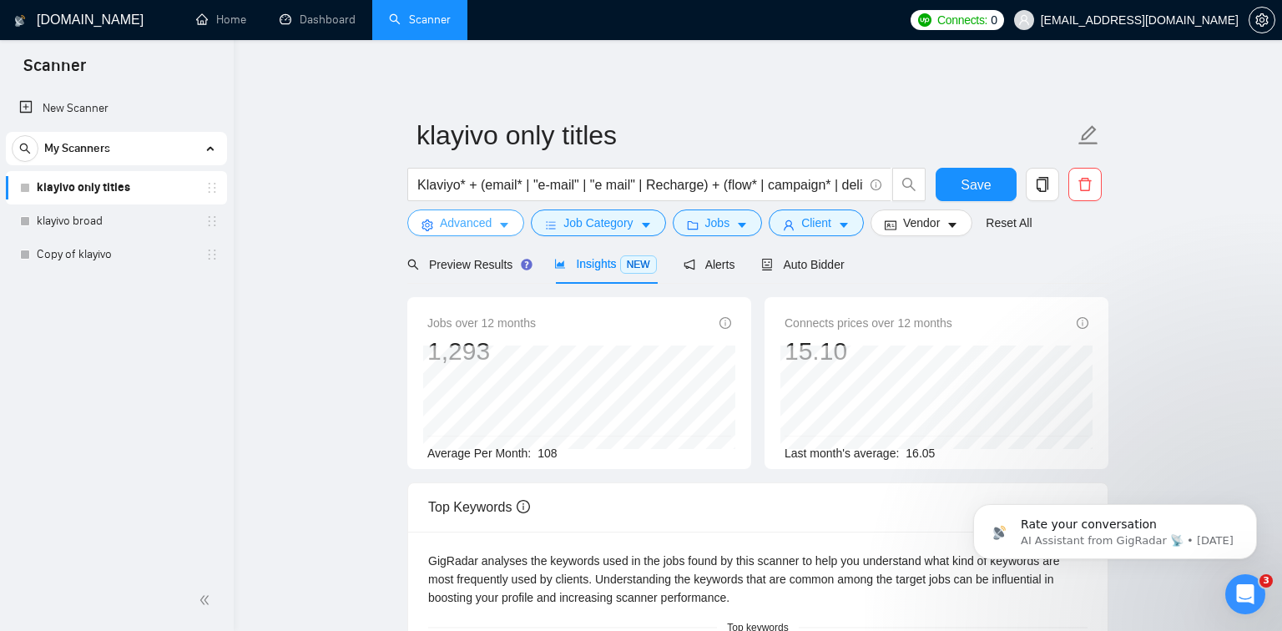
click at [497, 219] on button "Advanced" at bounding box center [465, 222] width 117 height 27
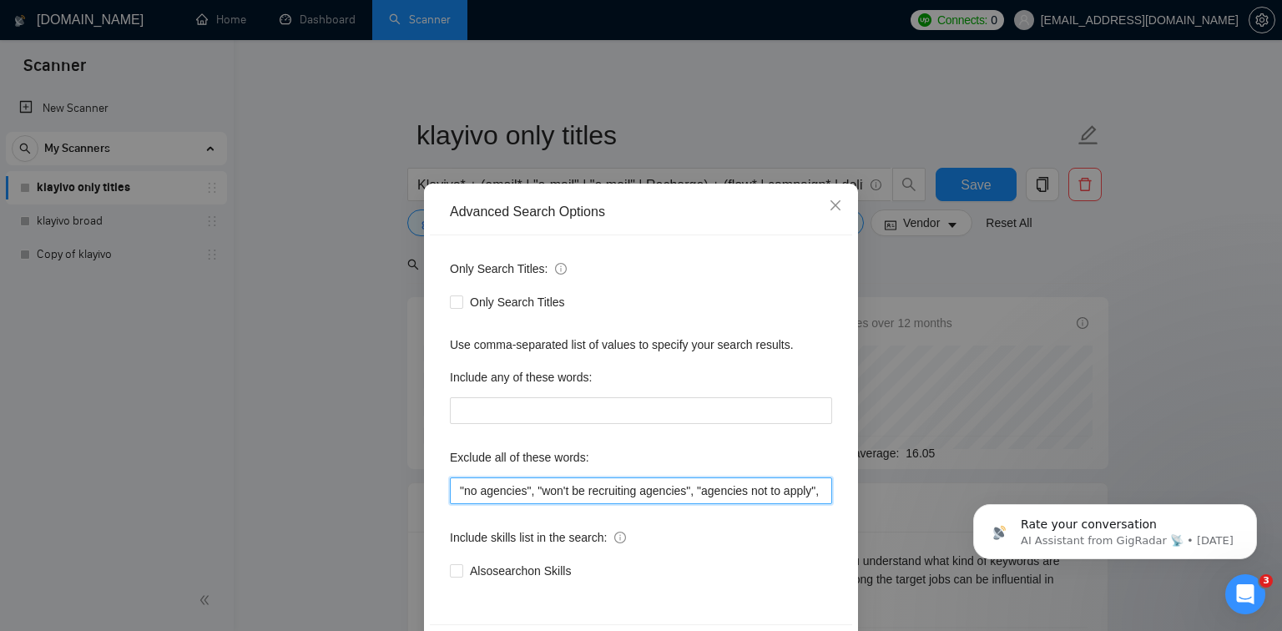
click at [667, 491] on input ""no agencies", "won't be recruiting agencies", "agencies not to apply", "no age…" at bounding box center [641, 490] width 382 height 27
click at [837, 210] on icon "close" at bounding box center [834, 205] width 13 height 13
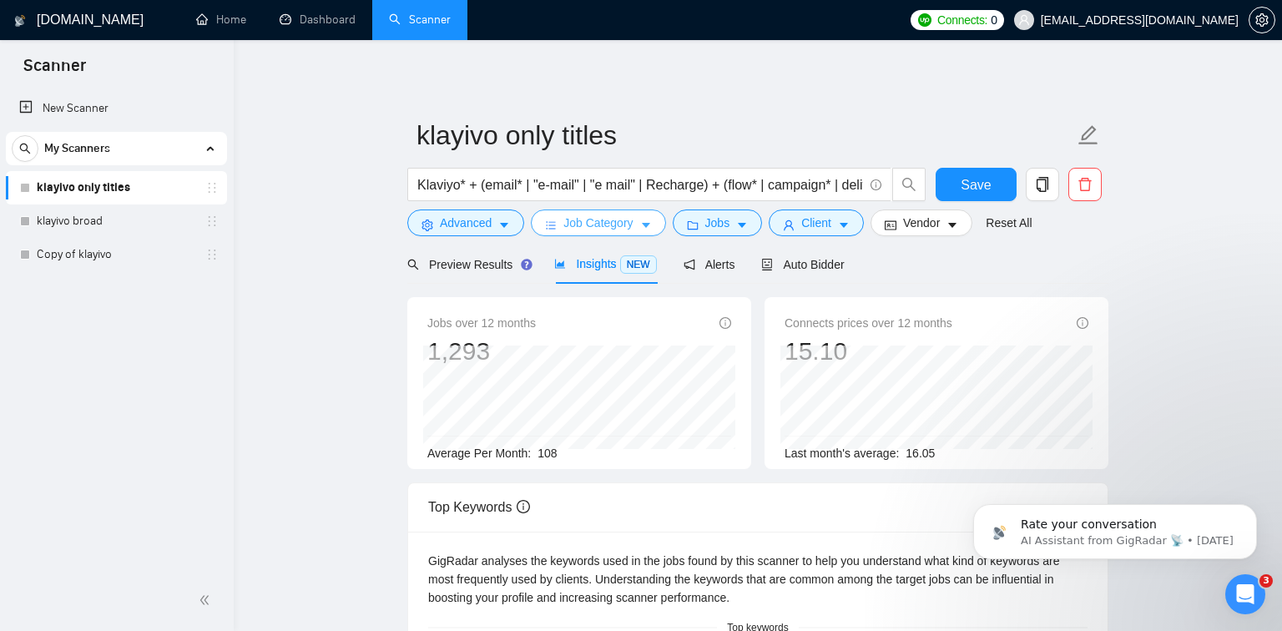
click at [563, 229] on button "Job Category" at bounding box center [598, 222] width 134 height 27
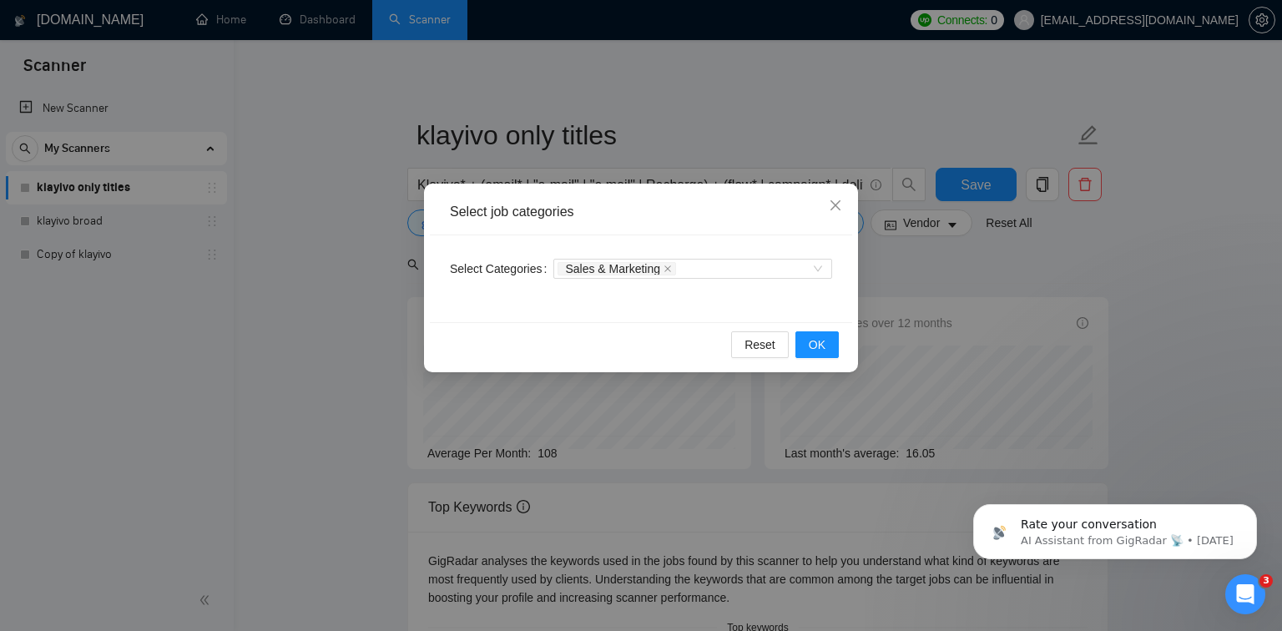
click at [827, 358] on div "Reset OK" at bounding box center [641, 344] width 422 height 44
click at [824, 352] on span "OK" at bounding box center [816, 344] width 17 height 18
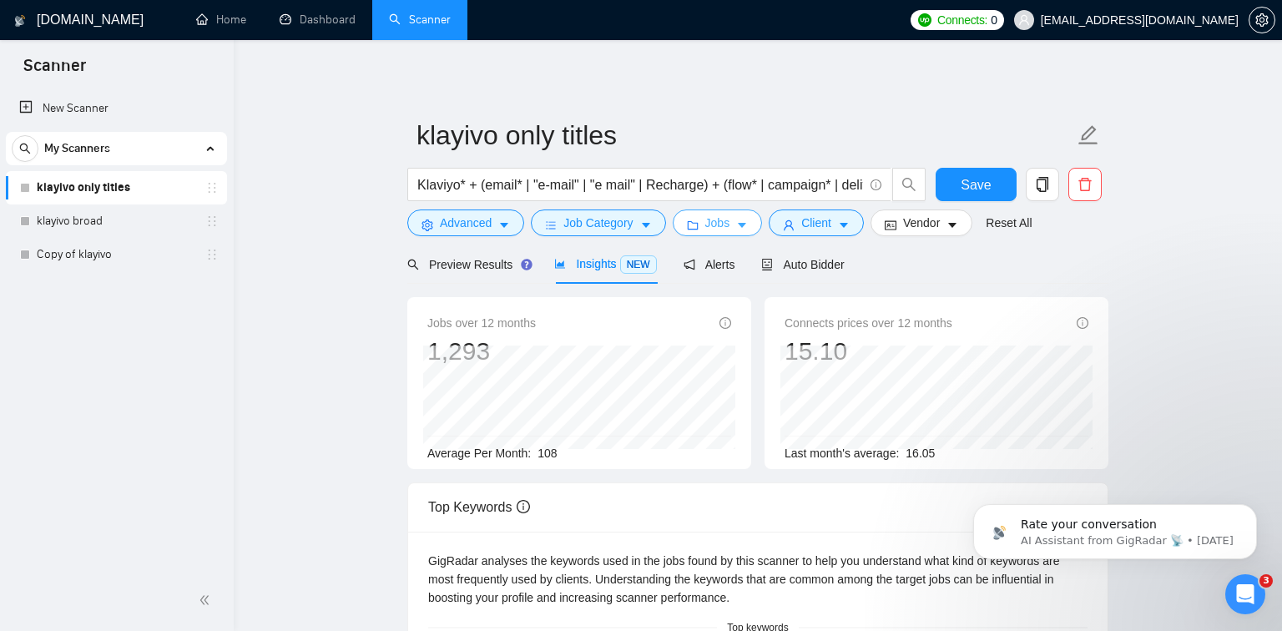
click at [702, 223] on button "Jobs" at bounding box center [717, 222] width 90 height 27
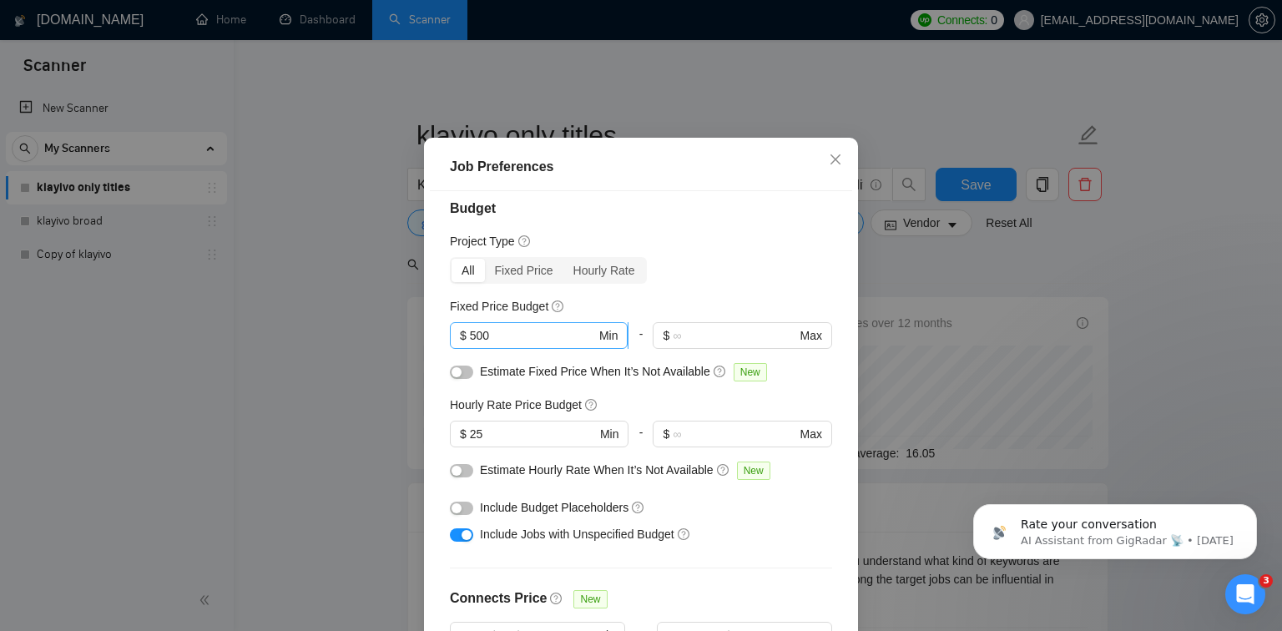
click at [538, 345] on input "500" at bounding box center [533, 335] width 126 height 18
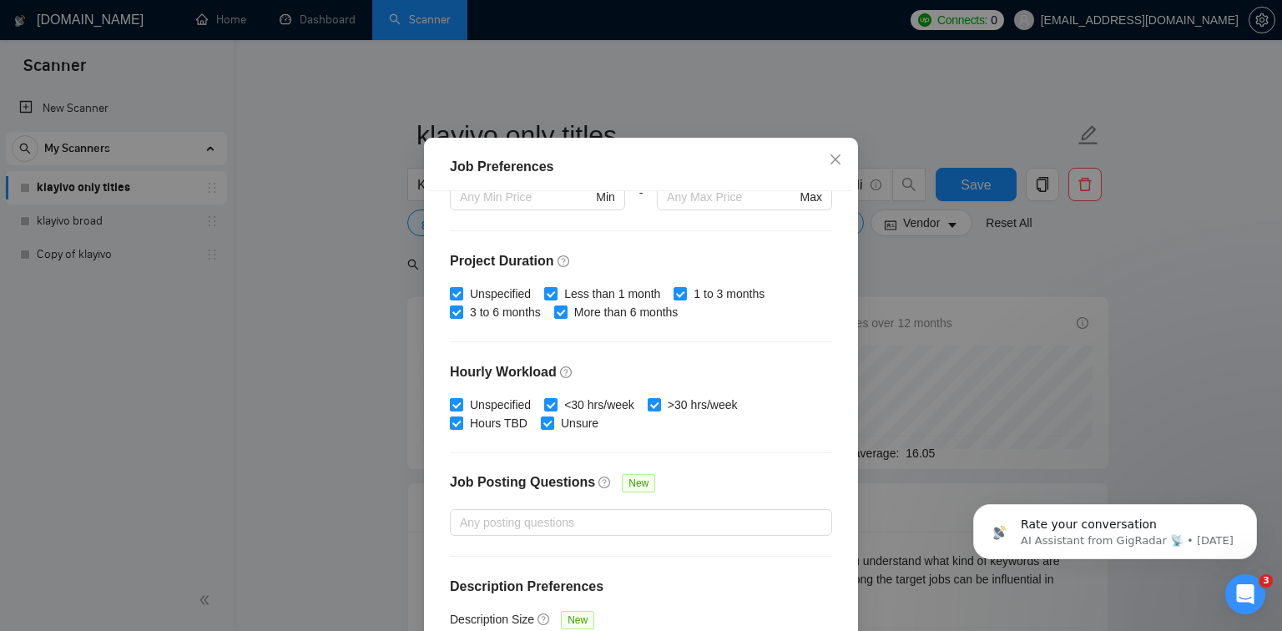
scroll to position [501, 0]
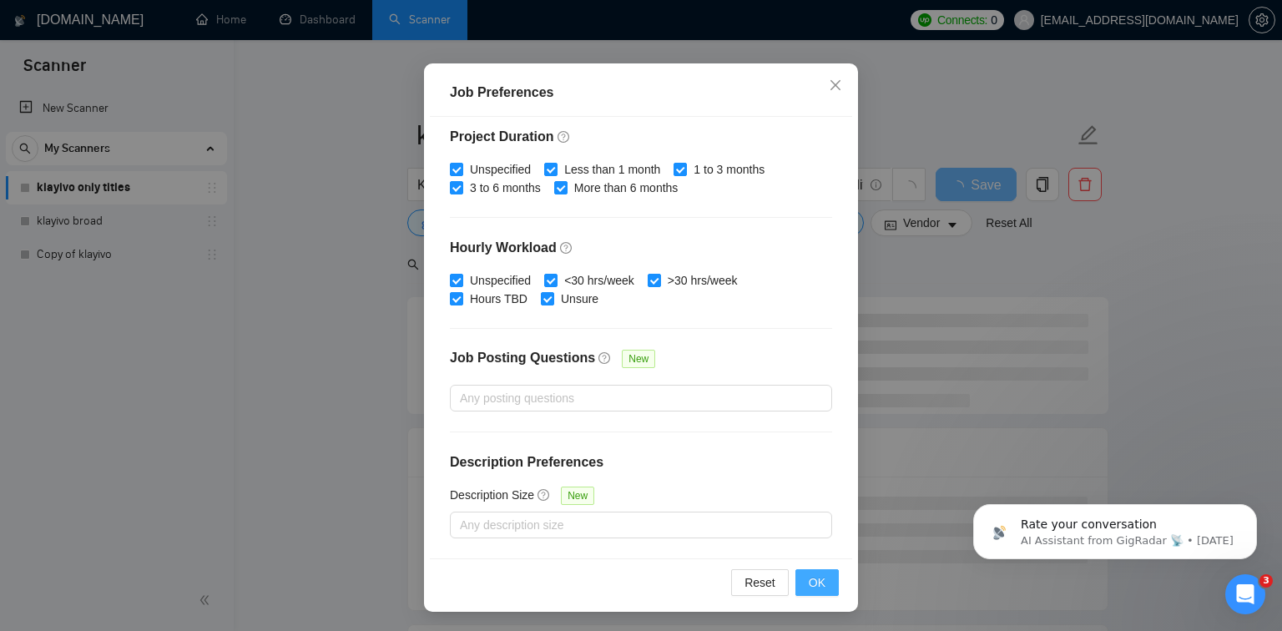
type input "300"
click at [815, 594] on button "OK" at bounding box center [816, 582] width 43 height 27
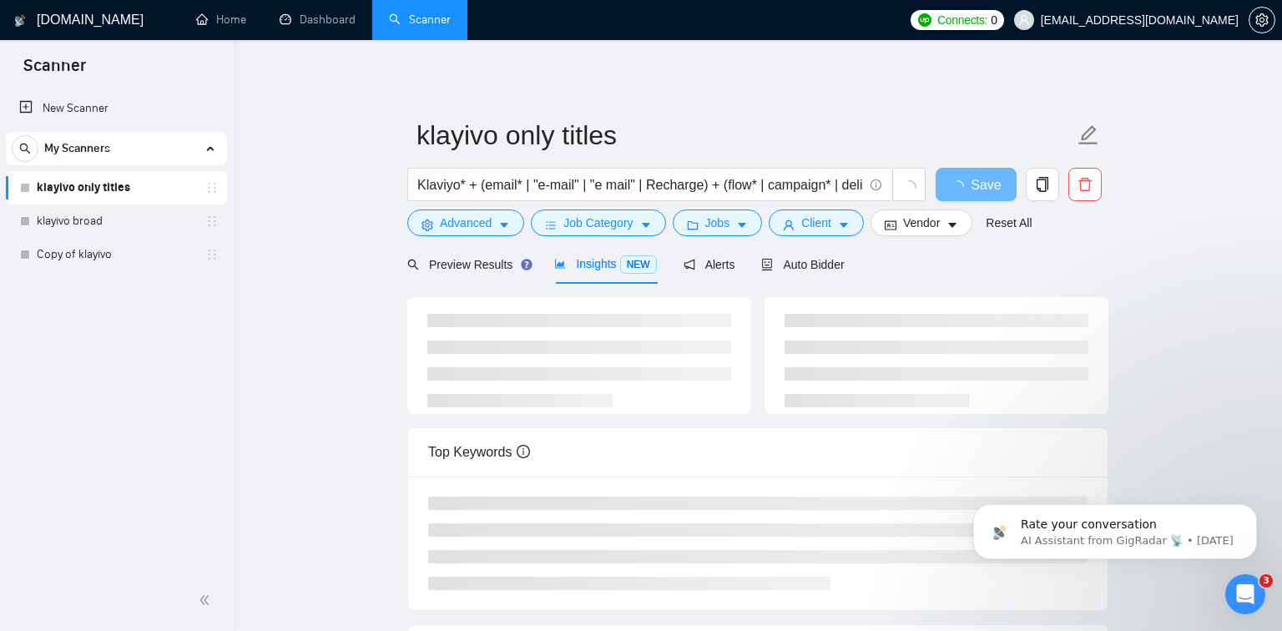
scroll to position [37, 0]
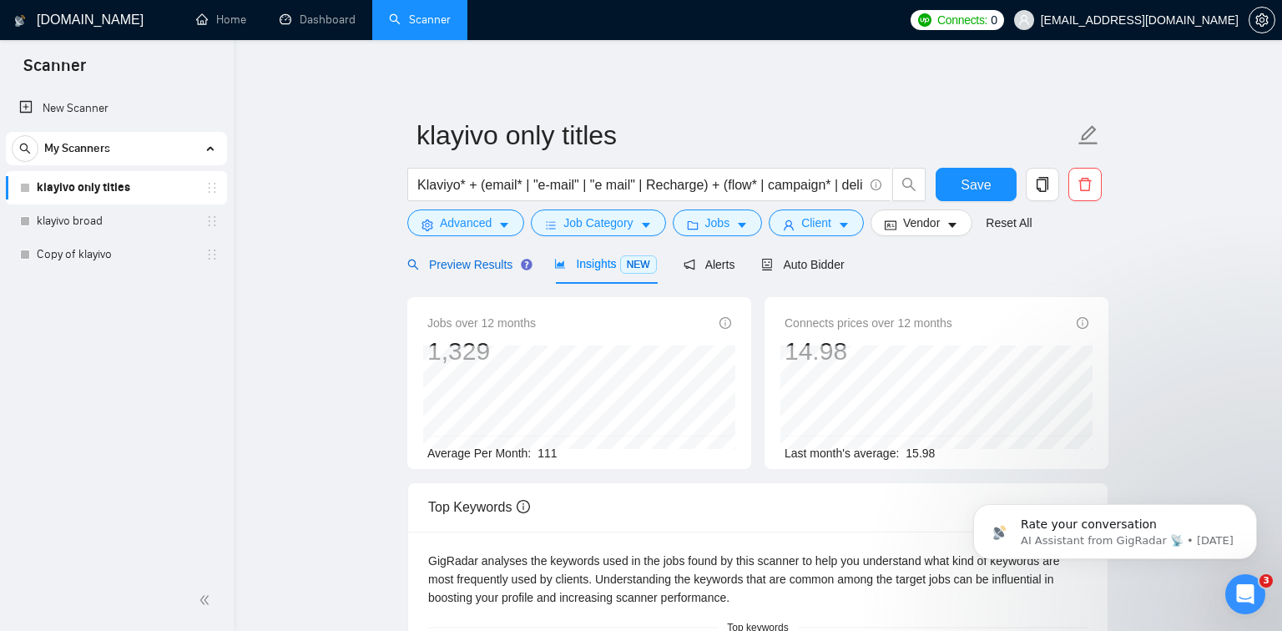
click at [462, 259] on span "Preview Results" at bounding box center [467, 264] width 120 height 13
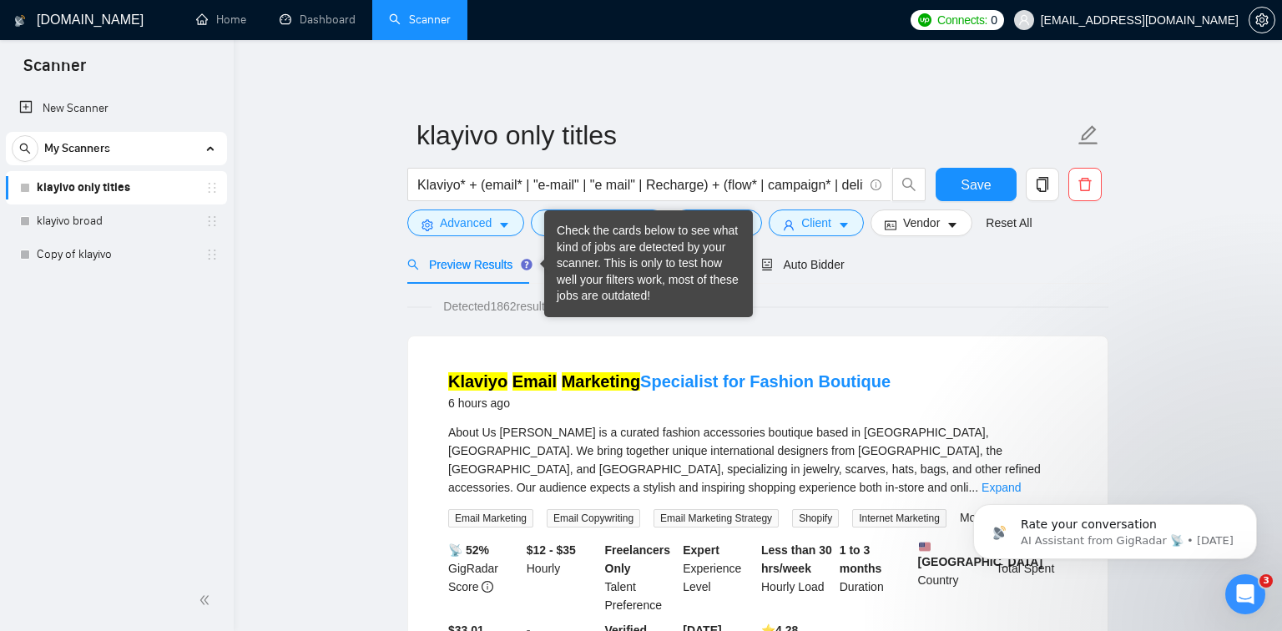
click at [571, 262] on div "Check the cards below to see what kind of jobs are detected by your scanner. Th…" at bounding box center [649, 264] width 184 height 82
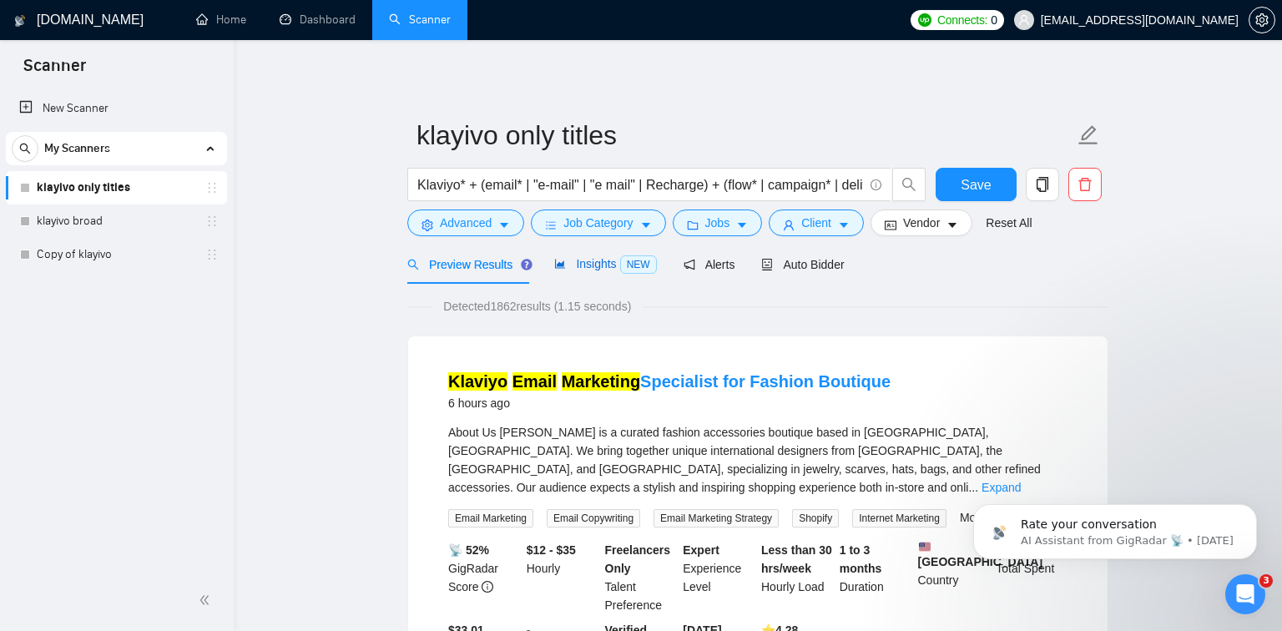
click at [590, 272] on div "Insights NEW" at bounding box center [605, 263] width 102 height 19
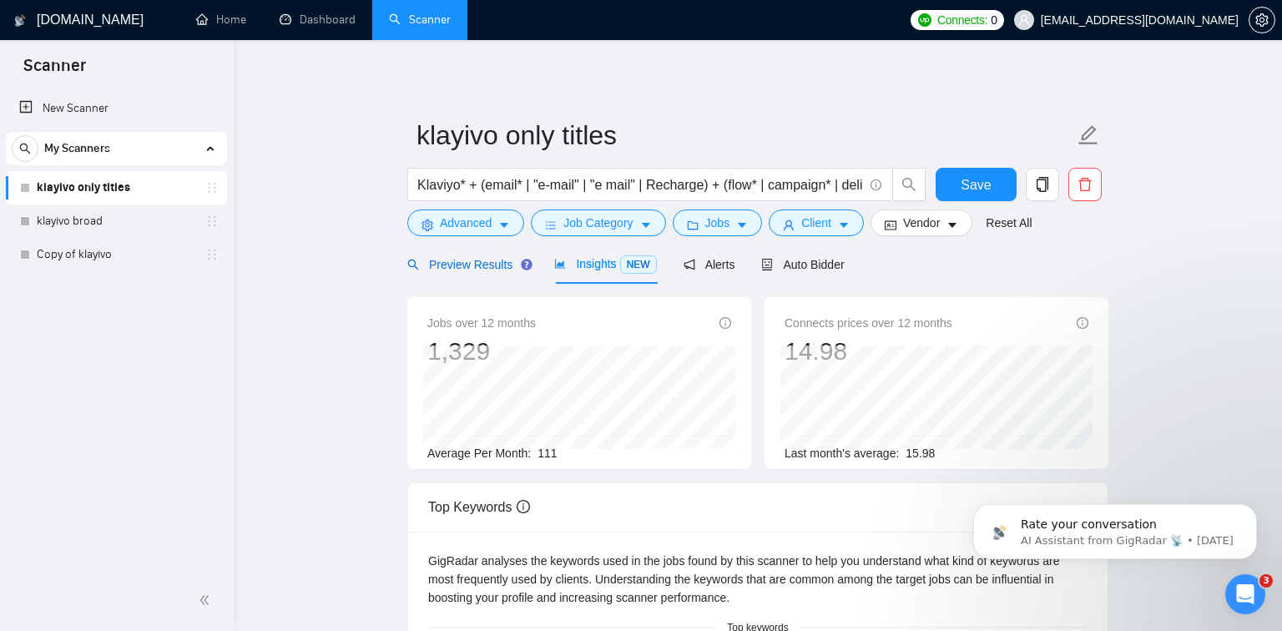
click at [492, 272] on div "Preview Results" at bounding box center [467, 264] width 120 height 18
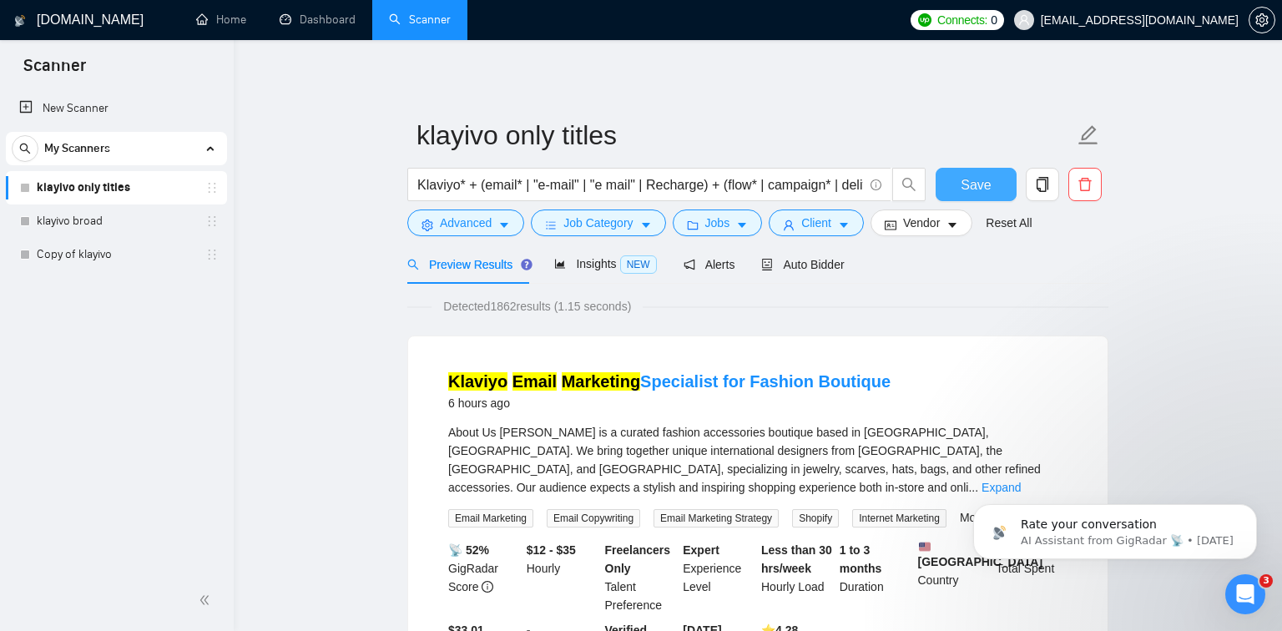
click at [964, 182] on span "Save" at bounding box center [975, 184] width 30 height 21
click at [617, 269] on span "Insights NEW" at bounding box center [605, 263] width 102 height 13
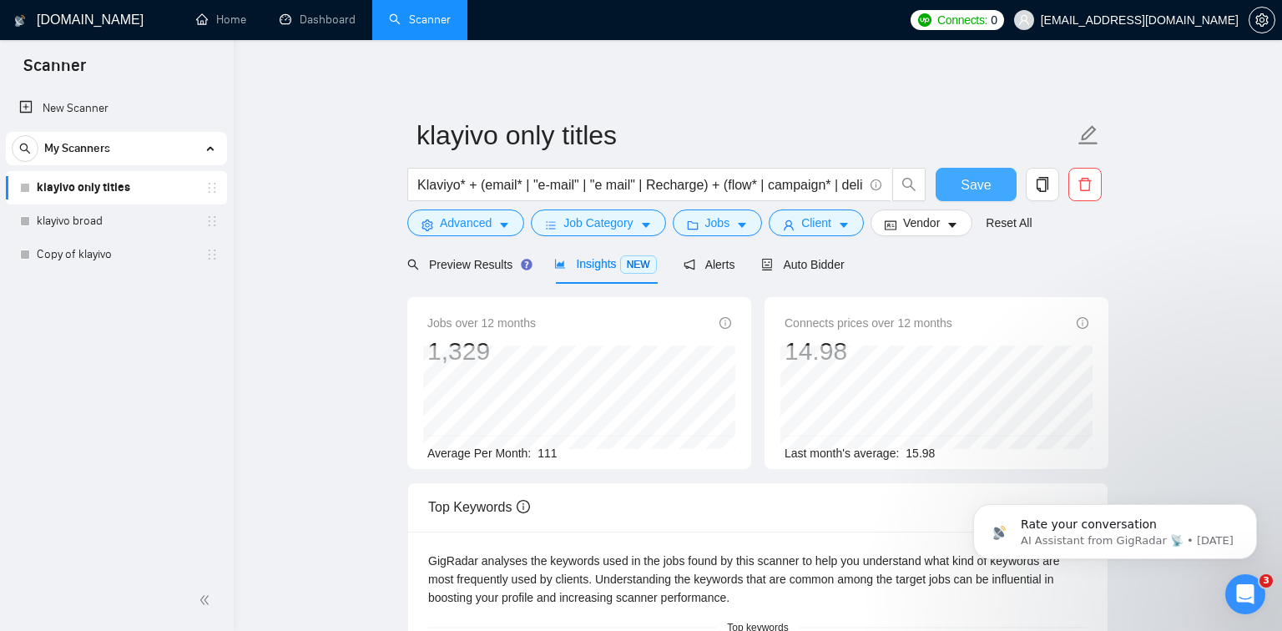
click at [975, 180] on span "Save" at bounding box center [975, 184] width 30 height 21
click at [227, 27] on link "Home" at bounding box center [221, 20] width 50 height 14
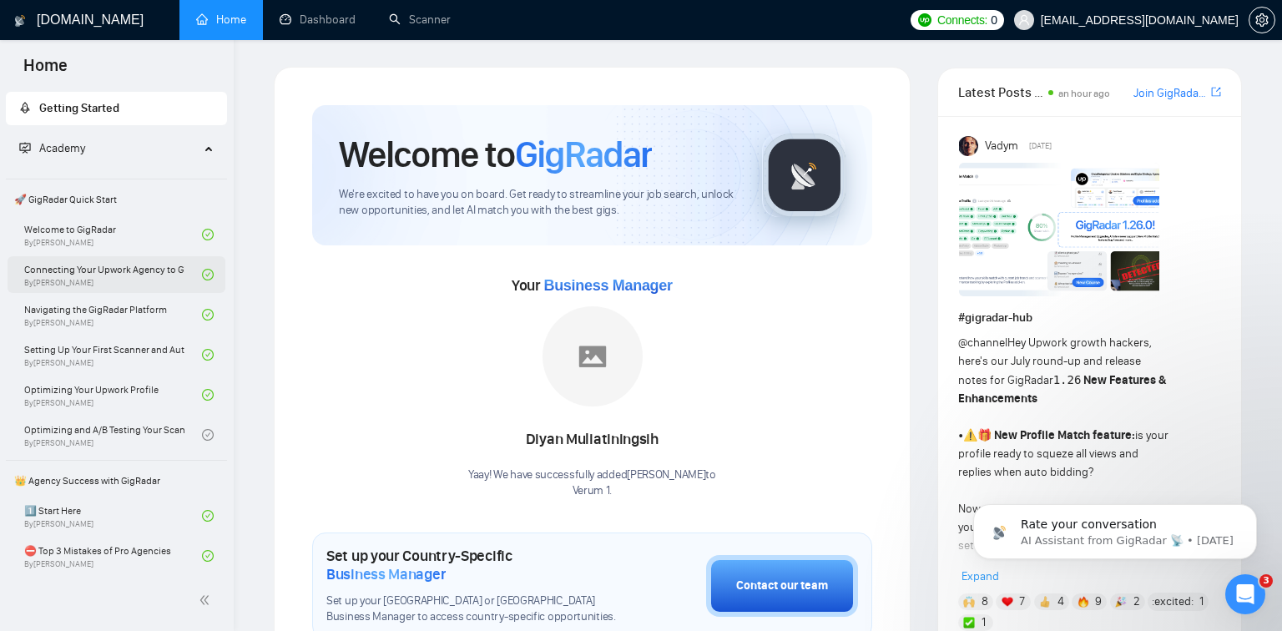
click at [123, 276] on link "Connecting Your Upwork Agency to GigRadar By Vlad Timinsky" at bounding box center [113, 274] width 178 height 37
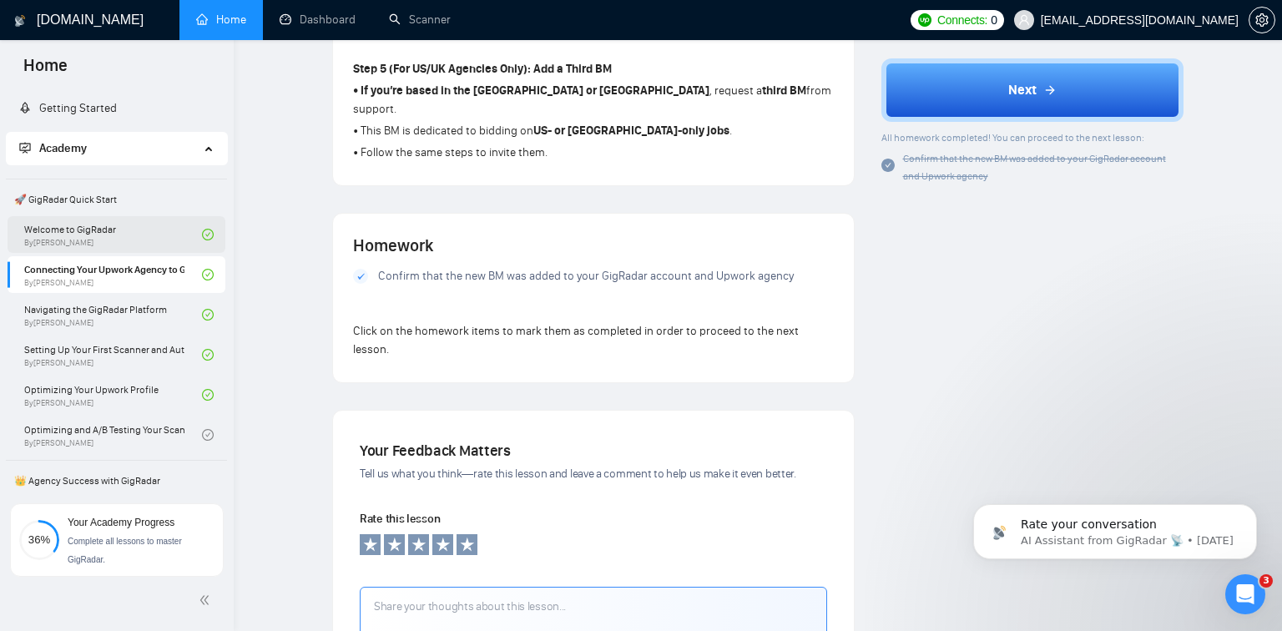
click at [113, 230] on link "Welcome to GigRadar By Vlad Timinsky" at bounding box center [113, 234] width 178 height 37
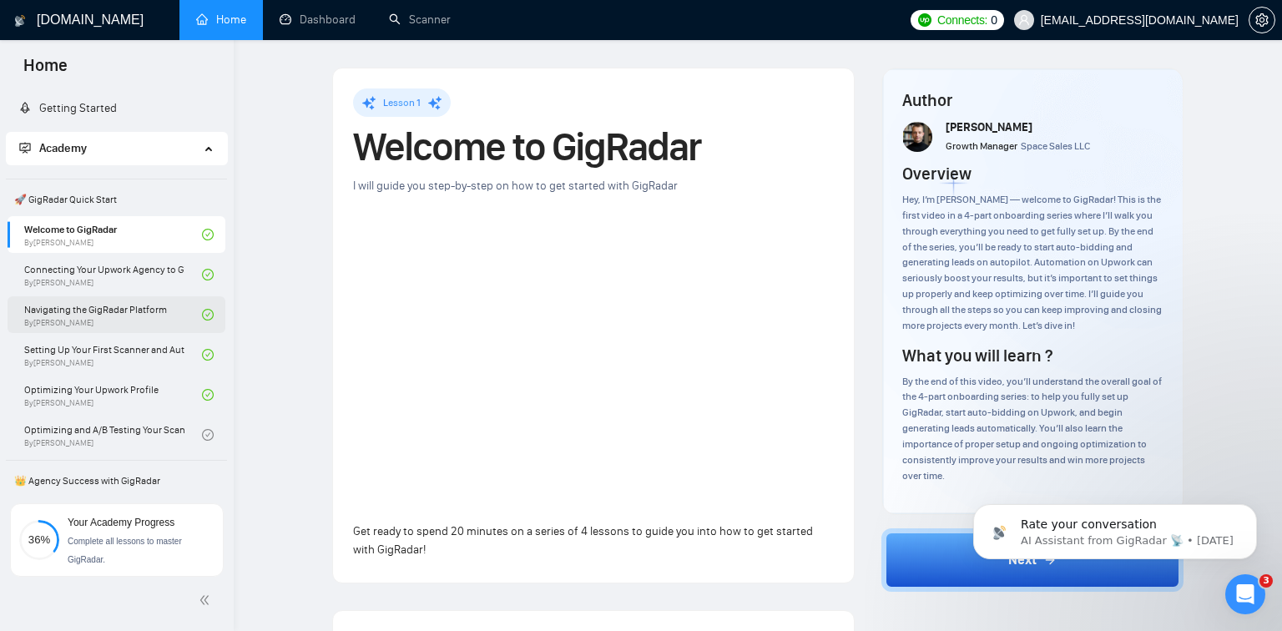
click at [103, 326] on link "Navigating the GigRadar Platform By Vlad Timinsky" at bounding box center [113, 314] width 178 height 37
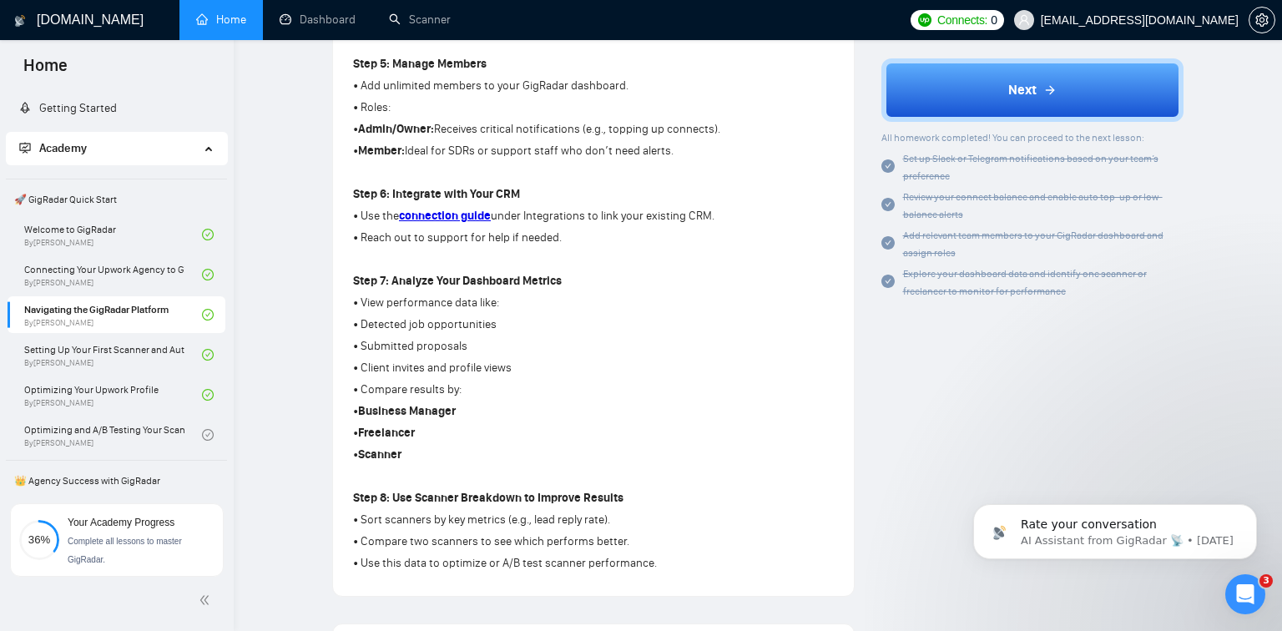
scroll to position [644, 0]
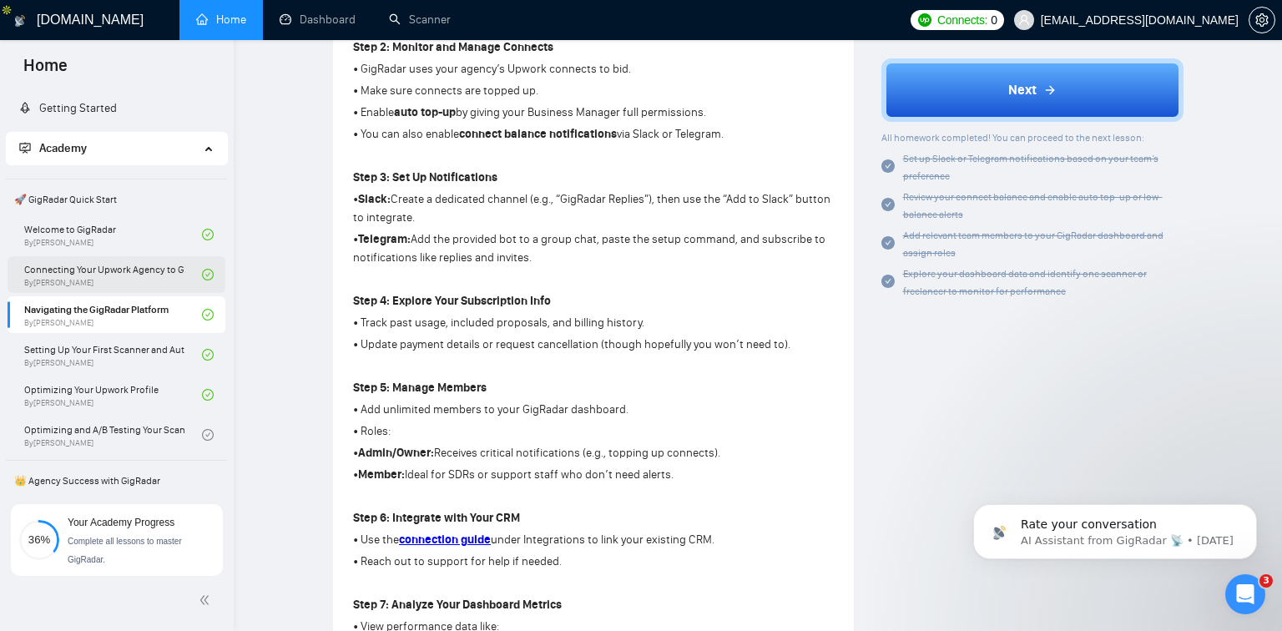
click at [135, 268] on link "Connecting Your Upwork Agency to GigRadar By Vlad Timinsky" at bounding box center [113, 274] width 178 height 37
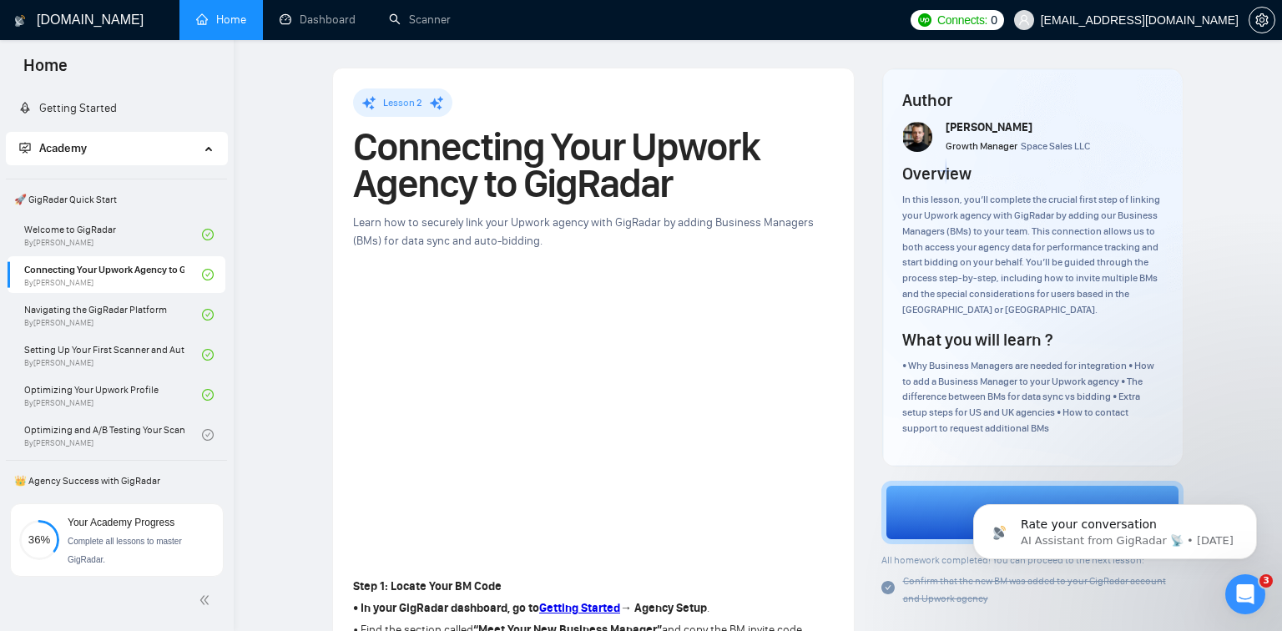
click at [97, 28] on h1 "[DOMAIN_NAME]" at bounding box center [90, 20] width 107 height 40
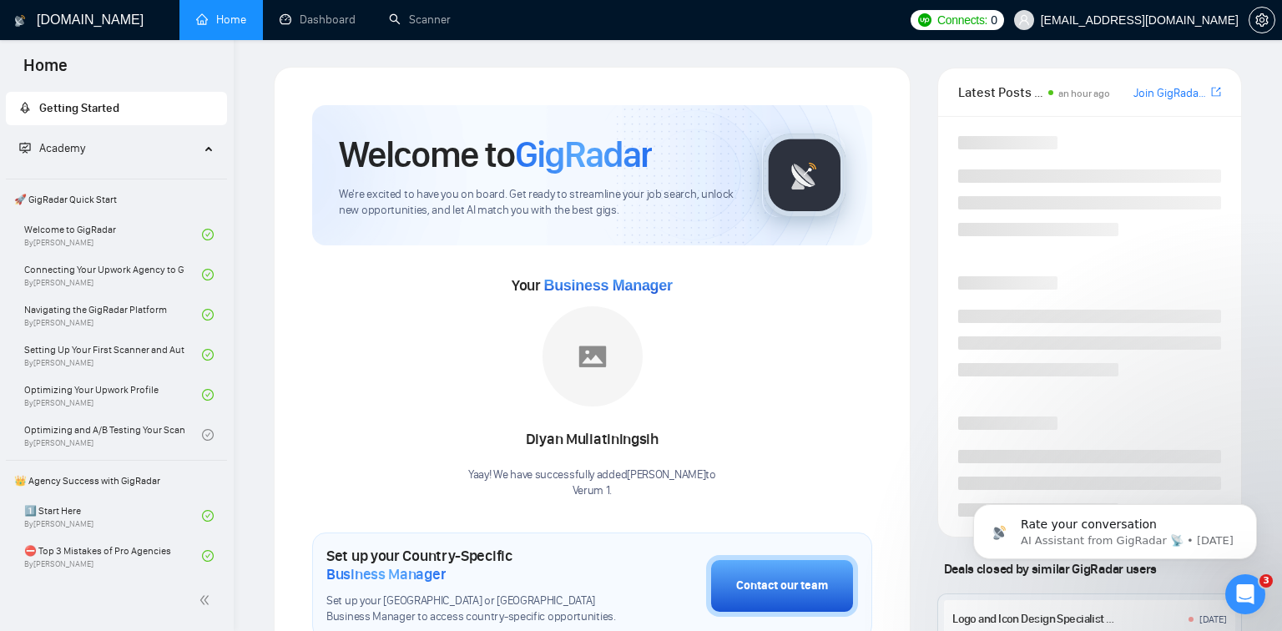
click at [194, 113] on span "Getting Started" at bounding box center [116, 108] width 194 height 33
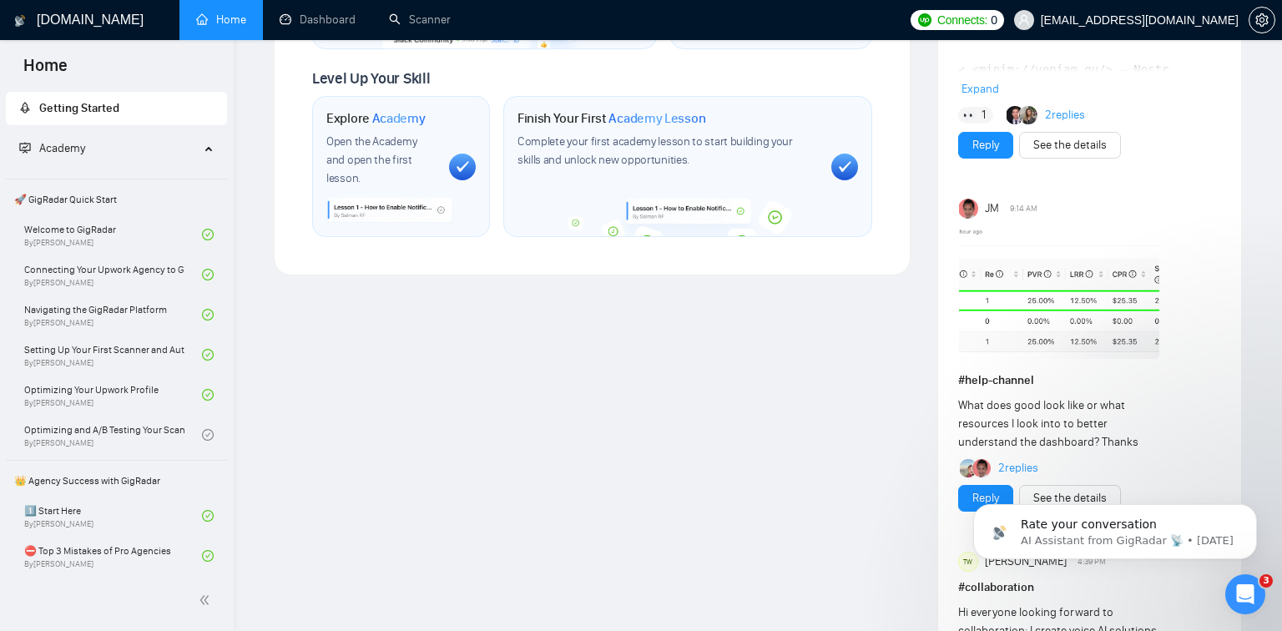
scroll to position [592, 0]
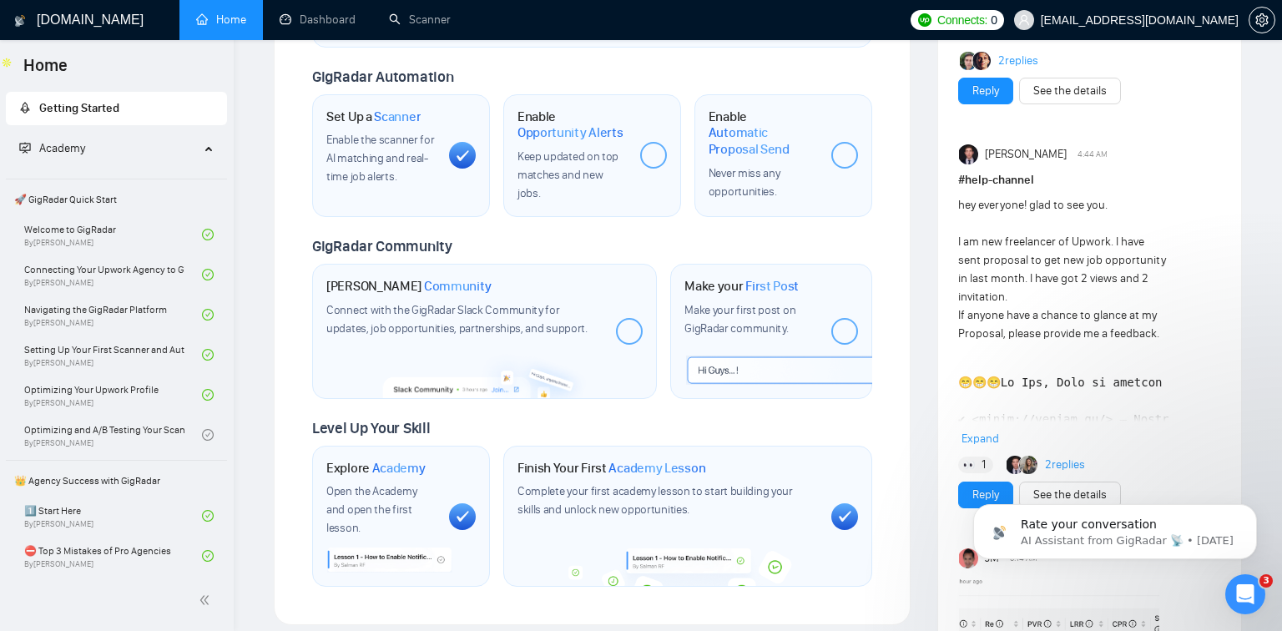
click at [652, 150] on div at bounding box center [653, 155] width 27 height 27
click at [594, 135] on span "Opportunity Alerts" at bounding box center [570, 132] width 106 height 17
click at [655, 153] on div at bounding box center [653, 155] width 27 height 27
click at [546, 117] on h1 "Enable Opportunity Alerts" at bounding box center [571, 124] width 109 height 33
click at [571, 171] on span "Keep updated on top matches and new jobs." at bounding box center [567, 174] width 101 height 51
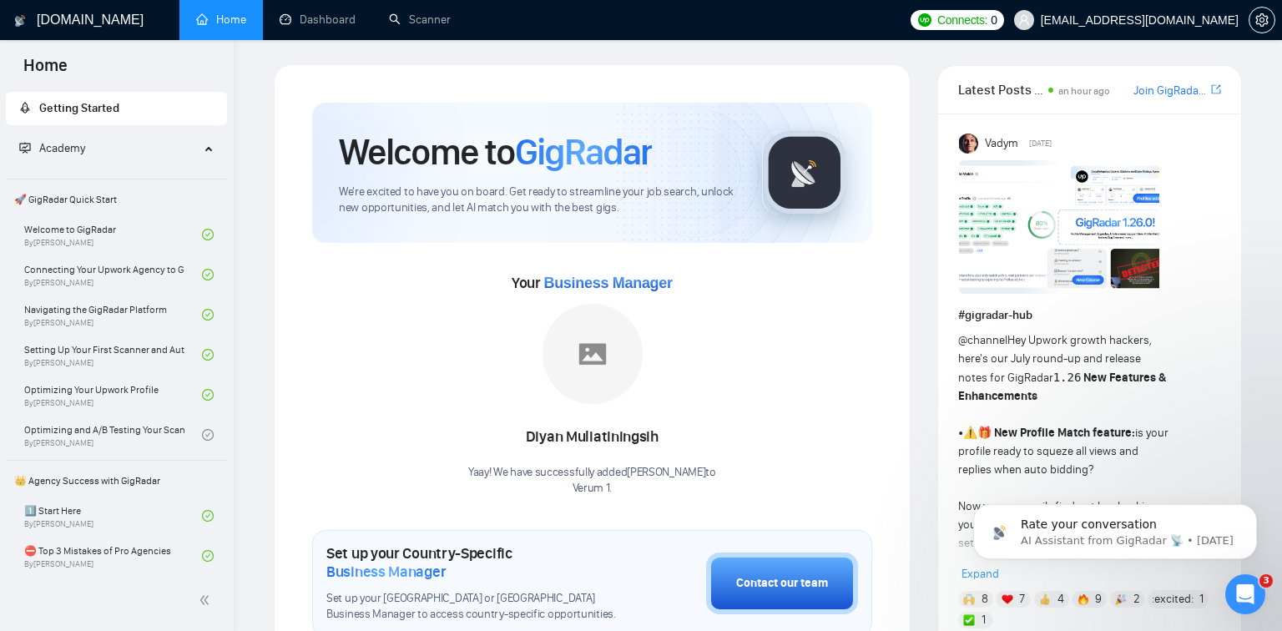
scroll to position [0, 0]
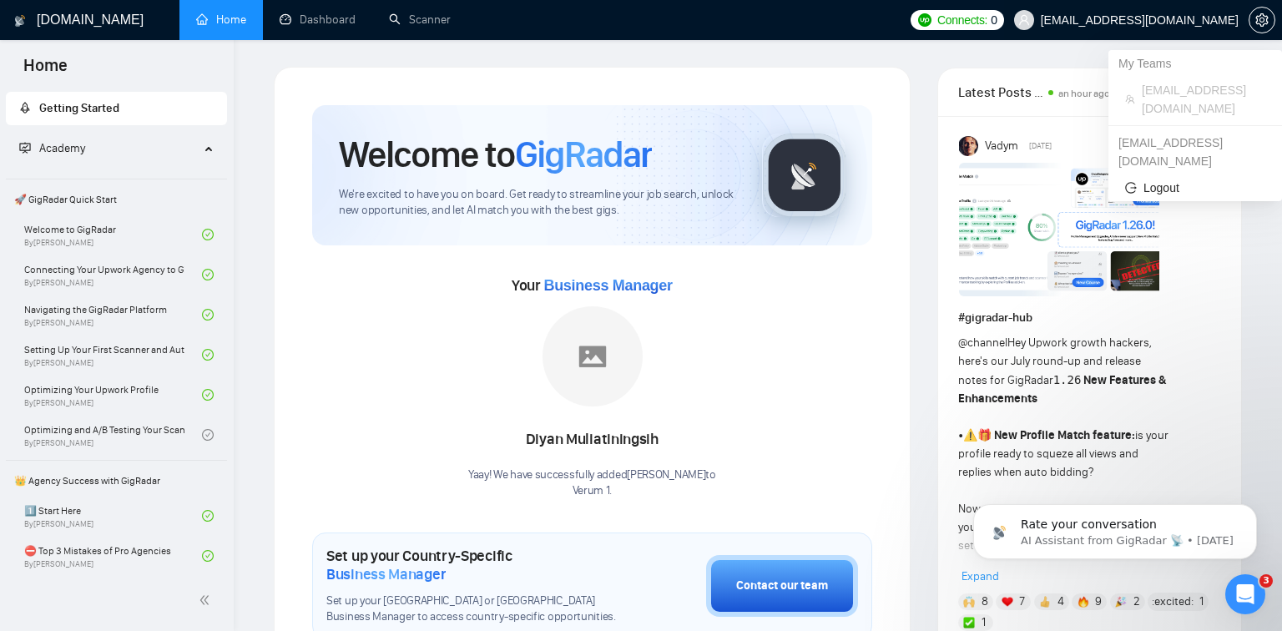
click at [1247, 27] on span "[EMAIL_ADDRESS][DOMAIN_NAME]" at bounding box center [1126, 19] width 244 height 53
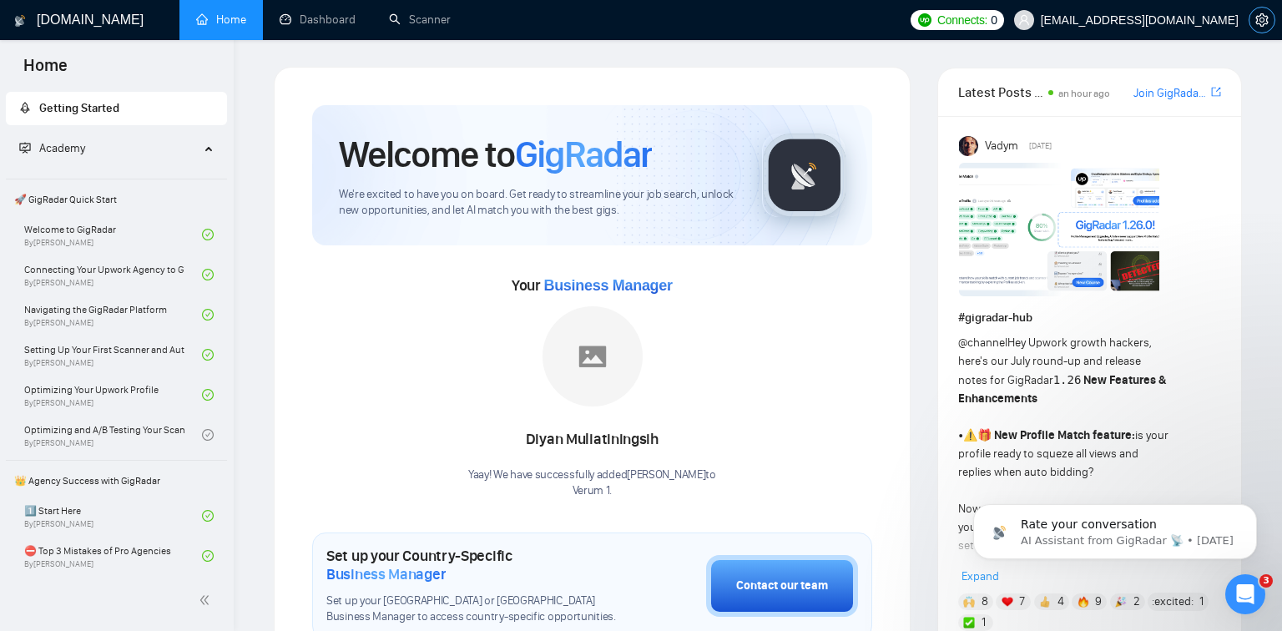
click at [1255, 27] on button "button" at bounding box center [1261, 20] width 27 height 27
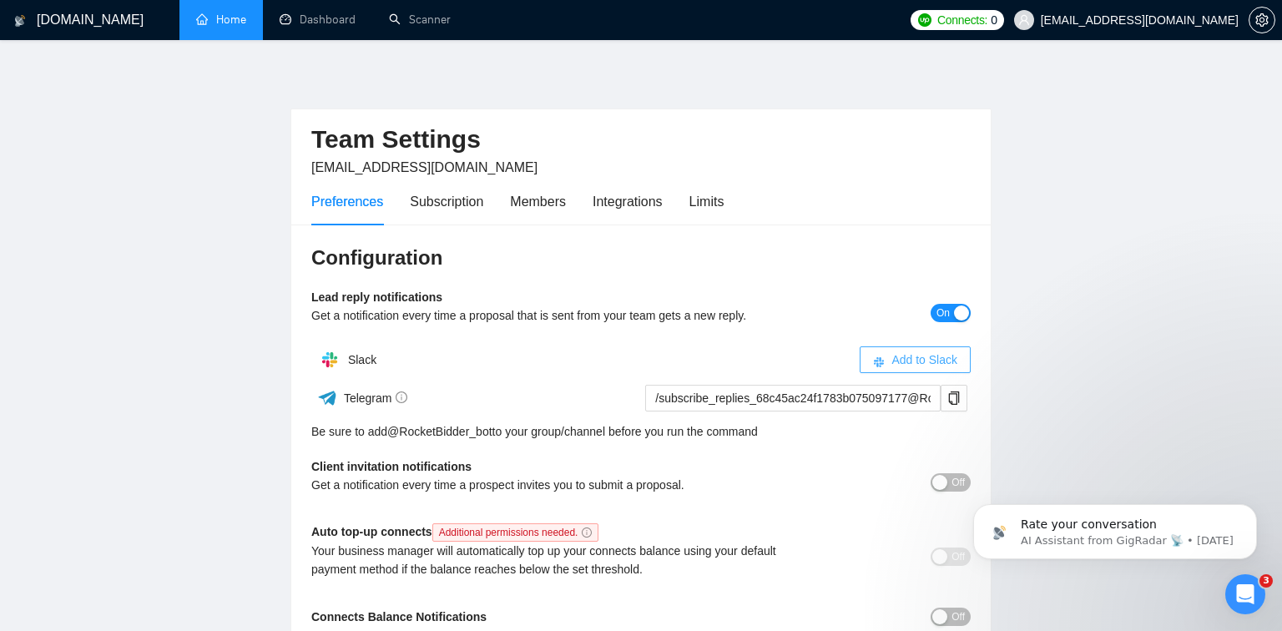
click at [909, 348] on button "Add to Slack" at bounding box center [914, 359] width 111 height 27
click at [948, 355] on span "Add to Slack" at bounding box center [924, 359] width 66 height 18
click at [959, 360] on span at bounding box center [962, 360] width 17 height 17
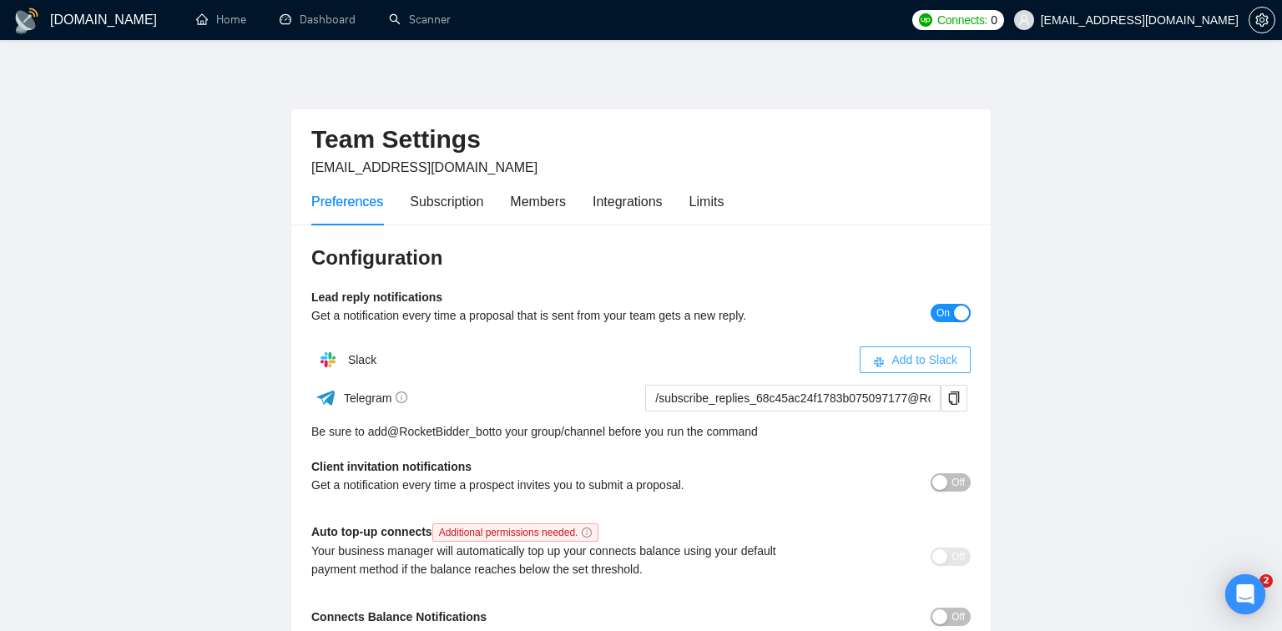
click at [908, 364] on span "Add to Slack" at bounding box center [924, 359] width 66 height 18
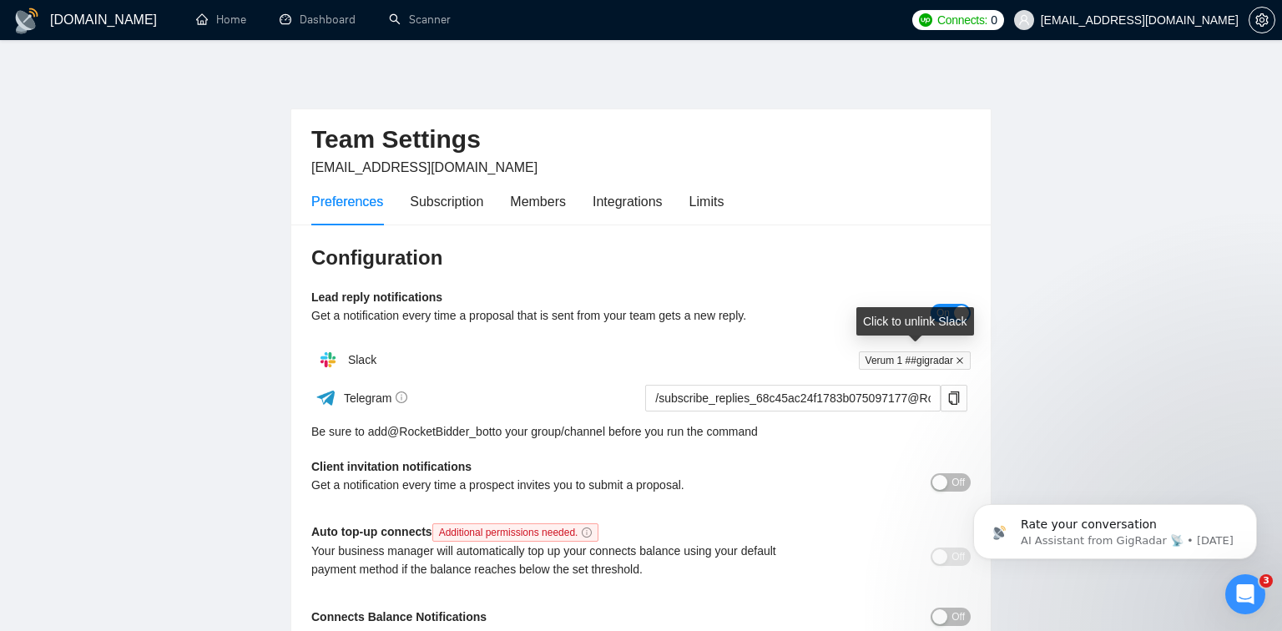
click at [961, 358] on icon "close" at bounding box center [959, 360] width 7 height 7
click at [927, 355] on span "Add to Slack" at bounding box center [924, 359] width 66 height 18
click at [898, 353] on span "Add to Slack" at bounding box center [924, 359] width 66 height 18
click at [945, 361] on span "Add to Slack" at bounding box center [924, 359] width 66 height 18
